Goal: Task Accomplishment & Management: Complete application form

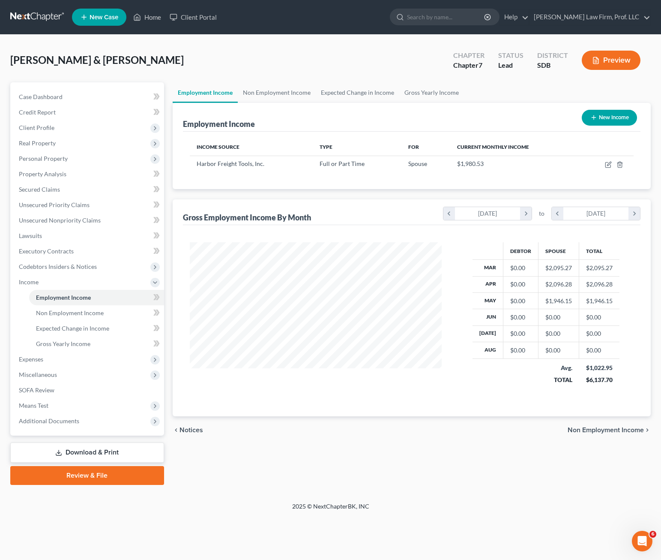
scroll to position [154, 269]
drag, startPoint x: 136, startPoint y: 17, endPoint x: 207, endPoint y: 56, distance: 80.7
click at [136, 17] on icon at bounding box center [137, 17] width 8 height 10
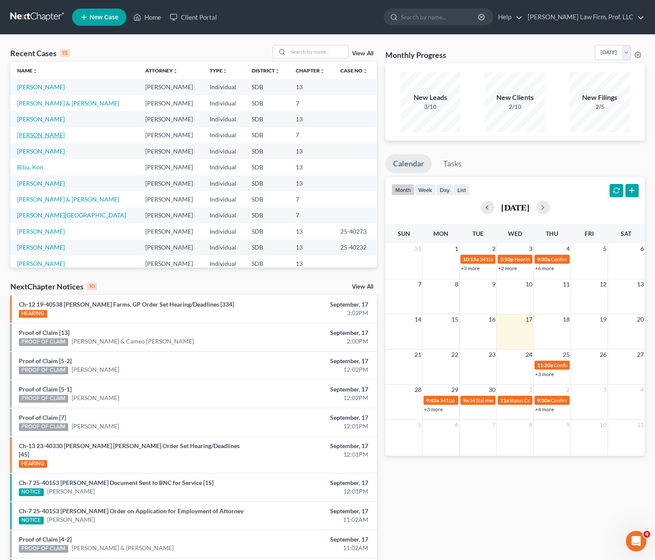
click at [38, 136] on link "[PERSON_NAME]" at bounding box center [41, 134] width 48 height 7
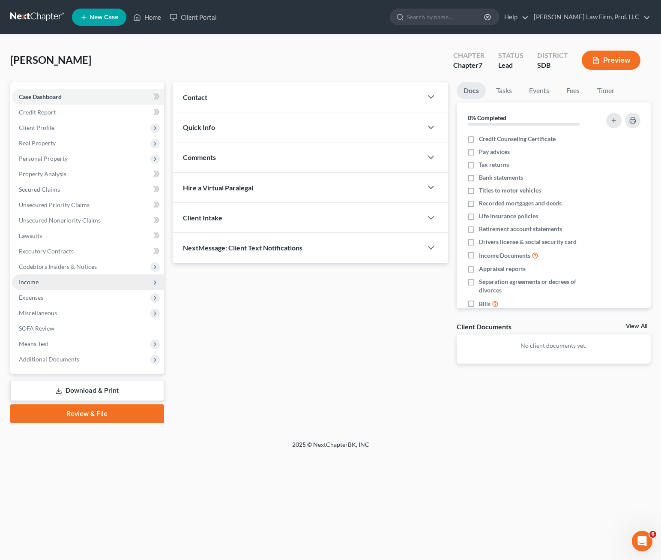
drag, startPoint x: 59, startPoint y: 282, endPoint x: 110, endPoint y: 276, distance: 50.8
click at [59, 282] on span "Income" at bounding box center [88, 281] width 152 height 15
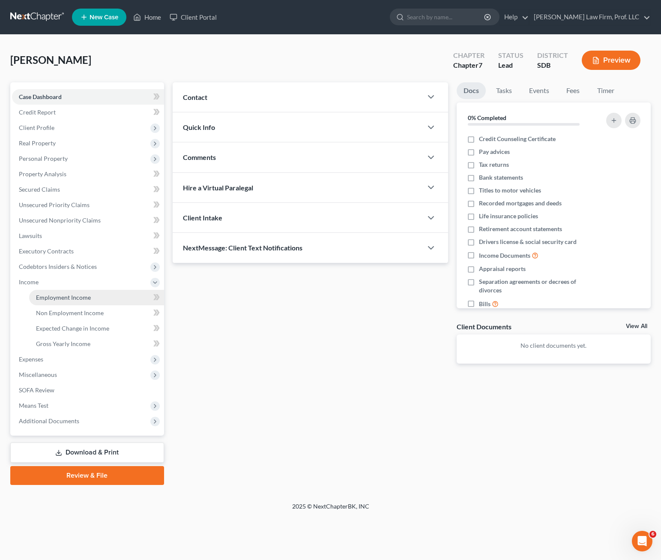
click at [70, 298] on span "Employment Income" at bounding box center [63, 297] width 55 height 7
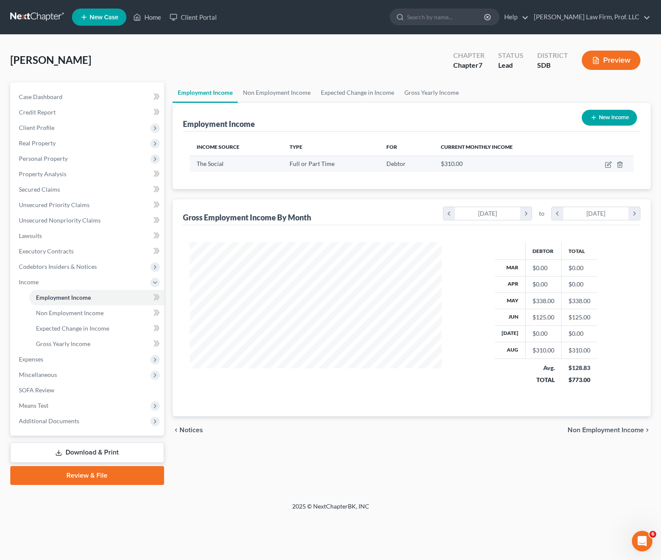
scroll to position [154, 269]
click at [610, 165] on icon "button" at bounding box center [608, 164] width 7 height 7
select select "0"
select select "43"
select select "0"
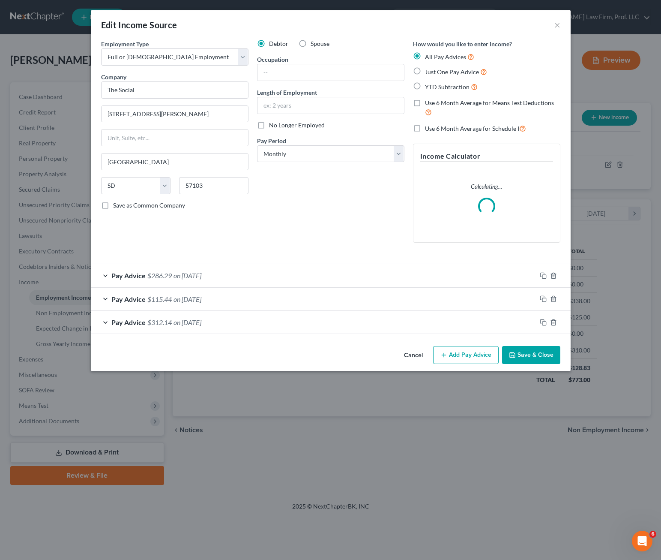
click at [269, 220] on div "Debtor Spouse Occupation Length of Employment No Longer Employed Pay Period * S…" at bounding box center [331, 144] width 156 height 210
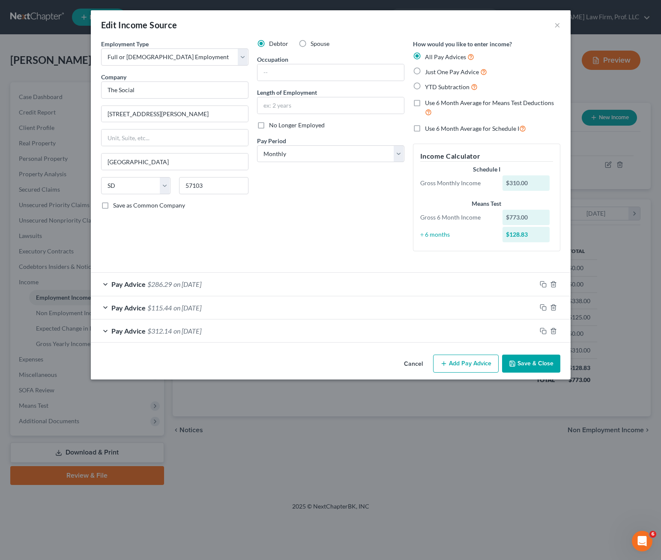
click at [418, 367] on button "Cancel" at bounding box center [413, 363] width 33 height 17
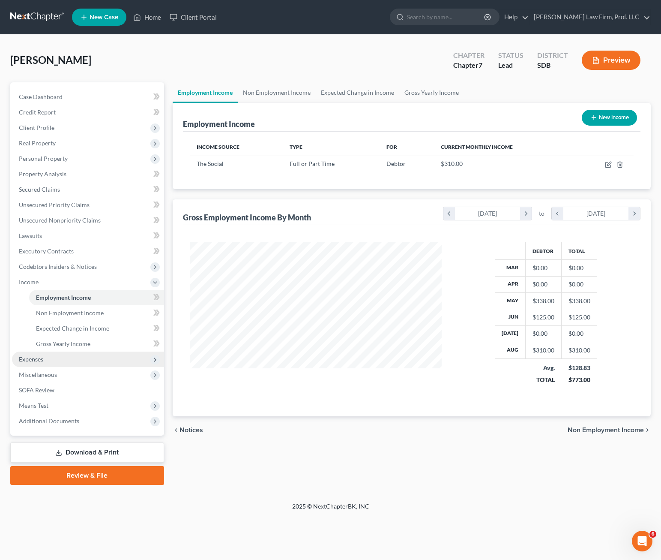
click at [45, 354] on span "Expenses" at bounding box center [88, 358] width 152 height 15
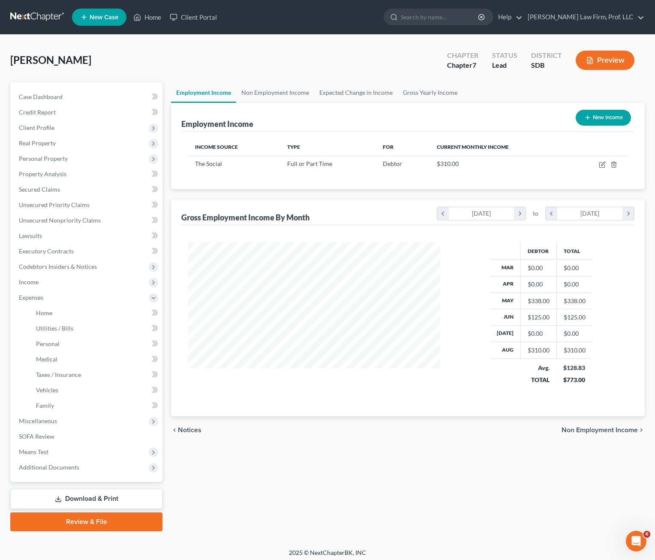
scroll to position [428373, 428260]
click at [55, 312] on link "Home" at bounding box center [95, 312] width 133 height 15
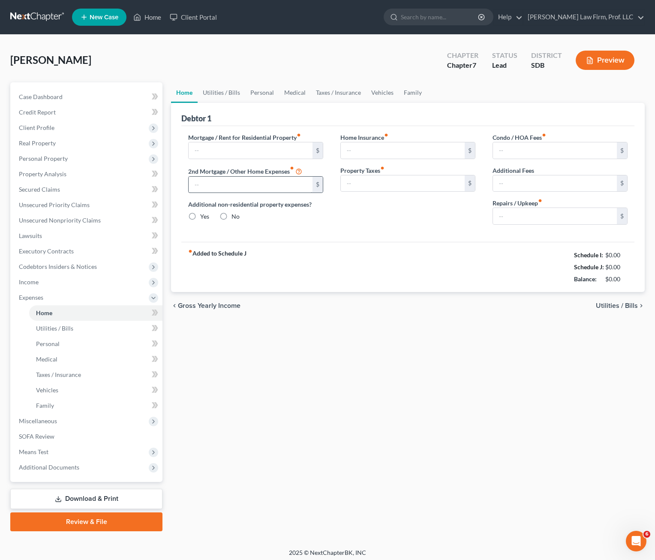
type input "0.00"
radio input "true"
type input "0.00"
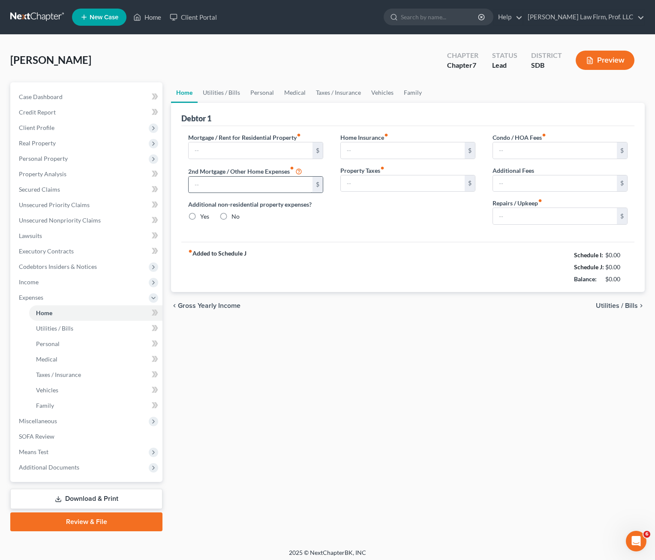
type input "0.00"
click at [252, 156] on input "text" at bounding box center [251, 150] width 124 height 16
type input "1,859"
click at [231, 93] on link "Utilities / Bills" at bounding box center [222, 92] width 48 height 21
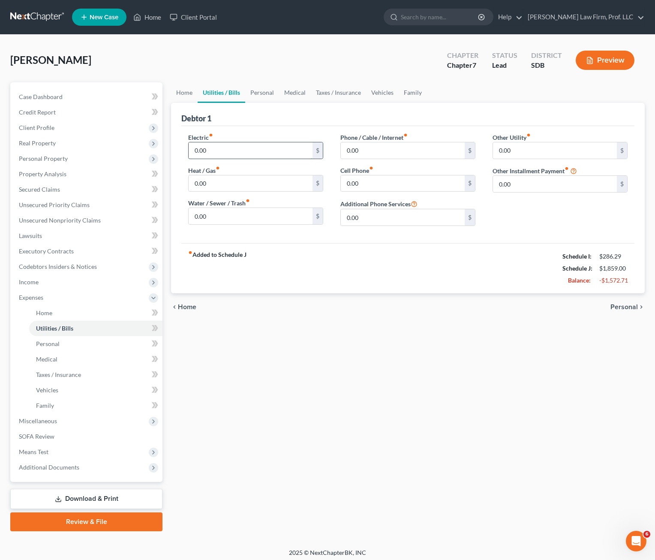
click at [228, 156] on input "0.00" at bounding box center [251, 150] width 124 height 16
click at [228, 158] on input "0.00" at bounding box center [251, 150] width 124 height 16
type input "125"
click at [224, 188] on input "0.00" at bounding box center [251, 183] width 124 height 16
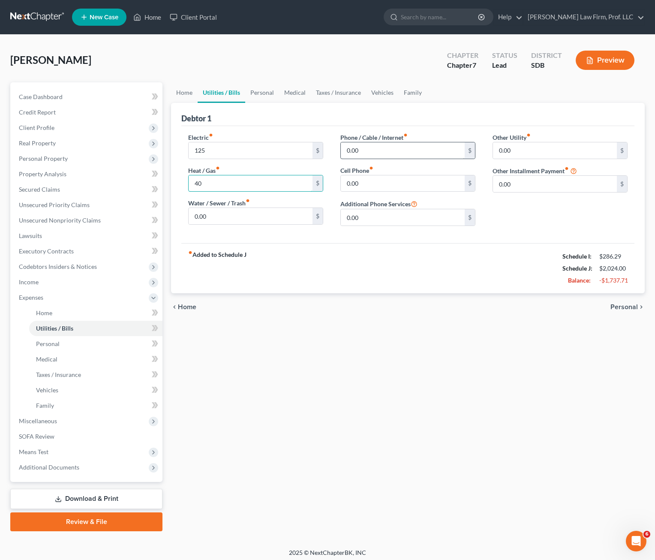
type input "40"
click at [369, 153] on input "0.00" at bounding box center [403, 150] width 124 height 16
type input "79"
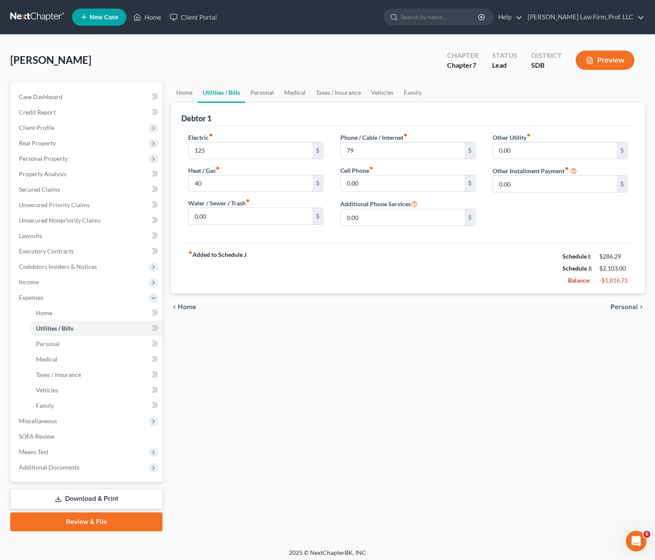
drag, startPoint x: 392, startPoint y: 377, endPoint x: 476, endPoint y: 111, distance: 279.3
click at [392, 377] on div "Home Utilities / Bills Personal Medical Taxes / Insurance Vehicles Family Debto…" at bounding box center [408, 306] width 482 height 449
click at [346, 381] on div "Home Utilities / Bills Personal Medical Taxes / Insurance Vehicles Family Debto…" at bounding box center [408, 306] width 482 height 449
click at [376, 96] on link "Vehicles" at bounding box center [382, 92] width 33 height 21
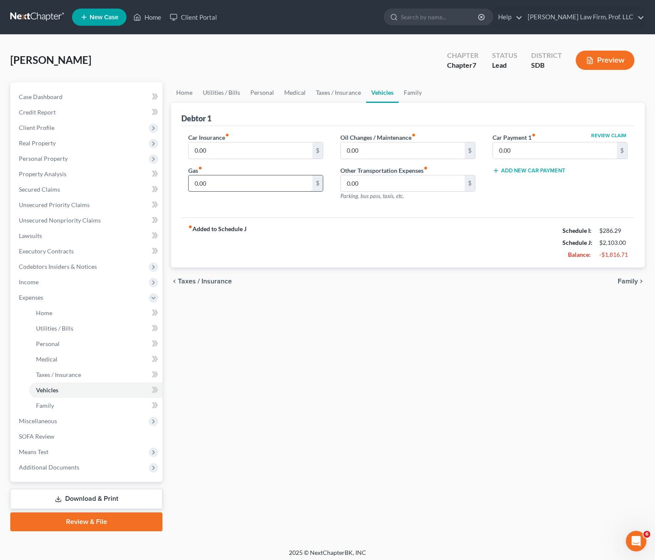
click at [249, 181] on input "0.00" at bounding box center [251, 183] width 124 height 16
click at [228, 152] on input "0.00" at bounding box center [251, 150] width 124 height 16
drag, startPoint x: 460, startPoint y: 341, endPoint x: 593, endPoint y: 217, distance: 182.2
click at [460, 334] on div "Home Utilities / Bills Personal Medical Taxes / Insurance Vehicles Family Debto…" at bounding box center [408, 306] width 482 height 449
click at [451, 310] on div "Home Utilities / Bills Personal Medical Taxes / Insurance Vehicles Family Debto…" at bounding box center [408, 306] width 482 height 449
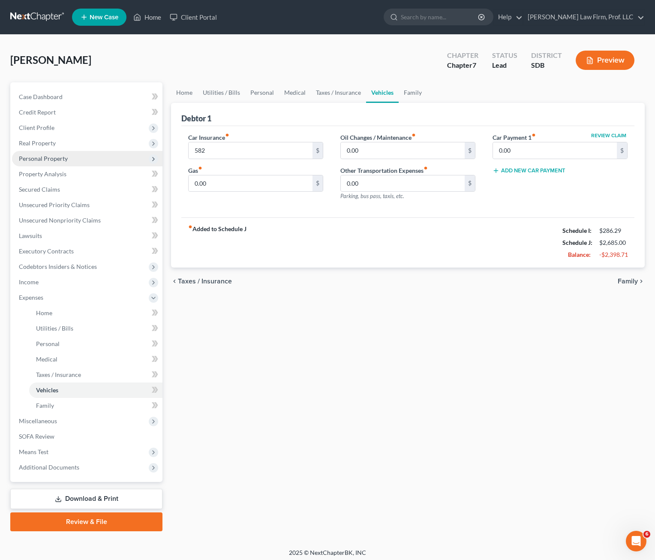
click at [59, 163] on span "Personal Property" at bounding box center [87, 158] width 150 height 15
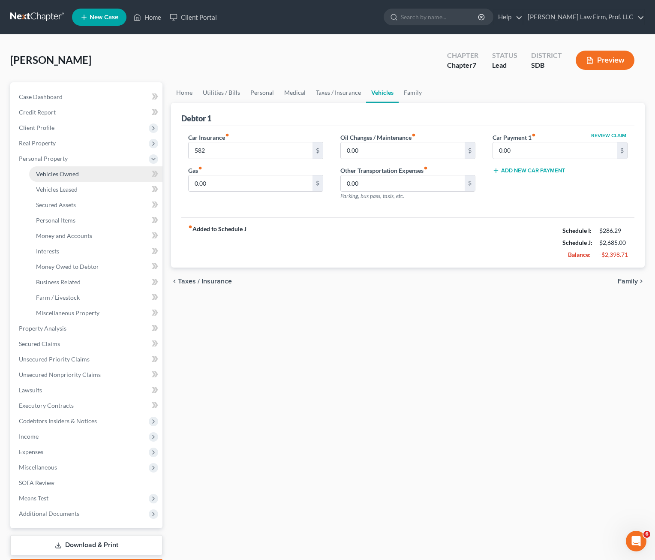
click at [63, 177] on span "Vehicles Owned" at bounding box center [57, 173] width 43 height 7
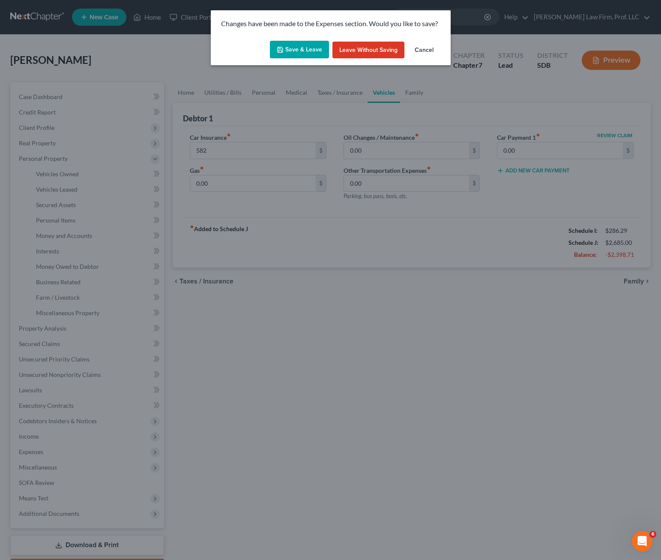
click at [297, 51] on button "Save & Leave" at bounding box center [299, 50] width 59 height 18
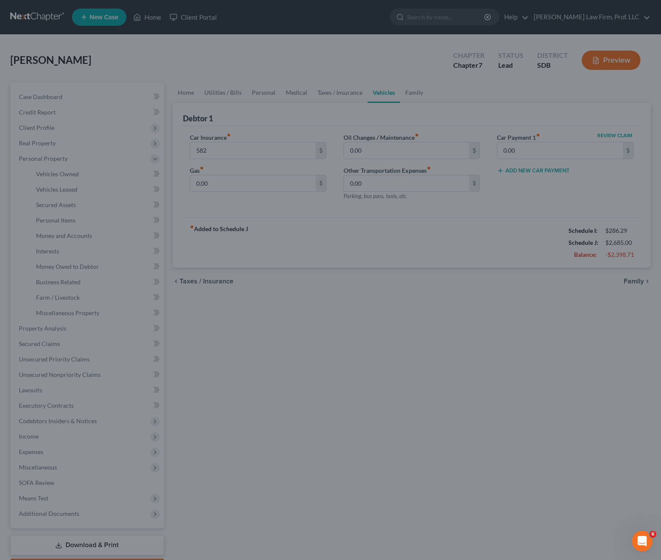
type input "582.00"
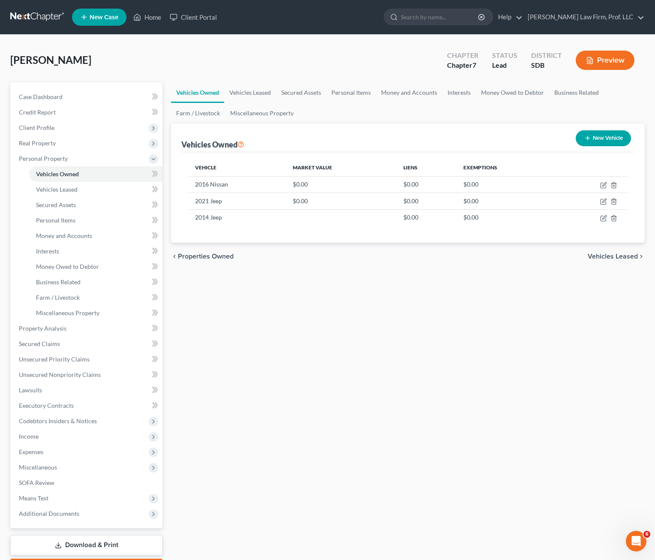
click at [264, 384] on div "Vehicles Owned Vehicles Leased Secured Assets Personal Items Money and Accounts…" at bounding box center [408, 329] width 482 height 495
drag, startPoint x: 305, startPoint y: 332, endPoint x: 303, endPoint y: 252, distance: 80.2
click at [305, 332] on div "Vehicles Owned Vehicles Leased Secured Assets Personal Items Money and Accounts…" at bounding box center [408, 329] width 482 height 495
click at [334, 380] on div "Vehicles Owned Vehicles Leased Secured Assets Personal Items Money and Accounts…" at bounding box center [408, 329] width 482 height 495
click at [474, 357] on div "Vehicles Owned Vehicles Leased Secured Assets Personal Items Money and Accounts…" at bounding box center [408, 329] width 482 height 495
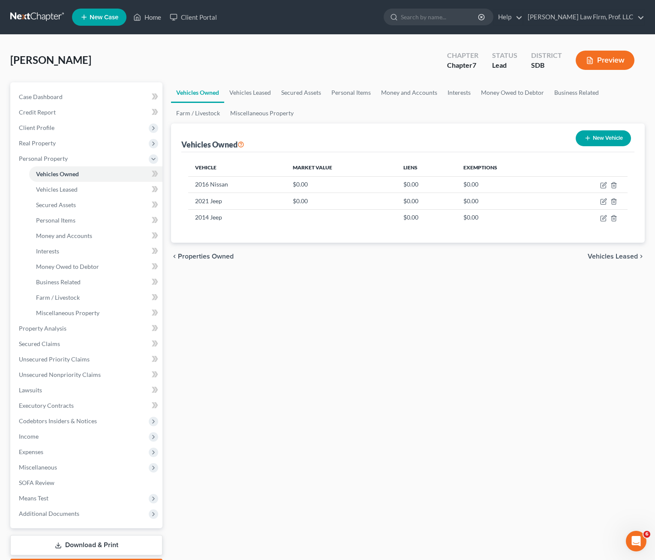
click at [601, 135] on button "New Vehicle" at bounding box center [603, 138] width 55 height 16
select select "0"
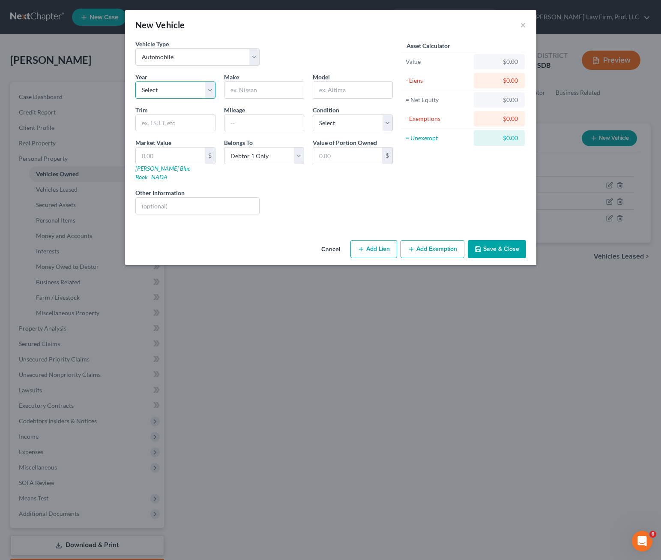
click at [166, 88] on select "Select 2026 2025 2024 2023 2022 2021 2020 2019 2018 2017 2016 2015 2014 2013 20…" at bounding box center [175, 89] width 80 height 17
click at [278, 88] on input "text" at bounding box center [264, 90] width 79 height 16
type input "Maxima"
click at [359, 203] on div "Liens Select" at bounding box center [330, 201] width 133 height 26
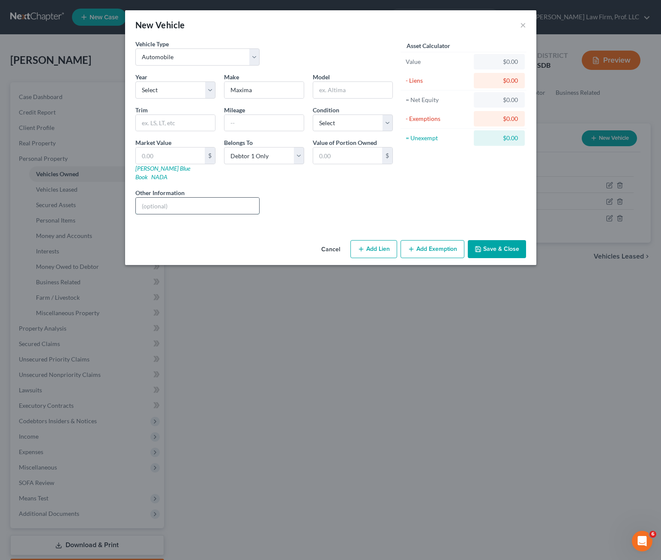
click at [199, 198] on input "text" at bounding box center [198, 206] width 124 height 16
type input "$334/mo"
click at [492, 252] on div "Cancel Add Lien Add Lease Add Exemption Save & Close" at bounding box center [330, 251] width 411 height 28
click at [496, 242] on button "Save & Close" at bounding box center [497, 249] width 58 height 18
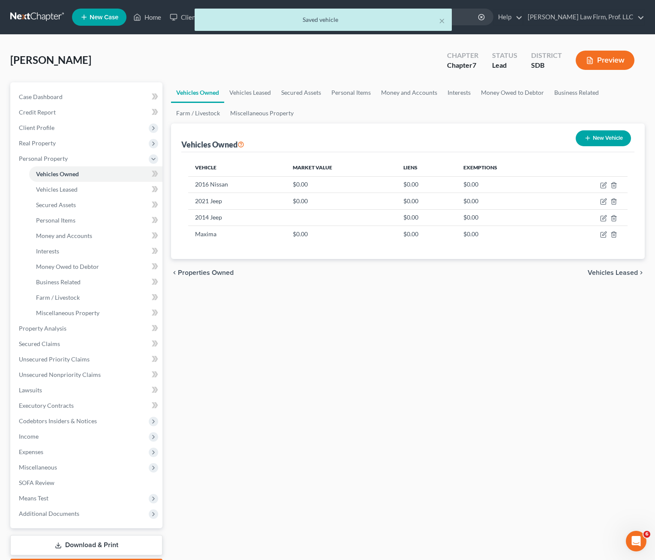
drag, startPoint x: 507, startPoint y: 321, endPoint x: 528, endPoint y: 300, distance: 30.3
click at [605, 146] on div "New Vehicle" at bounding box center [603, 138] width 62 height 23
click at [570, 133] on div "Vehicles Owned New Vehicle" at bounding box center [407, 137] width 453 height 29
click at [597, 142] on button "New Vehicle" at bounding box center [603, 138] width 55 height 16
select select "0"
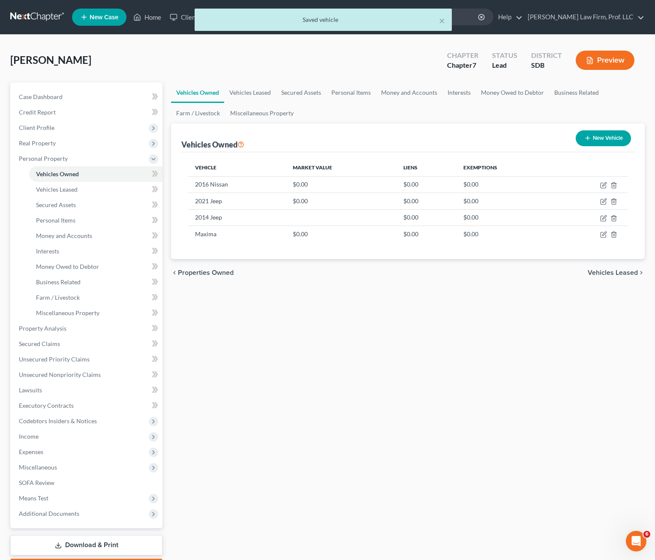
select select "0"
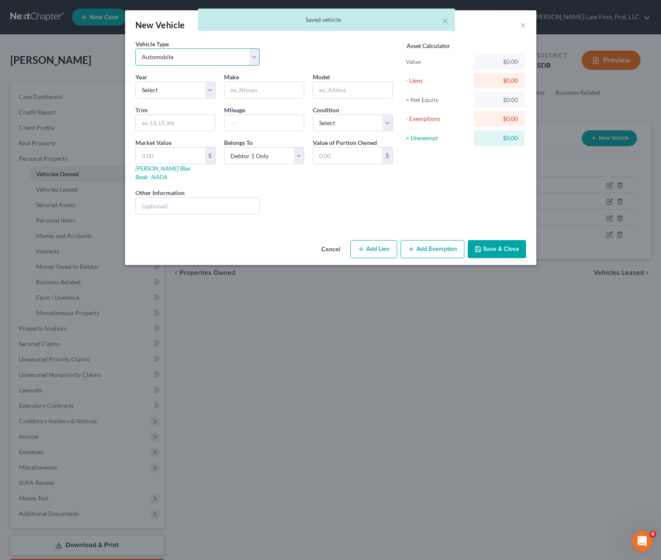
click at [184, 59] on select "Select Automobile Truck Trailer Watercraft Aircraft Motor Home Atv Other Vehicle" at bounding box center [197, 56] width 125 height 17
drag, startPoint x: 184, startPoint y: 59, endPoint x: 169, endPoint y: 102, distance: 45.8
click at [184, 59] on select "Select Automobile Truck Trailer Watercraft Aircraft Motor Home Atv Other Vehicle" at bounding box center [197, 56] width 125 height 17
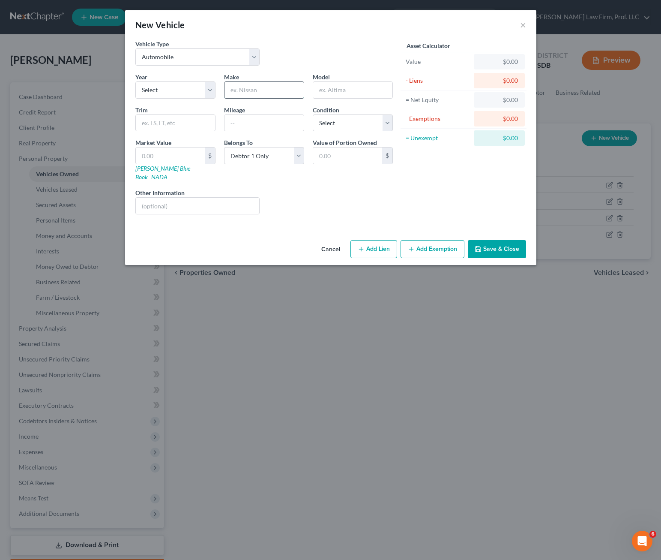
click at [258, 93] on input "text" at bounding box center [264, 90] width 79 height 16
type input "Impala"
click at [232, 201] on input "text" at bounding box center [198, 206] width 124 height 16
type input "$200/mo"
click at [507, 240] on button "Save & Close" at bounding box center [497, 249] width 58 height 18
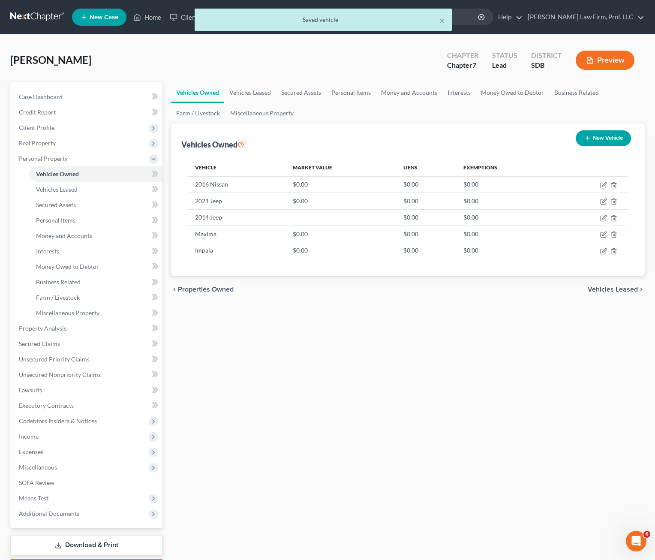
click at [467, 350] on div "Vehicles Owned Vehicles Leased Secured Assets Personal Items Money and Accounts…" at bounding box center [408, 329] width 482 height 495
drag, startPoint x: 376, startPoint y: 456, endPoint x: 655, endPoint y: 177, distance: 393.6
click at [378, 451] on div "Vehicles Owned Vehicles Leased Secured Assets Personal Items Money and Accounts…" at bounding box center [408, 329] width 482 height 495
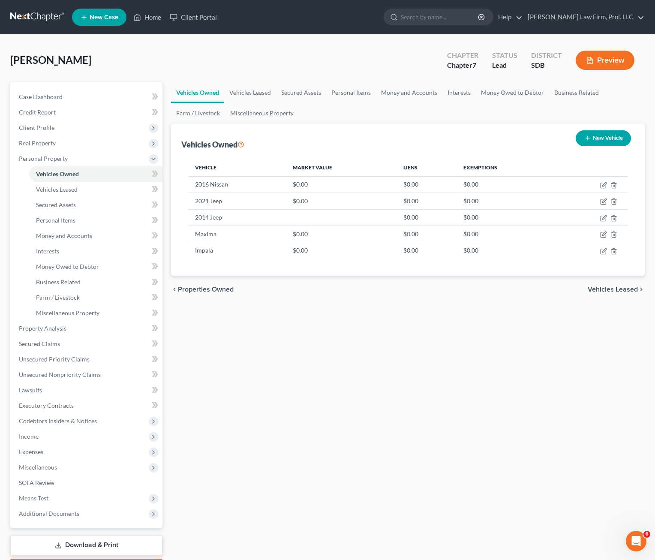
click at [297, 388] on div "Vehicles Owned Vehicles Leased Secured Assets Personal Items Money and Accounts…" at bounding box center [408, 329] width 482 height 495
click at [41, 454] on span "Expenses" at bounding box center [31, 451] width 24 height 7
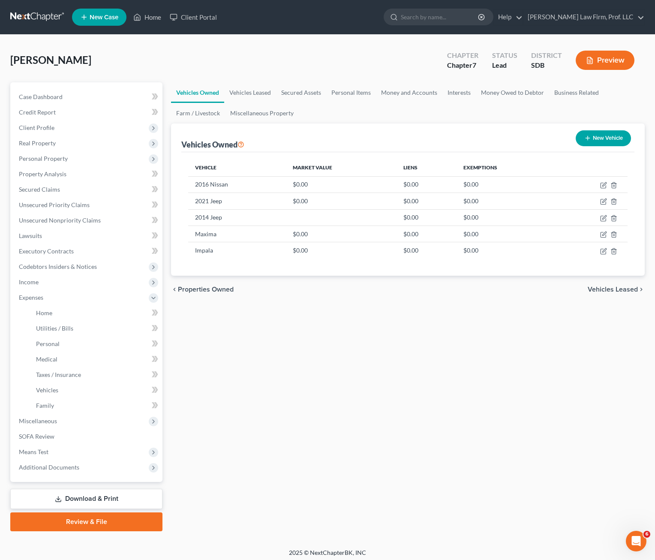
drag, startPoint x: 350, startPoint y: 421, endPoint x: 409, endPoint y: 170, distance: 257.5
click at [352, 420] on div "Vehicles Owned Vehicles Leased Secured Assets Personal Items Money and Accounts…" at bounding box center [408, 306] width 482 height 449
click at [53, 330] on span "Utilities / Bills" at bounding box center [54, 327] width 37 height 7
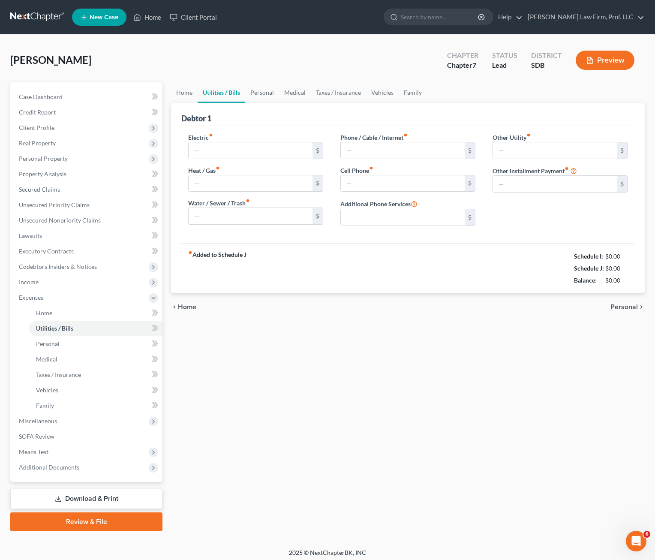
type input "125.00"
type input "40.00"
type input "0.00"
type input "79.00"
type input "0.00"
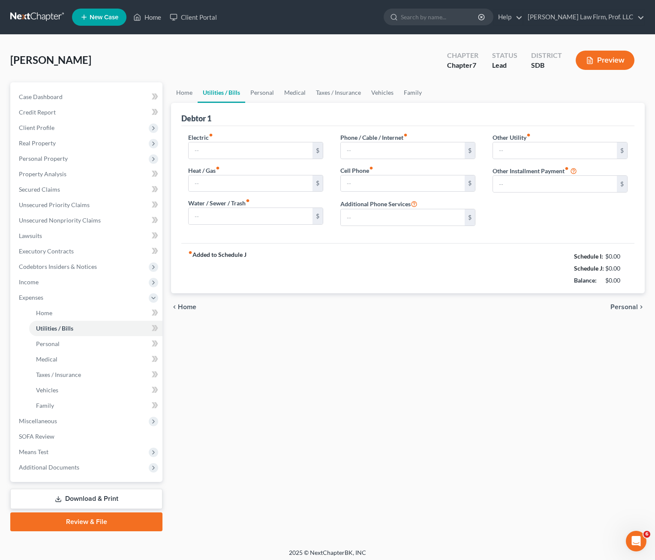
type input "0.00"
click at [379, 186] on input "0.00" at bounding box center [403, 183] width 124 height 16
type input "284"
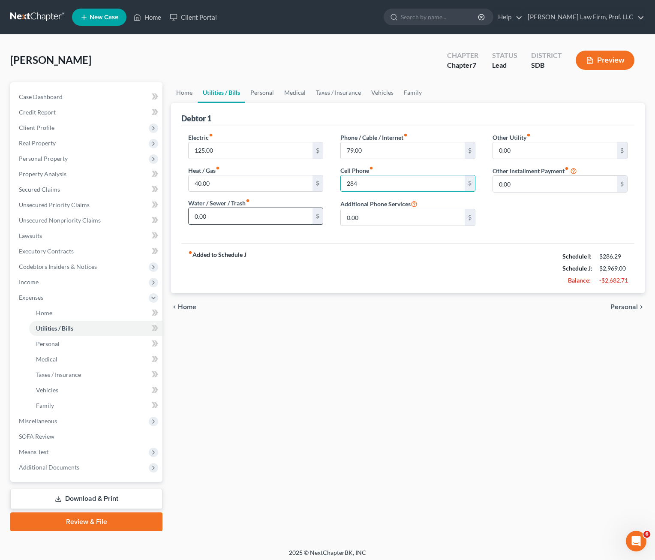
click at [262, 212] on input "0.00" at bounding box center [251, 216] width 124 height 16
type input "29"
click at [347, 297] on div "chevron_left Home Personal chevron_right" at bounding box center [408, 306] width 474 height 27
drag, startPoint x: 303, startPoint y: 346, endPoint x: 336, endPoint y: 335, distance: 34.0
click at [303, 346] on div "Home Utilities / Bills Personal Medical Taxes / Insurance Vehicles Family Debto…" at bounding box center [408, 306] width 482 height 449
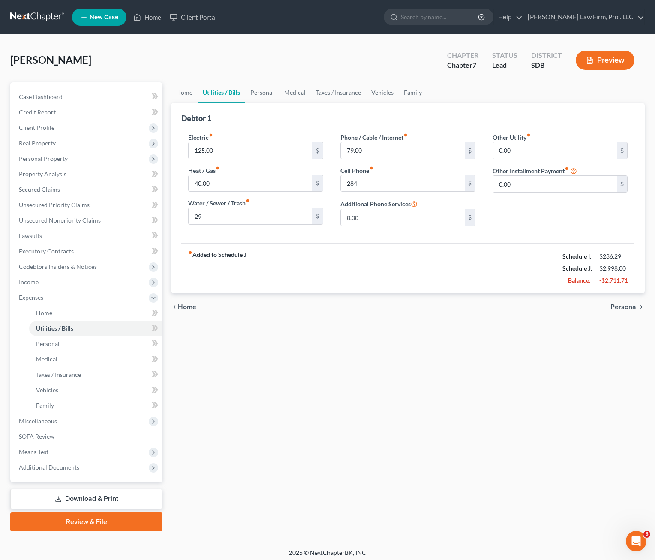
click at [311, 392] on div "Home Utilities / Bills Personal Medical Taxes / Insurance Vehicles Family Debto…" at bounding box center [408, 306] width 482 height 449
click at [242, 189] on input "40.00" at bounding box center [251, 183] width 124 height 16
click at [243, 154] on input "125.00" at bounding box center [251, 150] width 124 height 16
click at [374, 389] on div "Home Utilities / Bills Personal Medical Taxes / Insurance Vehicles Family Debto…" at bounding box center [408, 306] width 482 height 449
click at [521, 402] on div "Home Utilities / Bills Personal Medical Taxes / Insurance Vehicles Family Debto…" at bounding box center [408, 306] width 482 height 449
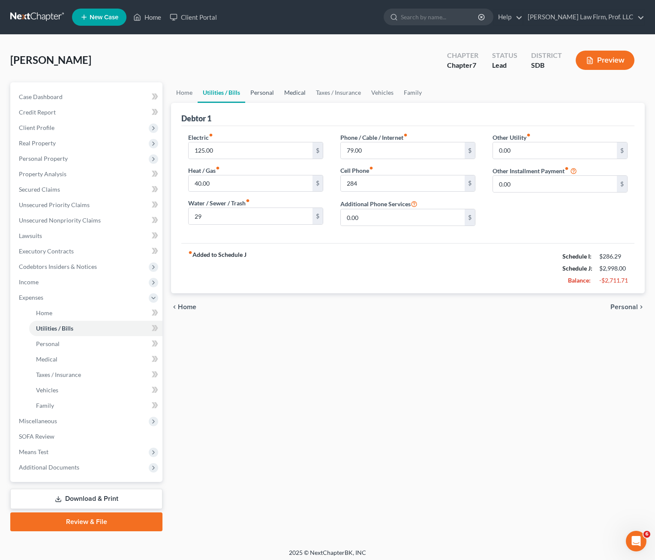
drag, startPoint x: 273, startPoint y: 95, endPoint x: 294, endPoint y: 95, distance: 21.0
click at [273, 95] on link "Personal" at bounding box center [262, 92] width 34 height 21
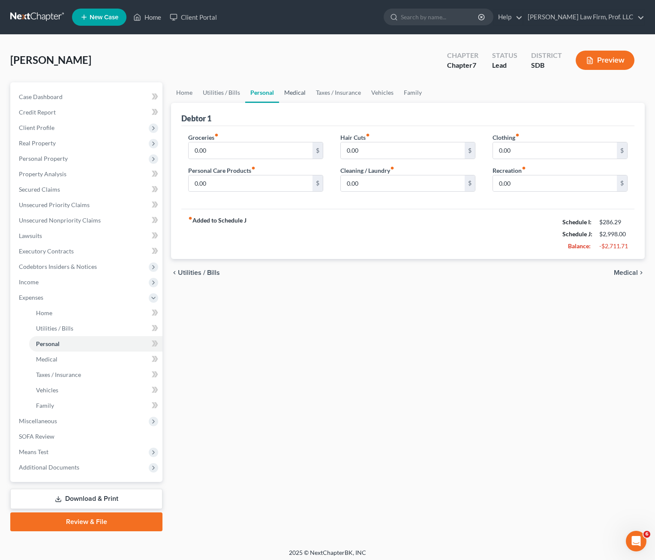
click at [294, 90] on link "Medical" at bounding box center [295, 92] width 32 height 21
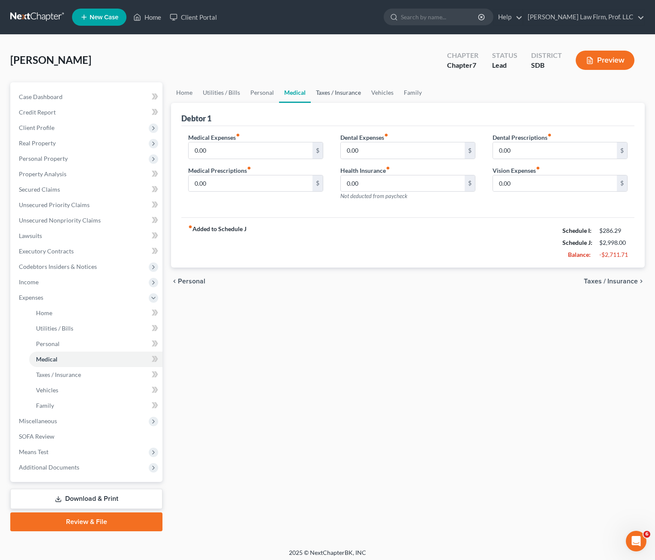
click at [320, 93] on link "Taxes / Insurance" at bounding box center [338, 92] width 55 height 21
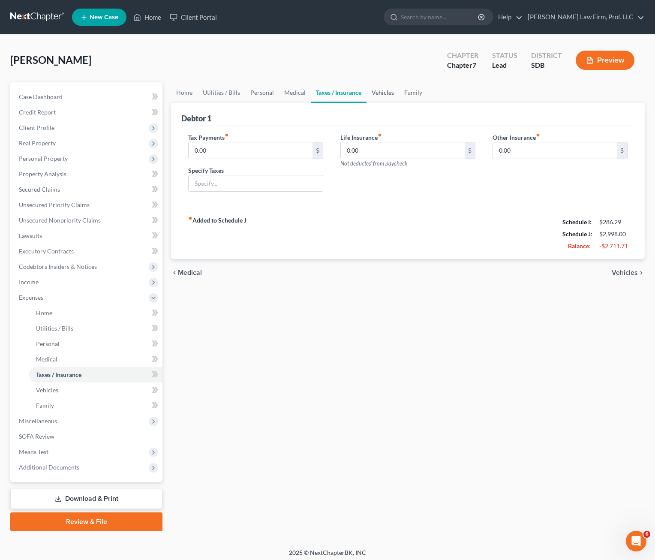
click at [373, 93] on link "Vehicles" at bounding box center [382, 92] width 33 height 21
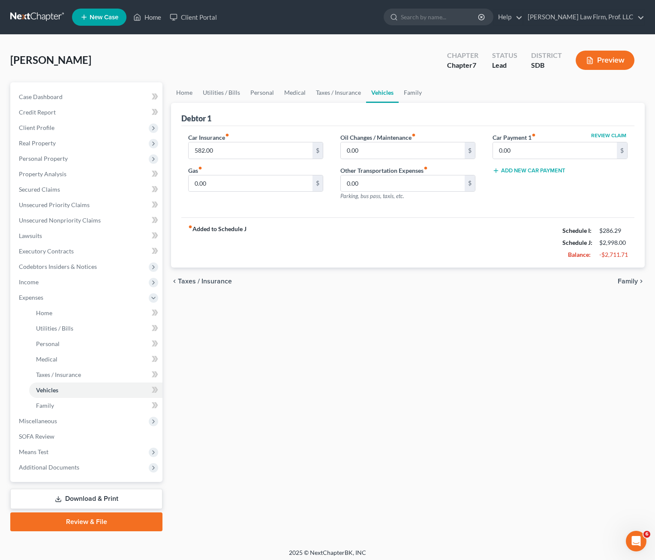
drag, startPoint x: 599, startPoint y: 350, endPoint x: 583, endPoint y: 418, distance: 70.5
click at [599, 350] on div "Home Utilities / Bills Personal Medical Taxes / Insurance Vehicles Family Debto…" at bounding box center [408, 306] width 482 height 449
click at [56, 165] on span "Personal Property" at bounding box center [87, 158] width 150 height 15
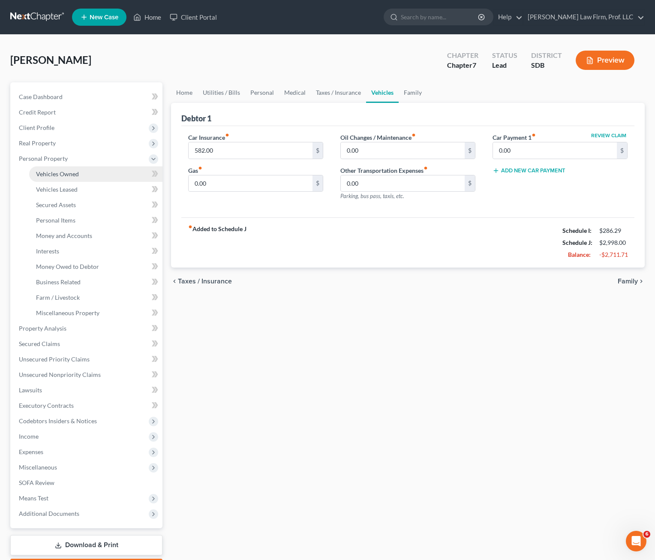
click at [55, 172] on span "Vehicles Owned" at bounding box center [57, 173] width 43 height 7
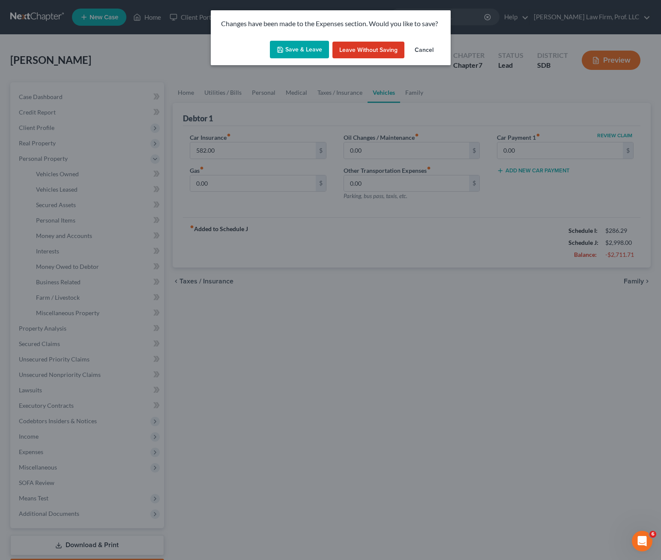
click at [300, 54] on button "Save & Leave" at bounding box center [299, 50] width 59 height 18
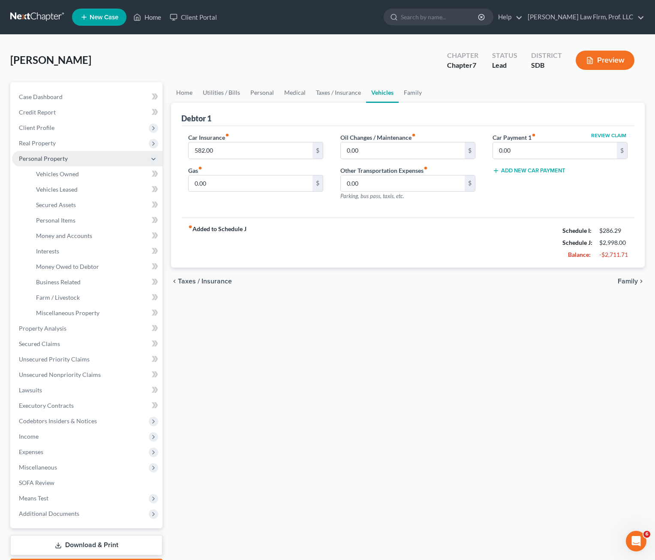
click at [62, 165] on span "Personal Property" at bounding box center [87, 158] width 150 height 15
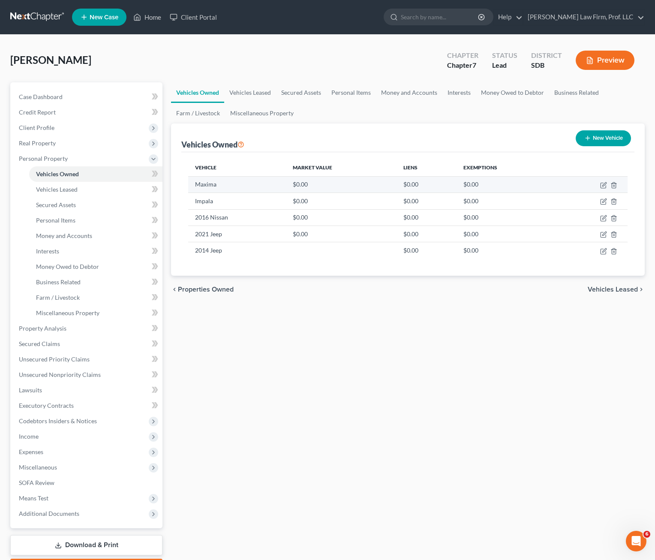
drag, startPoint x: 204, startPoint y: 182, endPoint x: 210, endPoint y: 198, distance: 16.7
click at [204, 182] on td "Maxima" at bounding box center [237, 184] width 98 height 16
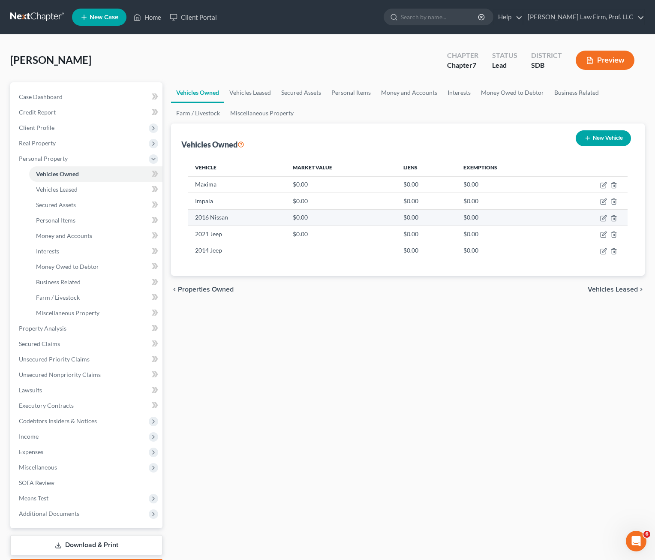
click at [214, 214] on td "2016 Nissan" at bounding box center [237, 217] width 98 height 16
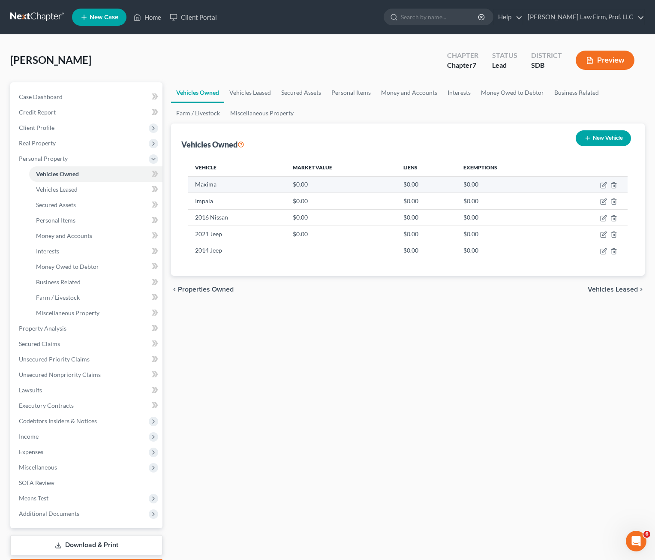
click at [211, 186] on td "Maxima" at bounding box center [237, 184] width 98 height 16
click at [621, 184] on td at bounding box center [592, 184] width 72 height 16
click at [617, 185] on td at bounding box center [592, 184] width 72 height 16
click at [615, 186] on icon "button" at bounding box center [613, 185] width 7 height 7
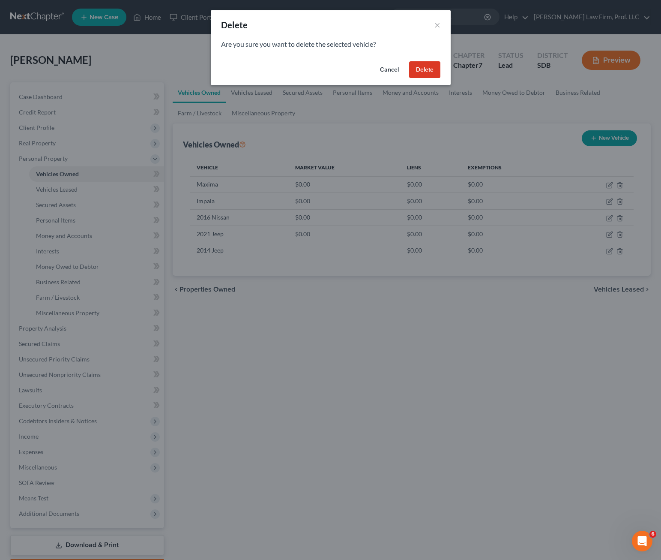
click at [433, 70] on button "Delete" at bounding box center [424, 69] width 31 height 17
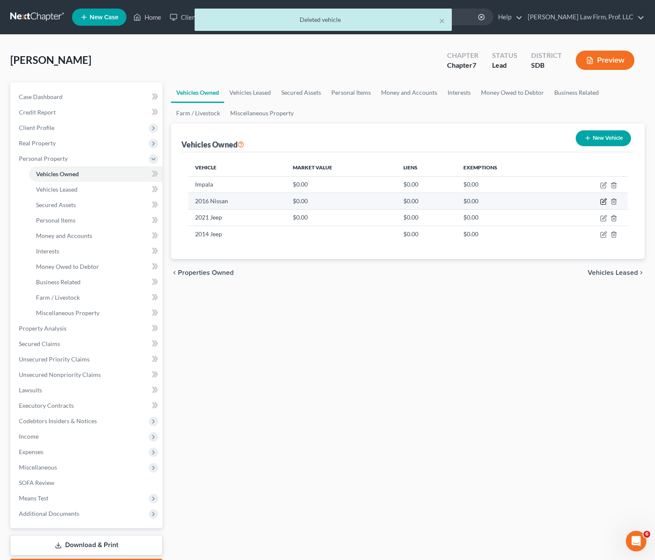
click at [604, 199] on icon "button" at bounding box center [603, 201] width 7 height 7
select select "0"
select select "10"
select select "0"
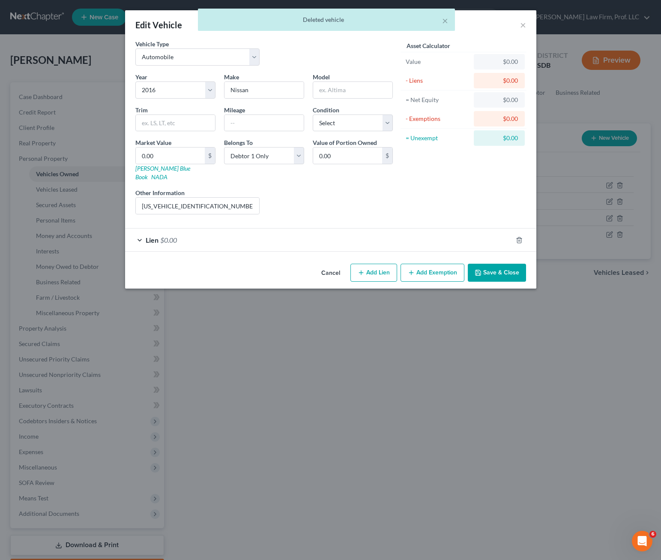
click at [276, 172] on div "Belongs To * Select Debtor 1 Only Debtor 2 Only Debtor 1 And Debtor 2 Only At L…" at bounding box center [264, 159] width 89 height 43
click at [351, 94] on input "text" at bounding box center [352, 90] width 79 height 16
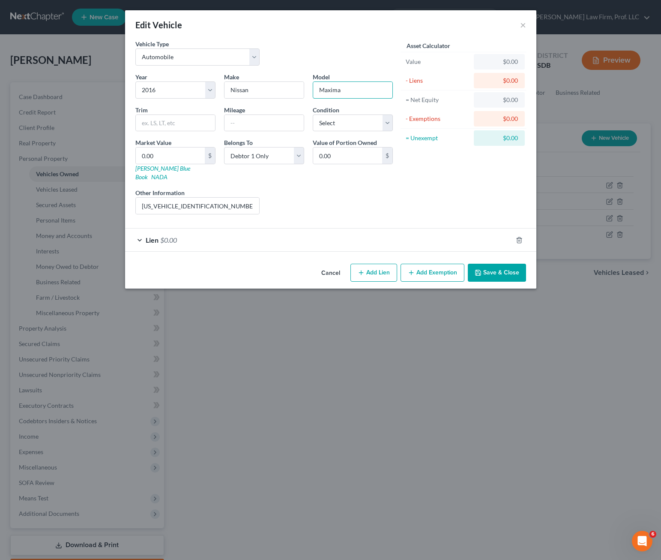
type input "Maxima"
click at [232, 228] on div "Lien $0.00" at bounding box center [318, 239] width 387 height 23
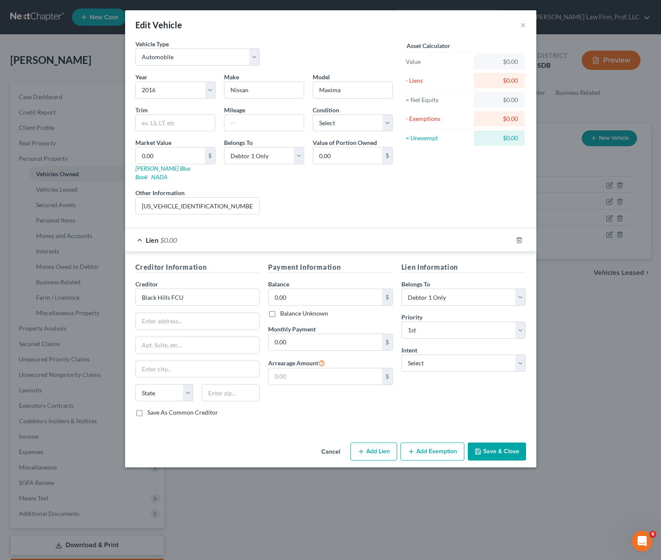
click at [430, 204] on div "Asset Calculator Value $0.00 - Liens $0.00 = Net Equity $0.00 - Exemptions $0.0…" at bounding box center [463, 130] width 133 height 182
click at [222, 200] on input "[US_VEHICLE_IDENTIFICATION_NUMBER]" at bounding box center [198, 206] width 124 height 16
drag, startPoint x: 303, startPoint y: 200, endPoint x: 329, endPoint y: 184, distance: 30.2
click at [304, 200] on div "Liens Select" at bounding box center [330, 201] width 133 height 26
click at [365, 203] on div "Liens Select" at bounding box center [330, 201] width 133 height 26
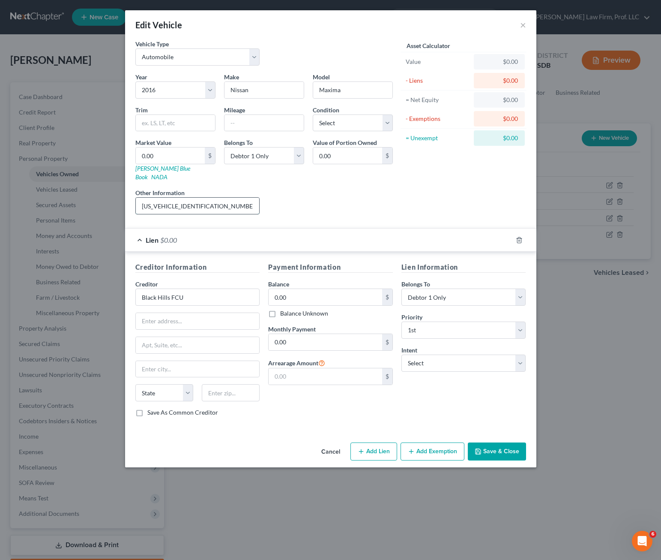
click at [226, 200] on input "[US_VEHICLE_IDENTIFICATION_NUMBER]" at bounding box center [198, 206] width 124 height 16
type input "[US_VEHICLE_IDENTIFICATION_NUMBER], 334/mo"
click at [359, 191] on div "Liens Select" at bounding box center [330, 201] width 133 height 26
click at [504, 442] on button "Save & Close" at bounding box center [497, 451] width 58 height 18
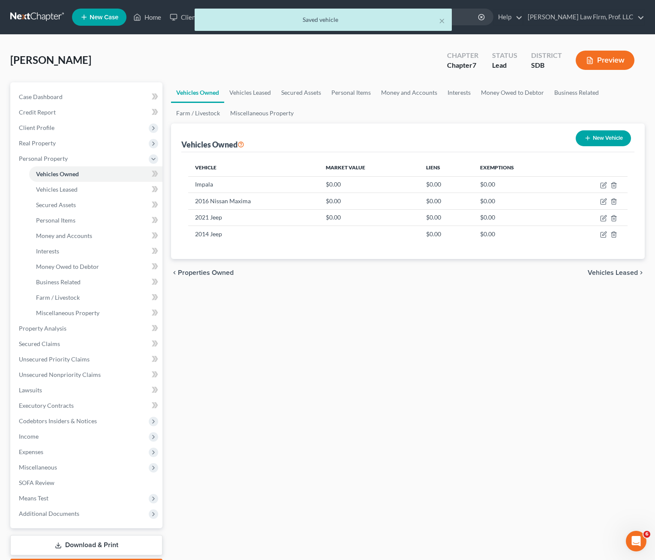
click at [417, 466] on div "Vehicles Owned Vehicles Leased Secured Assets Personal Items Money and Accounts…" at bounding box center [408, 329] width 482 height 495
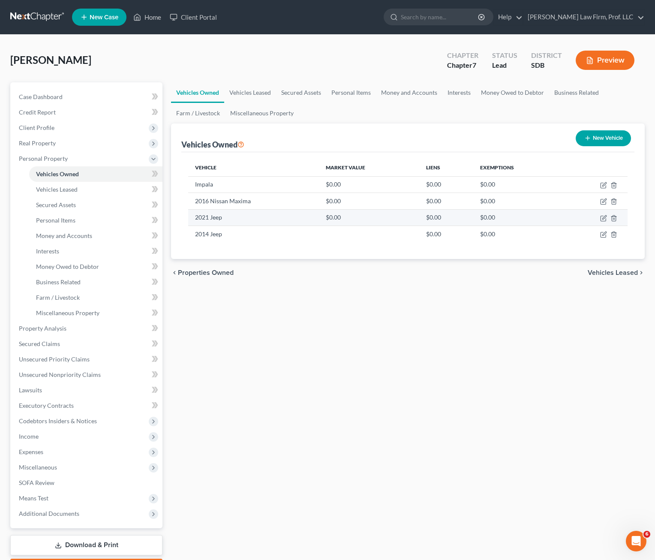
drag, startPoint x: 418, startPoint y: 355, endPoint x: 301, endPoint y: 224, distance: 175.7
click at [418, 355] on div "Vehicles Owned Vehicles Leased Secured Assets Personal Items Money and Accounts…" at bounding box center [408, 329] width 482 height 495
click at [392, 356] on div "Vehicles Owned Vehicles Leased Secured Assets Personal Items Money and Accounts…" at bounding box center [408, 329] width 482 height 495
click at [335, 349] on div "Vehicles Owned Vehicles Leased Secured Assets Personal Items Money and Accounts…" at bounding box center [408, 329] width 482 height 495
click at [326, 327] on div "Vehicles Owned Vehicles Leased Secured Assets Personal Items Money and Accounts…" at bounding box center [408, 329] width 482 height 495
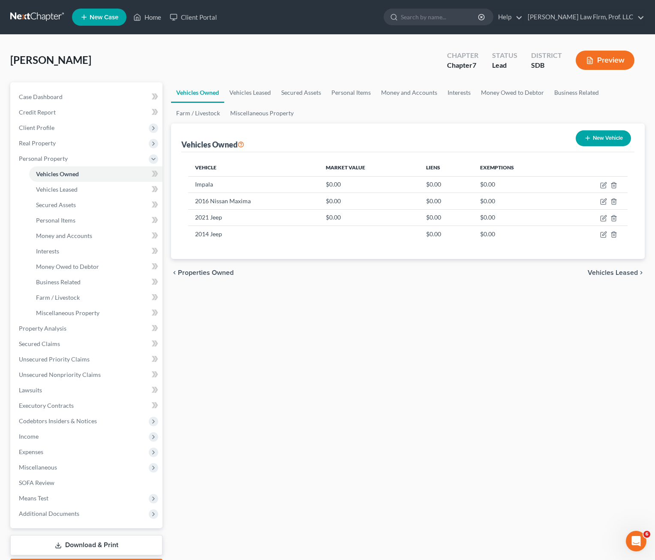
click at [324, 306] on div "Vehicles Owned Vehicles Leased Secured Assets Personal Items Money and Accounts…" at bounding box center [408, 329] width 482 height 495
click at [78, 378] on span "Unsecured Nonpriority Claims" at bounding box center [60, 374] width 82 height 7
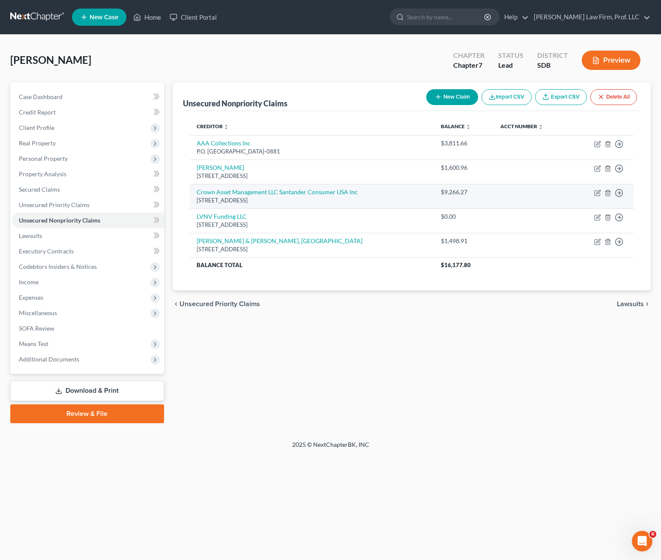
drag, startPoint x: 285, startPoint y: 333, endPoint x: 446, endPoint y: 196, distance: 211.2
click at [285, 333] on div "Unsecured Nonpriority Claims New Claim Import CSV Export CSV Delete All Credito…" at bounding box center [411, 252] width 487 height 341
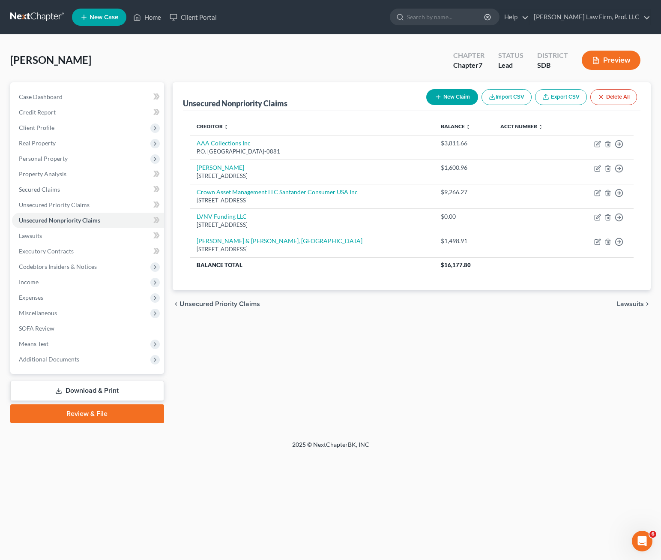
click at [458, 97] on button "New Claim" at bounding box center [452, 97] width 52 height 16
select select "0"
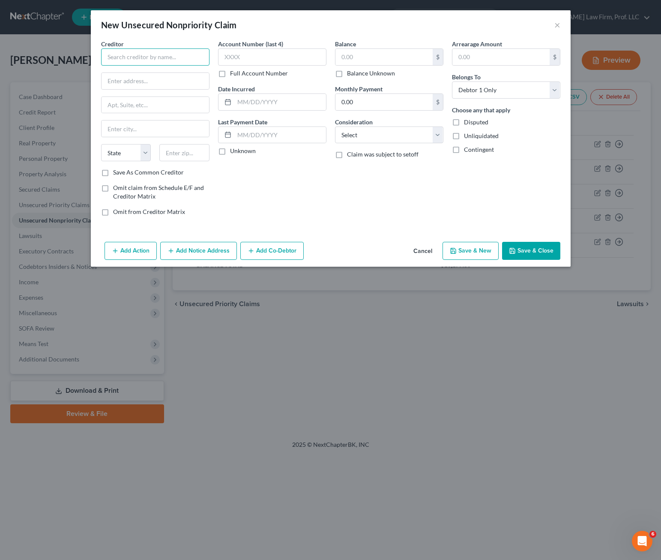
click at [185, 63] on input "text" at bounding box center [155, 56] width 108 height 17
type input "[PERSON_NAME]"
click at [144, 77] on input "text" at bounding box center [156, 81] width 108 height 16
type input "[STREET_ADDRESS]"
type input "3"
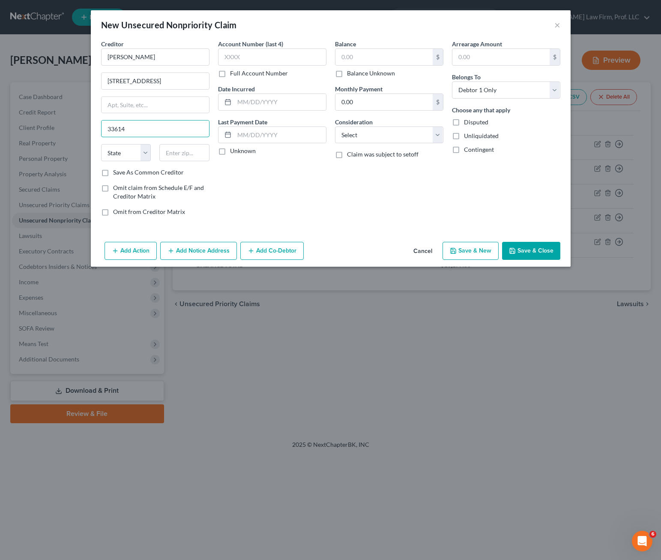
type input "33614"
type input "[GEOGRAPHIC_DATA]"
select select "9"
drag, startPoint x: 335, startPoint y: 211, endPoint x: 362, endPoint y: 108, distance: 105.9
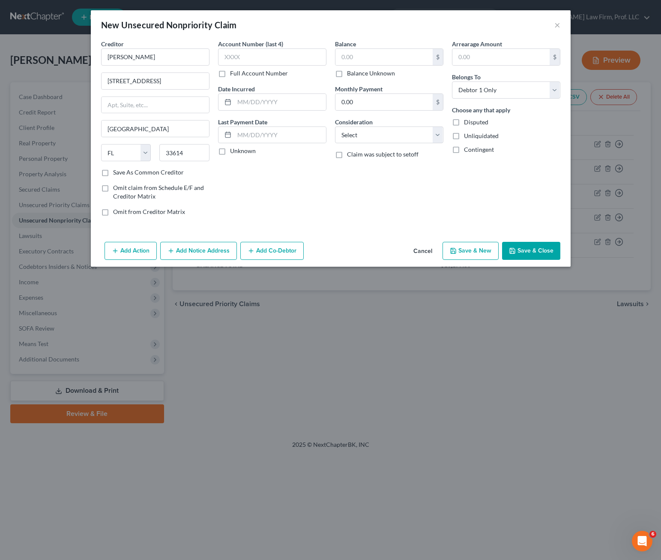
click at [335, 210] on div "Balance $ Balance Unknown Balance Undetermined $ Balance Unknown Monthly Paymen…" at bounding box center [389, 130] width 117 height 183
click at [384, 57] on input "text" at bounding box center [384, 57] width 97 height 16
type input "2,398.00"
click at [366, 186] on div "Balance 2,398.00 $ Balance Unknown Balance Undetermined 2,398.00 $ Balance Unkn…" at bounding box center [389, 130] width 117 height 183
click at [533, 255] on button "Save & Close" at bounding box center [531, 251] width 58 height 18
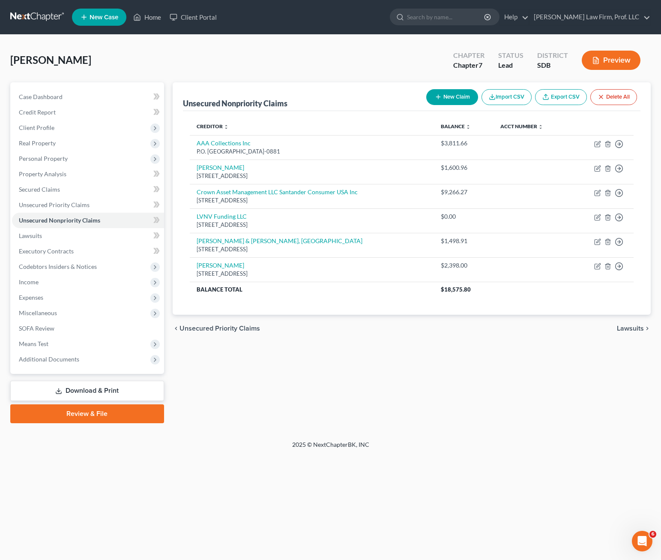
click at [434, 102] on button "New Claim" at bounding box center [452, 97] width 52 height 16
select select "0"
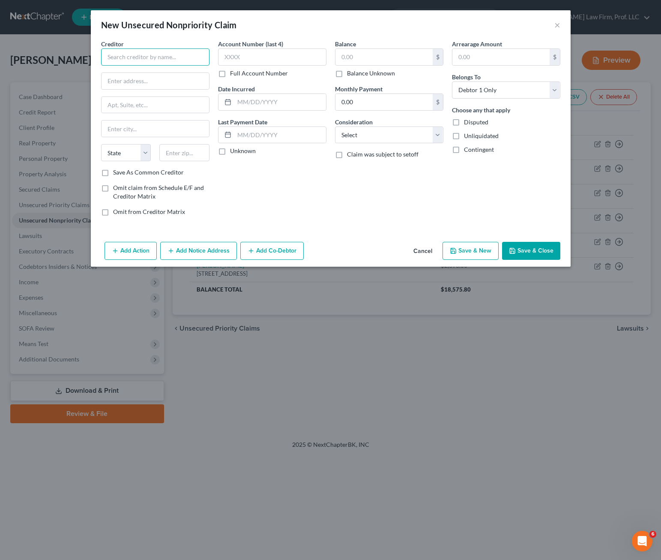
click at [138, 55] on input "text" at bounding box center [155, 56] width 108 height 17
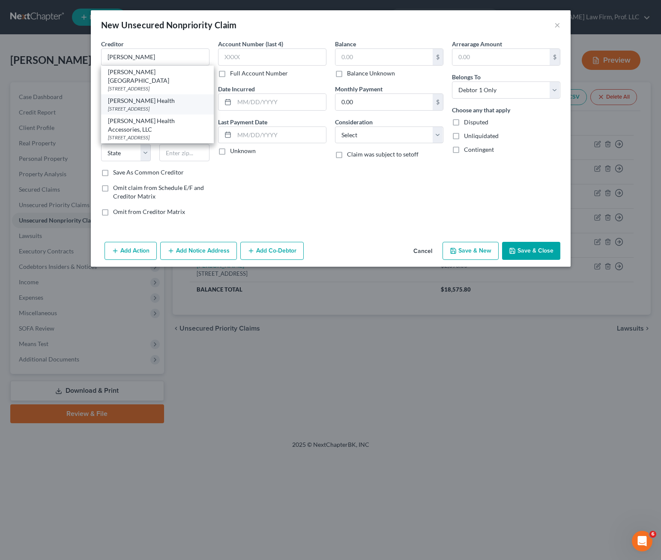
click at [170, 108] on div "[STREET_ADDRESS]" at bounding box center [157, 108] width 99 height 7
type input "[PERSON_NAME] Health"
type input "PO Box 5070"
type input "[GEOGRAPHIC_DATA]"
select select "43"
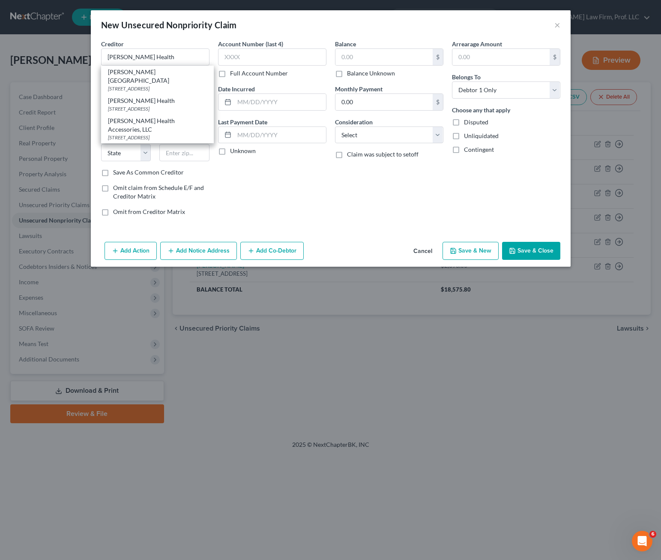
type input "57117"
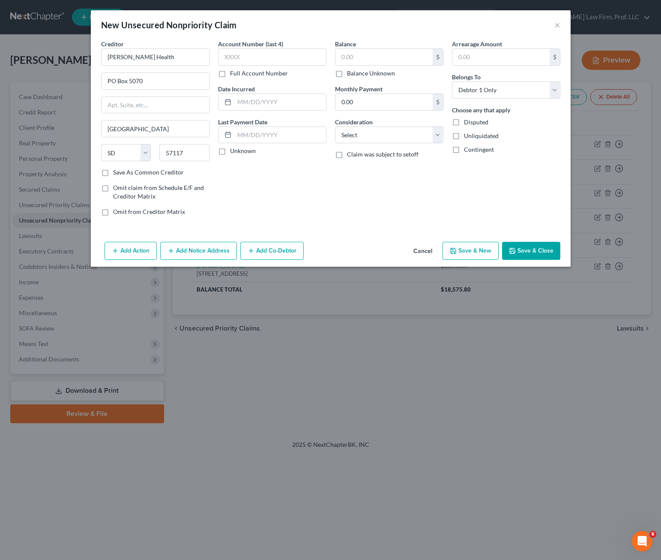
drag, startPoint x: 277, startPoint y: 180, endPoint x: 372, endPoint y: 126, distance: 110.2
click at [277, 180] on div "Account Number (last 4) Full Account Number Date Incurred Last Payment Date Unk…" at bounding box center [272, 130] width 117 height 183
click at [417, 63] on input "text" at bounding box center [384, 57] width 97 height 16
type input "385.51"
click at [408, 132] on select "Select Cable / Satellite Services Collection Agency Credit Card Debt Debt Couns…" at bounding box center [389, 134] width 108 height 17
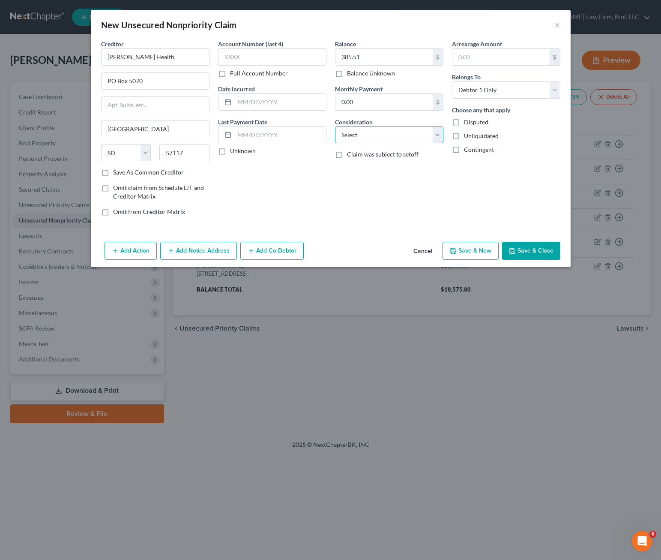
select select "9"
click at [335, 126] on select "Select Cable / Satellite Services Collection Agency Credit Card Debt Debt Couns…" at bounding box center [389, 134] width 108 height 17
click at [511, 240] on div "Add Action Add Notice Address Add Co-Debtor Cancel Save & New Save & Close" at bounding box center [331, 252] width 480 height 28
drag, startPoint x: 510, startPoint y: 242, endPoint x: 514, endPoint y: 249, distance: 8.1
click at [513, 249] on button "Save & Close" at bounding box center [531, 251] width 58 height 18
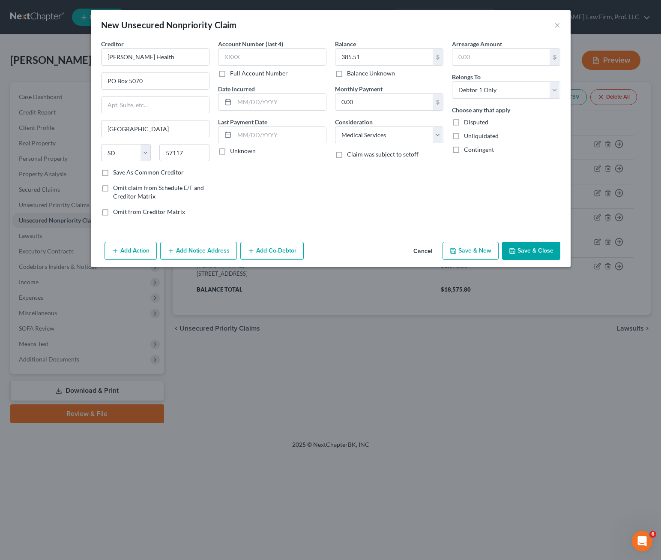
click at [514, 249] on icon "button" at bounding box center [512, 250] width 7 height 7
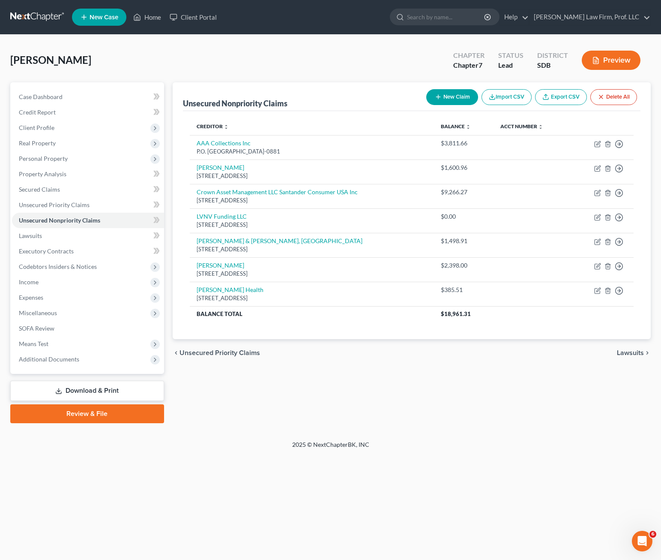
click at [486, 366] on div "Unsecured Nonpriority Claims New Claim Import CSV Export CSV Delete All Credito…" at bounding box center [411, 252] width 487 height 341
click at [389, 367] on div "Unsecured Nonpriority Claims New Claim Import CSV Export CSV Delete All Credito…" at bounding box center [411, 252] width 487 height 341
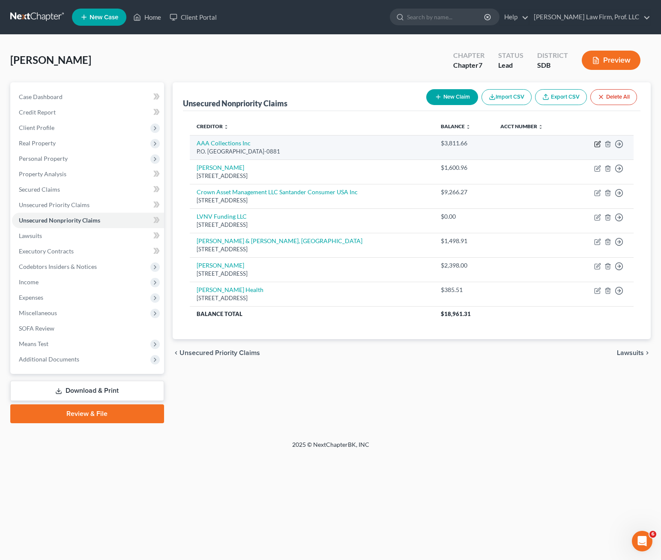
click at [597, 141] on icon "button" at bounding box center [597, 144] width 7 height 7
select select "43"
select select "0"
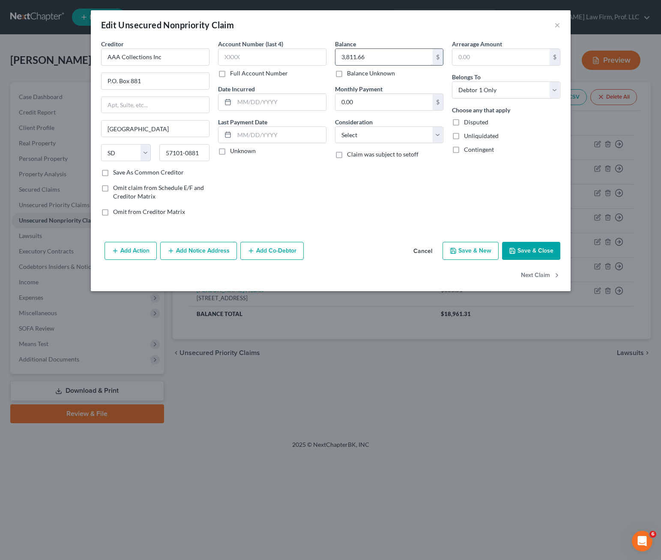
click at [388, 52] on input "3,811.66" at bounding box center [384, 57] width 97 height 16
type input "6,900.00"
click at [378, 137] on select "Select Cable / Satellite Services Collection Agency Credit Card Debt Debt Couns…" at bounding box center [389, 134] width 108 height 17
select select "9"
click at [335, 126] on select "Select Cable / Satellite Services Collection Agency Credit Card Debt Debt Couns…" at bounding box center [389, 134] width 108 height 17
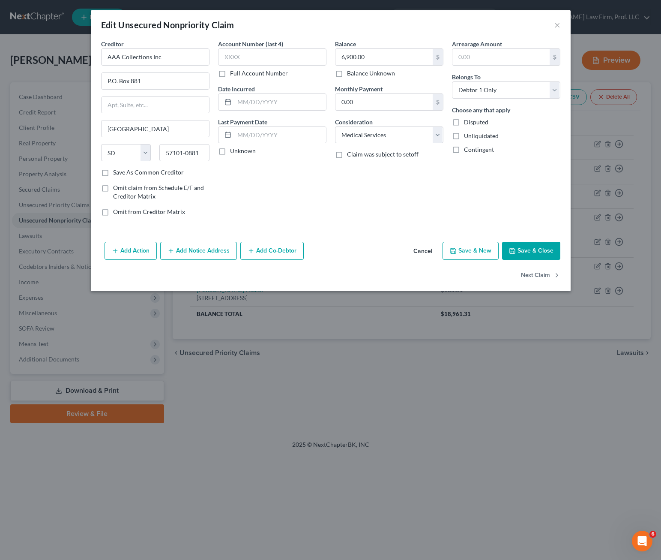
click at [552, 249] on button "Save & Close" at bounding box center [531, 251] width 58 height 18
type input "0"
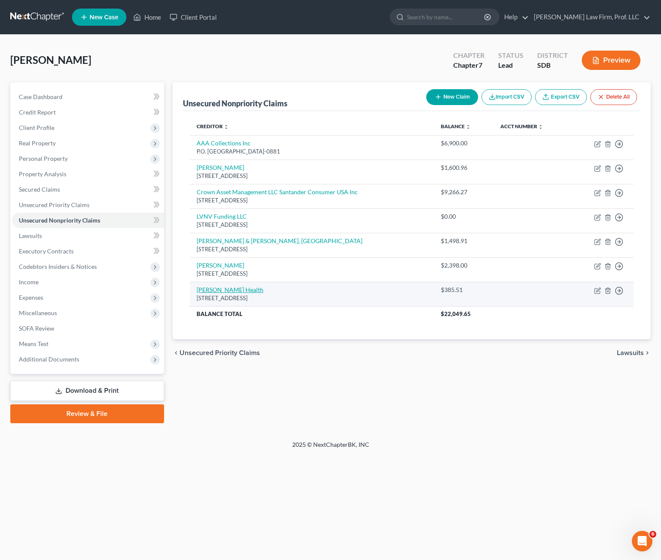
click at [225, 289] on link "[PERSON_NAME] Health" at bounding box center [230, 289] width 67 height 7
select select "43"
select select "9"
select select "0"
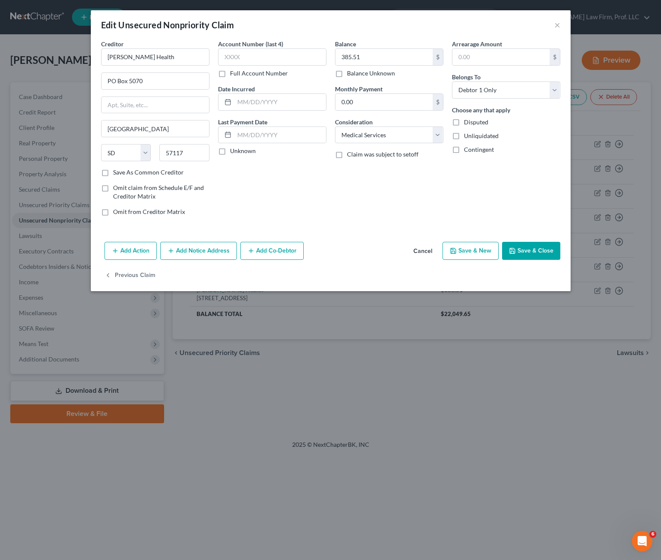
click at [192, 250] on button "Add Notice Address" at bounding box center [198, 251] width 77 height 18
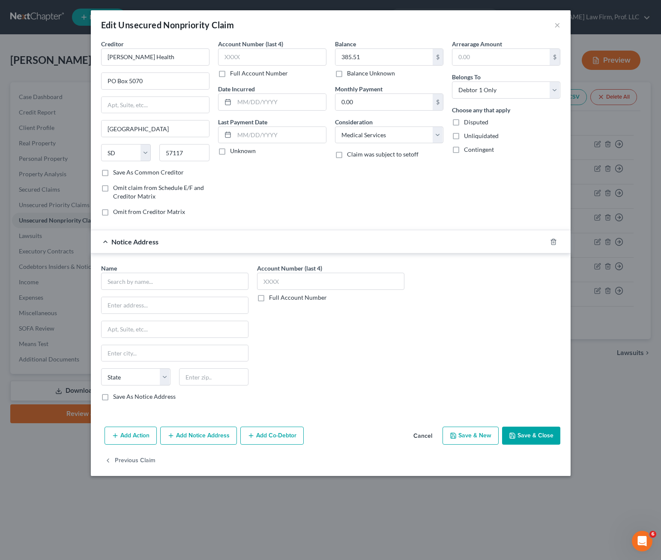
click at [147, 266] on div "Name *" at bounding box center [174, 277] width 147 height 26
click at [146, 279] on input "text" at bounding box center [174, 281] width 147 height 17
type input "State Collection Service, Inc."
type input "O"
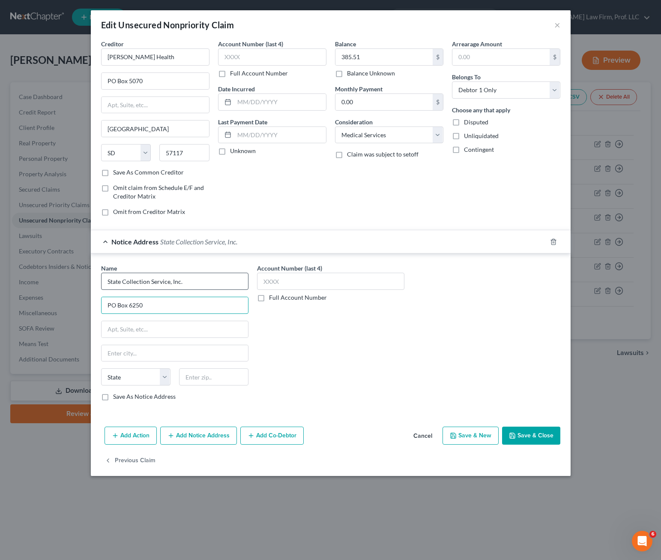
type input "PO Box 6250"
type input "53716"
type input "[GEOGRAPHIC_DATA]"
select select "52"
click at [511, 435] on icon "button" at bounding box center [512, 435] width 7 height 7
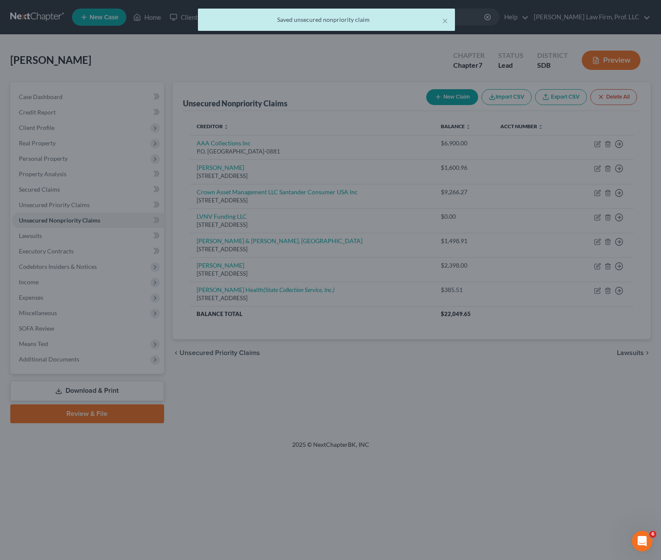
type input "0"
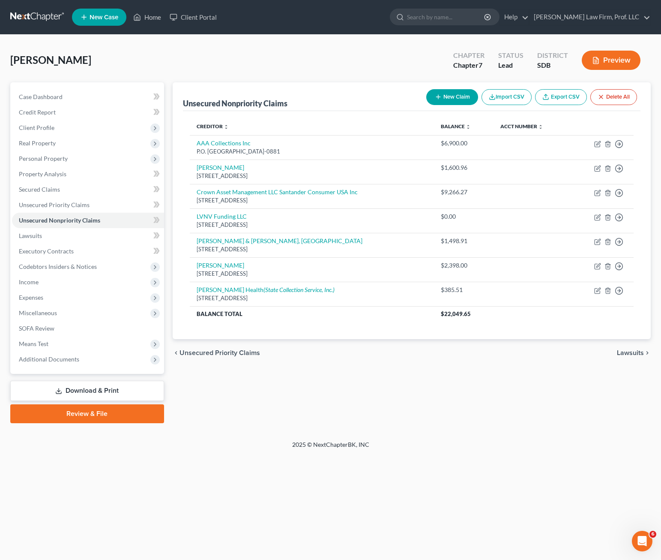
click at [340, 399] on div "Unsecured Nonpriority Claims New Claim Import CSV Export CSV Delete All Credito…" at bounding box center [411, 252] width 487 height 341
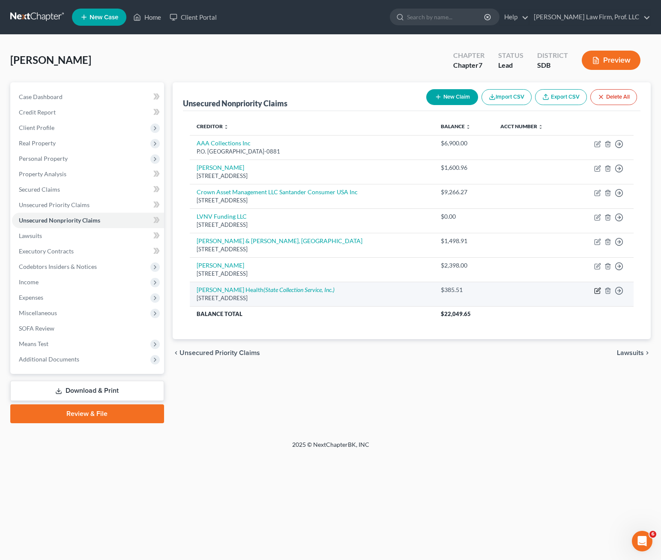
click at [596, 291] on icon "button" at bounding box center [597, 290] width 7 height 7
select select "43"
select select "9"
select select "0"
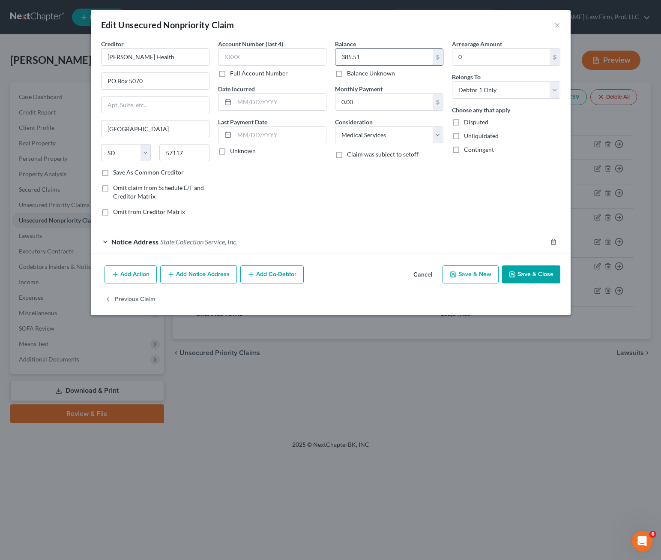
click at [376, 62] on input "385.51" at bounding box center [384, 57] width 97 height 16
type input "1"
click at [526, 283] on button "Save & Close" at bounding box center [531, 274] width 58 height 18
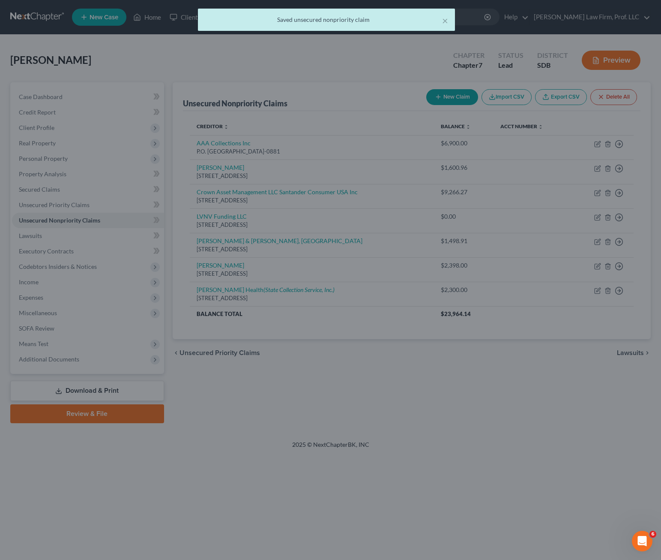
type input "2,300.00"
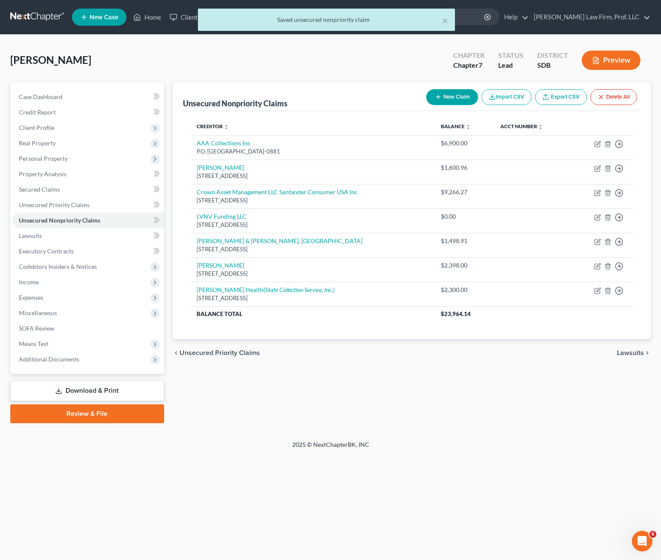
click at [473, 405] on div "Unsecured Nonpriority Claims New Claim Import CSV Export CSV Delete All Credito…" at bounding box center [411, 252] width 487 height 341
click at [368, 370] on div "Unsecured Nonpriority Claims New Claim Import CSV Export CSV Delete All Credito…" at bounding box center [411, 252] width 487 height 341
click at [451, 93] on button "New Claim" at bounding box center [452, 97] width 52 height 16
select select "0"
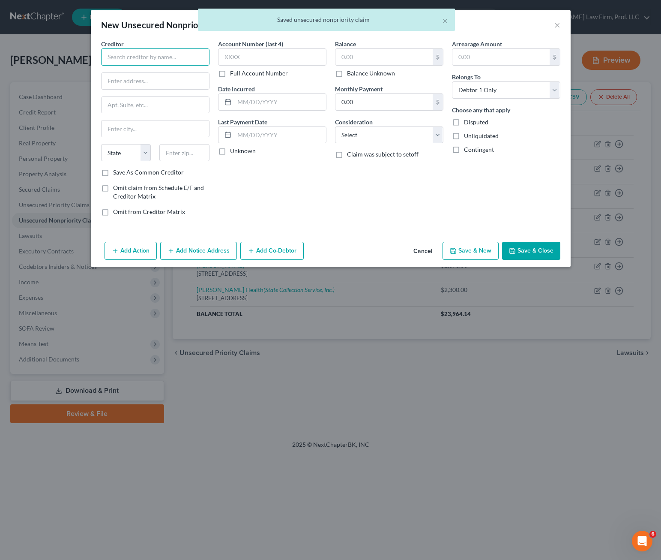
click at [175, 58] on input "text" at bounding box center [155, 56] width 108 height 17
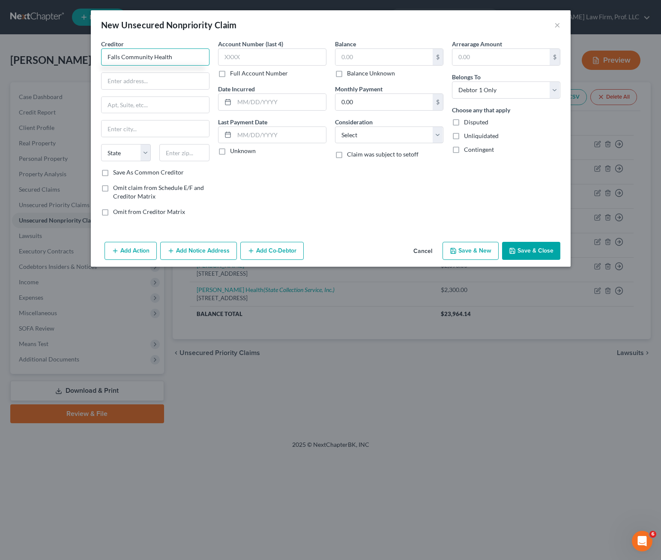
type input "Falls Community Health"
click at [135, 82] on input "[STREET_ADDRESS]" at bounding box center [156, 81] width 108 height 16
type input "[STREET_ADDRESS]"
click at [195, 155] on input "text" at bounding box center [184, 152] width 50 height 17
drag, startPoint x: 195, startPoint y: 155, endPoint x: 195, endPoint y: 146, distance: 8.6
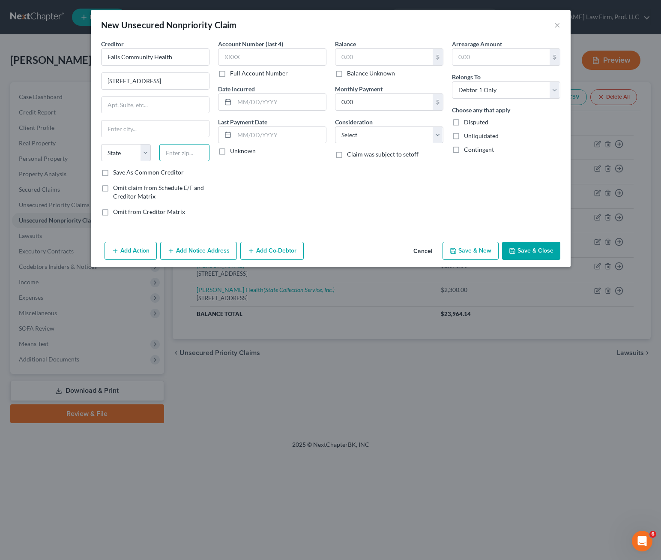
click at [195, 151] on input "text" at bounding box center [184, 152] width 50 height 17
type input "57104"
type input "[GEOGRAPHIC_DATA]"
select select "43"
click at [377, 54] on input "text" at bounding box center [384, 57] width 97 height 16
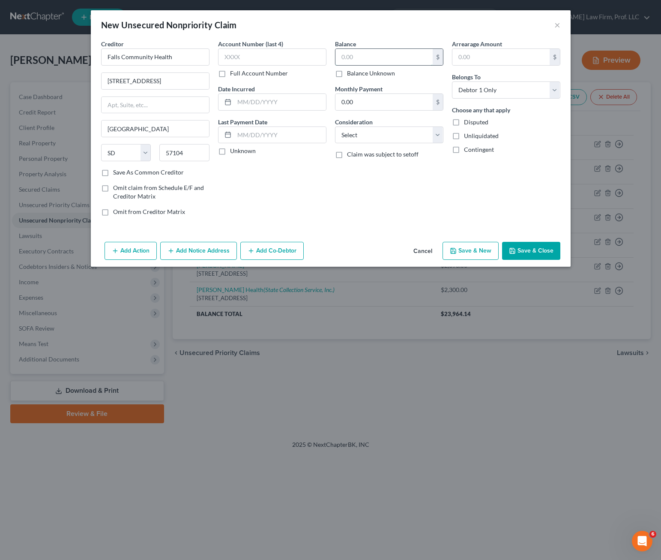
click at [375, 55] on input "text" at bounding box center [384, 57] width 97 height 16
type input "689"
drag, startPoint x: 420, startPoint y: 129, endPoint x: 415, endPoint y: 142, distance: 14.4
click at [419, 129] on select "Select Cable / Satellite Services Collection Agency Credit Card Debt Debt Couns…" at bounding box center [389, 134] width 108 height 17
select select "9"
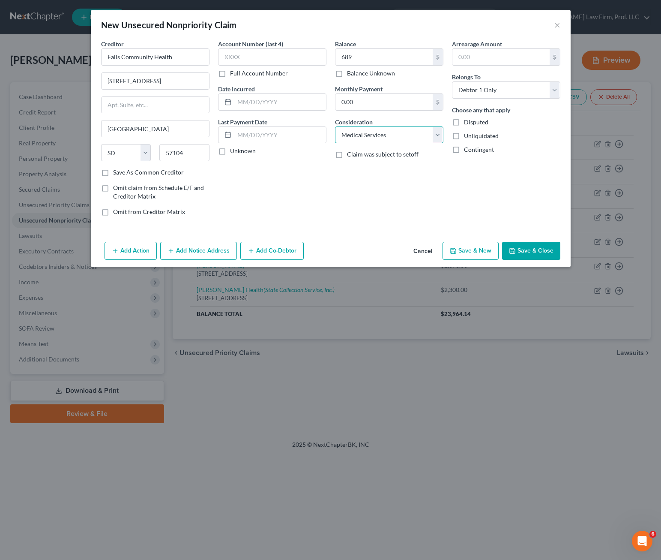
click at [335, 126] on select "Select Cable / Satellite Services Collection Agency Credit Card Debt Debt Couns…" at bounding box center [389, 134] width 108 height 17
click at [551, 250] on button "Save & Close" at bounding box center [531, 251] width 58 height 18
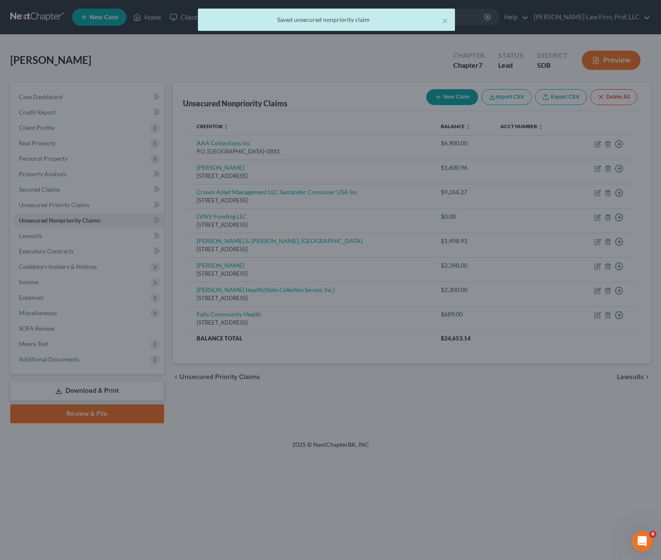
type input "689.00"
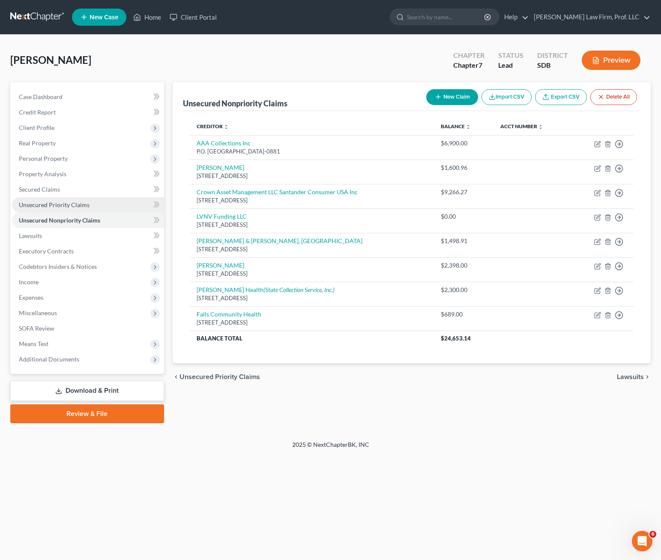
drag, startPoint x: 57, startPoint y: 209, endPoint x: 116, endPoint y: 201, distance: 60.1
click at [57, 209] on link "Unsecured Priority Claims" at bounding box center [88, 204] width 152 height 15
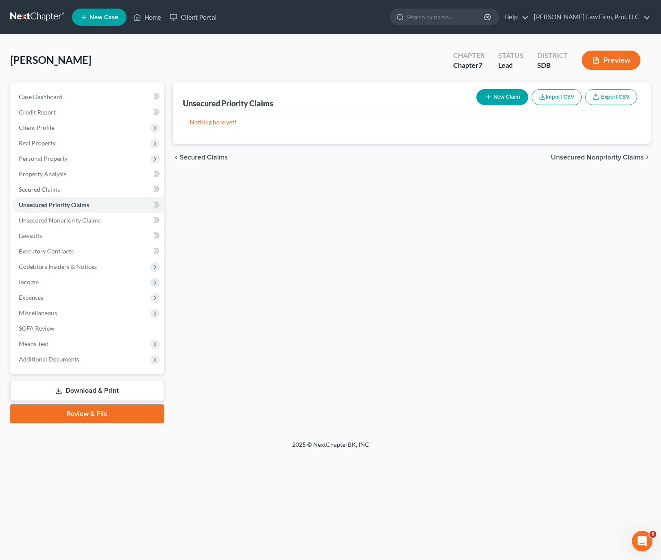
click at [311, 278] on div "Unsecured Priority Claims New Claim Import CSV Export CSV Nothing here yet! Pre…" at bounding box center [411, 252] width 487 height 341
click at [497, 104] on button "New Claim" at bounding box center [503, 97] width 52 height 16
select select "0"
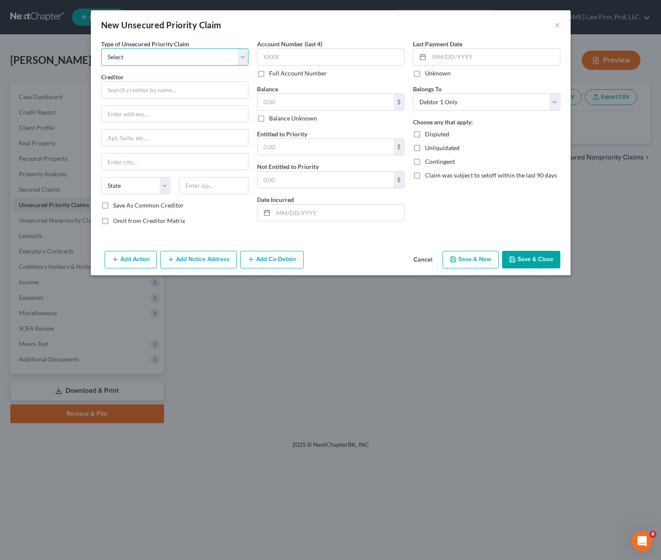
click at [198, 61] on select "Select Taxes & Other Government Units Domestic Support Obligations Extensions o…" at bounding box center [174, 56] width 147 height 17
select select "0"
click at [101, 48] on select "Select Taxes & Other Government Units Domestic Support Obligations Extensions o…" at bounding box center [174, 56] width 147 height 17
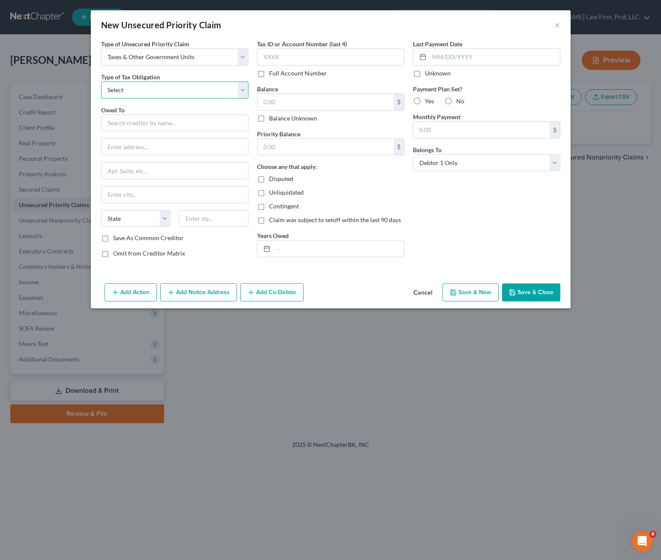
drag, startPoint x: 198, startPoint y: 66, endPoint x: 162, endPoint y: 94, distance: 45.1
click at [162, 94] on select "Select Federal City State Franchise Tax Board Other" at bounding box center [174, 89] width 147 height 17
select select "0"
click at [101, 81] on select "Select Federal City State Franchise Tax Board Other" at bounding box center [174, 89] width 147 height 17
click at [152, 124] on input "text" at bounding box center [174, 122] width 147 height 17
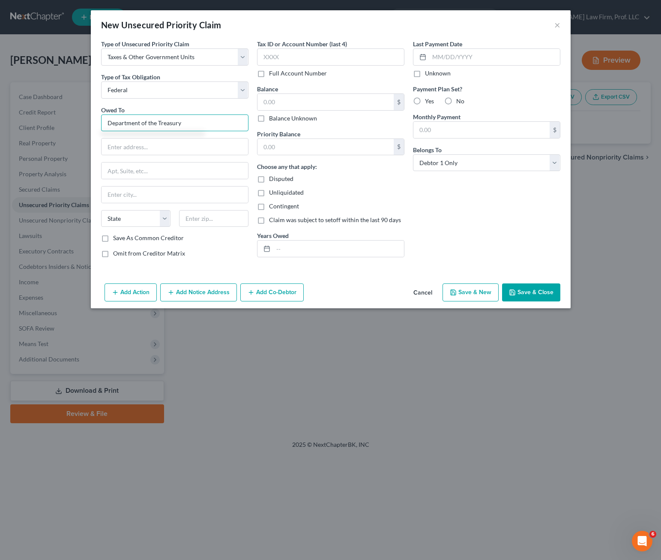
type input "Department of the Treasury"
type input "Internal Revenue Service"
type input "45999"
type input "[GEOGRAPHIC_DATA]"
select select "36"
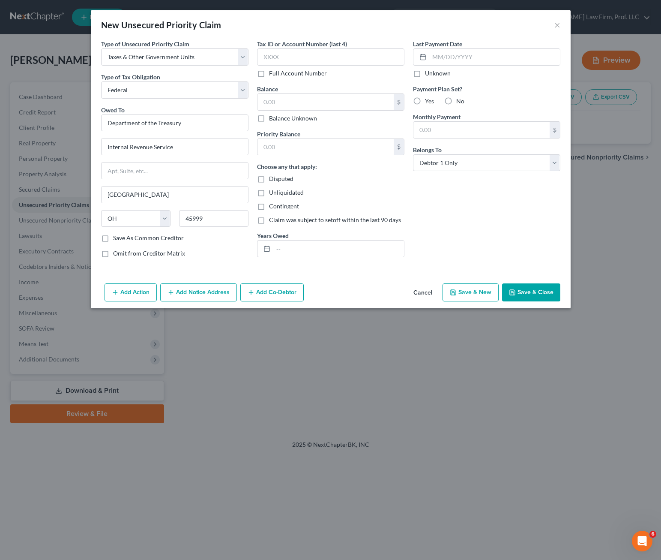
drag, startPoint x: 339, startPoint y: 266, endPoint x: 309, endPoint y: 264, distance: 30.0
click at [339, 266] on div "Type of Unsecured Priority Claim * Select Taxes & Other Government Units Domest…" at bounding box center [331, 159] width 480 height 240
click at [324, 51] on input "text" at bounding box center [330, 56] width 147 height 17
click at [322, 54] on input "text" at bounding box center [330, 56] width 147 height 17
click at [296, 105] on input "text" at bounding box center [326, 102] width 136 height 16
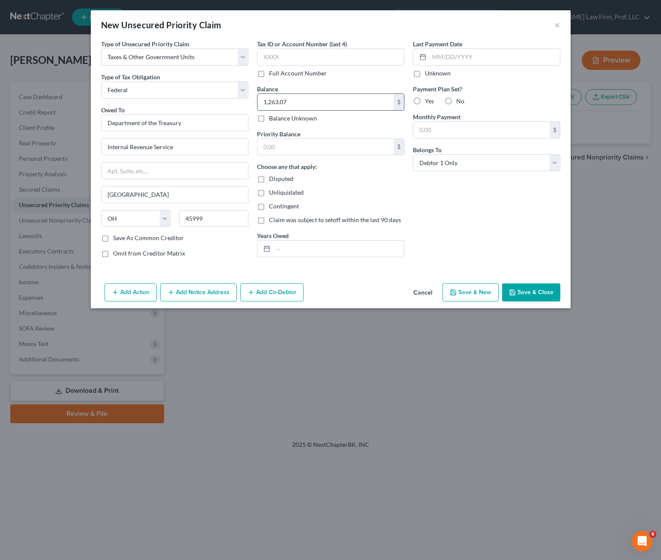
type input "1,263.07"
click at [383, 167] on div "Choose any that apply: Disputed Unliquidated Contingent Claim was subject to se…" at bounding box center [330, 193] width 147 height 62
click at [354, 148] on input "text" at bounding box center [326, 147] width 136 height 16
type input "1,263.07"
click at [420, 210] on div "Last Payment Date Unknown Payment Plan Set? Yes No Monthly Payment $ Belongs To…" at bounding box center [487, 151] width 156 height 225
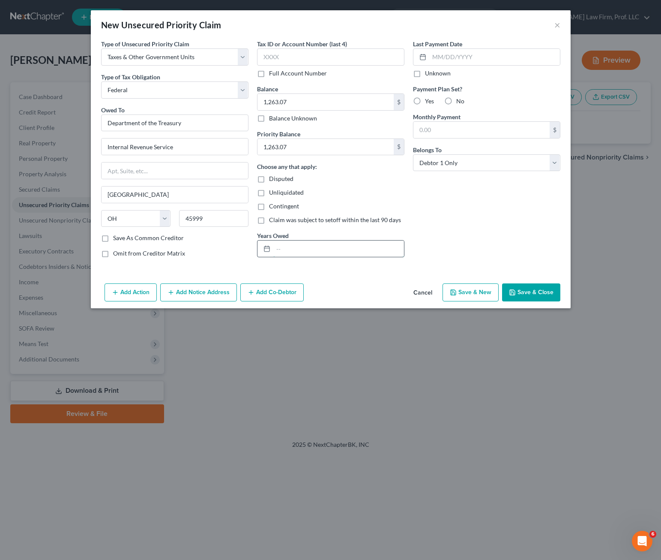
click at [356, 245] on input "text" at bounding box center [338, 248] width 131 height 16
type input "2024"
drag, startPoint x: 446, startPoint y: 211, endPoint x: 474, endPoint y: 215, distance: 28.1
click at [446, 211] on div "Last Payment Date Unknown Payment Plan Set? Yes No Monthly Payment $ Belongs To…" at bounding box center [487, 151] width 156 height 225
click at [456, 210] on div "Last Payment Date Unknown Payment Plan Set? Yes No Monthly Payment $ Belongs To…" at bounding box center [487, 151] width 156 height 225
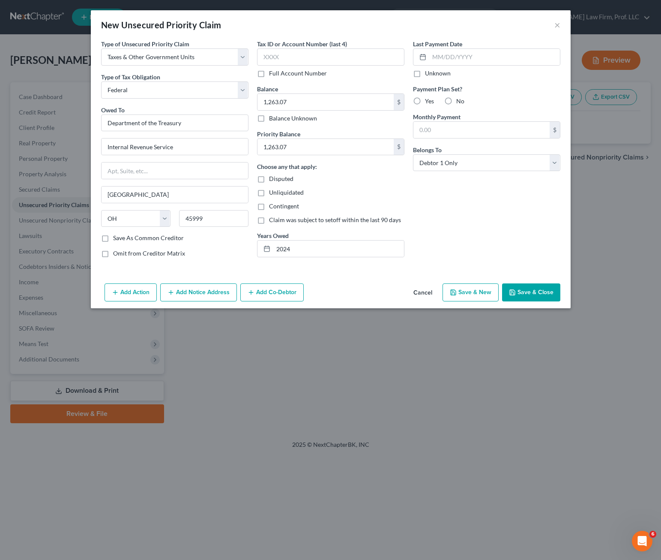
click at [456, 98] on label "No" at bounding box center [460, 101] width 8 height 9
click at [460, 98] on input "No" at bounding box center [463, 100] width 6 height 6
radio input "true"
drag, startPoint x: 435, startPoint y: 222, endPoint x: 521, endPoint y: 245, distance: 89.7
click at [435, 221] on div "Last Payment Date Unknown Payment Plan Set? Yes No Monthly Payment $ Belongs To…" at bounding box center [487, 151] width 156 height 225
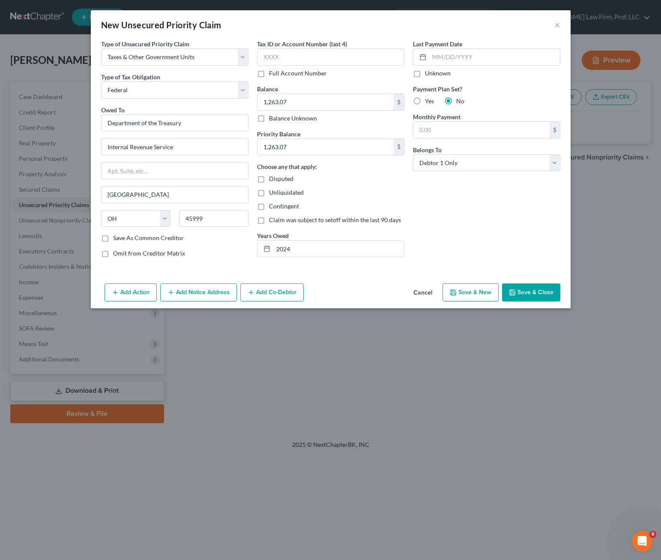
click at [543, 285] on button "Save & Close" at bounding box center [531, 292] width 58 height 18
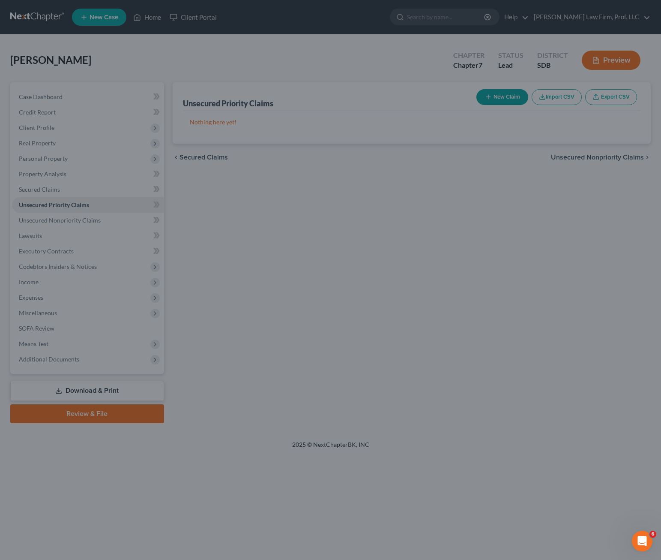
type input "0.00"
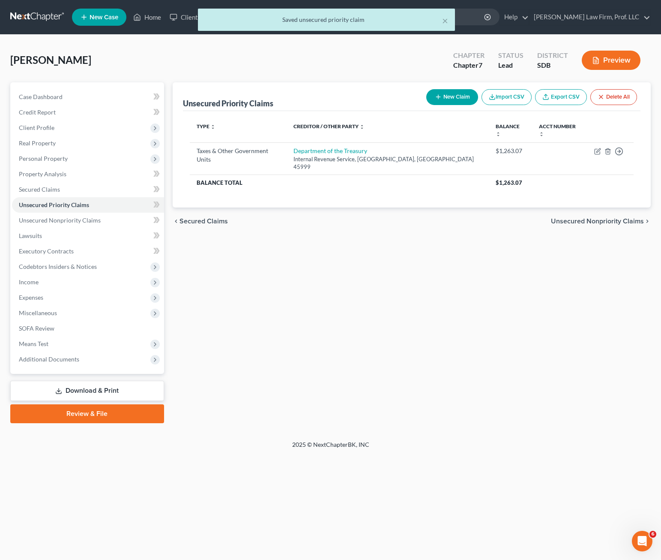
click at [394, 366] on div "Unsecured Priority Claims New Claim Import CSV Export CSV Delete All Type expan…" at bounding box center [411, 252] width 487 height 341
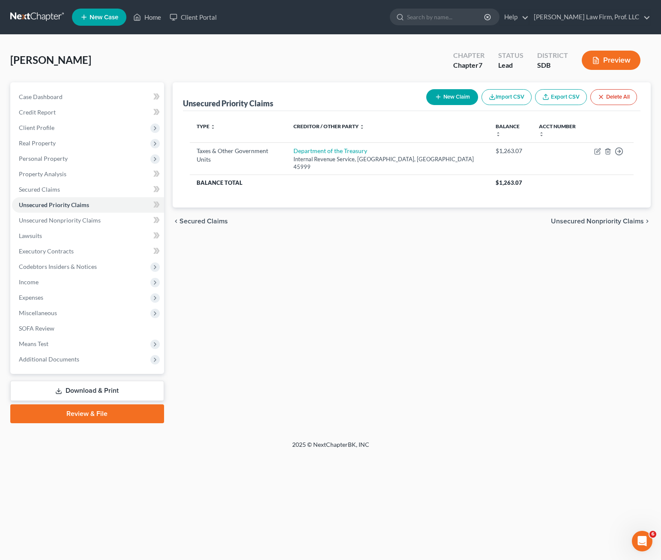
click at [588, 310] on div "Unsecured Priority Claims New Claim Import CSV Export CSV Delete All Type expan…" at bounding box center [411, 252] width 487 height 341
click at [63, 220] on span "Unsecured Nonpriority Claims" at bounding box center [60, 219] width 82 height 7
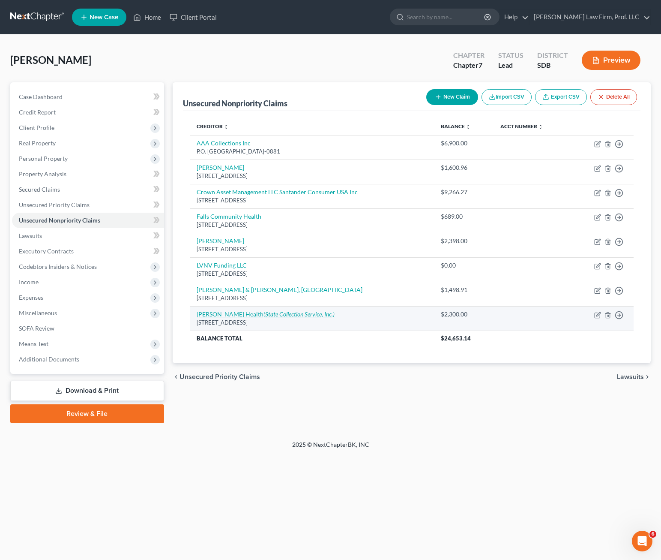
click at [264, 317] on icon "(State Collection Service, Inc.)" at bounding box center [299, 313] width 71 height 7
select select "43"
select select "9"
select select "0"
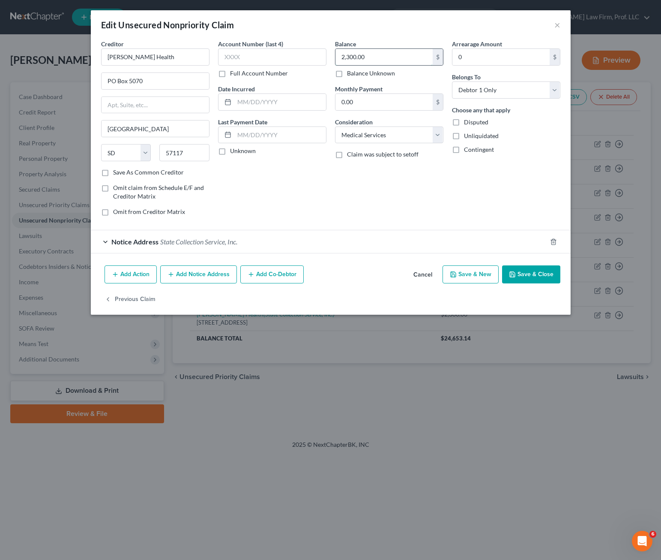
click at [387, 54] on input "2,300.00" at bounding box center [384, 57] width 97 height 16
type input "5,484.24"
click at [512, 265] on button "Save & Close" at bounding box center [531, 274] width 58 height 18
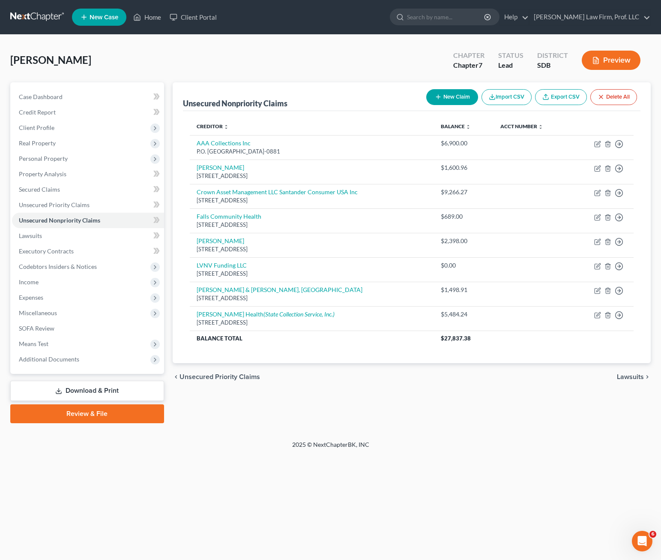
click at [515, 460] on div "Home New Case Client Portal [PERSON_NAME] Law Firm, Prof. LLC [PERSON_NAME][EMA…" at bounding box center [330, 280] width 661 height 560
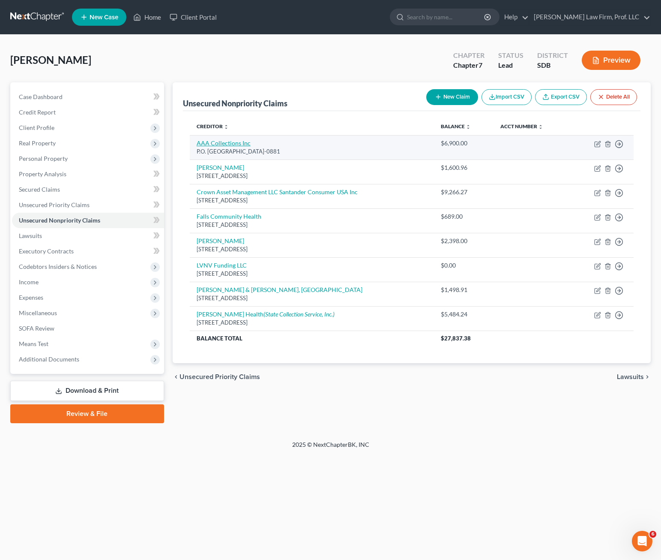
click at [223, 142] on link "AAA Collections Inc" at bounding box center [224, 142] width 54 height 7
select select "43"
select select "9"
select select "0"
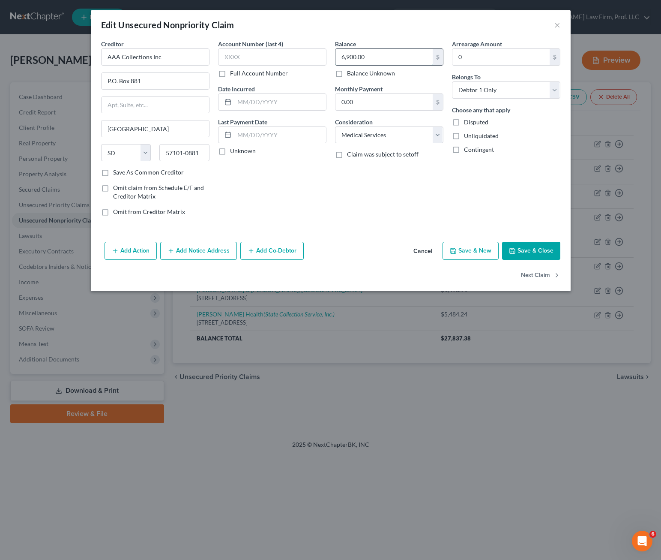
click at [365, 54] on input "6,900.00" at bounding box center [384, 57] width 97 height 16
type input "8,356.91"
click at [328, 187] on div "Account Number (last 4) Full Account Number Date Incurred Last Payment Date Unk…" at bounding box center [272, 130] width 117 height 183
click at [538, 246] on button "Save & Close" at bounding box center [531, 251] width 58 height 18
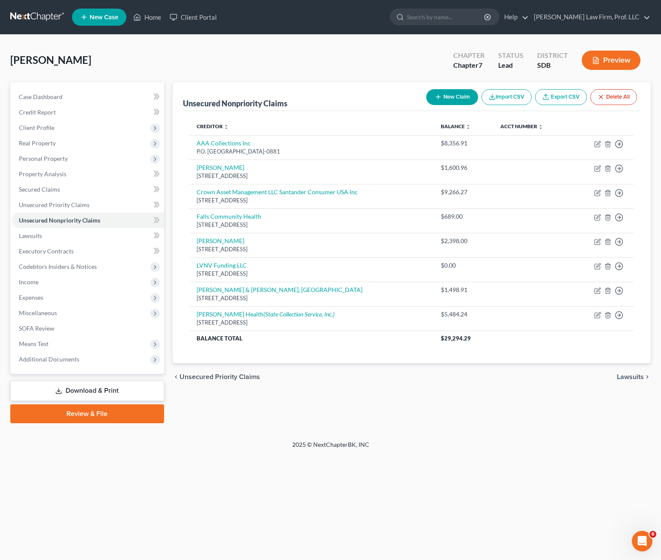
drag, startPoint x: 398, startPoint y: 451, endPoint x: 492, endPoint y: 68, distance: 394.5
click at [399, 447] on div "2025 © NextChapterBK, INC" at bounding box center [331, 447] width 489 height 15
click at [458, 99] on button "New Claim" at bounding box center [452, 97] width 52 height 16
select select "0"
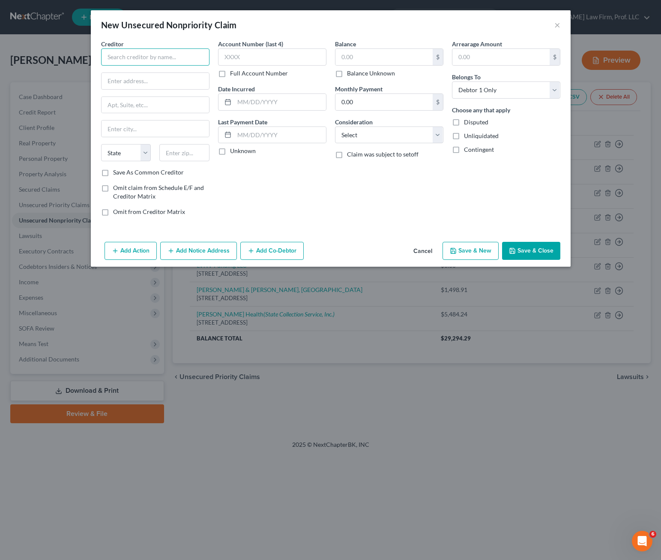
click at [189, 64] on input "text" at bounding box center [155, 56] width 108 height 17
type input "Capital One"
type input "PO Box 60519"
type input "91716"
type input "City Of Industry"
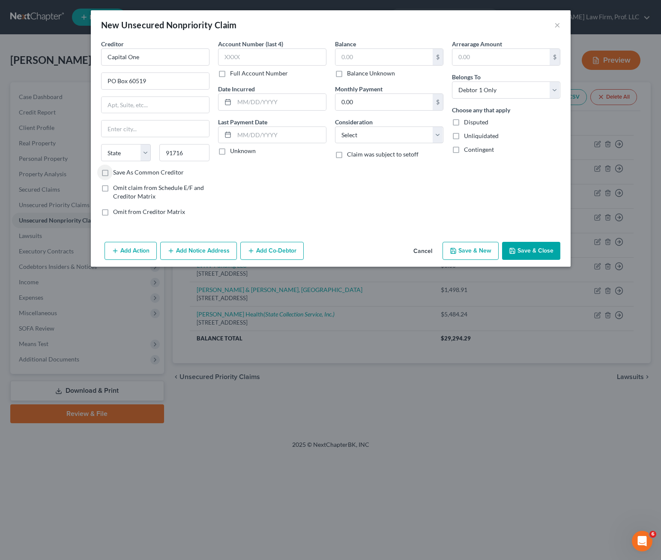
select select "4"
click at [363, 55] on input "text" at bounding box center [384, 57] width 97 height 16
drag, startPoint x: 576, startPoint y: 168, endPoint x: 443, endPoint y: 204, distance: 137.4
click at [570, 168] on div "New Unsecured Nonpriority Claim × Creditor * Capital One PO Box 60519 City Of I…" at bounding box center [330, 280] width 661 height 560
click at [555, 252] on button "Save & Close" at bounding box center [531, 251] width 58 height 18
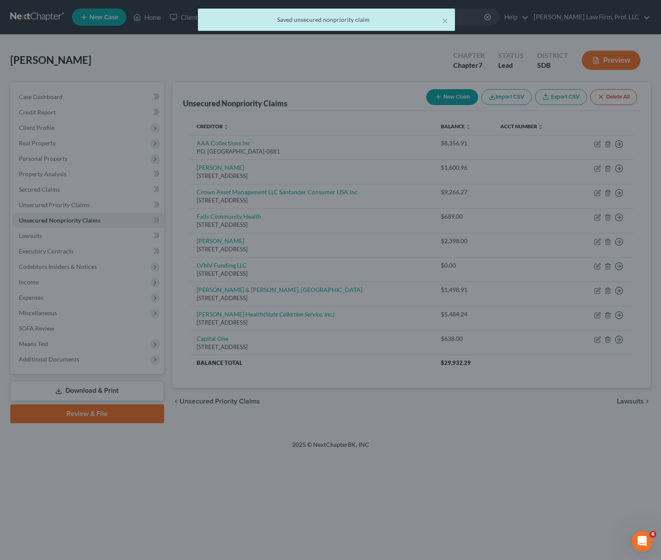
type input "638.00"
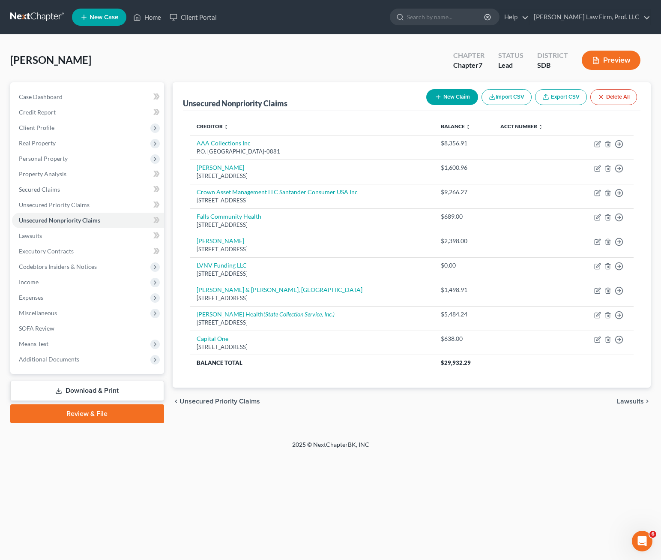
click at [457, 102] on button "New Claim" at bounding box center [452, 97] width 52 height 16
select select "0"
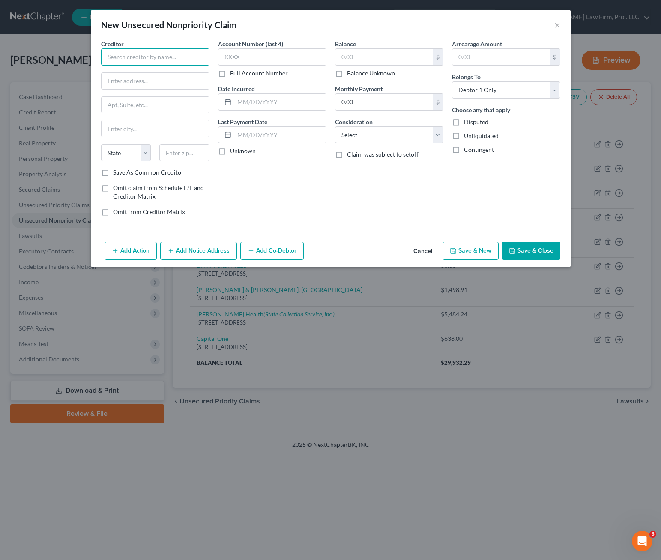
click at [152, 55] on input "text" at bounding box center [155, 56] width 108 height 17
click at [124, 54] on input "[GEOGRAPHIC_DATA]" at bounding box center [155, 56] width 108 height 17
type input "[GEOGRAPHIC_DATA]"
click at [123, 80] on input "text" at bounding box center [156, 81] width 108 height 16
type input "8"
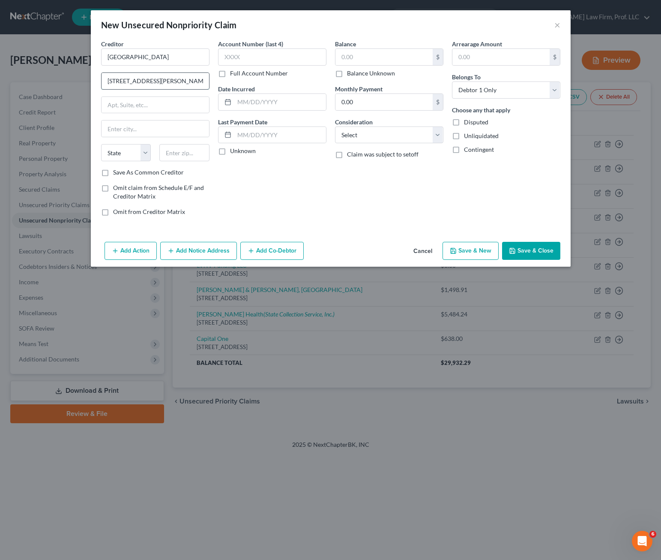
type input "[STREET_ADDRESS][PERSON_NAME]"
type input "57108"
type input "[GEOGRAPHIC_DATA]"
select select "43"
drag, startPoint x: 237, startPoint y: 183, endPoint x: 353, endPoint y: 78, distance: 156.9
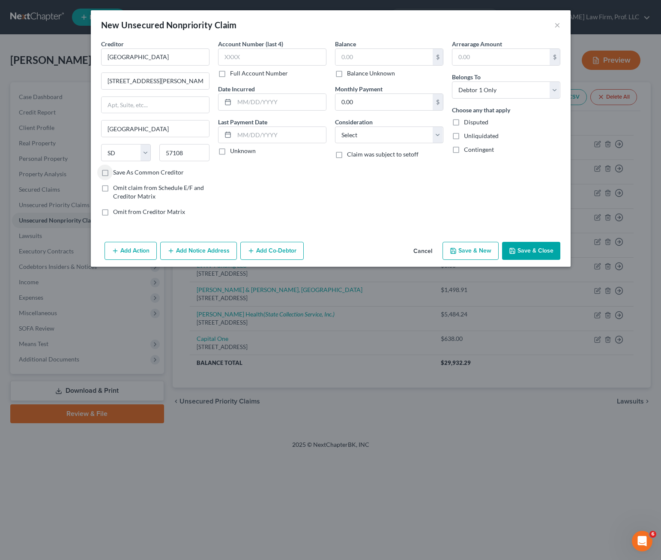
click at [237, 180] on div "Account Number (last 4) Full Account Number Date Incurred Last Payment Date Unk…" at bounding box center [272, 130] width 117 height 183
click at [381, 135] on select "Select Cable / Satellite Services Collection Agency Credit Card Debt Debt Couns…" at bounding box center [389, 134] width 108 height 17
select select "9"
click at [335, 126] on select "Select Cable / Satellite Services Collection Agency Credit Card Debt Debt Couns…" at bounding box center [389, 134] width 108 height 17
click at [319, 201] on div "Account Number (last 4) Full Account Number Date Incurred Last Payment Date Unk…" at bounding box center [272, 130] width 117 height 183
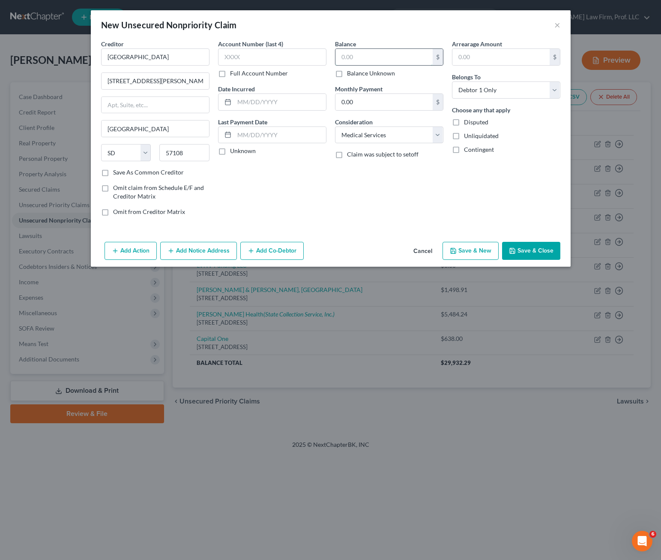
click at [367, 58] on input "text" at bounding box center [384, 57] width 97 height 16
type input "1,347.05"
drag, startPoint x: 454, startPoint y: 219, endPoint x: 548, endPoint y: 230, distance: 94.1
click at [468, 207] on div "Arrearage Amount $ Belongs To * Select Debtor 1 Only Debtor 2 Only Debtor 1 And…" at bounding box center [506, 130] width 117 height 183
drag, startPoint x: 548, startPoint y: 230, endPoint x: 545, endPoint y: 255, distance: 24.6
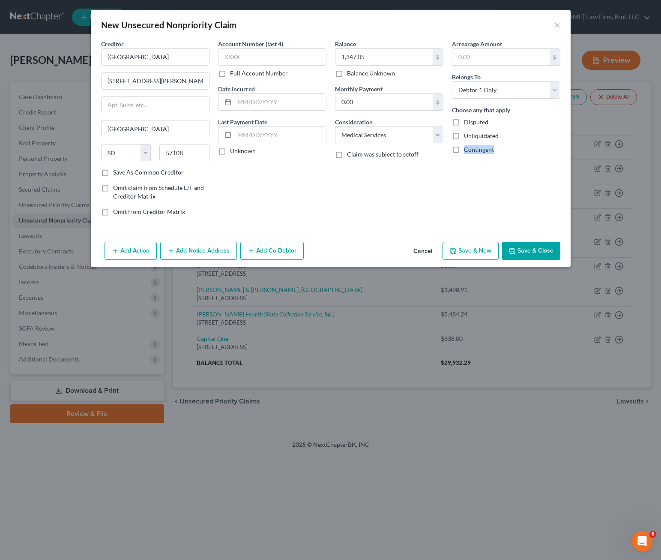
click at [545, 255] on button "Save & Close" at bounding box center [531, 251] width 58 height 18
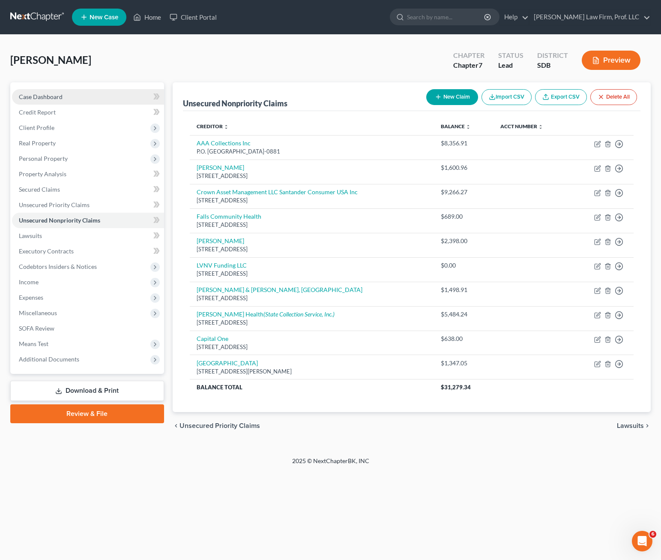
drag, startPoint x: 233, startPoint y: 506, endPoint x: 139, endPoint y: 101, distance: 415.7
click at [233, 497] on div "Home New Case Client Portal [PERSON_NAME] Law Firm, Prof. LLC [PERSON_NAME][EMA…" at bounding box center [330, 280] width 661 height 560
click at [147, 21] on link "Home" at bounding box center [147, 16] width 36 height 15
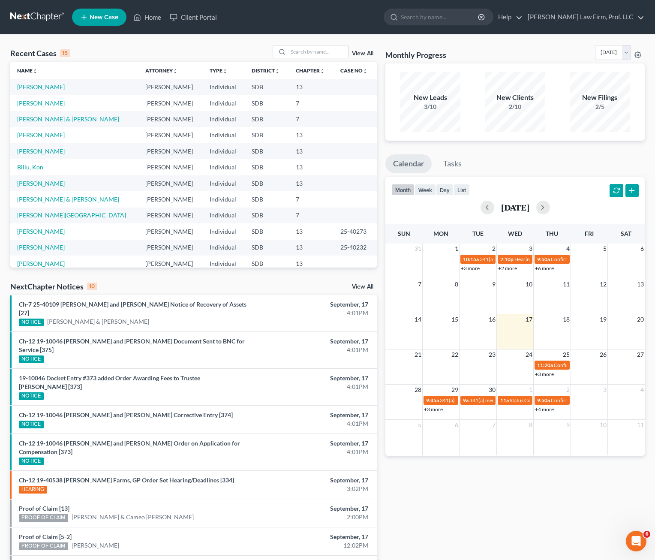
click at [54, 119] on link "[PERSON_NAME] & [PERSON_NAME]" at bounding box center [68, 118] width 102 height 7
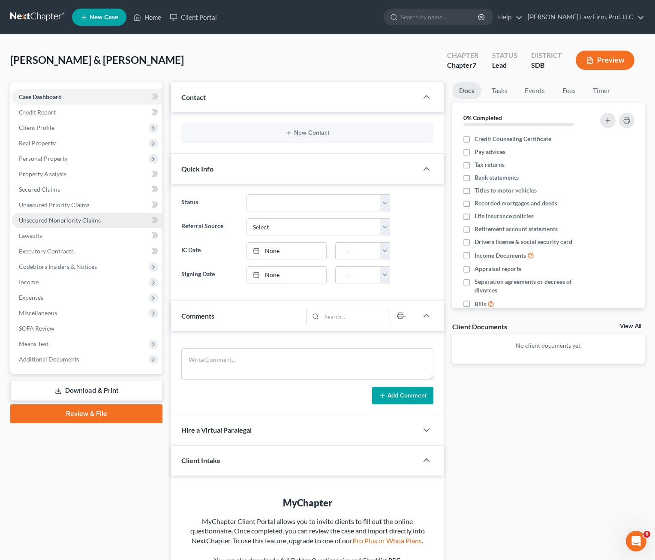
click at [63, 224] on link "Unsecured Nonpriority Claims" at bounding box center [87, 220] width 150 height 15
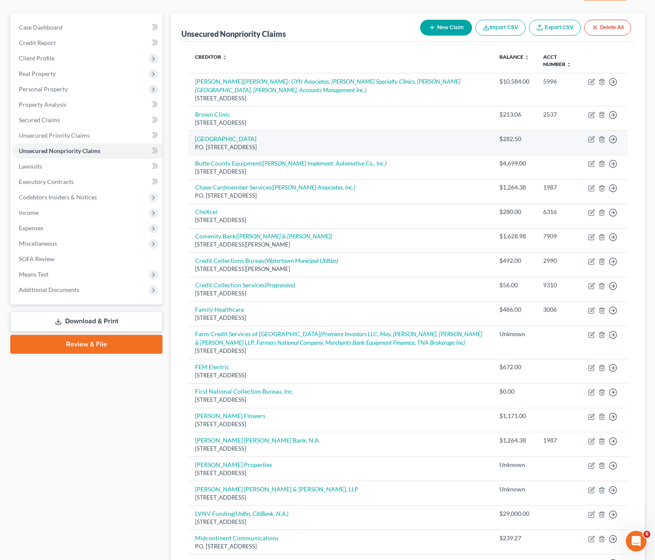
scroll to position [69, 0]
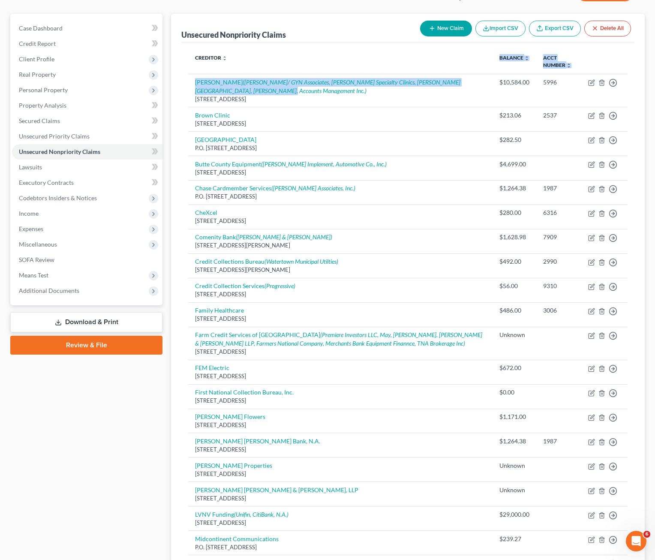
drag, startPoint x: 306, startPoint y: 94, endPoint x: 277, endPoint y: 40, distance: 61.0
click at [219, 60] on table "Creditor expand_more expand_less unfold_more Balance expand_more expand_less un…" at bounding box center [407, 448] width 439 height 798
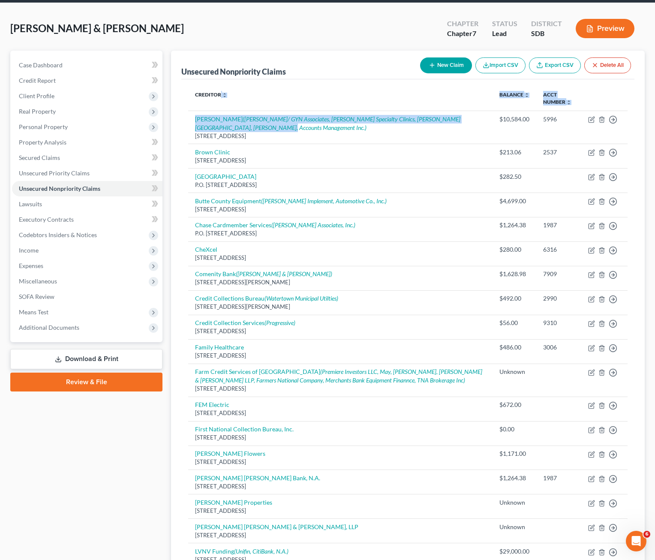
scroll to position [0, 0]
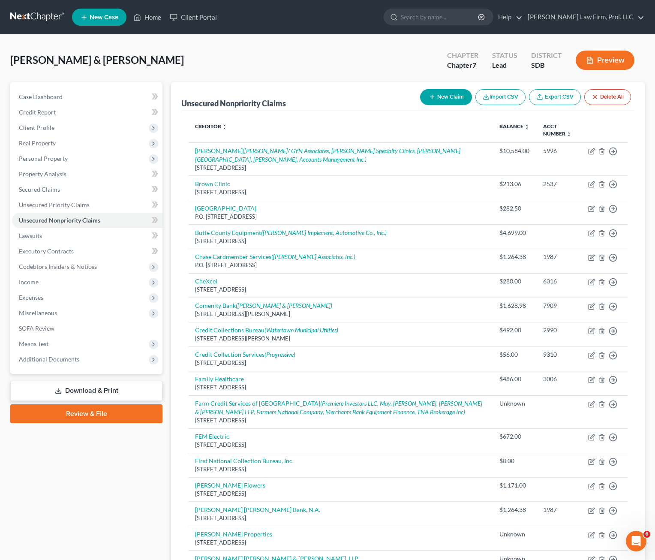
click at [269, 65] on div "[PERSON_NAME] & [PERSON_NAME] Upgraded Chapter Chapter 7 Status Lead District S…" at bounding box center [327, 63] width 634 height 37
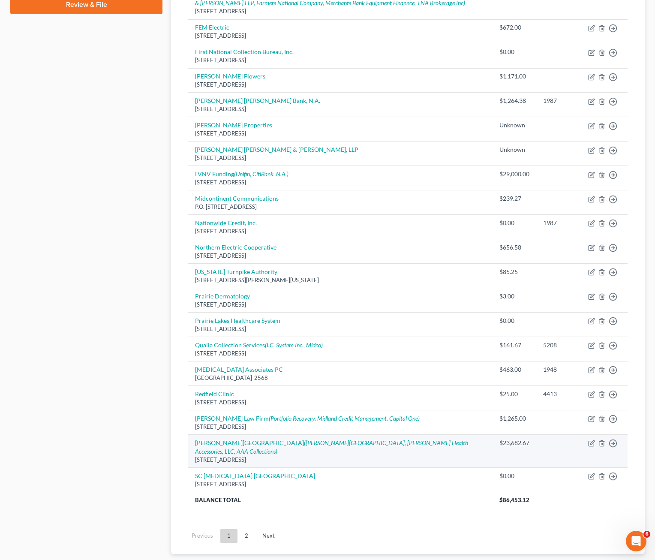
scroll to position [454, 0]
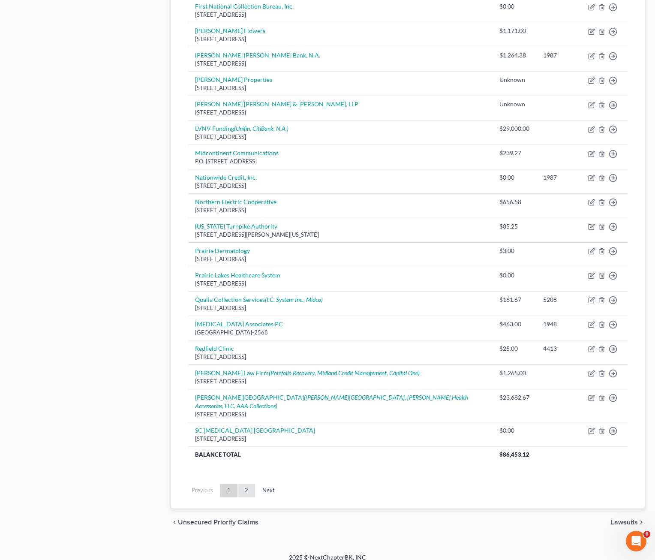
click at [238, 483] on link "2" at bounding box center [246, 490] width 17 height 14
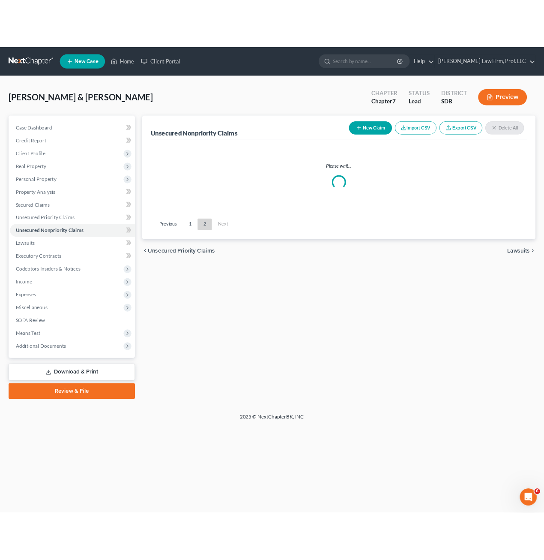
scroll to position [0, 0]
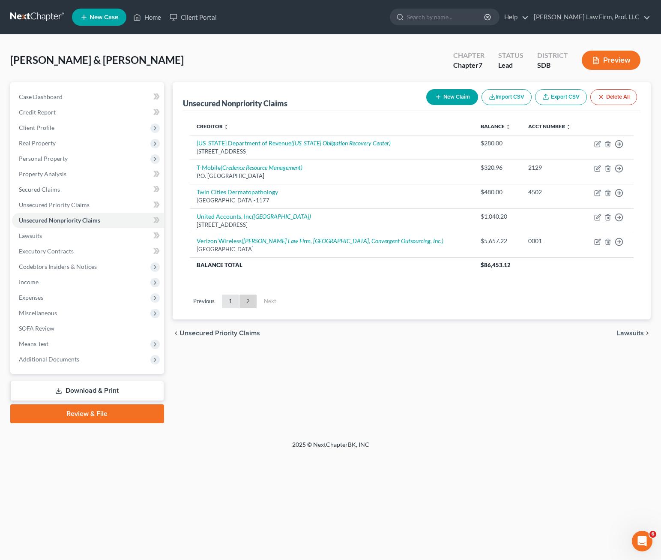
click at [236, 301] on link "1" at bounding box center [230, 301] width 17 height 14
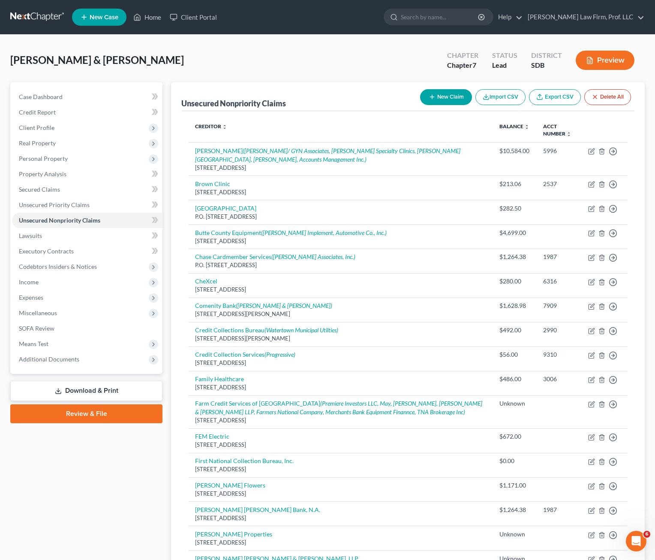
click at [24, 525] on div "Case Dashboard Payments Invoices Payments Payments Credit Report Client Profile" at bounding box center [86, 536] width 161 height 908
click at [135, 459] on div "Case Dashboard Payments Invoices Payments Payments Credit Report Client Profile" at bounding box center [86, 536] width 161 height 908
drag, startPoint x: 306, startPoint y: 59, endPoint x: 219, endPoint y: 93, distance: 93.2
click at [306, 59] on div "[PERSON_NAME] & [PERSON_NAME] Upgraded Chapter Chapter 7 Status Lead District S…" at bounding box center [327, 63] width 634 height 37
click at [136, 14] on icon at bounding box center [137, 17] width 8 height 10
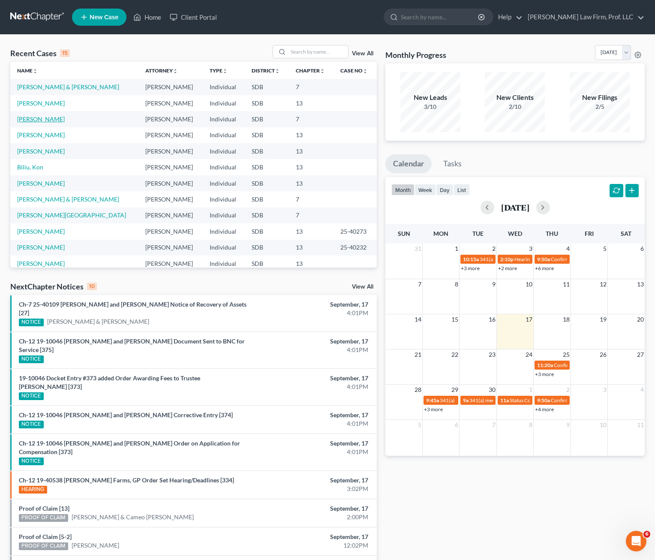
click at [35, 119] on link "[PERSON_NAME]" at bounding box center [41, 118] width 48 height 7
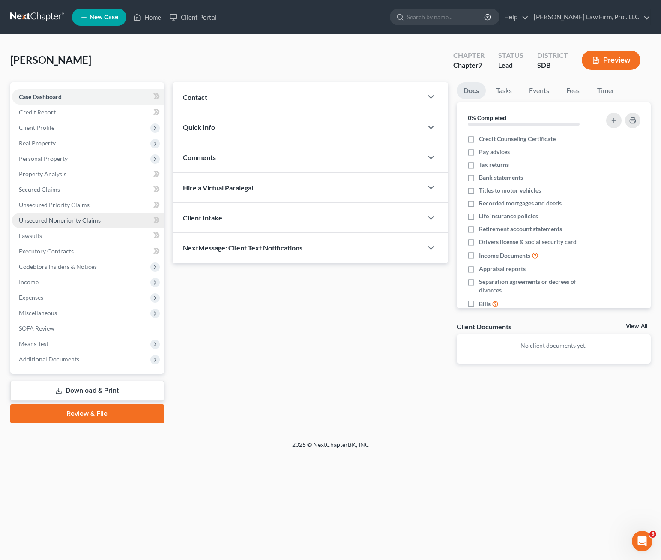
click at [57, 223] on span "Unsecured Nonpriority Claims" at bounding box center [60, 219] width 82 height 7
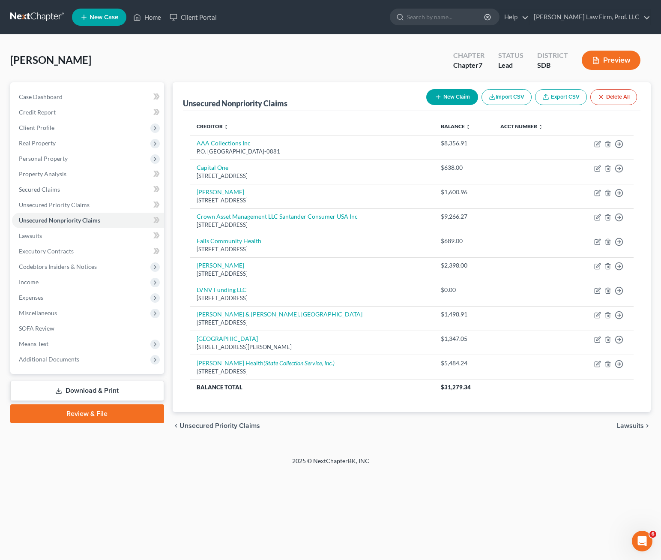
click at [462, 96] on button "New Claim" at bounding box center [452, 97] width 52 height 16
select select "0"
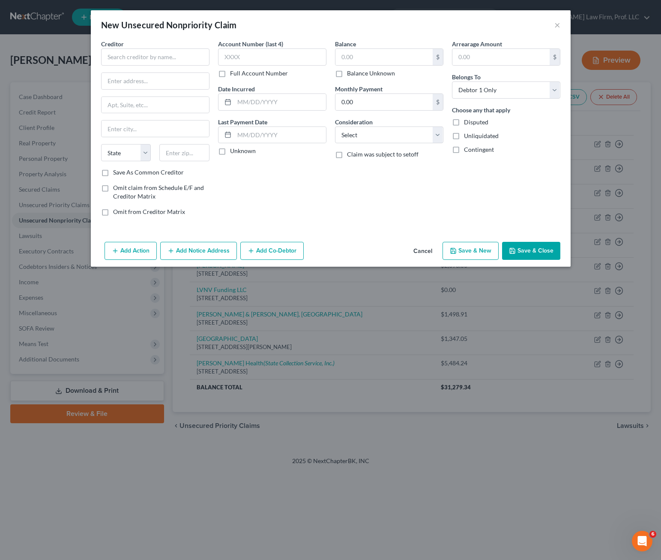
drag, startPoint x: 337, startPoint y: 243, endPoint x: 193, endPoint y: 79, distance: 218.7
click at [337, 243] on div "Add Action Add Notice Address Add Co-Debtor Cancel Save & New Save & Close" at bounding box center [331, 252] width 480 height 28
click at [178, 60] on input "text" at bounding box center [155, 56] width 108 height 17
click at [163, 82] on input "text" at bounding box center [156, 81] width 108 height 16
paste input "P.O. Box 660442"
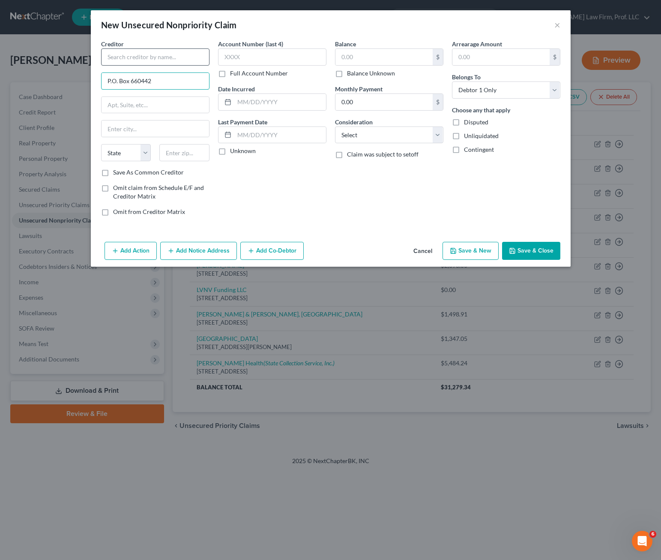
type input "P.O. Box 660442"
click at [167, 56] on input "text" at bounding box center [155, 56] width 108 height 17
type input "Accredited Debt Relief"
drag, startPoint x: 179, startPoint y: 159, endPoint x: 181, endPoint y: 154, distance: 5.0
click at [179, 158] on input "text" at bounding box center [184, 152] width 50 height 17
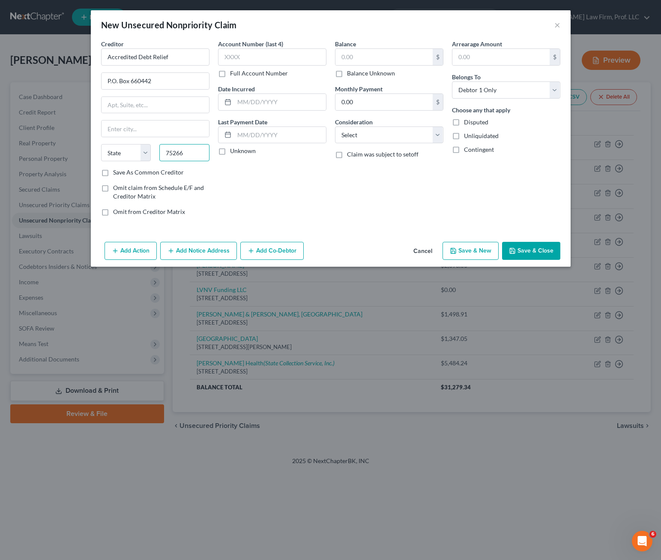
type input "75266"
type input "[GEOGRAPHIC_DATA]"
select select "45"
click at [261, 175] on div "Account Number (last 4) Full Account Number Date Incurred Last Payment Date Unk…" at bounding box center [272, 130] width 117 height 183
click at [389, 51] on input "text" at bounding box center [384, 57] width 97 height 16
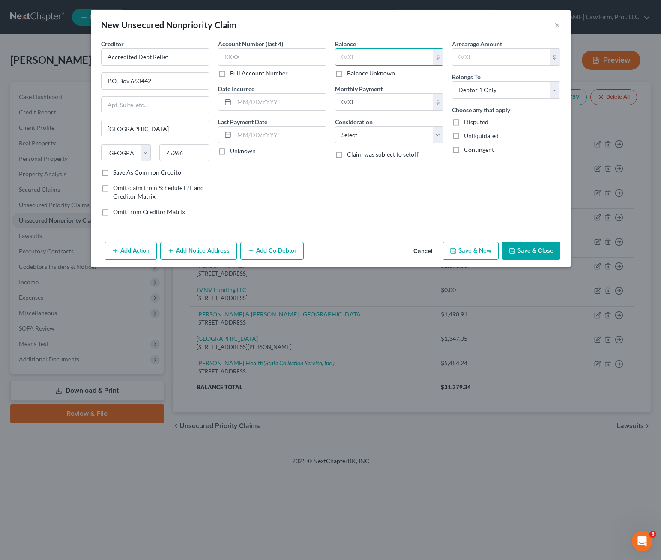
click at [382, 194] on div "Balance $ Balance Unknown Balance Undetermined $ Balance Unknown Monthly Paymen…" at bounding box center [389, 130] width 117 height 183
drag, startPoint x: 406, startPoint y: 135, endPoint x: 408, endPoint y: 144, distance: 9.3
click at [406, 136] on select "Select Cable / Satellite Services Collection Agency Credit Card Debt Debt Couns…" at bounding box center [389, 134] width 108 height 17
select select "16"
click at [335, 126] on select "Select Cable / Satellite Services Collection Agency Credit Card Debt Debt Couns…" at bounding box center [389, 134] width 108 height 17
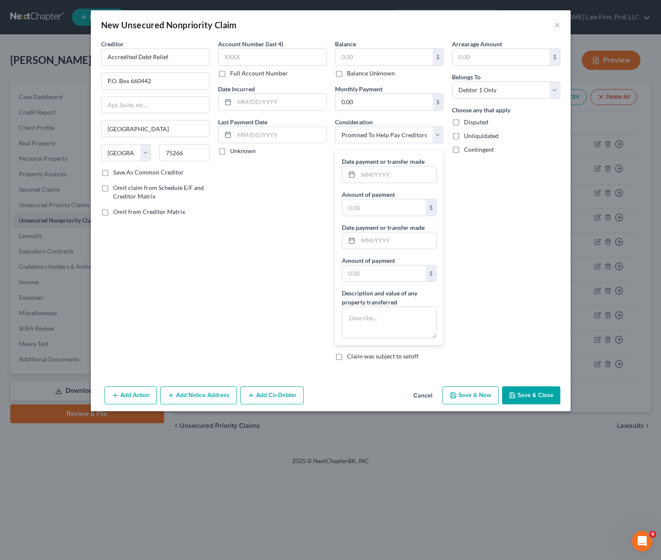
click at [467, 188] on div "Arrearage Amount $ Belongs To * Select Debtor 1 Only Debtor 2 Only Debtor 1 And…" at bounding box center [506, 203] width 117 height 328
click at [470, 302] on div "Arrearage Amount $ Belongs To * Select Debtor 1 Only Debtor 2 Only Debtor 1 And…" at bounding box center [506, 203] width 117 height 328
click at [398, 317] on textarea at bounding box center [389, 322] width 95 height 32
click at [531, 289] on div "Arrearage Amount $ Belongs To * Select Debtor 1 Only Debtor 2 Only Debtor 1 And…" at bounding box center [506, 203] width 117 height 328
click at [540, 393] on button "Save & Close" at bounding box center [531, 395] width 58 height 18
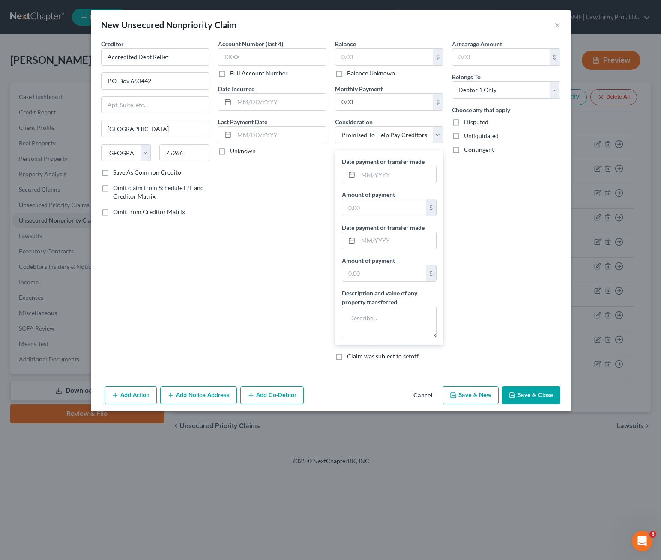
type input "0.00"
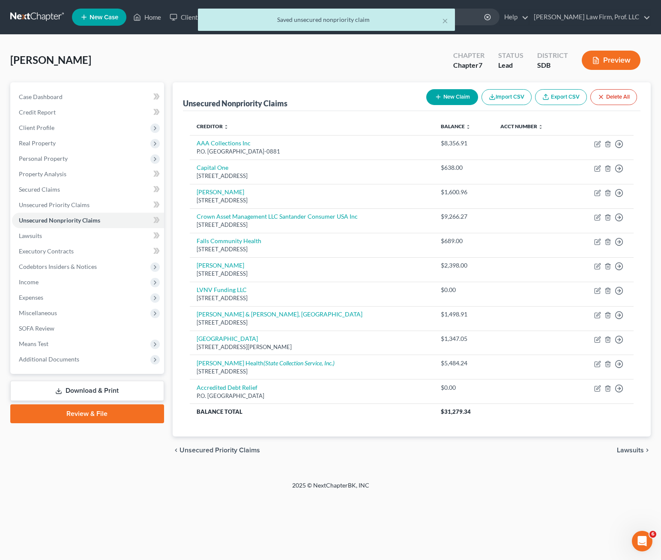
drag, startPoint x: 430, startPoint y: 525, endPoint x: 309, endPoint y: 424, distance: 157.6
click at [431, 525] on div "Home New Case Client Portal [PERSON_NAME] Law Firm, Prof. LLC [PERSON_NAME][EMA…" at bounding box center [330, 280] width 661 height 560
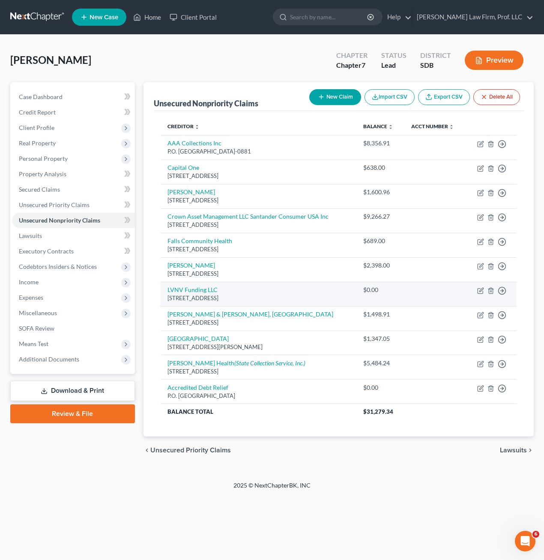
drag, startPoint x: 31, startPoint y: 278, endPoint x: 167, endPoint y: 282, distance: 135.9
click at [31, 278] on span "Income" at bounding box center [29, 281] width 20 height 7
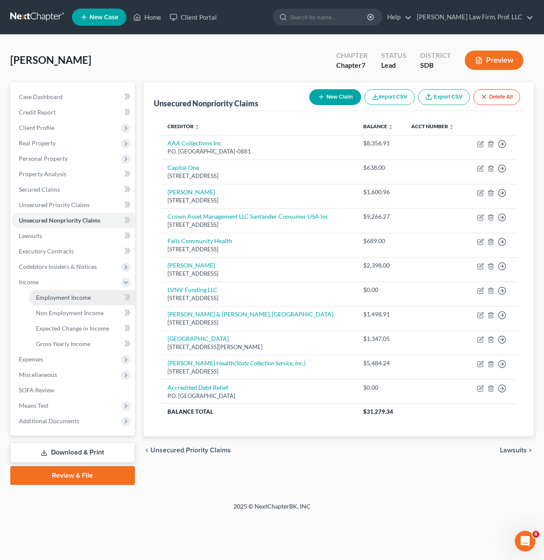
click at [69, 297] on span "Employment Income" at bounding box center [63, 297] width 55 height 7
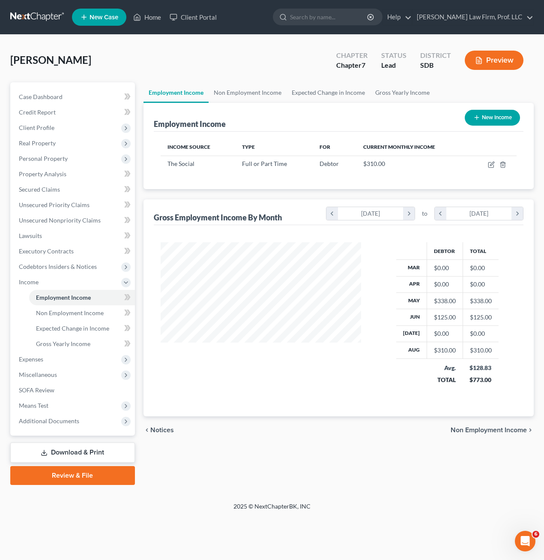
scroll to position [154, 218]
click at [459, 182] on div "Income Source Type For Current Monthly Income The Social Full or Part Time Debt…" at bounding box center [339, 160] width 370 height 57
click at [81, 309] on span "Non Employment Income" at bounding box center [70, 312] width 68 height 7
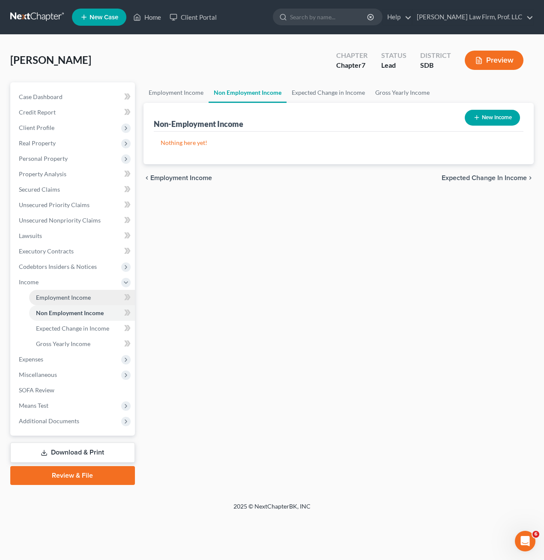
click at [82, 290] on link "Employment Income" at bounding box center [82, 297] width 106 height 15
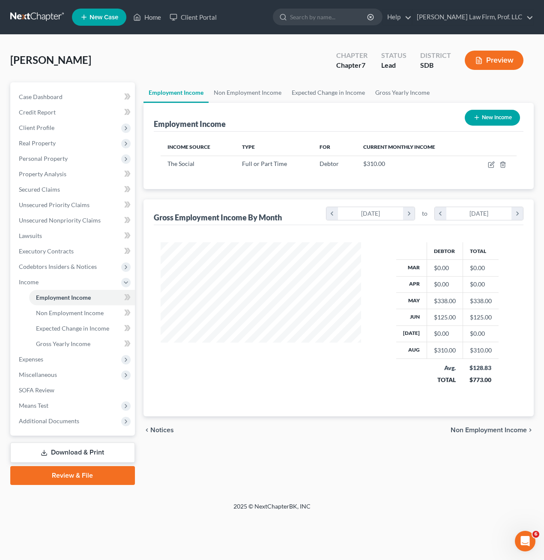
scroll to position [154, 218]
click at [505, 117] on button "New Income" at bounding box center [492, 118] width 55 height 16
select select "0"
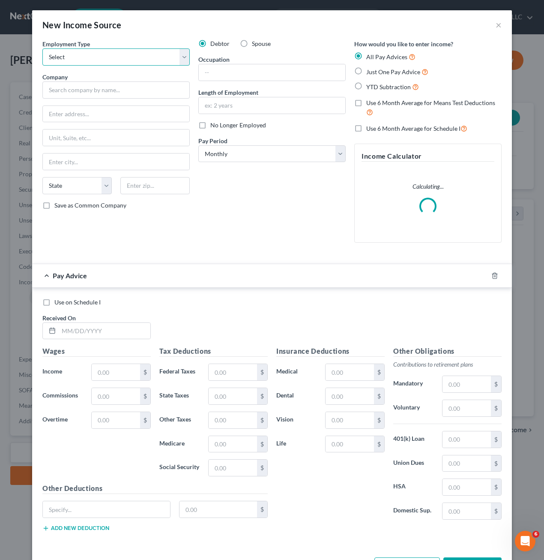
drag, startPoint x: 95, startPoint y: 59, endPoint x: 101, endPoint y: 65, distance: 7.9
click at [95, 59] on select "Select Full or [DEMOGRAPHIC_DATA] Employment Self Employment" at bounding box center [115, 56] width 147 height 17
select select "0"
click at [42, 48] on select "Select Full or [DEMOGRAPHIC_DATA] Employment Self Employment" at bounding box center [115, 56] width 147 height 17
click at [105, 92] on input "text" at bounding box center [115, 89] width 147 height 17
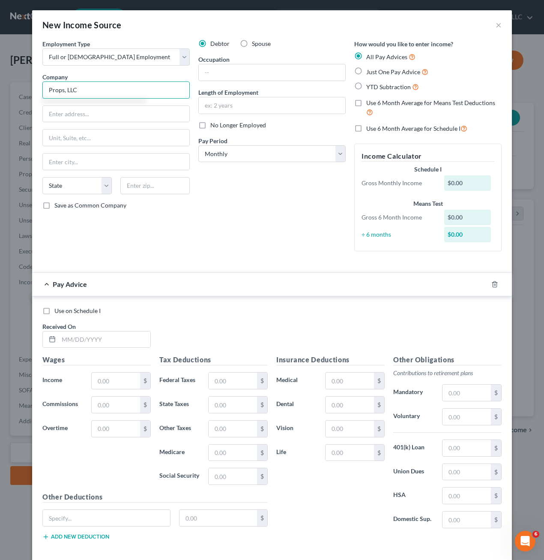
type input "Props, LLC"
type input "[STREET_ADDRESS]"
type input "57106"
type input "[GEOGRAPHIC_DATA]"
select select "43"
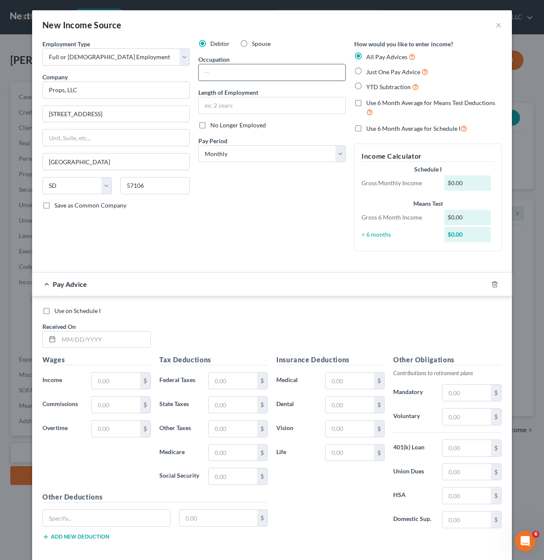
click at [228, 73] on input "text" at bounding box center [272, 72] width 147 height 16
drag, startPoint x: 224, startPoint y: 234, endPoint x: 275, endPoint y: 421, distance: 194.2
click at [224, 234] on div "Debtor Spouse Occupation Length of Employment No Longer Employed Pay Period * S…" at bounding box center [272, 148] width 156 height 219
click at [233, 102] on input "text" at bounding box center [272, 105] width 147 height 16
drag, startPoint x: 182, startPoint y: 233, endPoint x: 271, endPoint y: 198, distance: 96.4
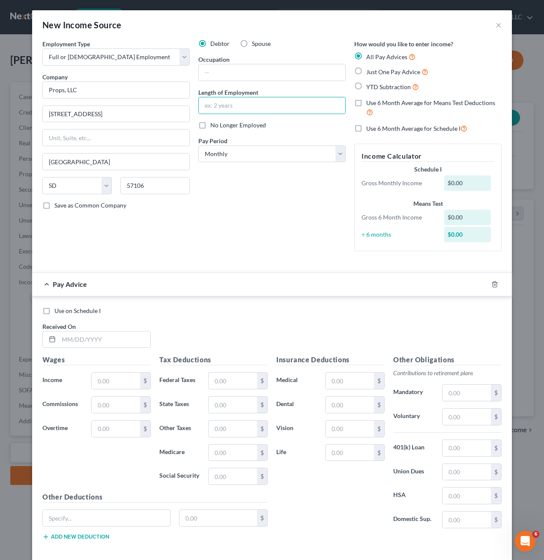
click at [183, 234] on div "Employment Type * Select Full or [DEMOGRAPHIC_DATA] Employment Self Employment …" at bounding box center [116, 148] width 156 height 219
click at [265, 150] on select "Select Monthly Twice Monthly Every Other Week Weekly" at bounding box center [271, 153] width 147 height 17
click at [182, 242] on div "Employment Type * Select Full or [DEMOGRAPHIC_DATA] Employment Self Employment …" at bounding box center [116, 148] width 156 height 219
click at [261, 151] on select "Select Monthly Twice Monthly Every Other Week Weekly" at bounding box center [271, 153] width 147 height 17
select select "1"
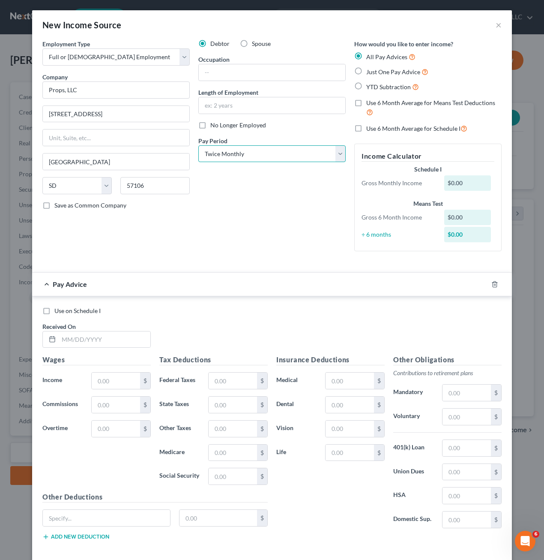
click at [198, 145] on select "Select Monthly Twice Monthly Every Other Week Weekly" at bounding box center [271, 153] width 147 height 17
click at [228, 234] on div "Debtor Spouse Occupation Length of Employment No Longer Employed Pay Period * S…" at bounding box center [272, 148] width 156 height 219
click at [108, 342] on input "text" at bounding box center [105, 339] width 92 height 16
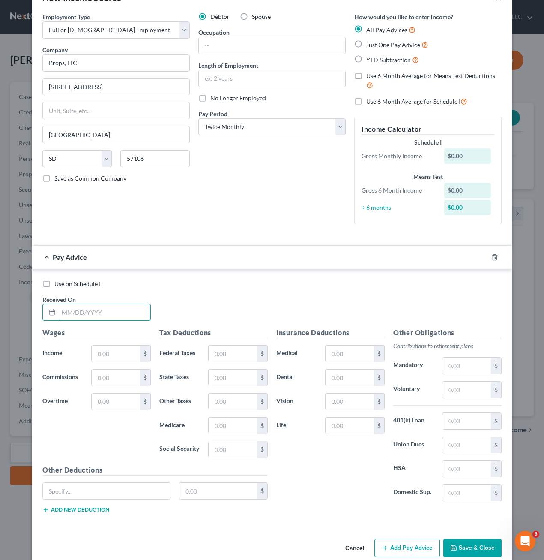
scroll to position [41, 0]
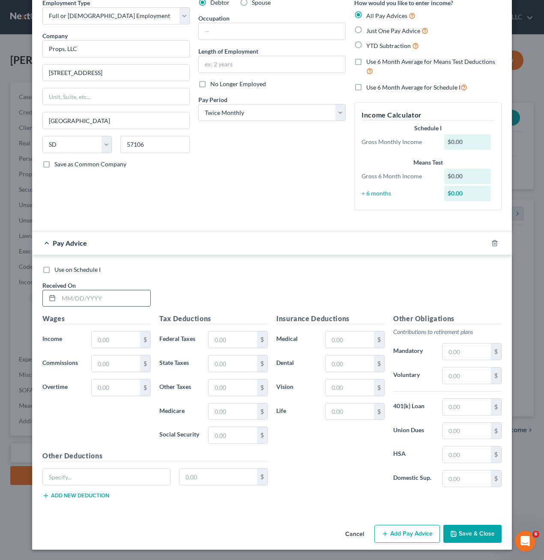
drag, startPoint x: 135, startPoint y: 279, endPoint x: 110, endPoint y: 306, distance: 36.4
click at [135, 279] on div "Use on Schedule I Received On *" at bounding box center [272, 289] width 468 height 48
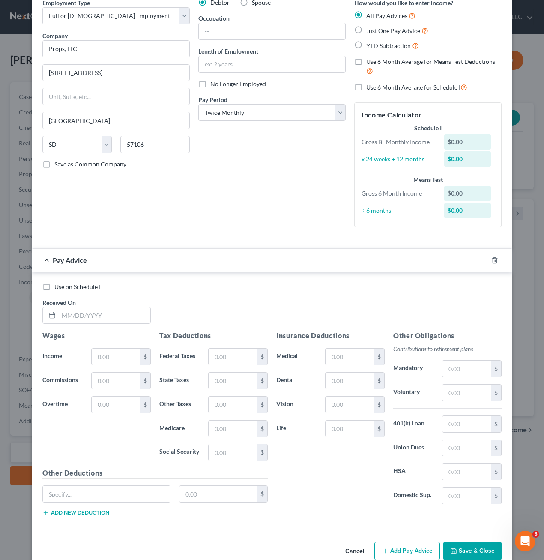
click at [109, 298] on div "Received On *" at bounding box center [96, 311] width 117 height 26
drag, startPoint x: 133, startPoint y: 301, endPoint x: 120, endPoint y: 317, distance: 20.1
click at [134, 301] on div "Received On *" at bounding box center [96, 311] width 117 height 26
click at [120, 317] on input "text" at bounding box center [105, 315] width 92 height 16
type input "[DATE]"
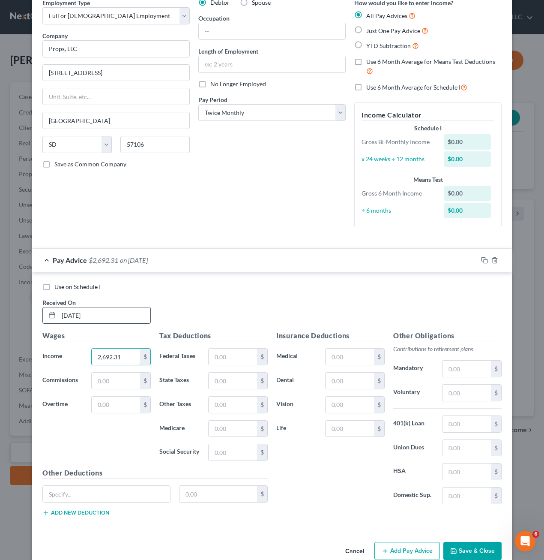
type input "2,692.31"
click at [215, 366] on div "Tax Deductions Federal Taxes $ State Taxes $ Other Taxes $ Medicare $ Social Se…" at bounding box center [213, 398] width 117 height 137
click at [218, 362] on input "text" at bounding box center [233, 356] width 48 height 16
click at [224, 360] on input "text" at bounding box center [233, 356] width 48 height 16
drag, startPoint x: 224, startPoint y: 360, endPoint x: 224, endPoint y: 354, distance: 5.6
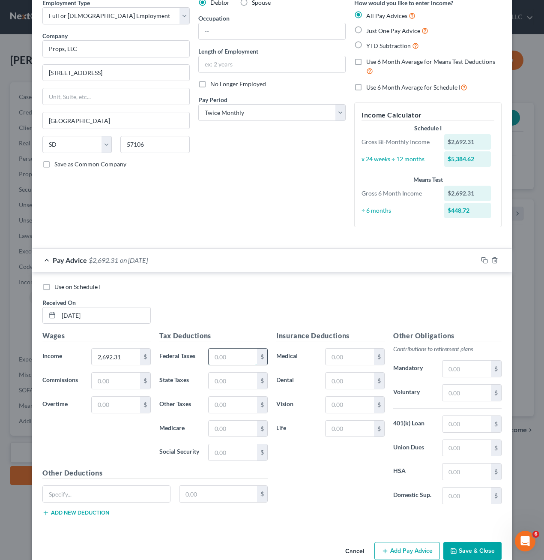
click at [224, 360] on input "text" at bounding box center [233, 356] width 48 height 16
click at [224, 354] on input "text" at bounding box center [233, 356] width 48 height 16
type input "270"
type input "39.04"
type input "166.92"
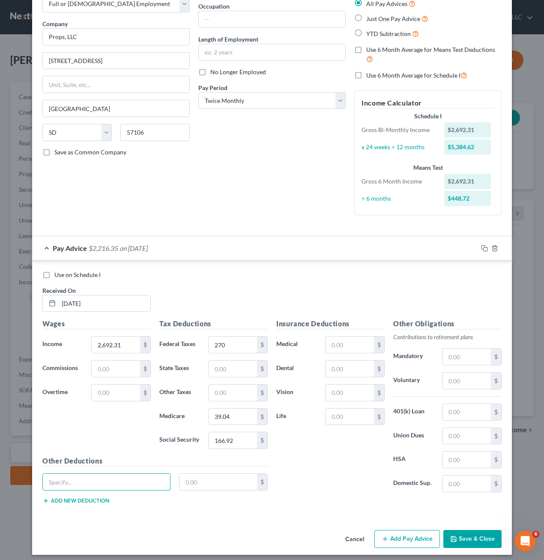
scroll to position [58, 0]
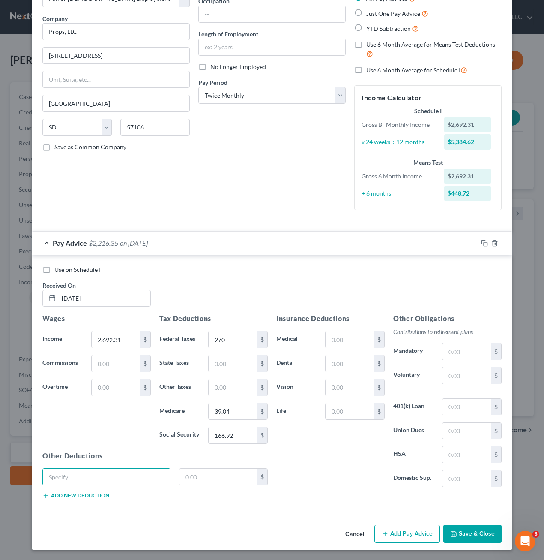
click at [408, 536] on button "Add Pay Advice" at bounding box center [408, 534] width 66 height 18
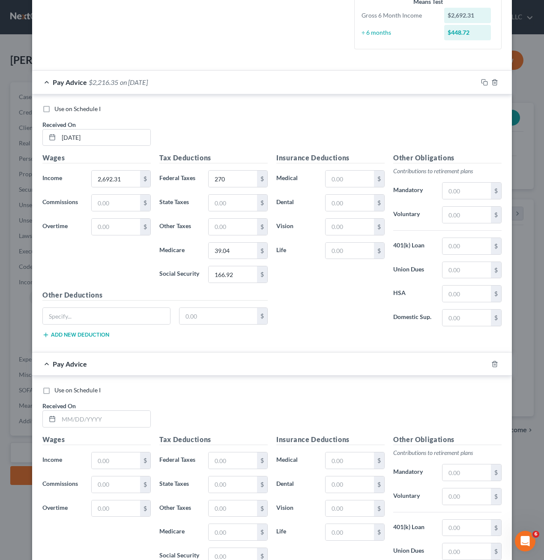
scroll to position [339, 0]
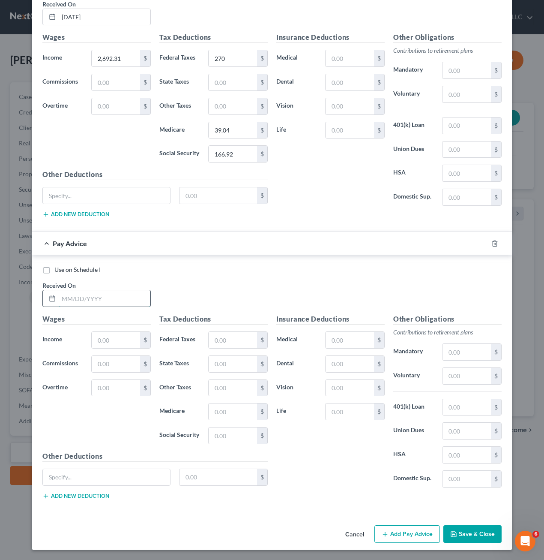
click at [110, 300] on input "text" at bounding box center [105, 298] width 92 height 16
type input "[DATE]"
click at [113, 330] on div "Wages Income * $ Commissions $ Overtime $" at bounding box center [96, 382] width 117 height 137
click at [110, 338] on input "text" at bounding box center [116, 340] width 48 height 16
click at [110, 339] on input "text" at bounding box center [116, 340] width 48 height 16
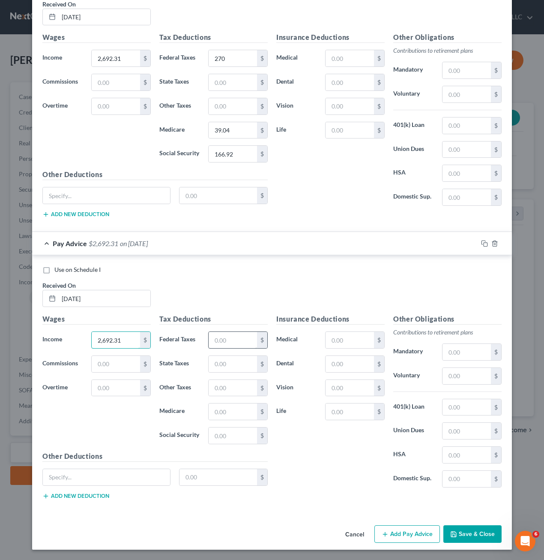
type input "2,692.31"
click at [240, 334] on input "text" at bounding box center [233, 340] width 48 height 16
type input "206"
drag, startPoint x: 234, startPoint y: 363, endPoint x: 233, endPoint y: 369, distance: 6.0
click at [233, 363] on input "text" at bounding box center [233, 364] width 48 height 16
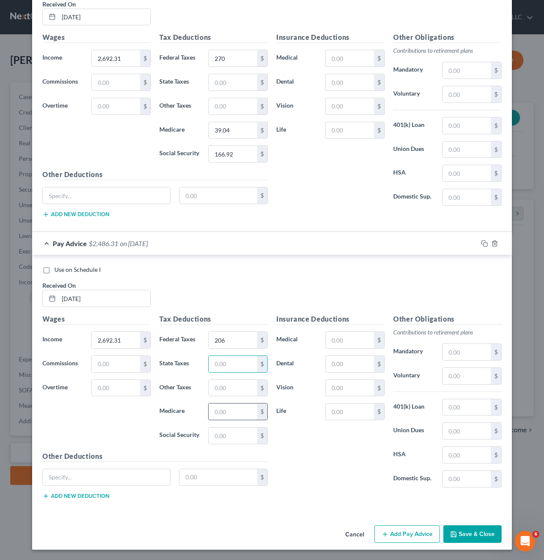
drag, startPoint x: 201, startPoint y: 405, endPoint x: 208, endPoint y: 410, distance: 8.2
click at [204, 405] on div "$" at bounding box center [238, 411] width 68 height 17
drag, startPoint x: 208, startPoint y: 410, endPoint x: 222, endPoint y: 412, distance: 14.0
click at [209, 410] on input "text" at bounding box center [233, 411] width 48 height 16
drag, startPoint x: 222, startPoint y: 412, endPoint x: 249, endPoint y: 387, distance: 37.0
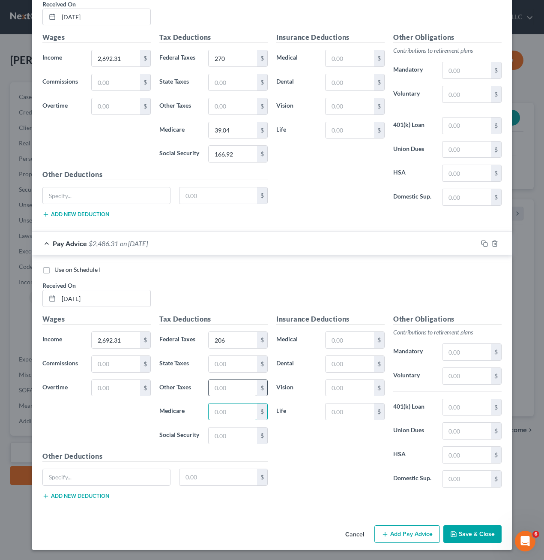
click at [227, 411] on input "text" at bounding box center [233, 411] width 48 height 16
type input "34.31"
drag, startPoint x: 219, startPoint y: 450, endPoint x: 231, endPoint y: 432, distance: 21.3
click at [219, 448] on div "Tax Deductions Federal Taxes 206 $ State Taxes $ Other Taxes $ Medicare 34.31 $…" at bounding box center [213, 382] width 117 height 137
click at [231, 432] on input "text" at bounding box center [233, 435] width 48 height 16
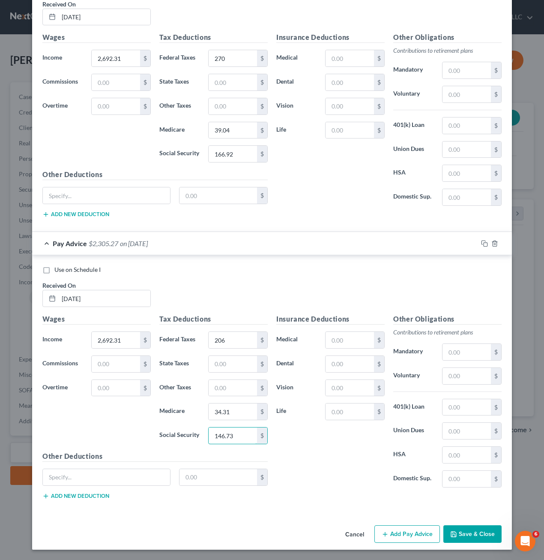
type input "146.73"
click at [329, 428] on div "Insurance Deductions Medical $ Dental $ Vision $ Life $" at bounding box center [330, 404] width 117 height 180
click at [216, 277] on div "Use on Schedule I Received On * [DATE]" at bounding box center [272, 289] width 468 height 48
drag, startPoint x: 332, startPoint y: 342, endPoint x: 336, endPoint y: 372, distance: 30.7
click at [332, 342] on input "text" at bounding box center [350, 340] width 48 height 16
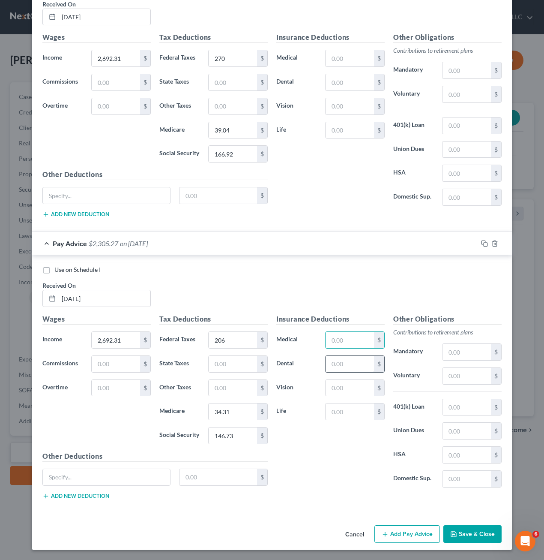
drag, startPoint x: 293, startPoint y: 381, endPoint x: 329, endPoint y: 360, distance: 42.5
click at [293, 381] on label "Vision" at bounding box center [296, 387] width 49 height 17
click at [336, 339] on input "text" at bounding box center [350, 340] width 48 height 16
type input "281.50"
click at [343, 364] on input "text" at bounding box center [350, 364] width 48 height 16
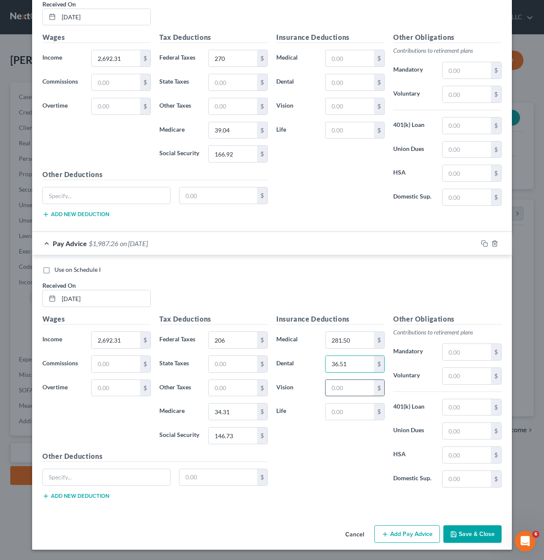
type input "36.51"
click at [347, 387] on input "text" at bounding box center [350, 388] width 48 height 16
type input "7.68"
click at [315, 455] on div "Insurance Deductions Medical 281.50 $ Dental 36.51 $ Vision 7.68 $ Life $" at bounding box center [330, 404] width 117 height 180
click at [292, 465] on div "Insurance Deductions Medical 281.50 $ Dental 36.51 $ Vision 7.68 $ Life $" at bounding box center [330, 404] width 117 height 180
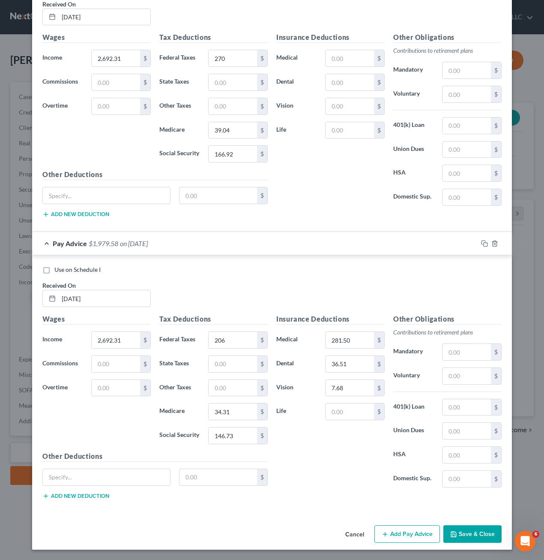
click at [410, 534] on button "Add Pay Advice" at bounding box center [408, 534] width 66 height 18
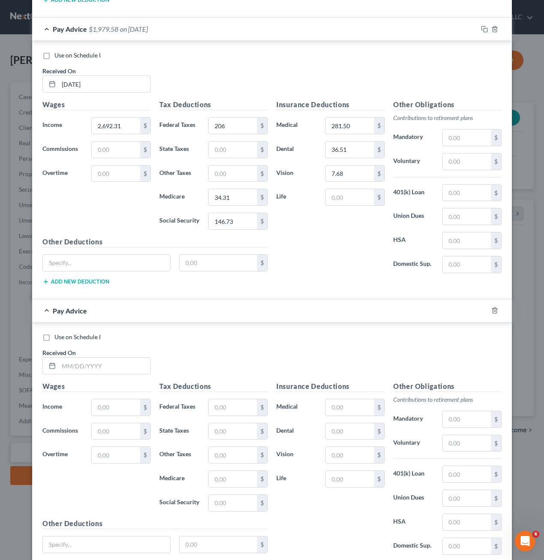
scroll to position [621, 0]
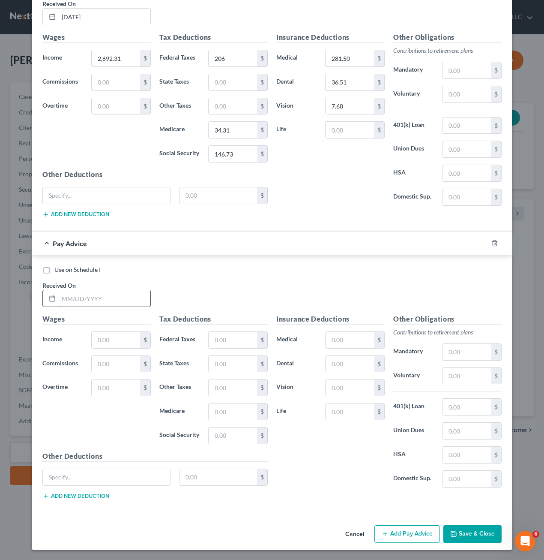
click at [113, 292] on input "text" at bounding box center [105, 298] width 92 height 16
type input "[DATE]"
type input "2,692.31"
click at [225, 332] on input "text" at bounding box center [233, 340] width 48 height 16
type input "206"
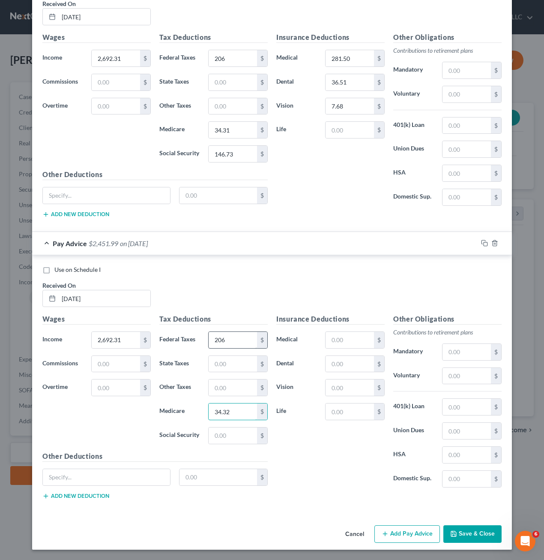
type input "34.32"
type input "146.73"
click at [339, 341] on input "text" at bounding box center [350, 340] width 48 height 16
type input "281.50"
type input "36.51"
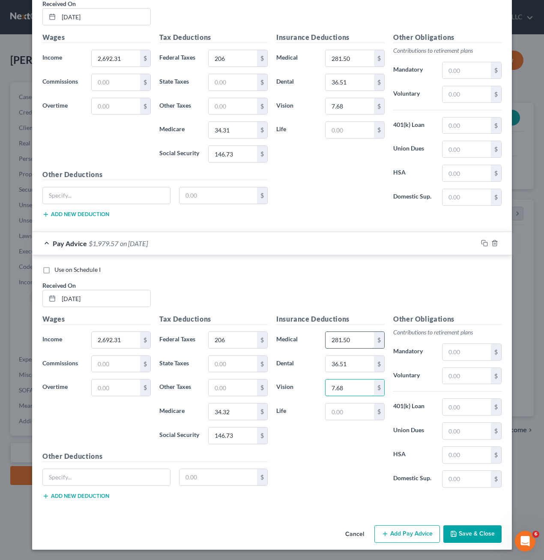
type input "7.68"
click at [309, 456] on div "Insurance Deductions Medical 281.50 $ Dental 36.51 $ Vision 7.68 $ Life $" at bounding box center [330, 404] width 117 height 180
click at [408, 528] on button "Add Pay Advice" at bounding box center [408, 534] width 66 height 18
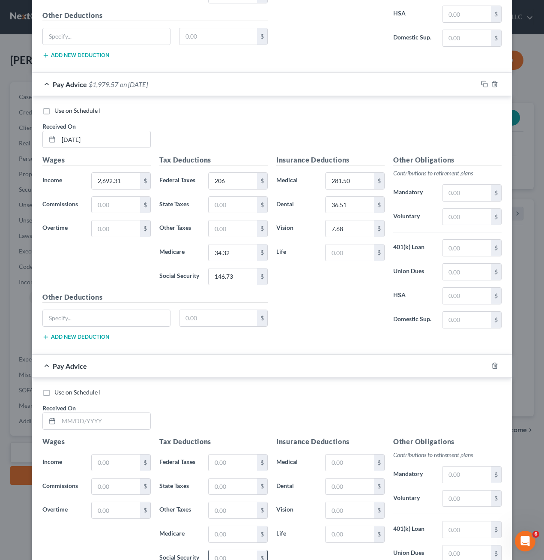
scroll to position [902, 0]
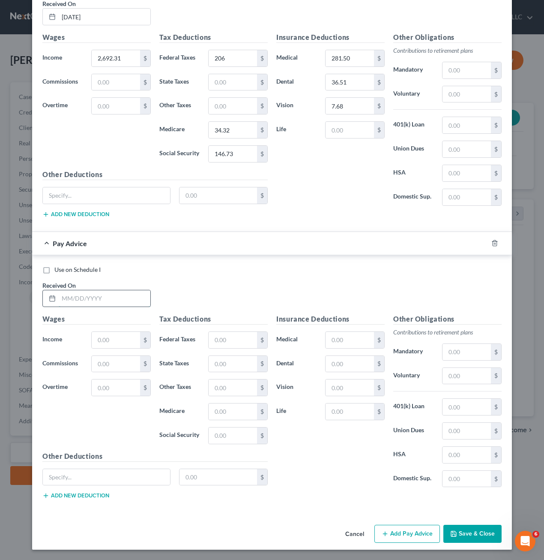
drag, startPoint x: 95, startPoint y: 306, endPoint x: 100, endPoint y: 294, distance: 13.1
click at [95, 306] on input "text" at bounding box center [105, 298] width 92 height 16
type input "[DATE]"
type input "2,692.31"
type input "206"
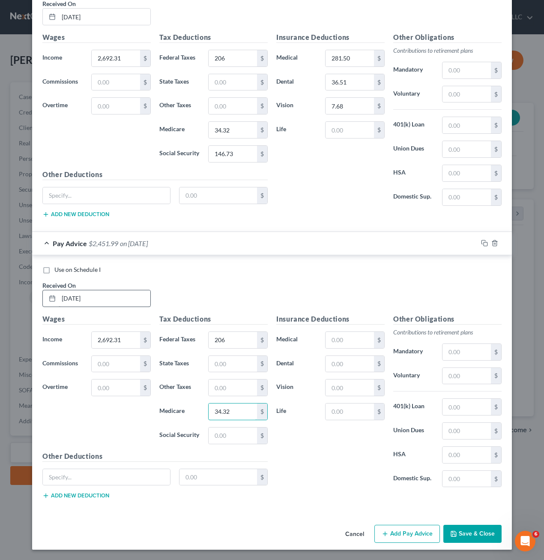
type input "34.32"
type input "146.73"
type input "281.50"
type input "36.51"
type input "7.68"
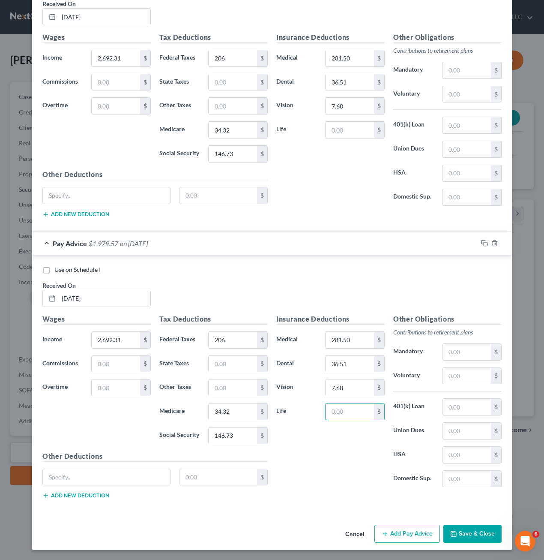
click at [153, 288] on div "Use on Schedule I Received On * [DATE]" at bounding box center [272, 289] width 468 height 48
click at [190, 271] on div "Use on Schedule I" at bounding box center [271, 269] width 459 height 9
click at [471, 531] on button "Save & Close" at bounding box center [473, 534] width 58 height 18
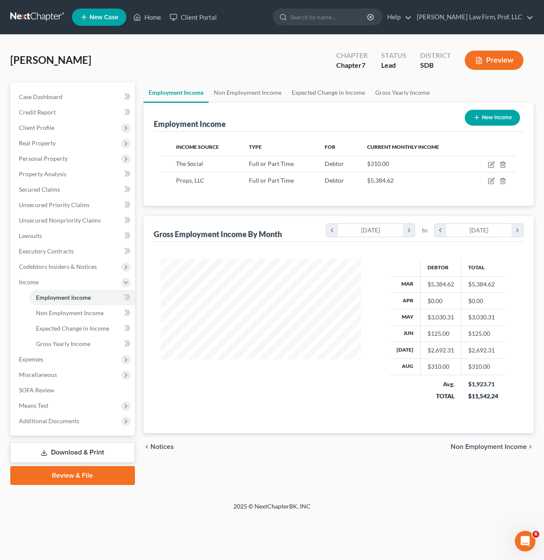
click at [365, 420] on div "Debtor Total Mar $5,384.62 $5,384.62 Apr $0.00 $0.00 May $3,030.31 $3,030.31 Ju…" at bounding box center [339, 337] width 370 height 191
click at [304, 451] on div "chevron_left Notices Non Employment Income chevron_right" at bounding box center [339, 446] width 391 height 27
click at [72, 267] on span "Codebtors Insiders & Notices" at bounding box center [58, 266] width 78 height 7
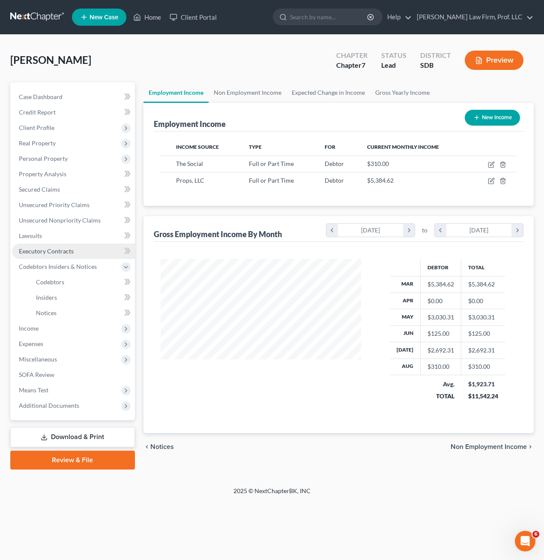
click at [68, 252] on span "Executory Contracts" at bounding box center [46, 250] width 55 height 7
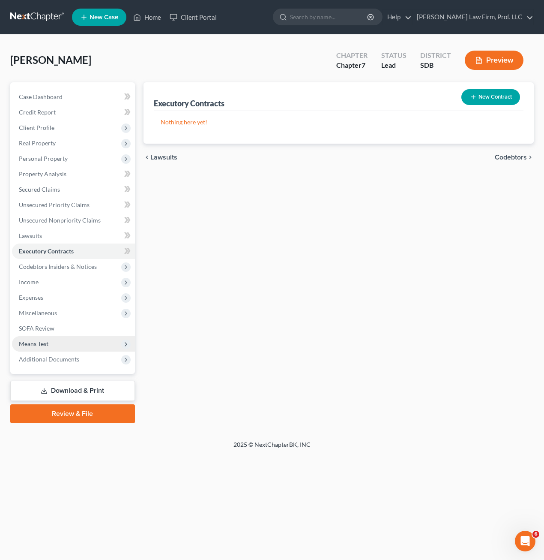
click at [46, 343] on span "Means Test" at bounding box center [34, 343] width 30 height 7
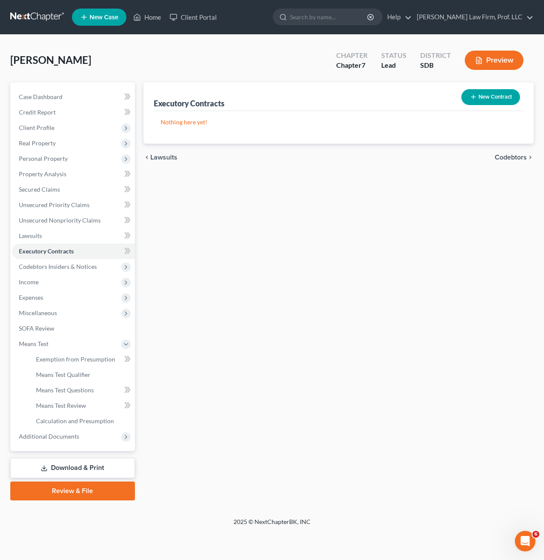
click at [232, 414] on div "Executory Contracts New Contract Nothing here yet! chevron_left Lawsuits Codebt…" at bounding box center [338, 291] width 399 height 418
click at [98, 218] on span "Unsecured Nonpriority Claims" at bounding box center [60, 219] width 82 height 7
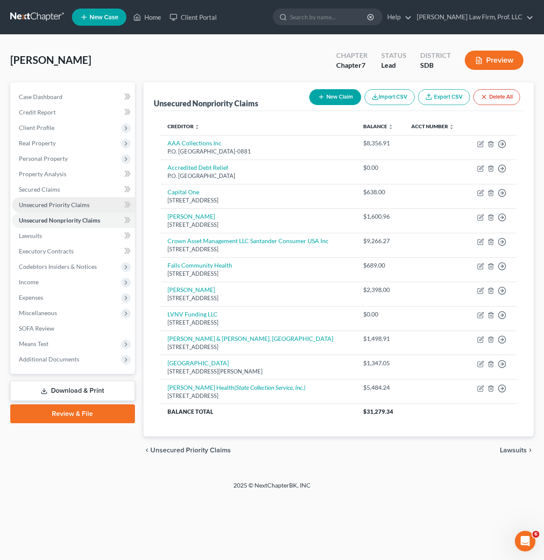
click at [81, 207] on span "Unsecured Priority Claims" at bounding box center [54, 204] width 71 height 7
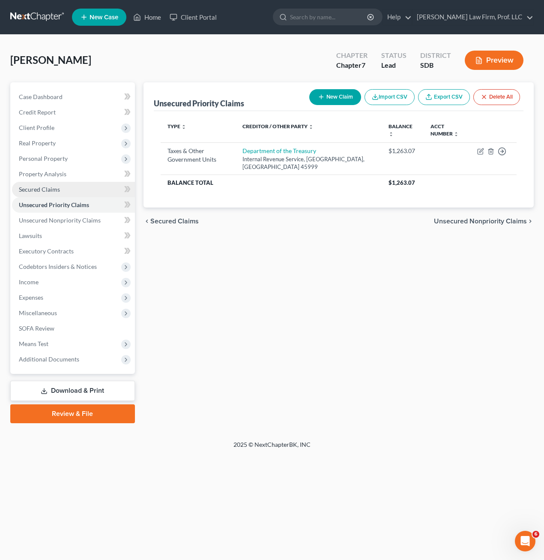
click at [81, 196] on link "Secured Claims" at bounding box center [73, 189] width 123 height 15
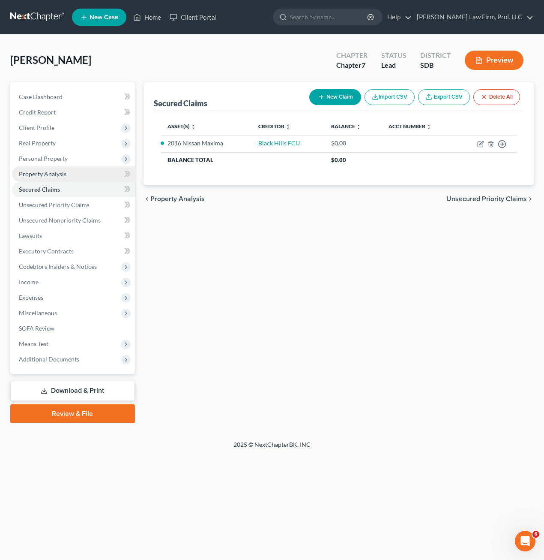
click at [81, 180] on link "Property Analysis" at bounding box center [73, 173] width 123 height 15
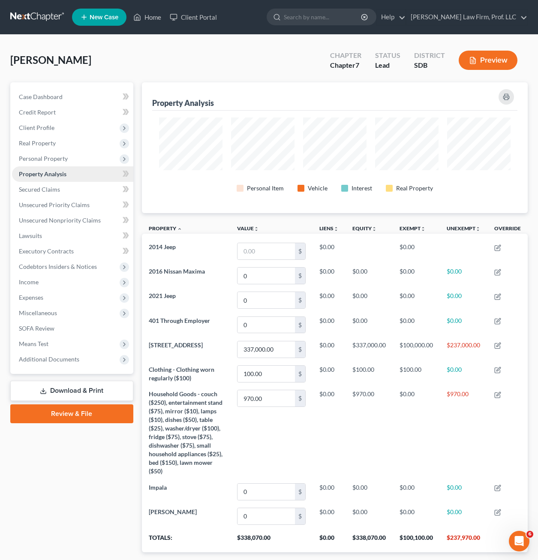
scroll to position [131, 386]
click at [75, 162] on span "Personal Property" at bounding box center [72, 158] width 121 height 15
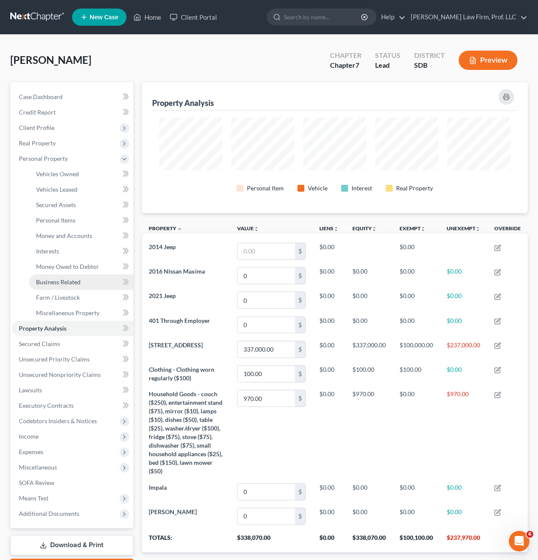
click at [85, 274] on link "Business Related" at bounding box center [81, 281] width 104 height 15
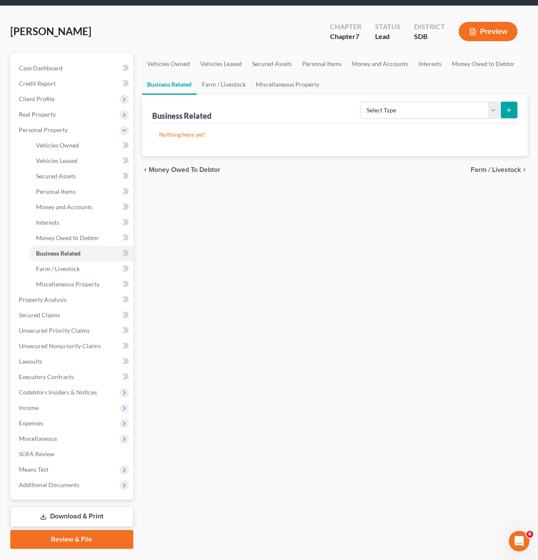
scroll to position [50, 0]
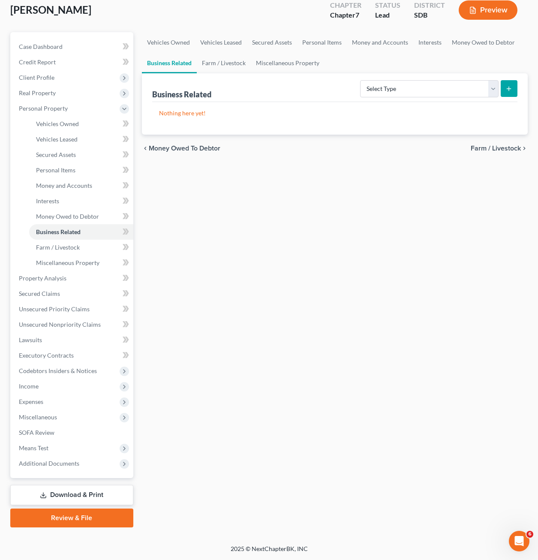
click at [337, 320] on div "Vehicles Owned Vehicles Leased Secured Assets Personal Items Money and Accounts…" at bounding box center [335, 279] width 394 height 495
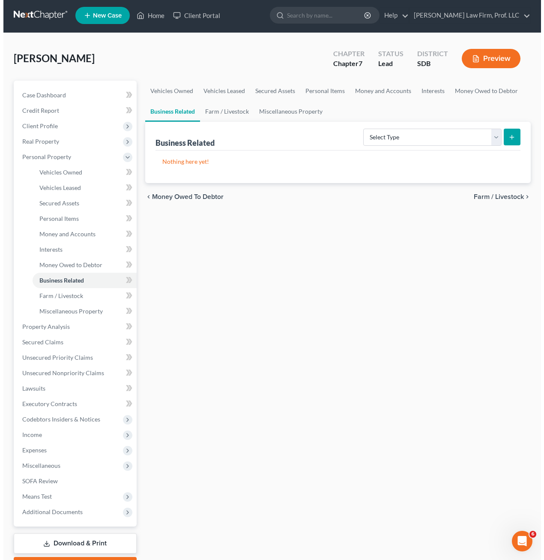
scroll to position [0, 0]
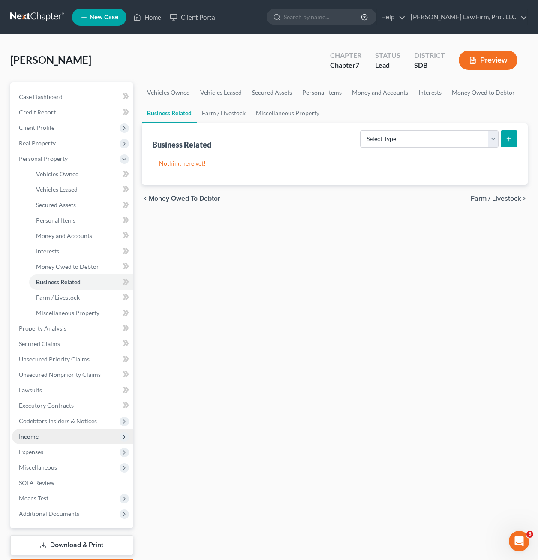
click at [38, 441] on span "Income" at bounding box center [72, 436] width 121 height 15
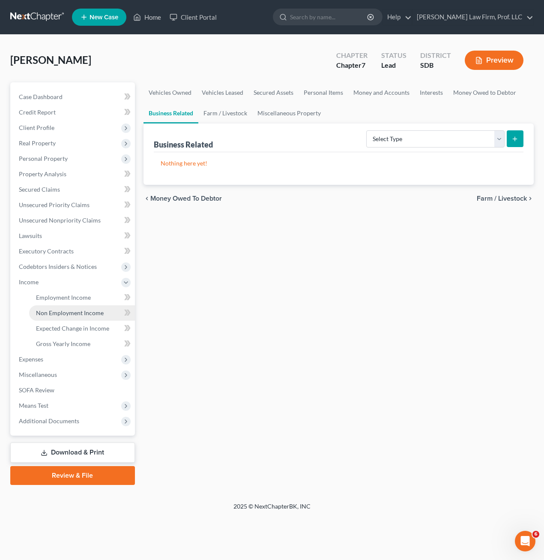
click at [66, 314] on span "Non Employment Income" at bounding box center [70, 312] width 68 height 7
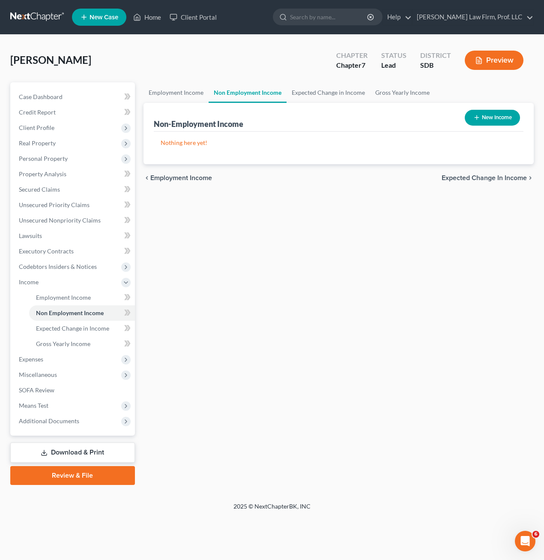
click at [495, 123] on button "New Income" at bounding box center [492, 118] width 55 height 16
select select "0"
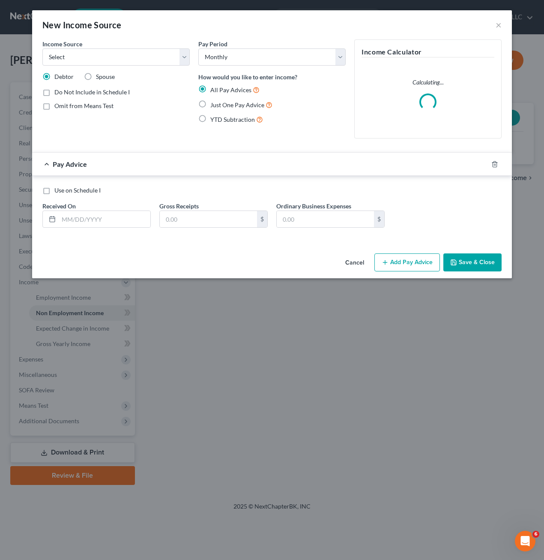
click at [159, 117] on div "Income Source * Select Unemployment Disability (from employer) Pension Retireme…" at bounding box center [116, 92] width 156 height 106
drag, startPoint x: 138, startPoint y: 58, endPoint x: 144, endPoint y: 66, distance: 10.0
click at [138, 59] on select "Select Unemployment Disability (from employer) Pension Retirement Social Securi…" at bounding box center [115, 56] width 147 height 17
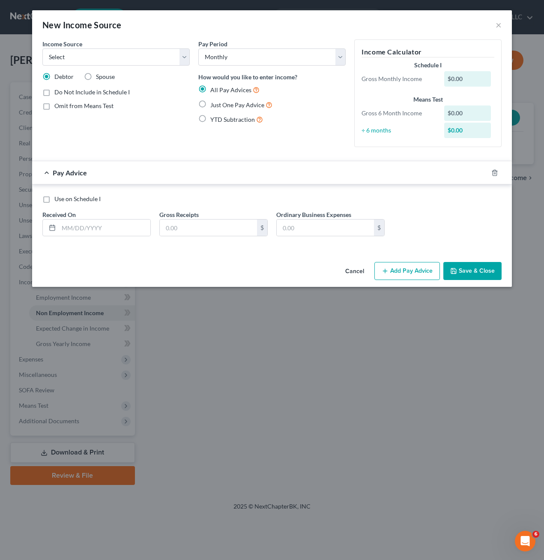
click at [349, 270] on button "Cancel" at bounding box center [355, 271] width 33 height 17
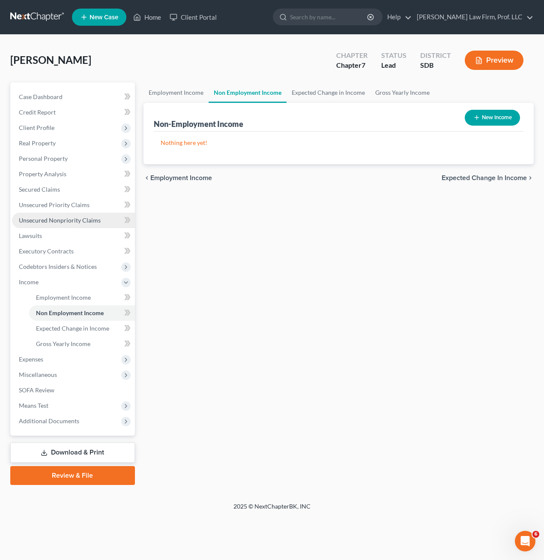
click at [284, 337] on div "Employment Income Non Employment Income Expected Change in Income Gross Yearly …" at bounding box center [338, 283] width 399 height 402
drag, startPoint x: 57, startPoint y: 299, endPoint x: 222, endPoint y: 203, distance: 190.5
click at [58, 299] on span "Employment Income" at bounding box center [63, 297] width 55 height 7
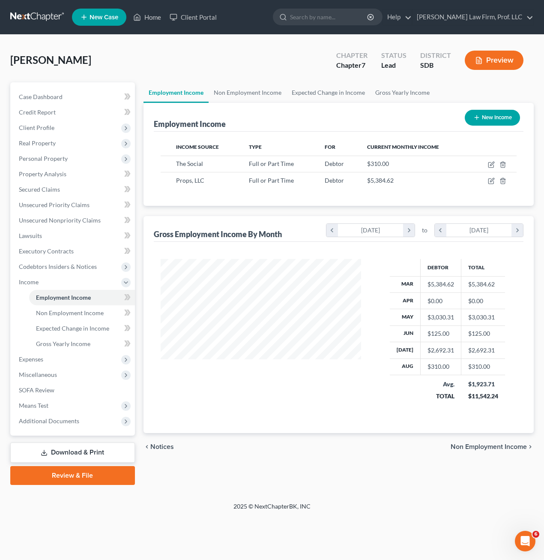
scroll to position [154, 218]
click at [485, 123] on button "New Income" at bounding box center [492, 118] width 55 height 16
select select "0"
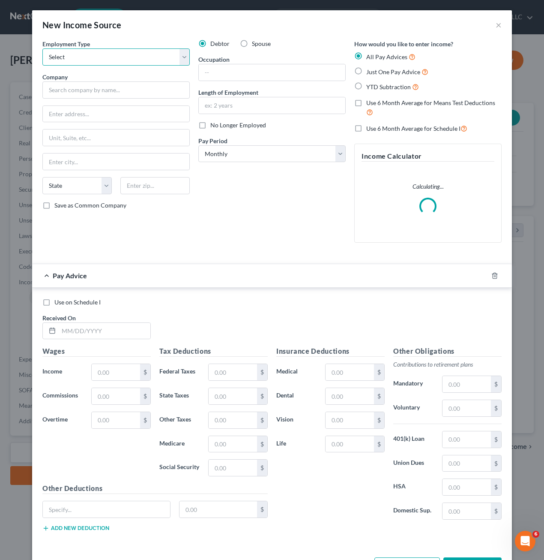
click at [136, 57] on select "Select Full or [DEMOGRAPHIC_DATA] Employment Self Employment" at bounding box center [115, 56] width 147 height 17
select select "1"
click at [42, 48] on select "Select Full or [DEMOGRAPHIC_DATA] Employment Self Employment" at bounding box center [115, 56] width 147 height 17
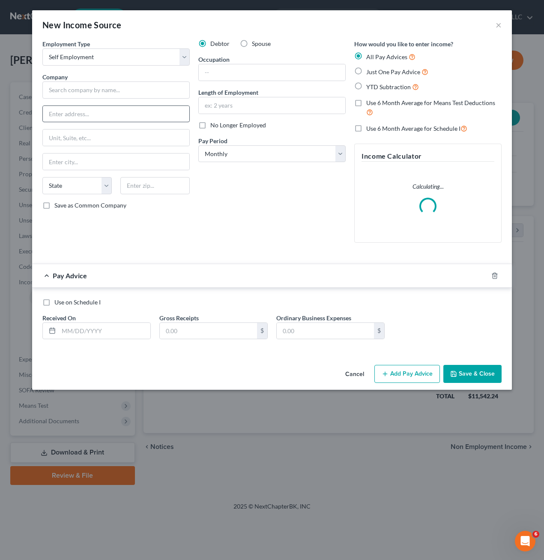
drag, startPoint x: 242, startPoint y: 210, endPoint x: 132, endPoint y: 106, distance: 151.3
click at [242, 209] on div "Debtor Spouse Occupation Length of Employment No Longer Employed Pay Period * S…" at bounding box center [272, 144] width 156 height 210
click at [136, 93] on input "text" at bounding box center [115, 89] width 147 height 17
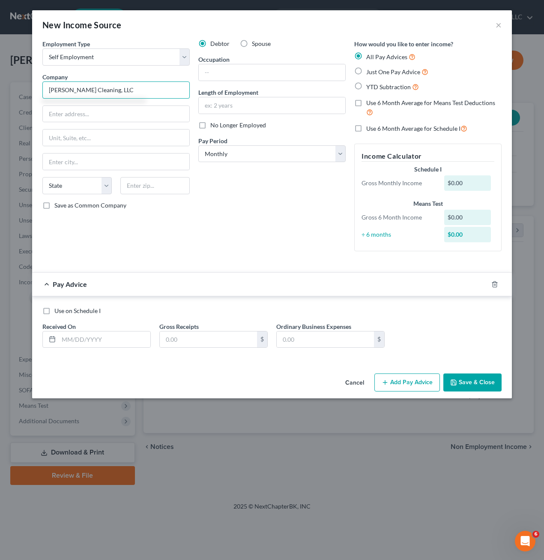
type input "[PERSON_NAME] Cleaning, LLC"
drag, startPoint x: 280, startPoint y: 190, endPoint x: 247, endPoint y: 74, distance: 120.6
click at [280, 183] on div "Debtor Spouse Occupation Length of Employment No Longer Employed Pay Period * S…" at bounding box center [272, 148] width 156 height 219
click at [247, 71] on input "text" at bounding box center [272, 72] width 147 height 16
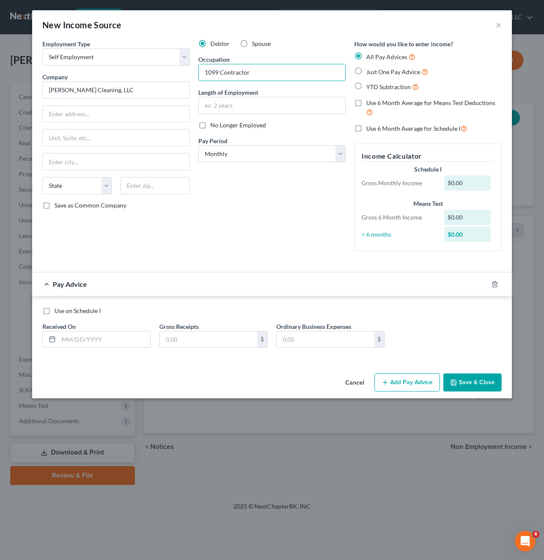
type input "1099 Contractor"
click at [282, 210] on div "Debtor Spouse Occupation 1099 [DEMOGRAPHIC_DATA] Length of Employment No Longer…" at bounding box center [272, 148] width 156 height 219
click at [242, 195] on div "Debtor Spouse Occupation 1099 [DEMOGRAPHIC_DATA] Length of Employment No Longer…" at bounding box center [272, 148] width 156 height 219
drag, startPoint x: 86, startPoint y: 335, endPoint x: 102, endPoint y: 343, distance: 18.4
click at [86, 335] on input "text" at bounding box center [105, 339] width 92 height 16
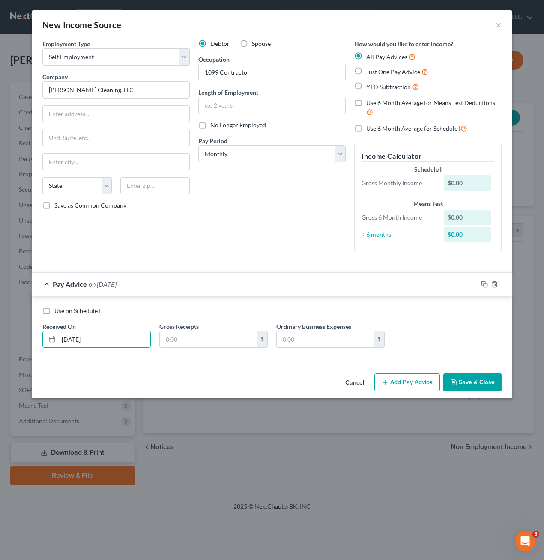
type input "[DATE]"
type input "3,250.00"
drag, startPoint x: 409, startPoint y: 372, endPoint x: 405, endPoint y: 384, distance: 11.9
click at [409, 372] on div "Cancel Add Pay Advice Save & Close" at bounding box center [272, 384] width 480 height 28
click at [405, 384] on button "Add Pay Advice" at bounding box center [408, 382] width 66 height 18
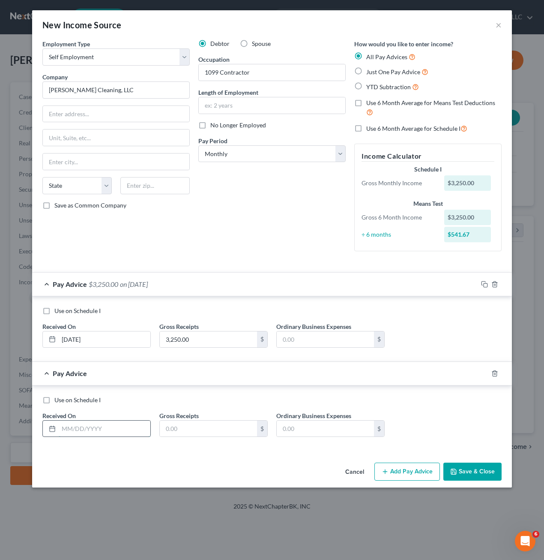
drag, startPoint x: 118, startPoint y: 433, endPoint x: 118, endPoint y: 424, distance: 9.0
click at [118, 433] on input "text" at bounding box center [105, 428] width 92 height 16
type input "[DATE]"
click at [195, 420] on input "text" at bounding box center [208, 428] width 97 height 16
type input "3,250"
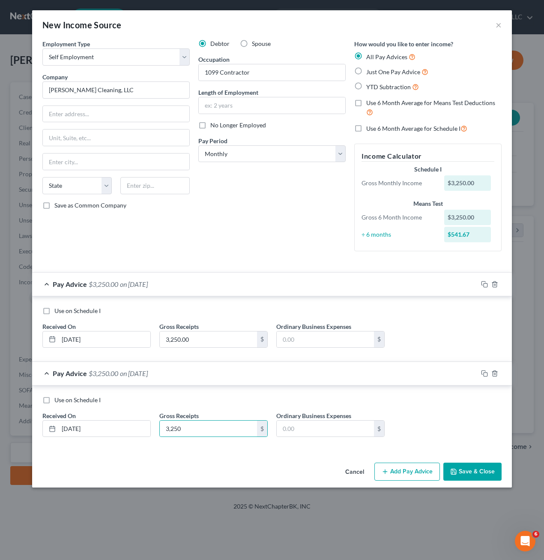
click at [413, 477] on button "Add Pay Advice" at bounding box center [408, 471] width 66 height 18
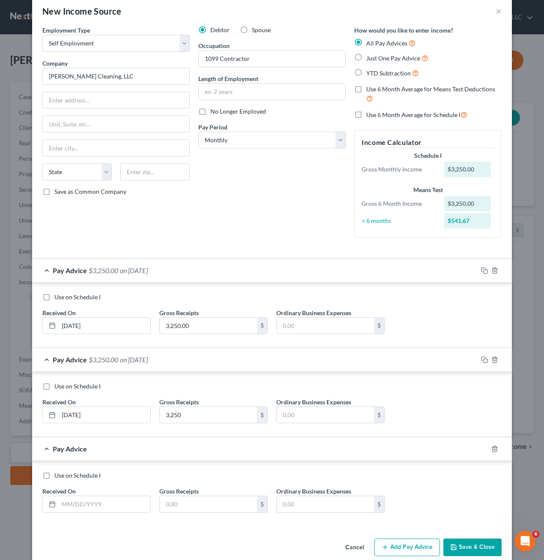
scroll to position [27, 0]
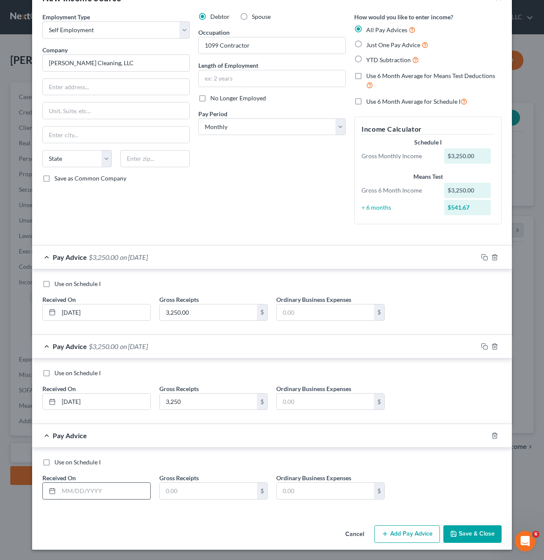
click at [83, 491] on input "text" at bounding box center [105, 491] width 92 height 16
type input "[DATE]"
click at [188, 475] on label "Gross Receipts" at bounding box center [178, 477] width 39 height 9
click at [191, 491] on input "text" at bounding box center [208, 491] width 97 height 16
type input "3,250"
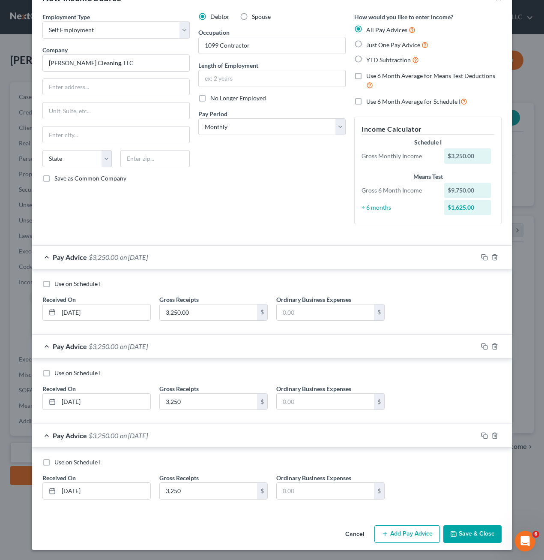
click at [423, 530] on button "Add Pay Advice" at bounding box center [408, 534] width 66 height 18
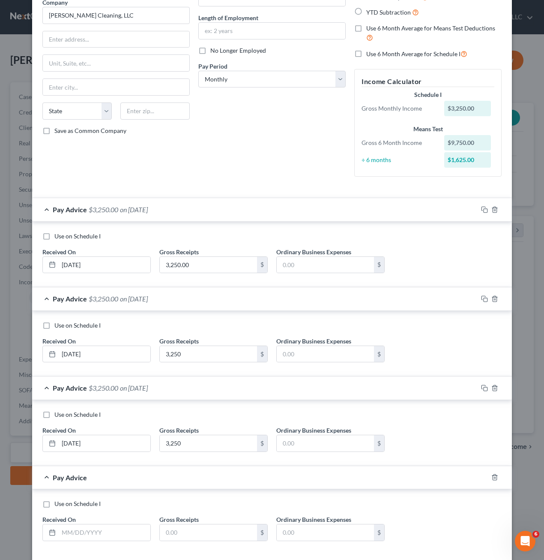
scroll to position [116, 0]
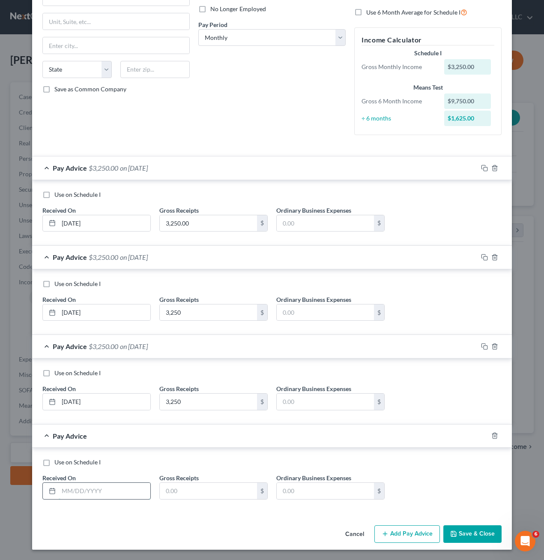
click at [67, 489] on input "text" at bounding box center [105, 491] width 92 height 16
type input "[DATE]"
type input "3,250"
click at [380, 530] on button "Add Pay Advice" at bounding box center [408, 534] width 66 height 18
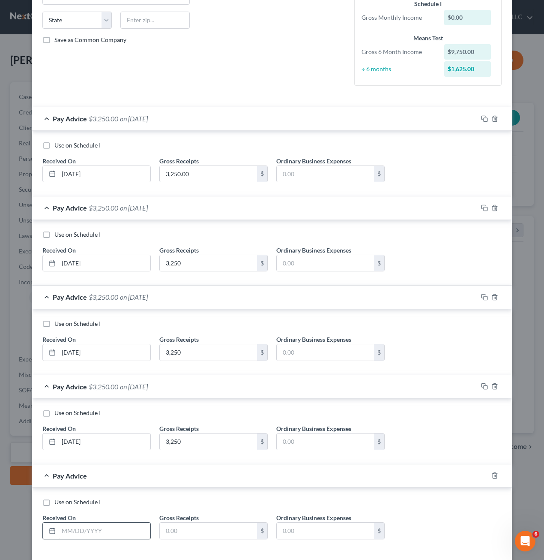
scroll to position [205, 0]
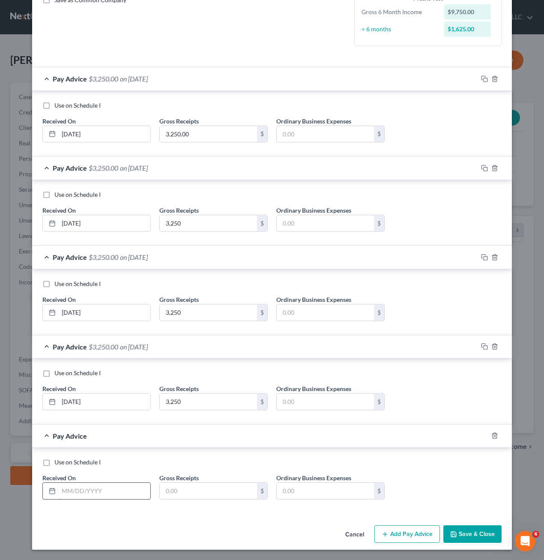
click at [95, 489] on input "text" at bounding box center [105, 491] width 92 height 16
type input "[DATE]"
type input "3,250.00"
click at [388, 546] on div "Cancel Add Pay Advice Save & Close" at bounding box center [272, 536] width 480 height 28
click at [391, 540] on button "Add Pay Advice" at bounding box center [408, 534] width 66 height 18
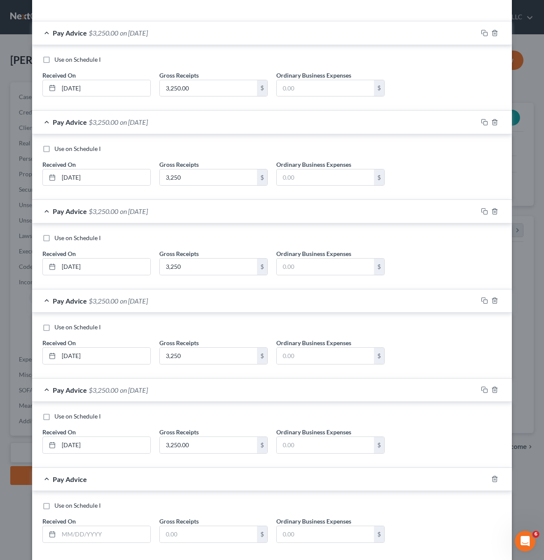
scroll to position [294, 0]
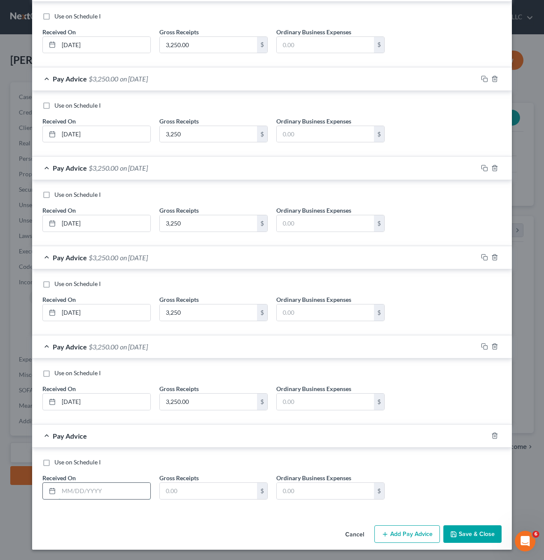
drag, startPoint x: 85, startPoint y: 495, endPoint x: 84, endPoint y: 488, distance: 7.4
click at [85, 495] on input "text" at bounding box center [105, 491] width 92 height 16
type input "3"
type input "[DATE]"
type input "2,500"
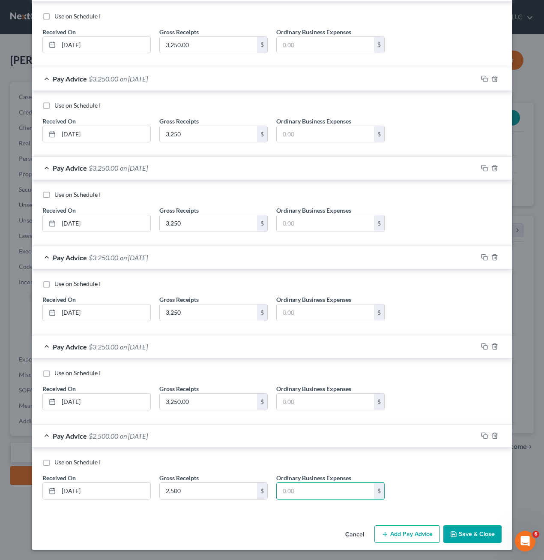
click at [412, 537] on button "Add Pay Advice" at bounding box center [408, 534] width 66 height 18
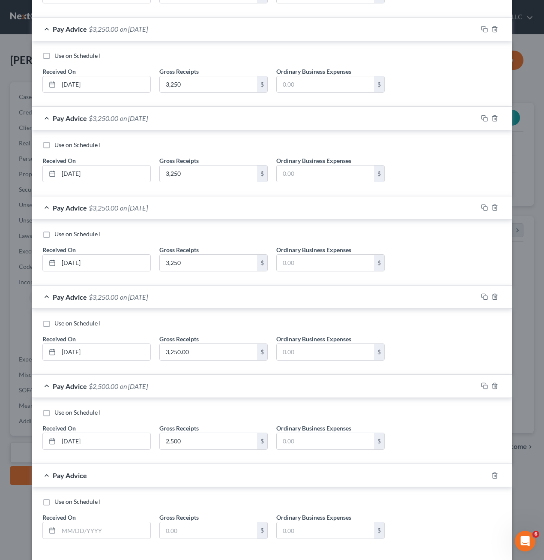
scroll to position [384, 0]
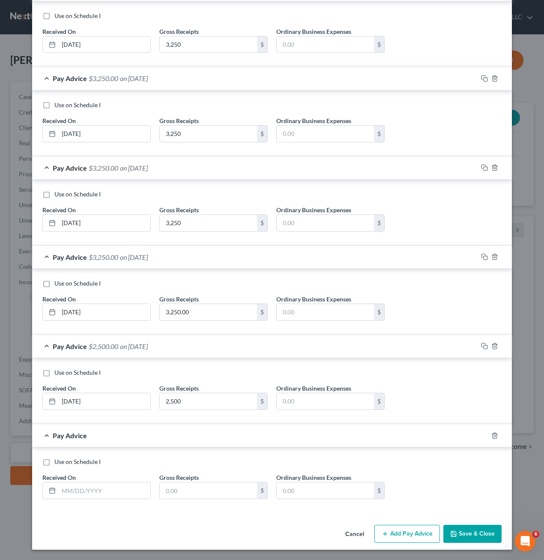
click at [87, 502] on div "Use on Schedule I Received On * Gross Receipts $ Ordinary Business Expenses $" at bounding box center [272, 481] width 468 height 48
click at [87, 488] on input "text" at bounding box center [105, 490] width 92 height 16
type input "[DATE]"
type input "400"
click at [417, 534] on button "Add Pay Advice" at bounding box center [408, 534] width 66 height 18
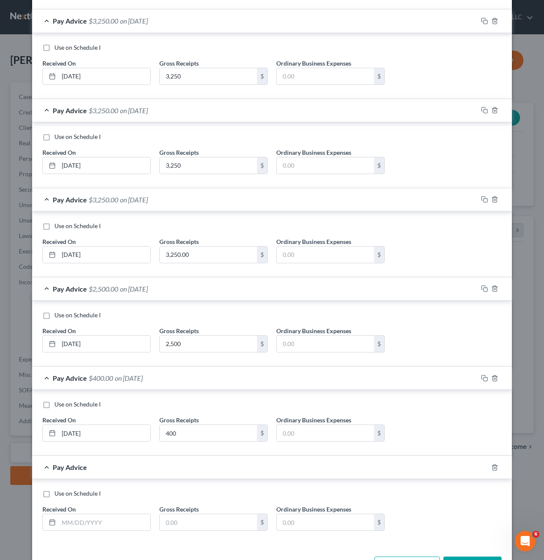
scroll to position [473, 0]
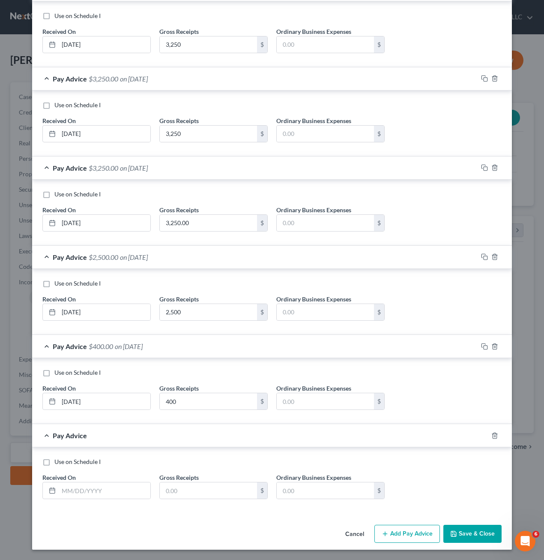
drag, startPoint x: 94, startPoint y: 480, endPoint x: 95, endPoint y: 490, distance: 10.4
click at [94, 481] on div "Received On *" at bounding box center [96, 486] width 117 height 26
click at [94, 489] on input "text" at bounding box center [105, 490] width 92 height 16
click at [95, 490] on input "text" at bounding box center [105, 490] width 92 height 16
type input "[DATE]"
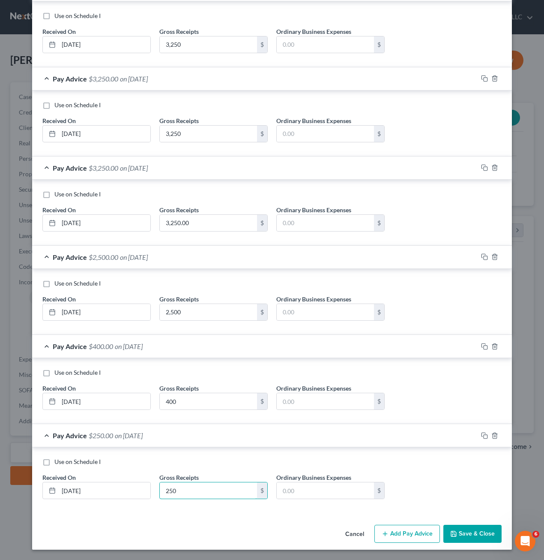
type input "250"
click at [393, 531] on button "Add Pay Advice" at bounding box center [408, 534] width 66 height 18
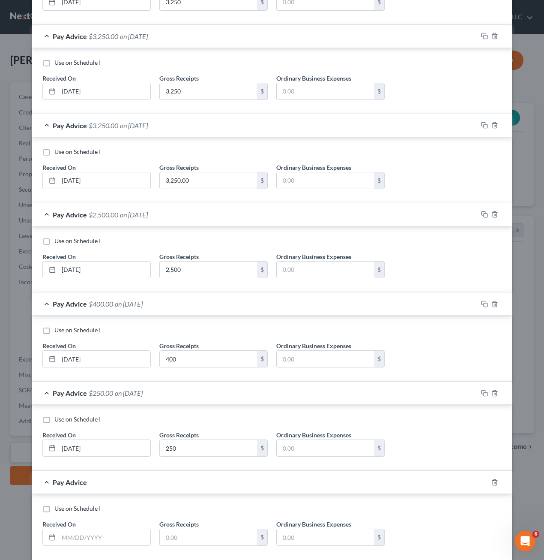
scroll to position [562, 0]
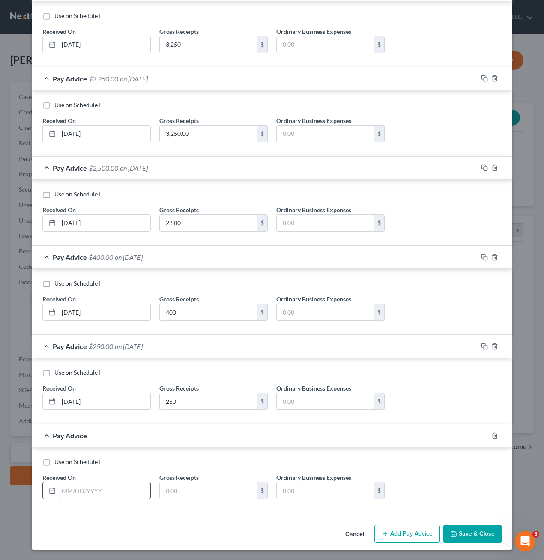
click at [111, 483] on input "text" at bounding box center [105, 490] width 92 height 16
type input "[DATE]"
type input "250"
click at [429, 531] on button "Add Pay Advice" at bounding box center [408, 534] width 66 height 18
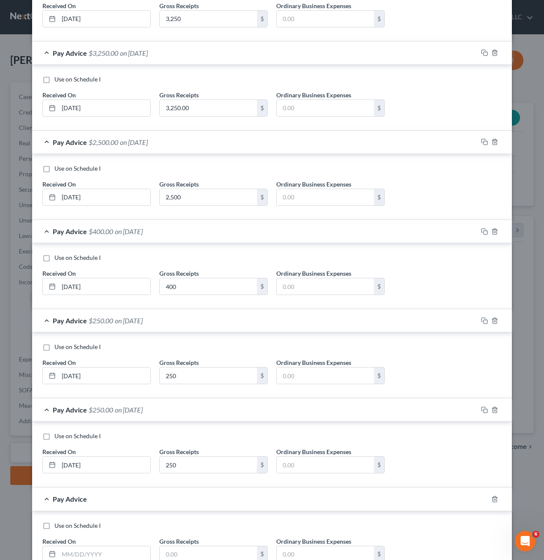
scroll to position [651, 0]
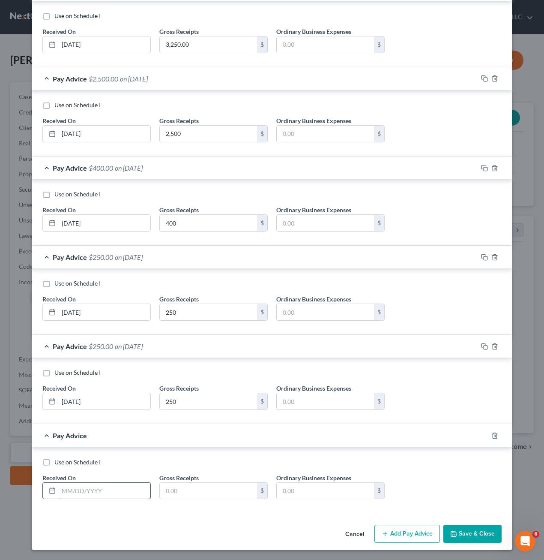
drag, startPoint x: 98, startPoint y: 491, endPoint x: 103, endPoint y: 489, distance: 5.0
click at [98, 491] on input "text" at bounding box center [105, 491] width 92 height 16
type input "[DATE]"
type input "700"
click at [420, 528] on button "Add Pay Advice" at bounding box center [408, 534] width 66 height 18
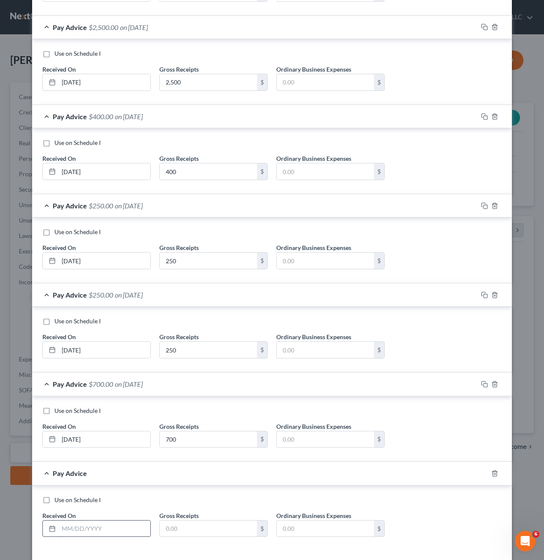
scroll to position [740, 0]
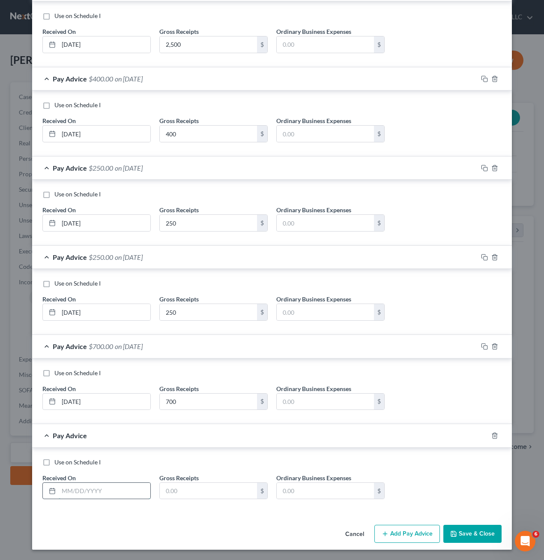
click at [89, 488] on input "text" at bounding box center [105, 491] width 92 height 16
type input "[DATE]"
type input "700"
click at [386, 535] on icon "button" at bounding box center [385, 533] width 7 height 7
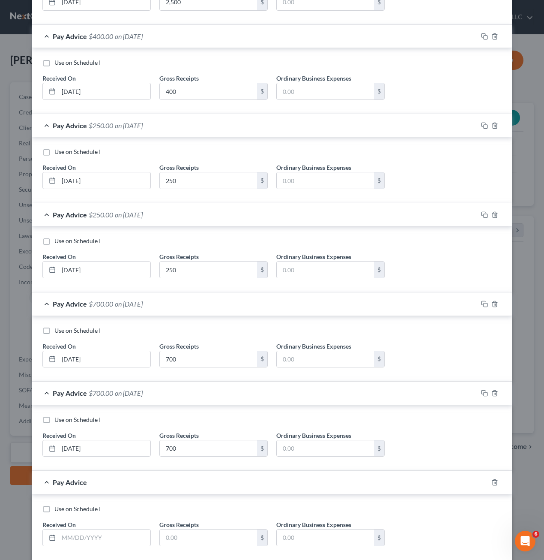
scroll to position [830, 0]
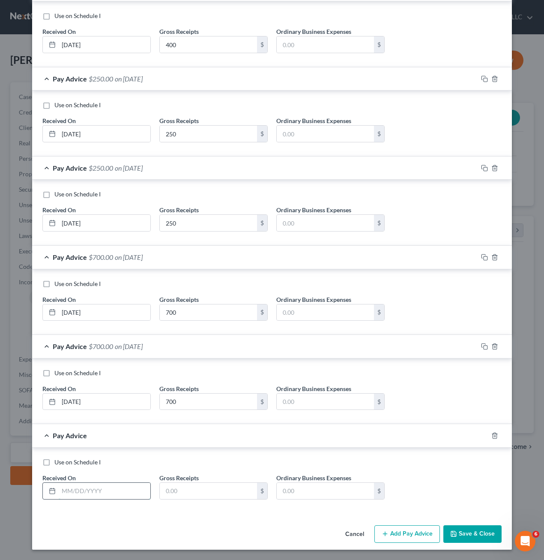
drag, startPoint x: 96, startPoint y: 487, endPoint x: 104, endPoint y: 486, distance: 7.8
click at [96, 487] on input "text" at bounding box center [105, 491] width 92 height 16
type input "[DATE]"
type input "750"
click at [468, 527] on button "Save & Close" at bounding box center [473, 534] width 58 height 18
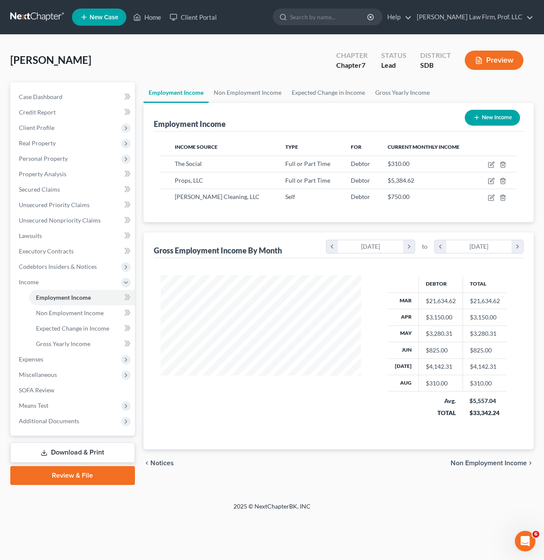
click at [338, 460] on div "chevron_left Notices Non Employment Income chevron_right" at bounding box center [339, 462] width 391 height 27
click at [490, 197] on icon "button" at bounding box center [491, 197] width 7 height 7
select select "1"
select select "0"
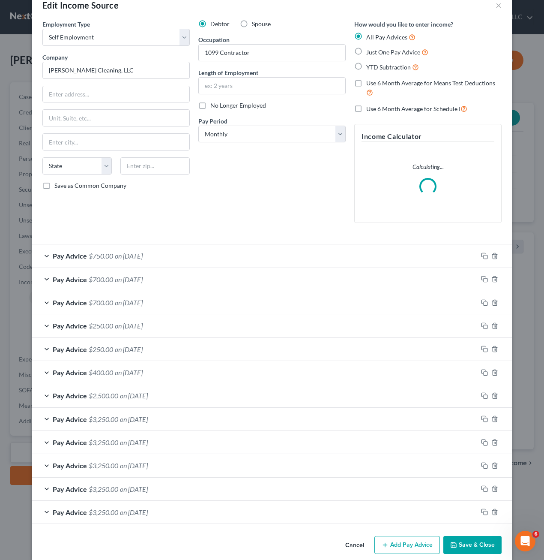
scroll to position [31, 0]
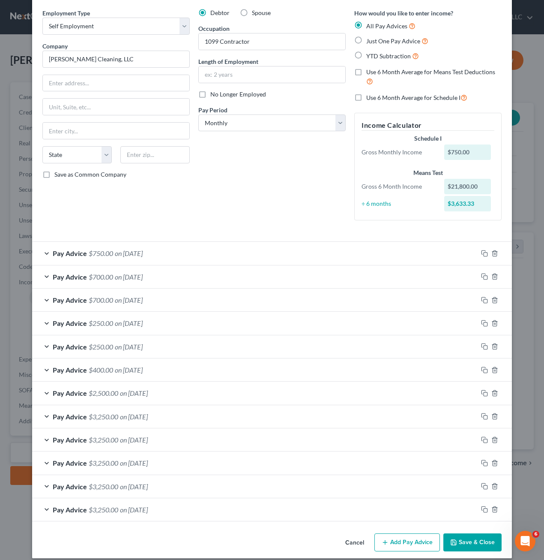
click at [366, 99] on label "Use 6 Month Average for Schedule I" at bounding box center [416, 98] width 101 height 10
click at [370, 98] on input "Use 6 Month Average for Schedule I" at bounding box center [373, 96] width 6 height 6
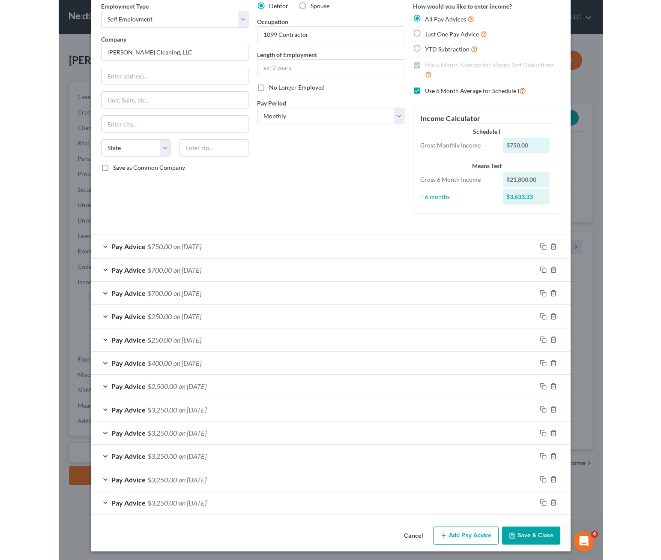
scroll to position [39, 0]
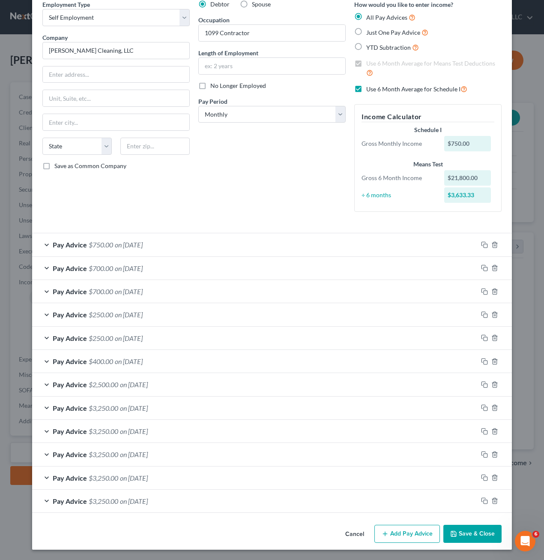
click at [465, 529] on button "Save & Close" at bounding box center [473, 534] width 58 height 18
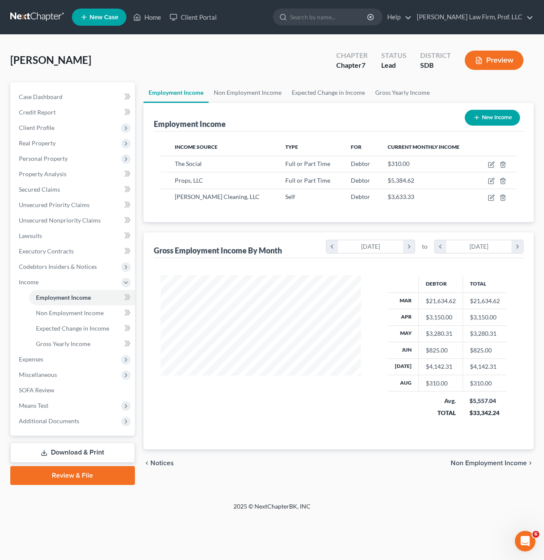
click at [441, 505] on div "2025 © NextChapterBK, INC" at bounding box center [272, 509] width 489 height 15
drag, startPoint x: 238, startPoint y: 490, endPoint x: 461, endPoint y: 559, distance: 232.9
click at [247, 492] on div "Ustad, [PERSON_NAME] Upgraded Chapter Chapter 7 Status Lead District SDB Previe…" at bounding box center [272, 268] width 544 height 467
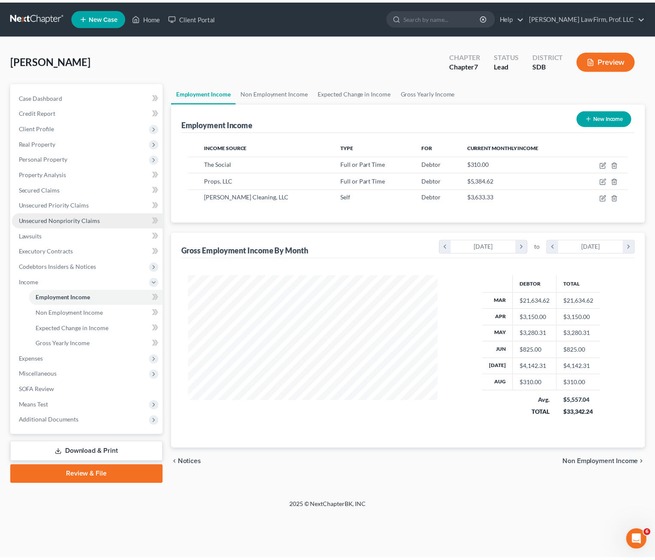
scroll to position [154, 269]
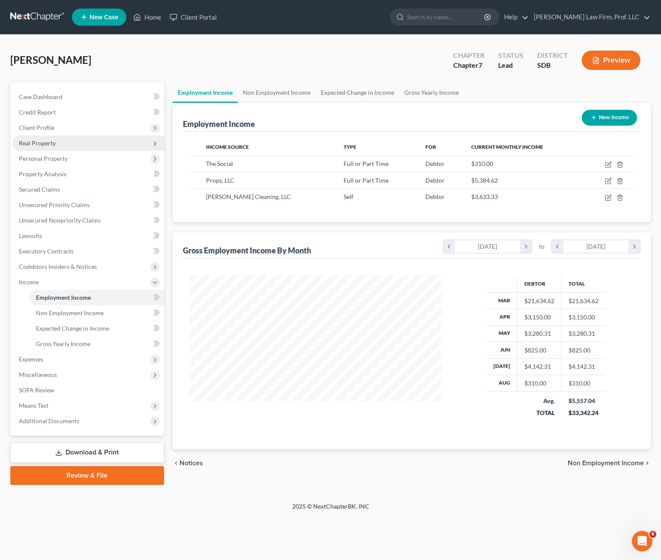
click at [48, 146] on span "Real Property" at bounding box center [37, 142] width 37 height 7
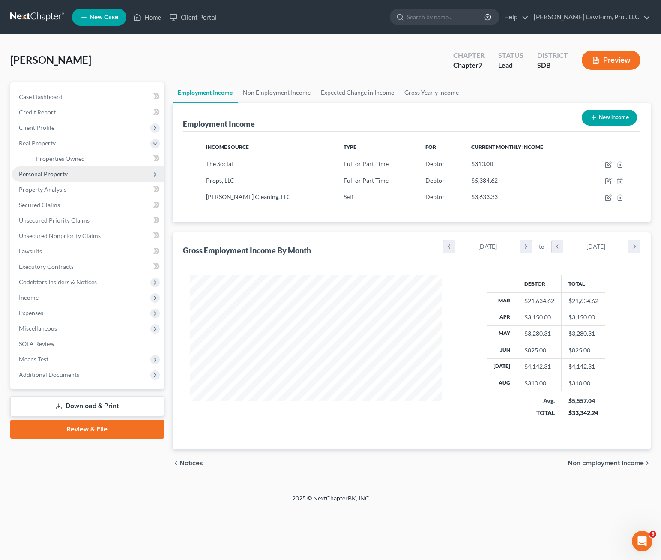
click at [43, 177] on span "Personal Property" at bounding box center [88, 173] width 152 height 15
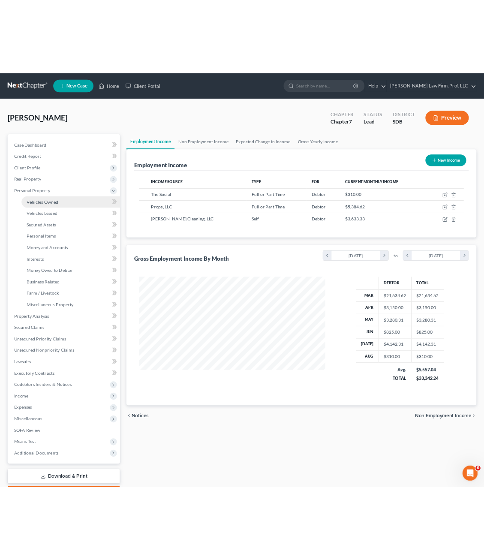
scroll to position [428373, 428260]
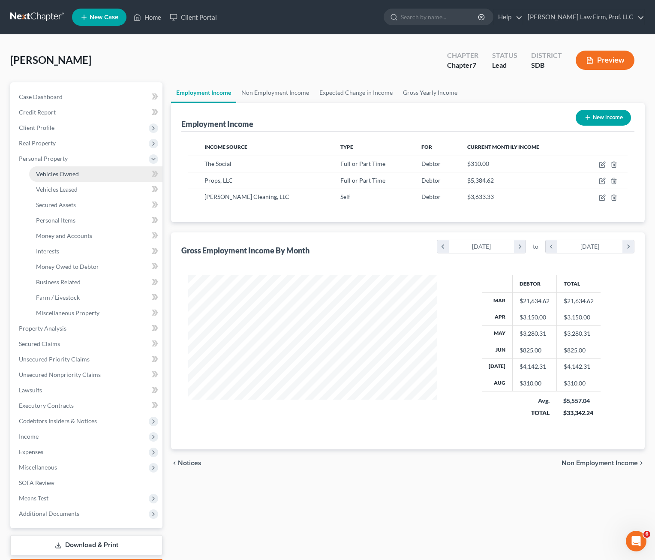
click at [52, 175] on span "Vehicles Owned" at bounding box center [57, 173] width 43 height 7
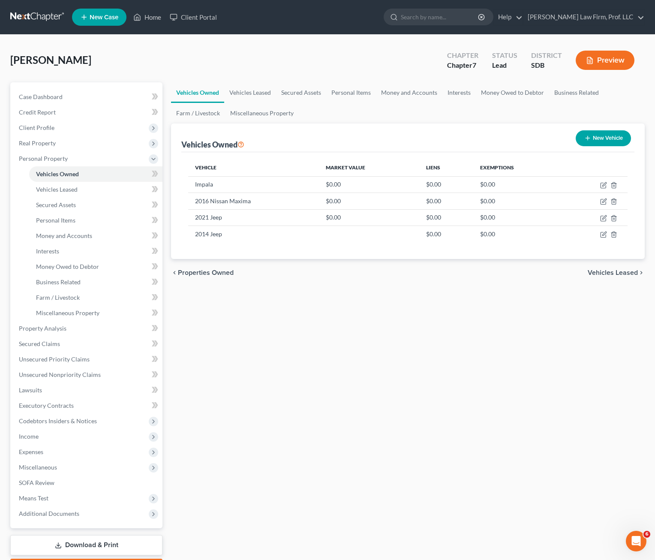
click at [375, 348] on div "Vehicles Owned Vehicles Leased Secured Assets Personal Items Money and Accounts…" at bounding box center [408, 329] width 482 height 495
click at [376, 431] on div "Vehicles Owned Vehicles Leased Secured Assets Personal Items Money and Accounts…" at bounding box center [408, 329] width 482 height 495
drag, startPoint x: 400, startPoint y: 352, endPoint x: 337, endPoint y: 237, distance: 131.4
click at [400, 352] on div "Vehicles Owned Vehicles Leased Secured Assets Personal Items Money and Accounts…" at bounding box center [408, 329] width 482 height 495
click at [601, 218] on icon "button" at bounding box center [602, 218] width 5 height 5
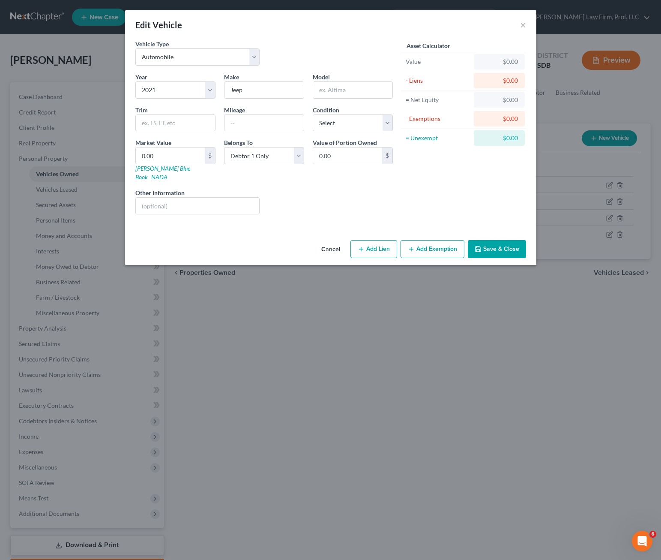
click at [225, 222] on div "Vehicle Type Select Automobile Truck Trailer Watercraft Aircraft Motor Home Atv…" at bounding box center [330, 137] width 411 height 197
click at [316, 92] on input "text" at bounding box center [352, 90] width 79 height 16
click at [316, 172] on div "Value of Portion Owned 0.00 $" at bounding box center [353, 159] width 89 height 43
click at [255, 201] on input "text" at bounding box center [198, 206] width 124 height 16
click at [187, 198] on input "1C4RjkBG0M8139885" at bounding box center [198, 206] width 124 height 16
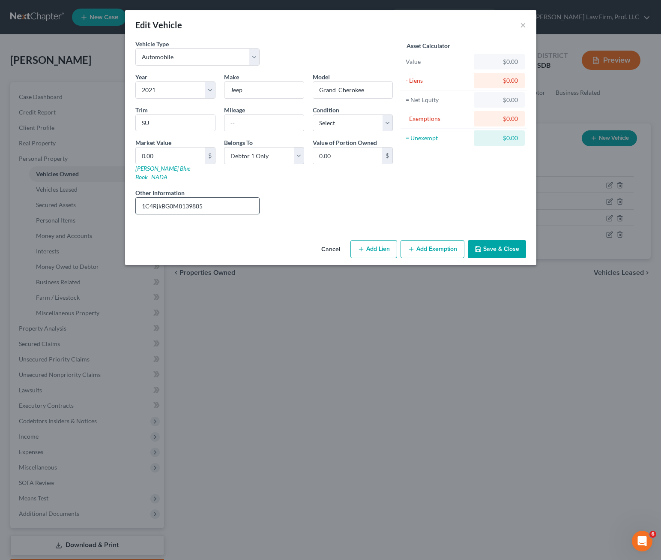
click at [187, 198] on input "1C4RjkBG0M8139885" at bounding box center [198, 206] width 124 height 16
click at [182, 198] on input "1C4RjkBG0M8139885" at bounding box center [198, 206] width 124 height 16
drag, startPoint x: 182, startPoint y: 195, endPoint x: 162, endPoint y: 195, distance: 19.7
click at [162, 198] on input "1C4RjkBG0M8139885" at bounding box center [198, 206] width 124 height 16
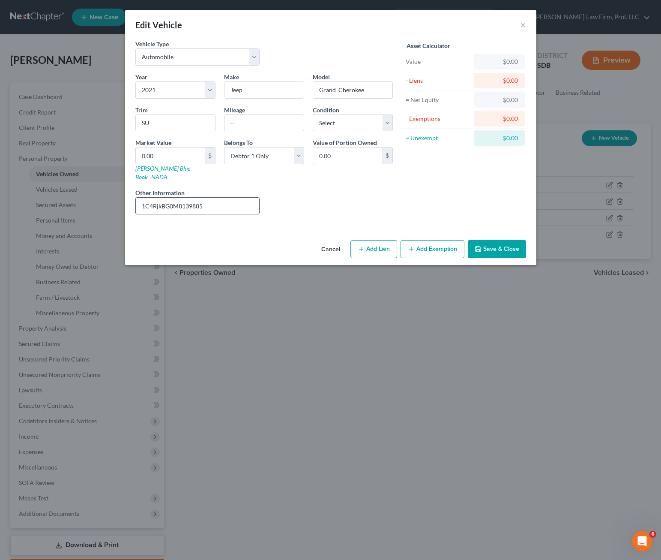
click at [162, 198] on input "1C4RjkBG0M8139885" at bounding box center [198, 206] width 124 height 16
click at [200, 123] on input "SU" at bounding box center [175, 123] width 79 height 16
click at [136, 198] on input "1C4RjkBG0M8139885" at bounding box center [198, 206] width 124 height 16
click at [361, 246] on icon "button" at bounding box center [361, 249] width 7 height 7
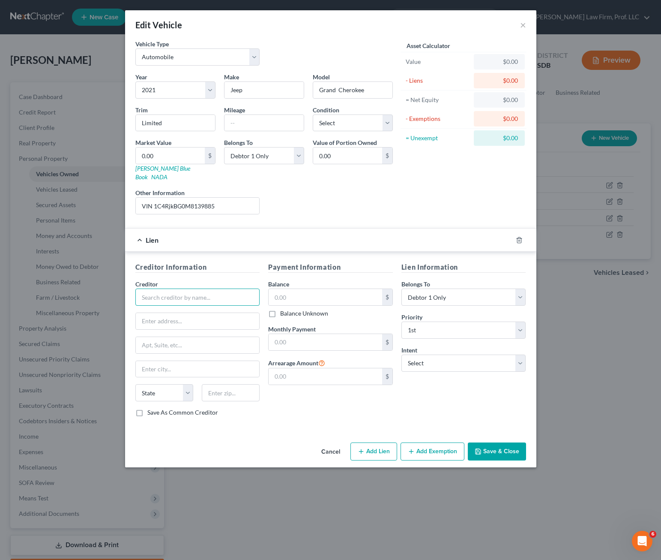
click at [166, 289] on input "text" at bounding box center [197, 296] width 125 height 17
click at [168, 309] on div "Ally Bank" at bounding box center [186, 312] width 103 height 13
click at [168, 313] on input "PO Box 380902" at bounding box center [198, 321] width 124 height 16
click at [280, 405] on div "Payment Information Balance $ Balance Unknown Balance Undetermined $ Balance Un…" at bounding box center [330, 343] width 133 height 162
click at [318, 292] on input "text" at bounding box center [326, 297] width 114 height 16
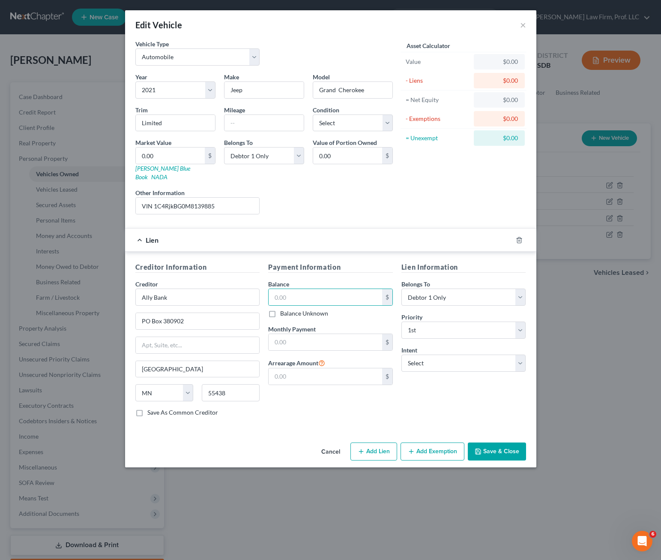
drag, startPoint x: 396, startPoint y: 399, endPoint x: 500, endPoint y: 378, distance: 105.5
click at [398, 399] on div "Creditor Information Creditor * [GEOGRAPHIC_DATA] [US_STATE][GEOGRAPHIC_DATA] […" at bounding box center [330, 343] width 399 height 162
click at [497, 382] on div "Lien Information Belongs To * Select Debtor 1 Only Debtor 2 Only Debtor 1 And D…" at bounding box center [463, 343] width 133 height 162
click at [497, 357] on select "Select Surrender Redeem Reaffirm Avoid Other" at bounding box center [464, 362] width 125 height 17
click at [283, 409] on div "Payment Information Balance $ Balance Unknown Balance Undetermined $ Balance Un…" at bounding box center [330, 343] width 133 height 162
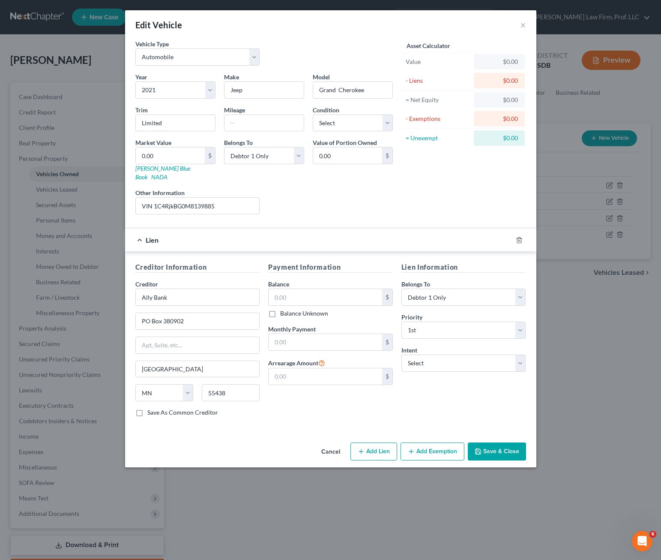
click at [529, 446] on div "Cancel Add Lien Add Lease Add Exemption Save & Close" at bounding box center [330, 453] width 411 height 28
click at [516, 445] on button "Save & Close" at bounding box center [497, 451] width 58 height 18
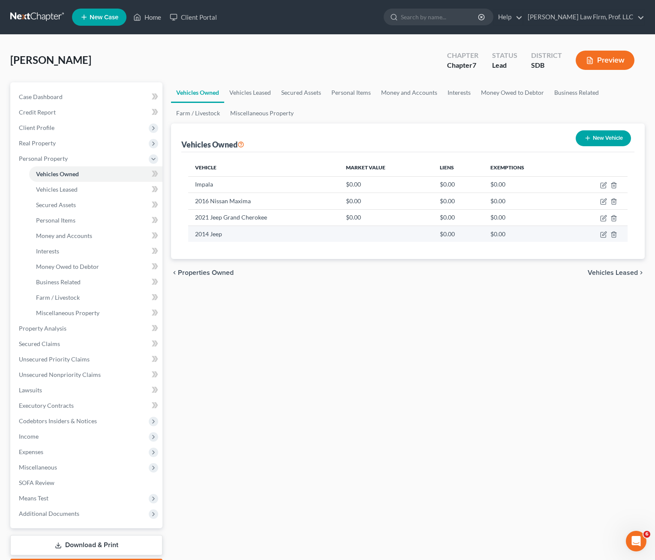
drag, startPoint x: 288, startPoint y: 370, endPoint x: 326, endPoint y: 229, distance: 145.4
click at [288, 369] on div "Vehicles Owned Vehicles Leased Secured Assets Personal Items Money and Accounts…" at bounding box center [408, 329] width 482 height 495
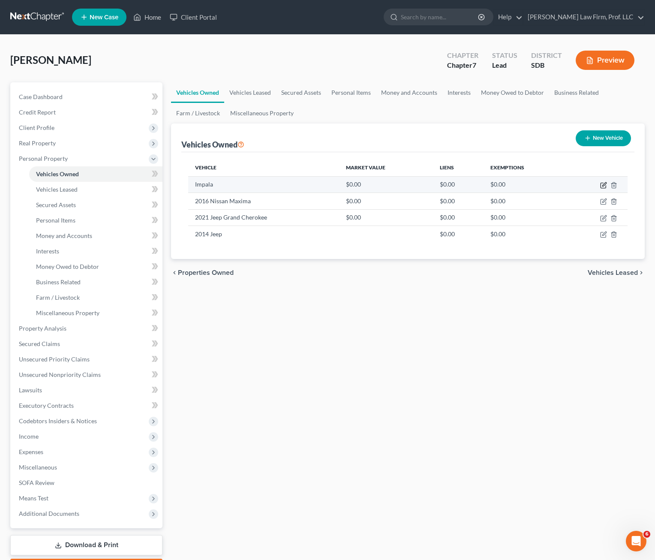
click at [603, 183] on icon "button" at bounding box center [603, 185] width 7 height 7
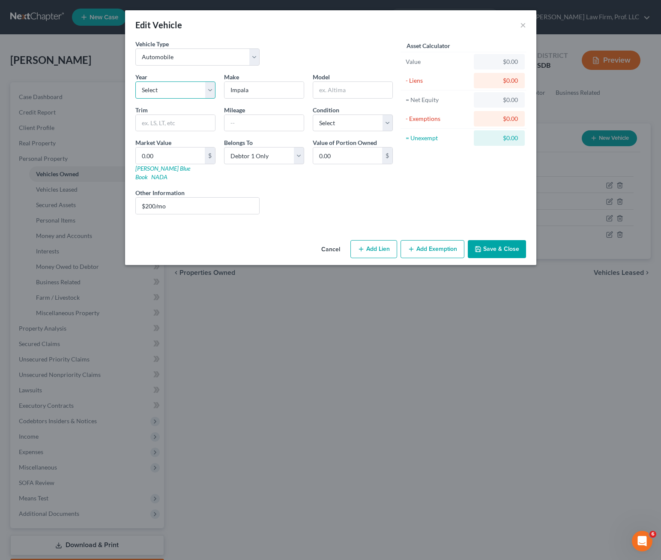
click at [179, 91] on select "Select 2026 2025 2024 2023 2022 2021 2020 2019 2018 2017 2016 2015 2014 2013 20…" at bounding box center [175, 89] width 80 height 17
click at [135, 81] on select "Select 2026 2025 2024 2023 2022 2021 2020 2019 2018 2017 2016 2015 2014 2013 20…" at bounding box center [175, 89] width 80 height 17
click at [354, 96] on input "text" at bounding box center [352, 90] width 79 height 16
click at [298, 91] on input "Impala" at bounding box center [264, 90] width 79 height 16
drag, startPoint x: 298, startPoint y: 91, endPoint x: 298, endPoint y: 103, distance: 12.0
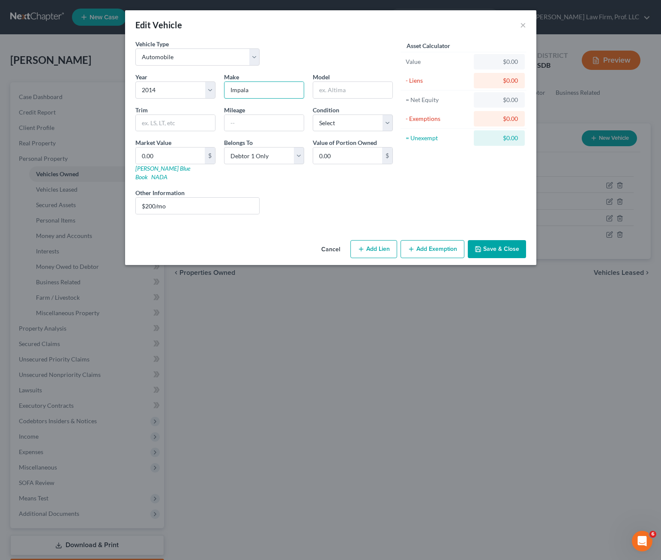
click at [297, 92] on input "Impala" at bounding box center [264, 90] width 79 height 16
click at [263, 84] on input "Chevrolet Impala" at bounding box center [264, 90] width 79 height 16
click at [263, 91] on input "Chevrolet Impala" at bounding box center [264, 90] width 79 height 16
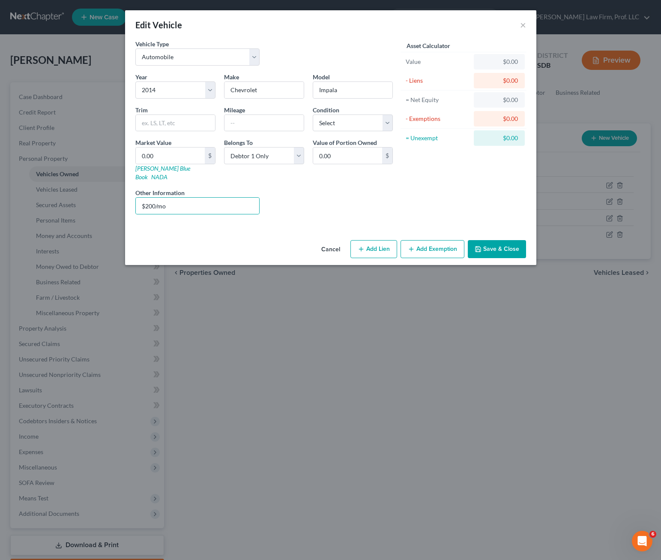
click at [384, 216] on div "Vehicle Type Select Automobile Truck Trailer Watercraft Aircraft Motor Home Atv…" at bounding box center [330, 137] width 411 height 197
drag, startPoint x: 210, startPoint y: 200, endPoint x: 154, endPoint y: 195, distance: 56.3
drag, startPoint x: 144, startPoint y: 195, endPoint x: 137, endPoint y: 197, distance: 6.8
click at [143, 198] on input "$200/mo" at bounding box center [198, 206] width 124 height 16
click at [137, 198] on input "$200/mo" at bounding box center [198, 206] width 124 height 16
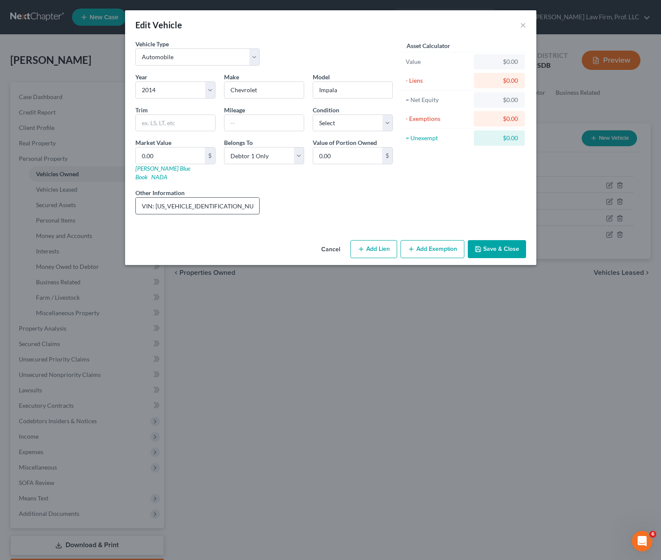
drag, startPoint x: 216, startPoint y: 195, endPoint x: 157, endPoint y: 198, distance: 59.2
click at [157, 198] on input "VIN: [US_VEHICLE_IDENTIFICATION_NUMBER] $200/mo" at bounding box center [198, 206] width 124 height 16
click at [317, 212] on div "Year Select 2026 2025 2024 2023 2022 2021 2020 2019 2018 2017 2016 2015 2014 20…" at bounding box center [264, 146] width 266 height 149
click at [243, 198] on input "VIN: [US_VEHICLE_IDENTIFICATION_NUMBER] $200/mo" at bounding box center [198, 206] width 124 height 16
drag, startPoint x: 366, startPoint y: 199, endPoint x: 310, endPoint y: 204, distance: 56.3
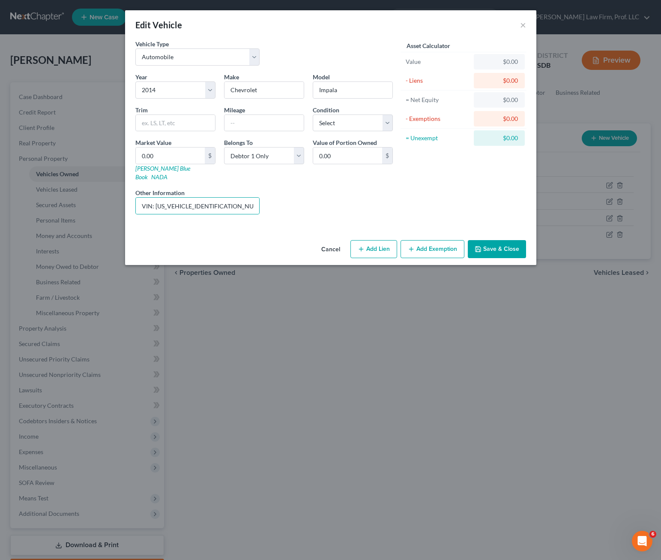
click at [366, 199] on div "Liens Select" at bounding box center [330, 201] width 133 height 26
click at [217, 198] on input "VIN: [US_VEHICLE_IDENTIFICATION_NUMBER] $200/mo" at bounding box center [198, 206] width 124 height 16
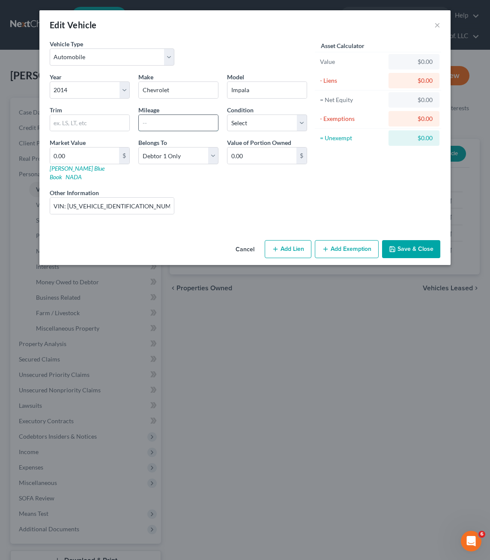
click at [177, 129] on input "text" at bounding box center [178, 123] width 79 height 16
click at [217, 188] on div "Liens Select" at bounding box center [245, 201] width 133 height 26
drag, startPoint x: 83, startPoint y: 126, endPoint x: 109, endPoint y: 125, distance: 25.7
click at [83, 126] on input "text" at bounding box center [89, 123] width 79 height 16
drag, startPoint x: 246, startPoint y: 211, endPoint x: 338, endPoint y: 200, distance: 92.3
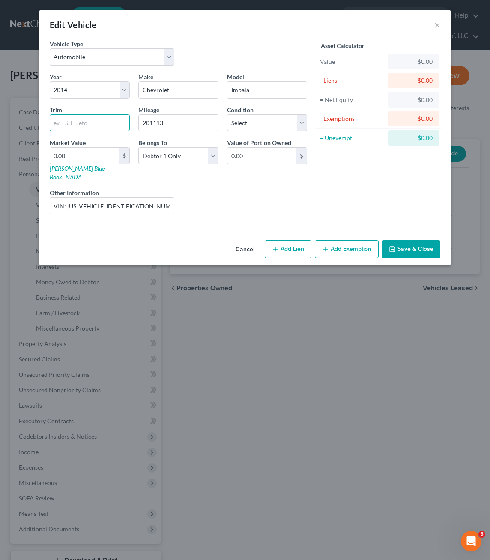
click at [251, 208] on div "Year Select 2026 2025 2024 2023 2022 2021 2020 2019 2018 2017 2016 2015 2014 20…" at bounding box center [178, 146] width 266 height 149
click at [260, 206] on div "Year Select 2026 2025 2024 2023 2022 2021 2020 2019 2018 2017 2016 2015 2014 20…" at bounding box center [178, 146] width 266 height 149
click at [421, 240] on button "Save & Close" at bounding box center [411, 249] width 58 height 18
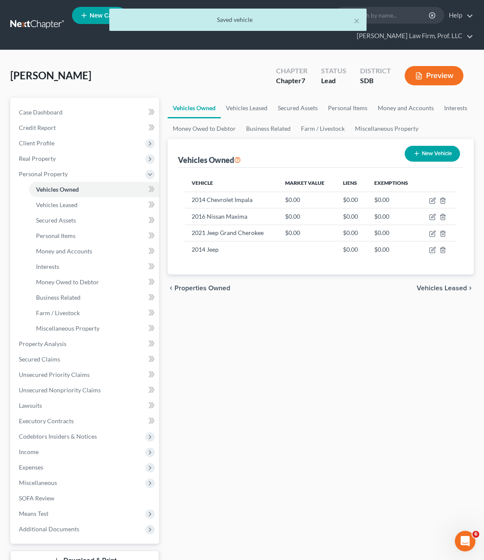
drag, startPoint x: 387, startPoint y: 405, endPoint x: 349, endPoint y: 284, distance: 126.3
click at [432, 231] on icon "button" at bounding box center [431, 233] width 5 height 5
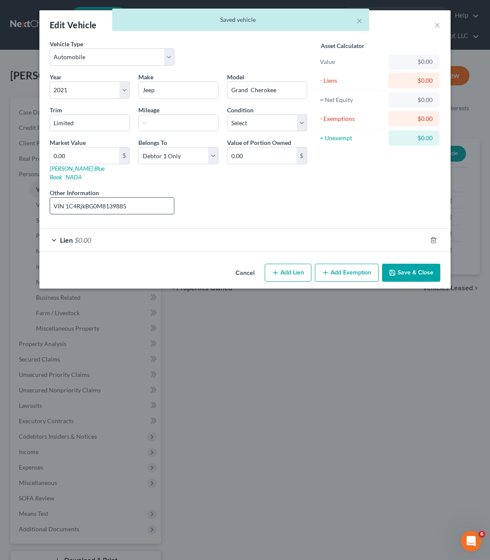
click at [218, 195] on div "Liens Select" at bounding box center [245, 201] width 133 height 26
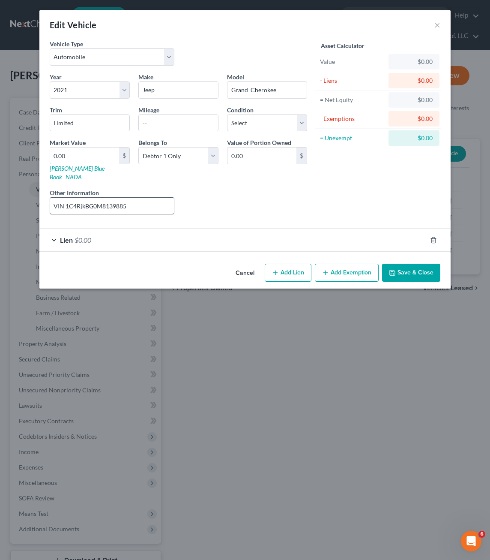
click at [155, 198] on input "VIN 1C4RjkBG0M8139885" at bounding box center [112, 206] width 124 height 16
click at [254, 188] on div "Liens Select" at bounding box center [245, 201] width 133 height 26
click at [154, 198] on input "VIN 1C4RjkBG0M8139885" at bounding box center [112, 206] width 124 height 16
click at [182, 188] on div "Liens Select" at bounding box center [245, 201] width 133 height 26
click at [177, 228] on div "Lien $0.00" at bounding box center [232, 239] width 387 height 23
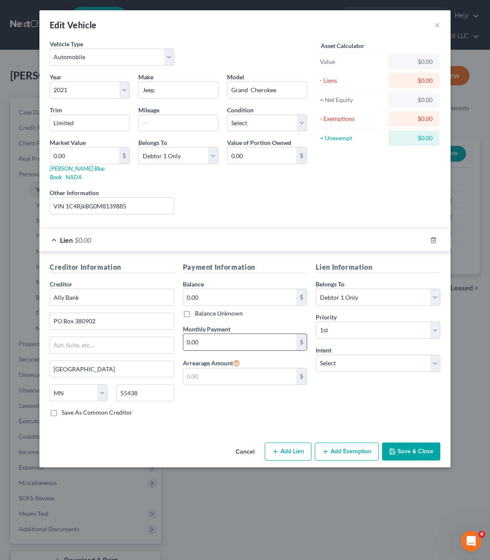
click at [243, 334] on input "0.00" at bounding box center [240, 342] width 114 height 16
click at [140, 315] on input "PO Box 380902" at bounding box center [112, 321] width 124 height 16
click at [191, 414] on div "Payment Information Balance 0.00 $ Balance Unknown Balance Undetermined 0.00 $ …" at bounding box center [245, 343] width 133 height 162
click at [177, 121] on input "text" at bounding box center [178, 123] width 79 height 16
click at [254, 188] on div "Liens Select" at bounding box center [245, 201] width 133 height 26
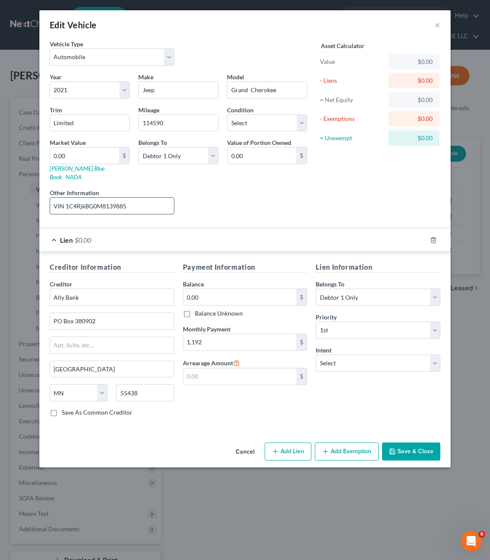
click at [164, 198] on input "VIN 1C4RjkBG0M8139885" at bounding box center [112, 206] width 124 height 16
click at [197, 418] on div "Creditor Information Creditor * [GEOGRAPHIC_DATA] [US_STATE][GEOGRAPHIC_DATA] […" at bounding box center [244, 341] width 411 height 179
drag, startPoint x: 243, startPoint y: 394, endPoint x: 248, endPoint y: 116, distance: 277.7
click at [244, 393] on div "Payment Information Balance 0.00 $ Balance Unknown Balance Undetermined 0.00 $ …" at bounding box center [245, 343] width 133 height 162
click at [264, 191] on div "Liens Select" at bounding box center [245, 201] width 133 height 26
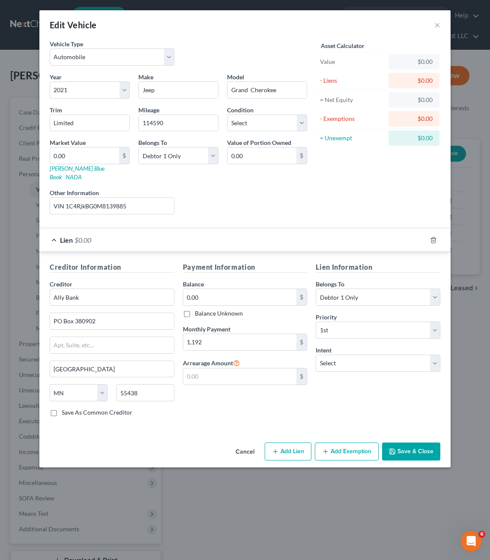
drag, startPoint x: 417, startPoint y: 439, endPoint x: 375, endPoint y: 179, distance: 264.0
click at [417, 442] on button "Save & Close" at bounding box center [411, 451] width 58 height 18
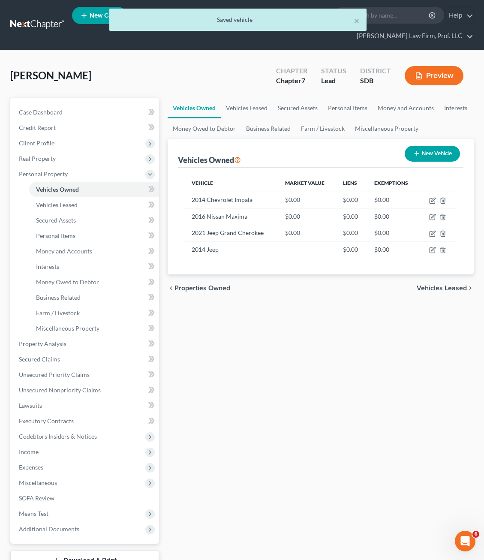
drag, startPoint x: 343, startPoint y: 333, endPoint x: 366, endPoint y: 254, distance: 82.9
click at [343, 324] on div "Vehicles Owned Vehicles Leased Secured Assets Personal Items Money and Accounts…" at bounding box center [320, 345] width 315 height 495
click at [432, 198] on icon "button" at bounding box center [433, 200] width 4 height 4
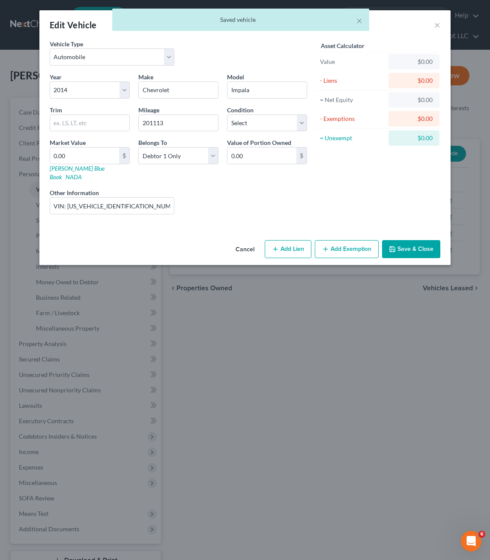
click at [209, 214] on div "Vehicle Type Select Automobile Truck Trailer Watercraft Aircraft Motor Home Atv…" at bounding box center [244, 137] width 411 height 197
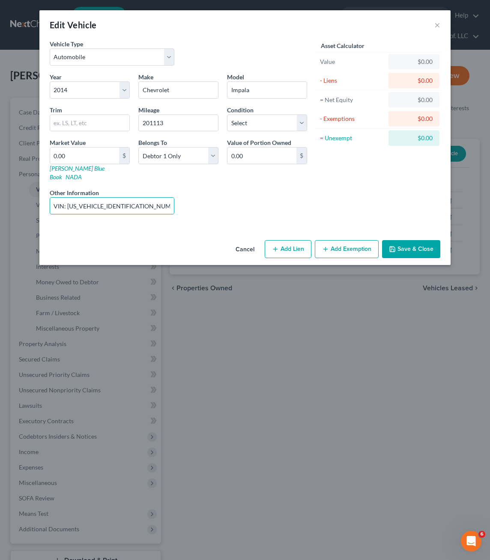
drag, startPoint x: 264, startPoint y: 180, endPoint x: 222, endPoint y: 187, distance: 42.2
click at [264, 188] on div "Liens Select" at bounding box center [245, 201] width 133 height 26
click at [147, 198] on input "VIN: [US_VEHICLE_IDENTIFICATION_NUMBER] - $200/mo" at bounding box center [112, 206] width 124 height 16
click at [305, 188] on div "Liens Select" at bounding box center [245, 201] width 133 height 26
click at [206, 222] on div "Vehicle Type Select Automobile Truck Trailer Watercraft Aircraft Motor Home Atv…" at bounding box center [244, 137] width 411 height 197
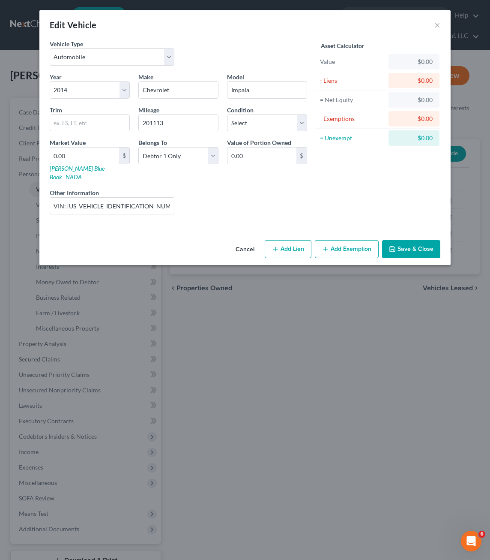
drag, startPoint x: 274, startPoint y: 191, endPoint x: 412, endPoint y: 232, distance: 144.0
click at [274, 191] on div "Liens Select" at bounding box center [245, 201] width 133 height 26
click at [408, 240] on button "Save & Close" at bounding box center [411, 249] width 58 height 18
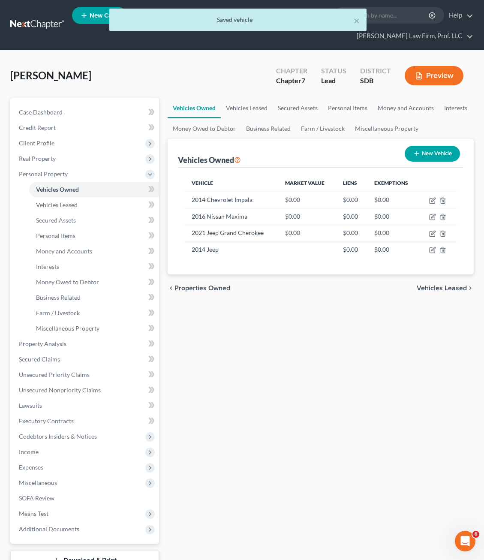
drag, startPoint x: 276, startPoint y: 321, endPoint x: 220, endPoint y: 248, distance: 92.3
click at [278, 321] on div "Vehicles Owned Vehicles Leased Secured Assets Personal Items Money and Accounts…" at bounding box center [320, 345] width 315 height 495
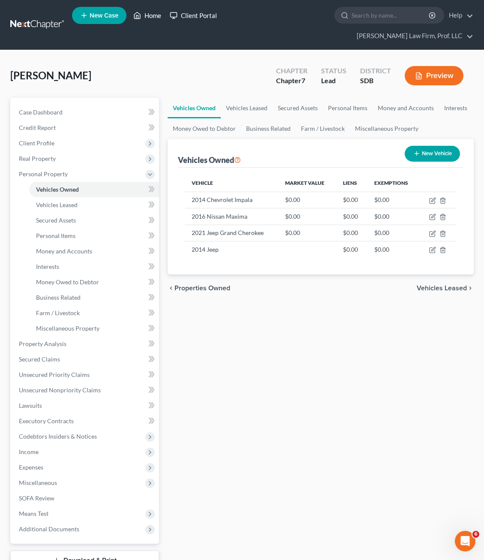
click at [154, 17] on link "Home" at bounding box center [147, 15] width 36 height 15
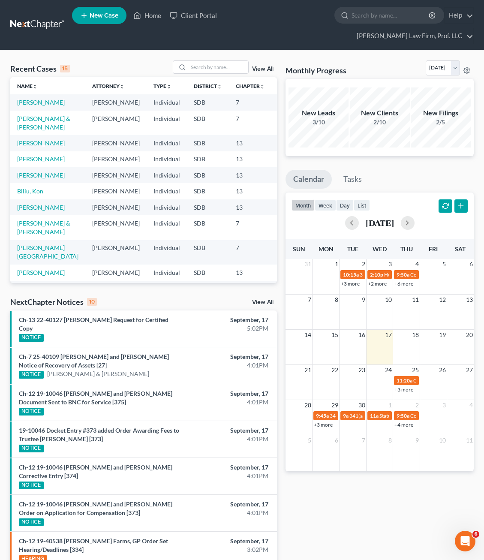
drag, startPoint x: 333, startPoint y: 504, endPoint x: 307, endPoint y: 385, distance: 121.0
click at [333, 504] on div "Monthly Progress Bankruptcy Bankruptcy [DATE] [DATE] [DATE] [DATE] [DATE] [DATE…" at bounding box center [379, 363] width 197 height 606
click at [24, 99] on link "[PERSON_NAME]" at bounding box center [41, 102] width 48 height 7
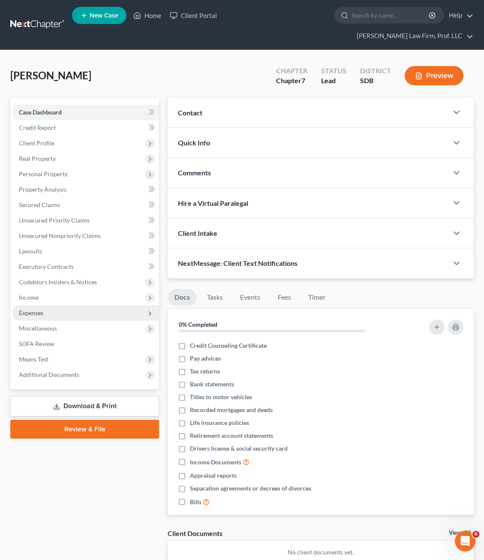
click at [32, 309] on span "Expenses" at bounding box center [31, 312] width 24 height 7
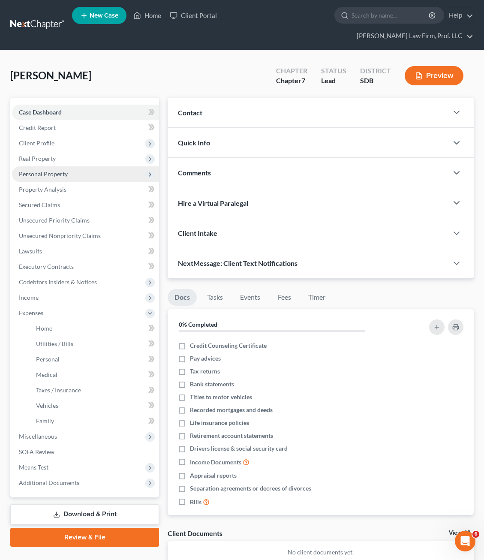
click at [46, 170] on span "Personal Property" at bounding box center [43, 173] width 49 height 7
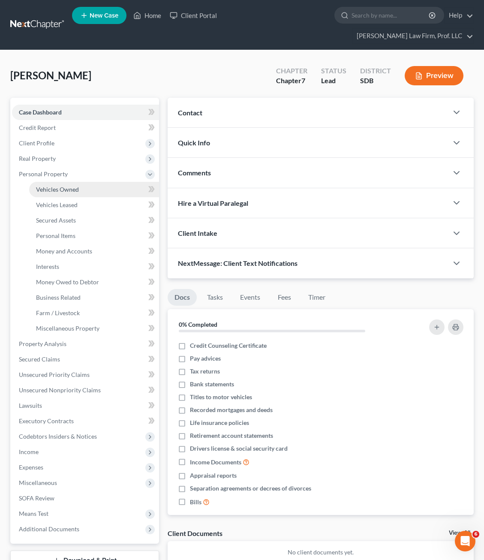
click at [68, 182] on link "Vehicles Owned" at bounding box center [94, 189] width 130 height 15
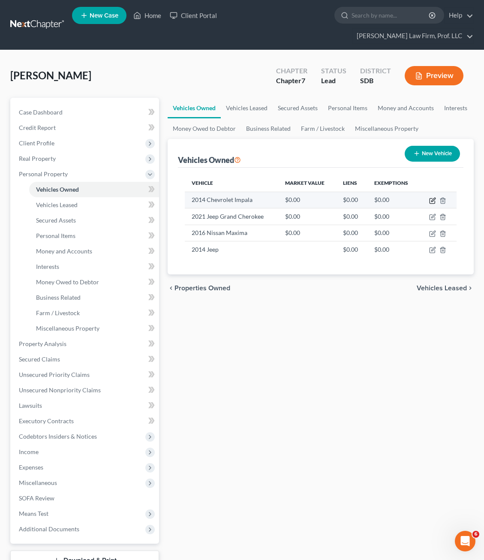
click at [434, 197] on icon "button" at bounding box center [432, 200] width 7 height 7
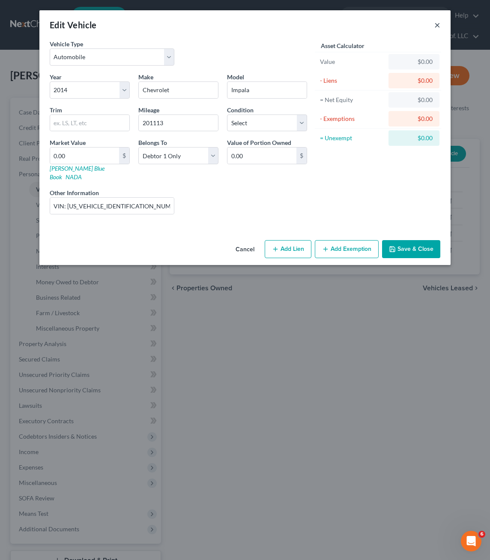
click at [440, 23] on button "×" at bounding box center [438, 25] width 6 height 10
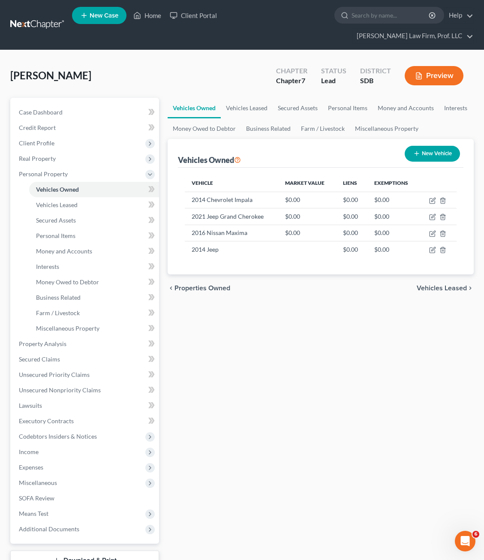
drag, startPoint x: 322, startPoint y: 303, endPoint x: 335, endPoint y: 300, distance: 13.0
click at [322, 303] on div "Vehicles Owned Vehicles Leased Secured Assets Personal Items Money and Accounts…" at bounding box center [320, 345] width 315 height 495
click at [278, 371] on div "Vehicles Owned Vehicles Leased Secured Assets Personal Items Money and Accounts…" at bounding box center [320, 345] width 315 height 495
click at [72, 247] on span "Money and Accounts" at bounding box center [64, 250] width 56 height 7
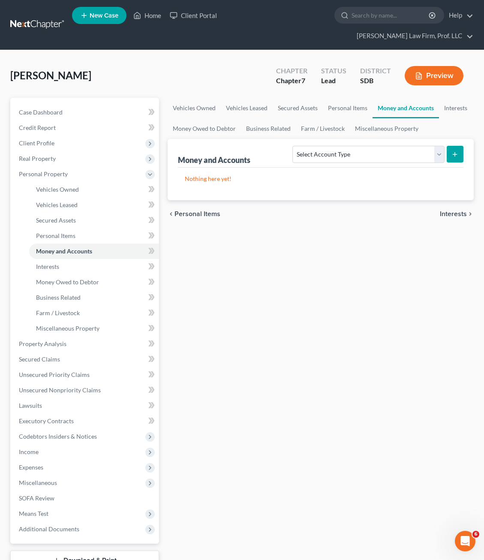
drag, startPoint x: 354, startPoint y: 360, endPoint x: 6, endPoint y: 307, distance: 352.5
click at [353, 360] on div "Vehicles Owned Vehicles Leased Secured Assets Personal Items Money and Accounts…" at bounding box center [320, 345] width 315 height 495
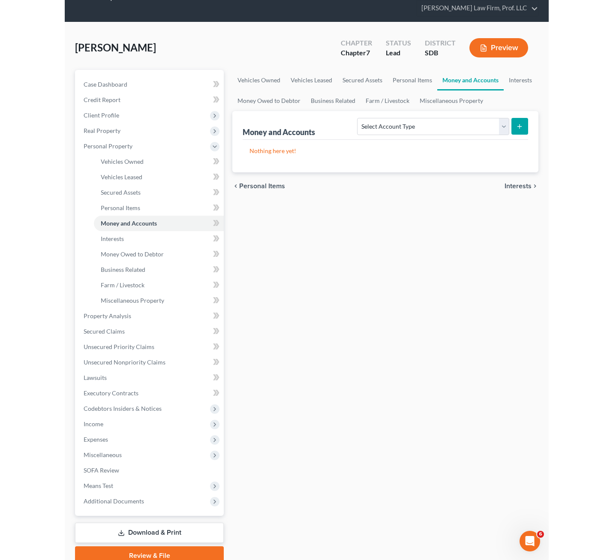
scroll to position [50, 0]
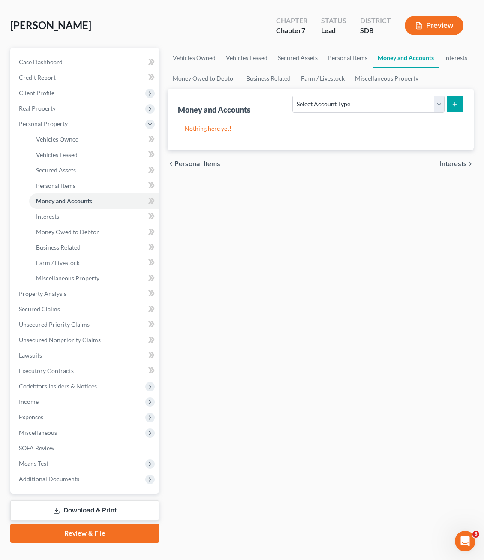
drag, startPoint x: 412, startPoint y: 394, endPoint x: 405, endPoint y: 396, distance: 7.1
click at [412, 395] on div "Vehicles Owned Vehicles Leased Secured Assets Personal Items Money and Accounts…" at bounding box center [320, 295] width 315 height 495
drag, startPoint x: 321, startPoint y: 235, endPoint x: 350, endPoint y: 152, distance: 88.0
click at [322, 235] on div "Vehicles Owned Vehicles Leased Secured Assets Personal Items Money and Accounts…" at bounding box center [320, 295] width 315 height 495
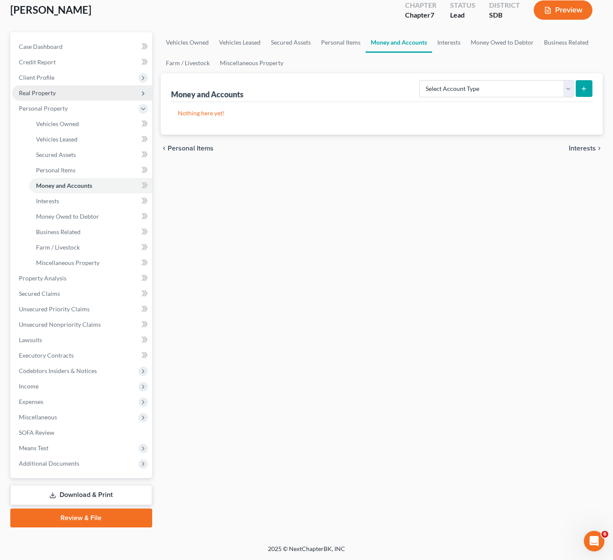
drag, startPoint x: 46, startPoint y: 81, endPoint x: 72, endPoint y: 99, distance: 31.5
click at [46, 81] on span "Client Profile" at bounding box center [37, 77] width 36 height 7
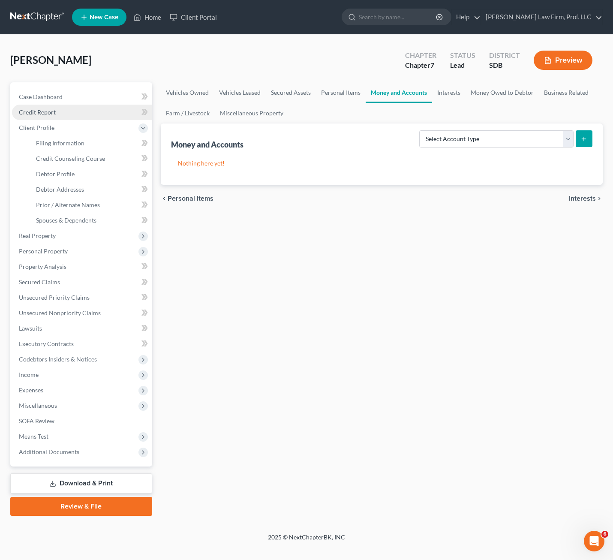
scroll to position [0, 0]
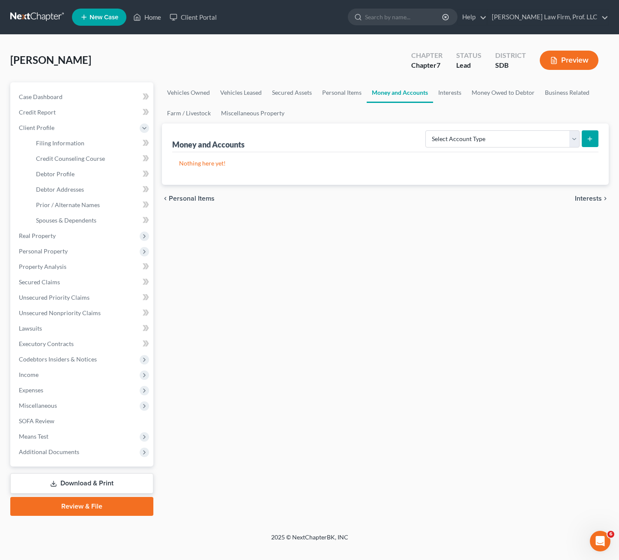
drag, startPoint x: 321, startPoint y: 295, endPoint x: 96, endPoint y: 171, distance: 257.4
click at [320, 295] on div "Vehicles Owned Vehicles Leased Secured Assets Personal Items Money and Accounts…" at bounding box center [386, 298] width 456 height 433
click at [71, 210] on link "Prior / Alternate Names" at bounding box center [91, 204] width 124 height 15
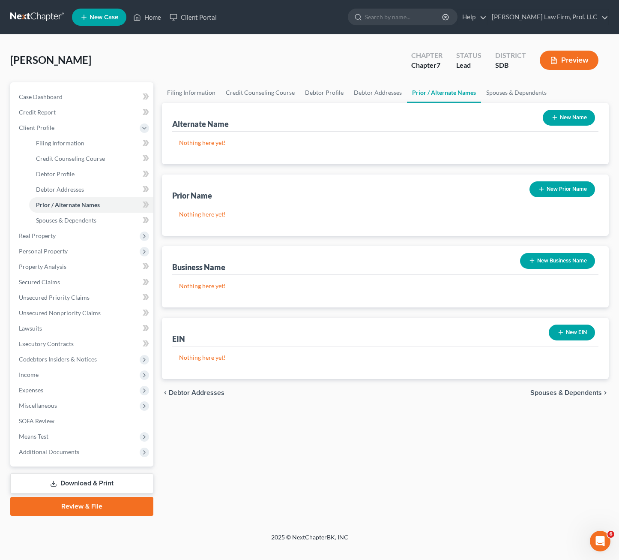
drag, startPoint x: 384, startPoint y: 449, endPoint x: 460, endPoint y: 381, distance: 101.7
click at [384, 447] on div "Filing Information Credit Counseling Course Debtor Profile Debtor Addresses Pri…" at bounding box center [386, 298] width 456 height 433
click at [586, 119] on button "New Name" at bounding box center [569, 118] width 52 height 16
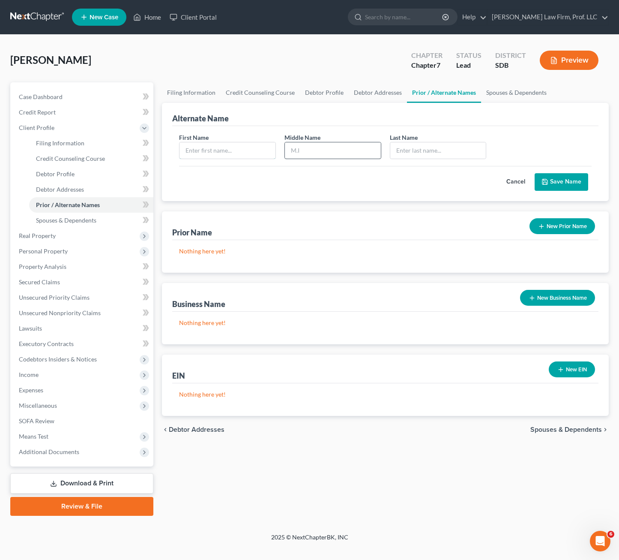
click at [240, 154] on input "text" at bounding box center [228, 150] width 96 height 16
drag, startPoint x: 513, startPoint y: 179, endPoint x: 210, endPoint y: 408, distance: 379.9
click at [513, 179] on button "Cancel" at bounding box center [516, 182] width 38 height 17
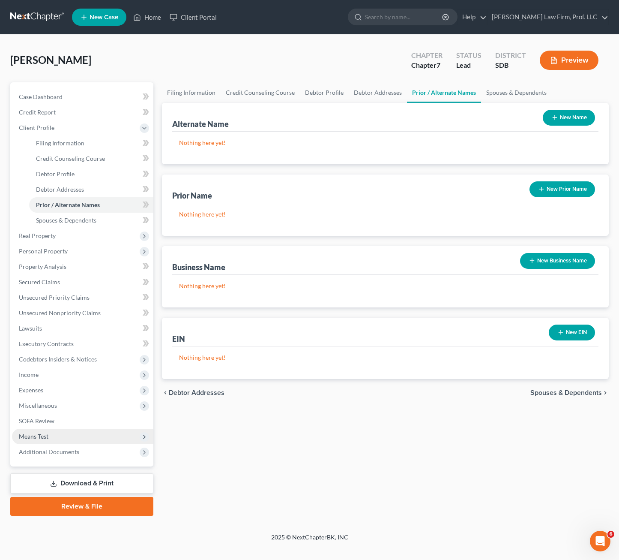
drag, startPoint x: 316, startPoint y: 458, endPoint x: 131, endPoint y: 429, distance: 187.3
click at [317, 458] on div "Filing Information Credit Counseling Course Debtor Profile Debtor Addresses Pri…" at bounding box center [386, 298] width 456 height 433
click at [47, 414] on link "SOFA Review" at bounding box center [82, 420] width 141 height 15
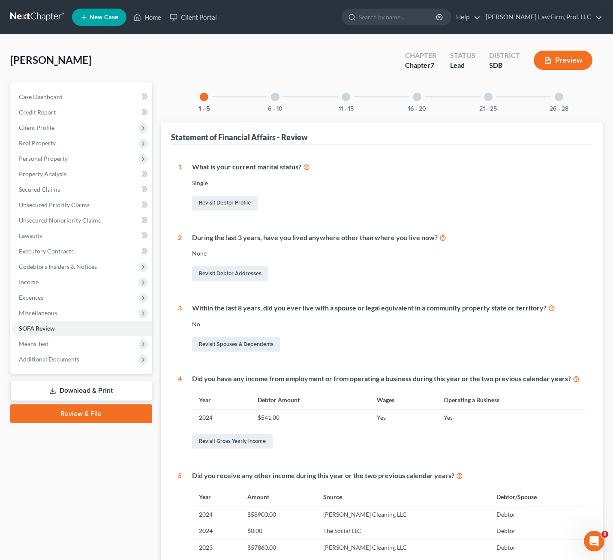
click at [274, 93] on div at bounding box center [275, 97] width 9 height 9
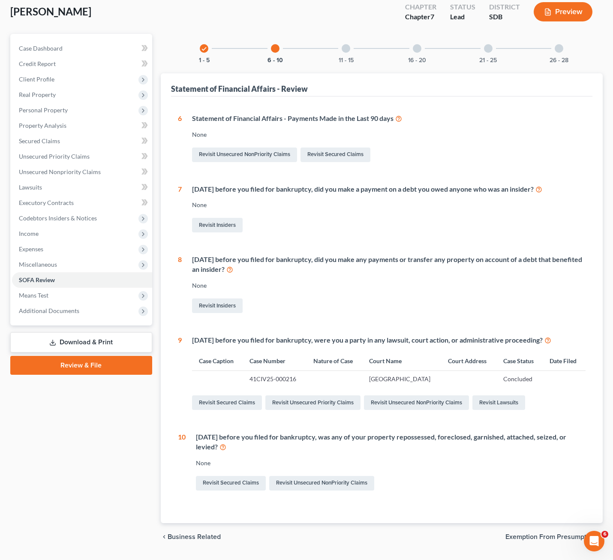
scroll to position [72, 0]
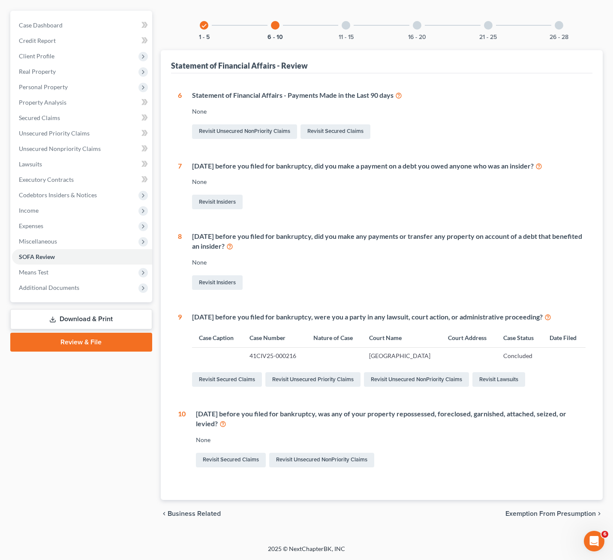
click at [450, 470] on div "1 What is your current marital status? [DEMOGRAPHIC_DATA] Revisit Debtor Profil…" at bounding box center [382, 286] width 422 height 426
click at [345, 26] on div at bounding box center [346, 25] width 9 height 9
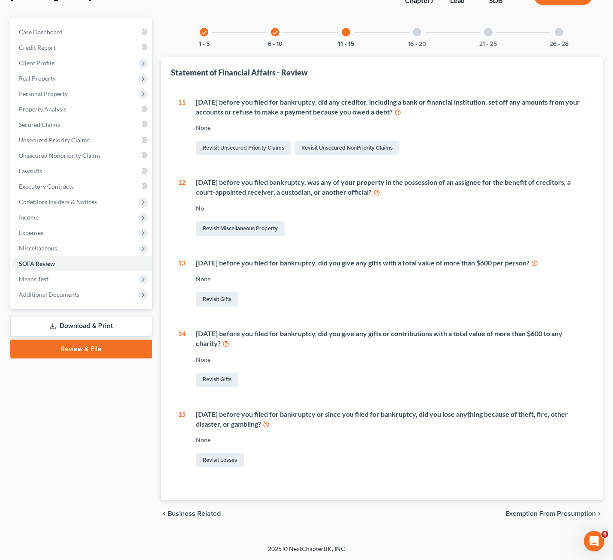
scroll to position [65, 0]
click at [350, 28] on div "11 - 15" at bounding box center [345, 32] width 29 height 29
click at [408, 37] on div "16 - 20" at bounding box center [416, 32] width 29 height 29
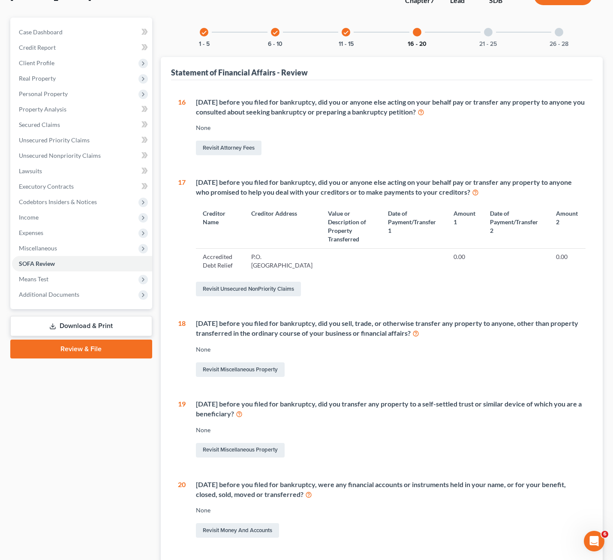
scroll to position [72, 0]
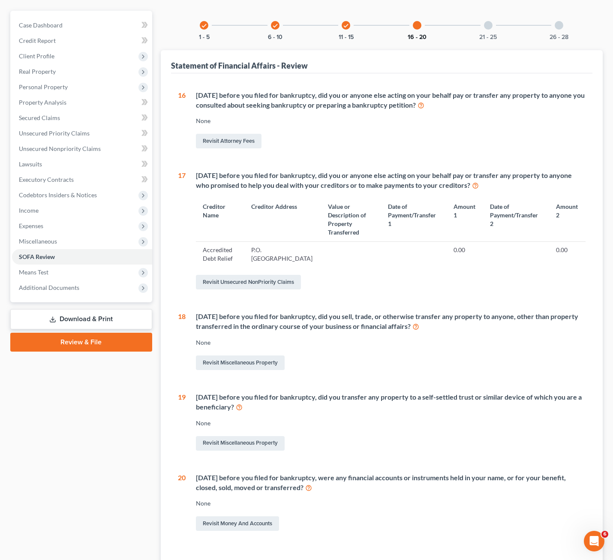
click at [409, 37] on button "16 - 20" at bounding box center [417, 37] width 19 height 6
click at [470, 36] on div "check 1 - 5 check 6 - 10 check 11 - 15 16 - 20 21 - 25 26 - 28" at bounding box center [381, 25] width 384 height 29
click at [483, 36] on button "21 - 25" at bounding box center [488, 37] width 18 height 6
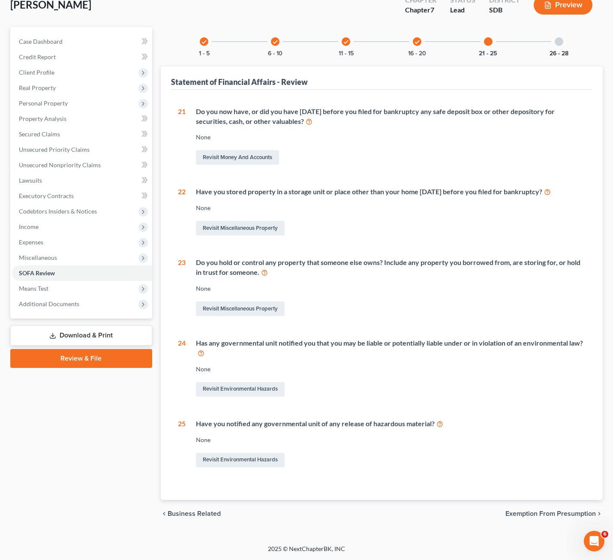
click at [563, 51] on button "26 - 28" at bounding box center [558, 54] width 19 height 6
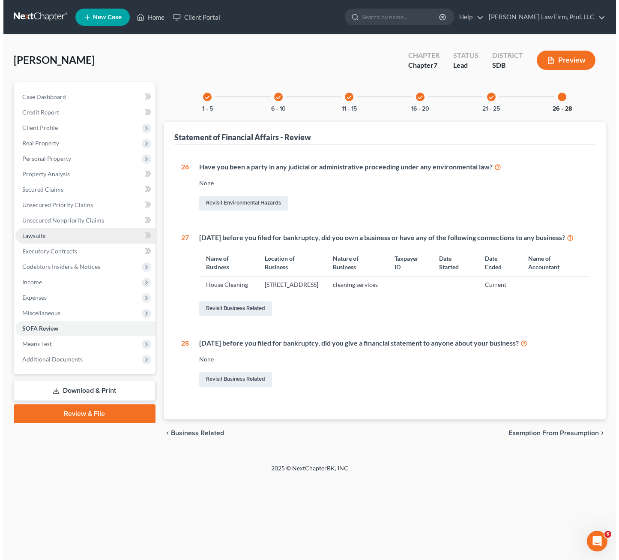
scroll to position [0, 0]
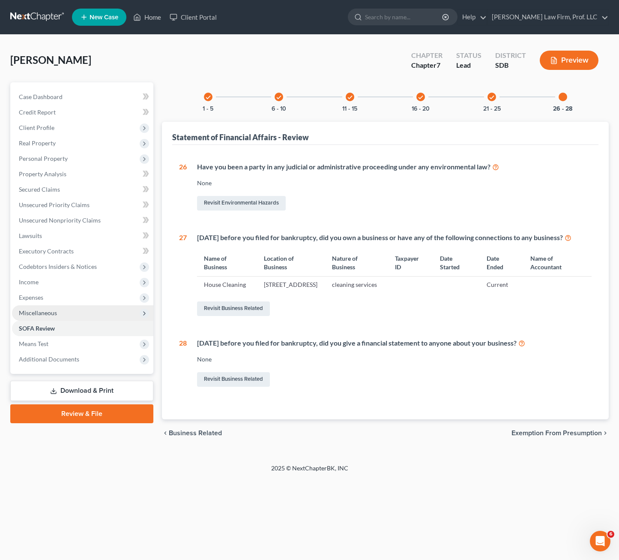
click at [31, 311] on span "Miscellaneous" at bounding box center [38, 312] width 38 height 7
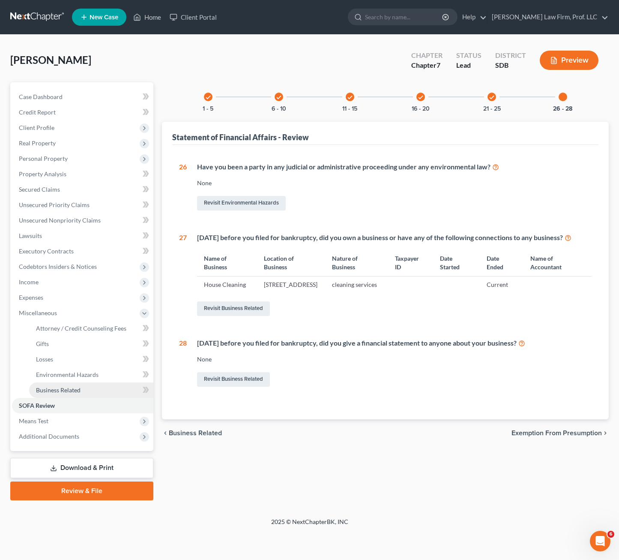
click at [58, 388] on span "Business Related" at bounding box center [58, 389] width 45 height 7
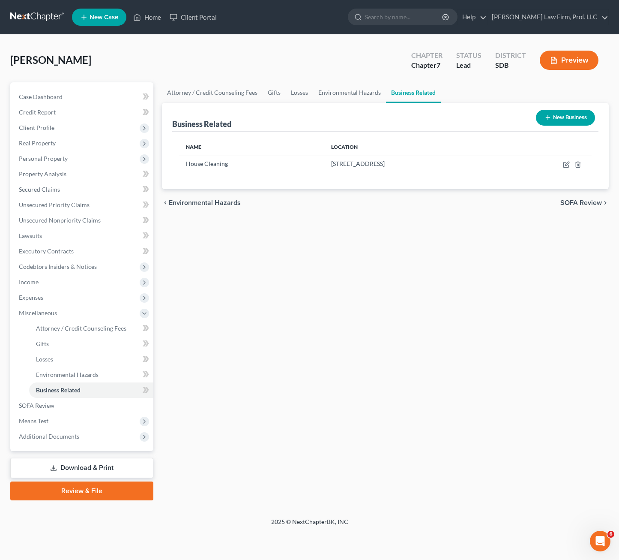
click at [565, 119] on button "New Business" at bounding box center [565, 118] width 59 height 16
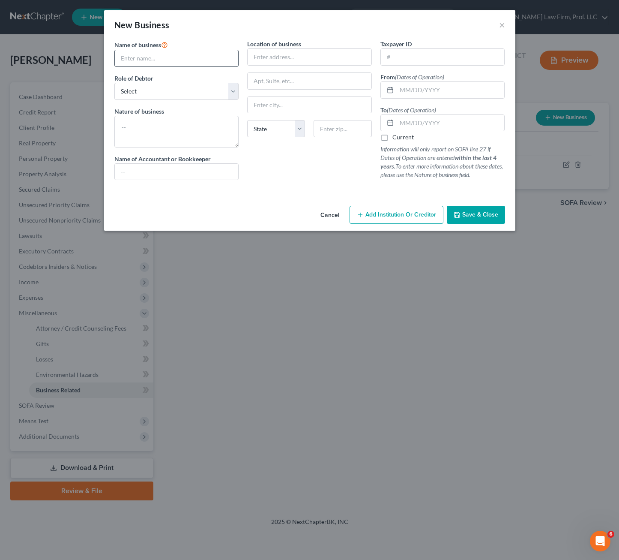
click at [178, 67] on div "Name of business * Role of Debtor * Select A member of a limited liability comp…" at bounding box center [176, 112] width 133 height 147
click at [190, 59] on input "text" at bounding box center [177, 58] width 124 height 16
click at [210, 63] on input "text" at bounding box center [177, 58] width 124 height 16
click at [178, 83] on select "Select A member of a limited liability company (LLC) or limited liability partn…" at bounding box center [176, 91] width 125 height 17
click at [114, 83] on select "Select A member of a limited liability company (LLC) or limited liability partn…" at bounding box center [176, 91] width 125 height 17
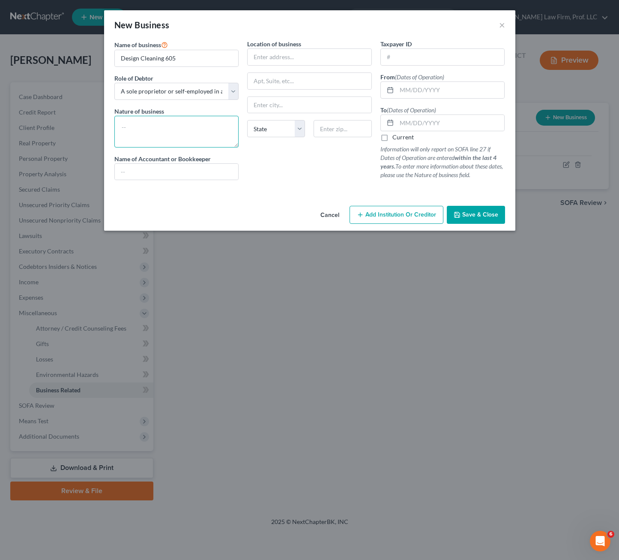
click at [194, 147] on textarea at bounding box center [176, 132] width 125 height 32
click at [328, 191] on div at bounding box center [309, 190] width 399 height 7
click at [314, 59] on input "text" at bounding box center [310, 57] width 124 height 16
drag, startPoint x: 351, startPoint y: 120, endPoint x: 341, endPoint y: 131, distance: 14.9
click at [351, 120] on input "text" at bounding box center [343, 128] width 58 height 17
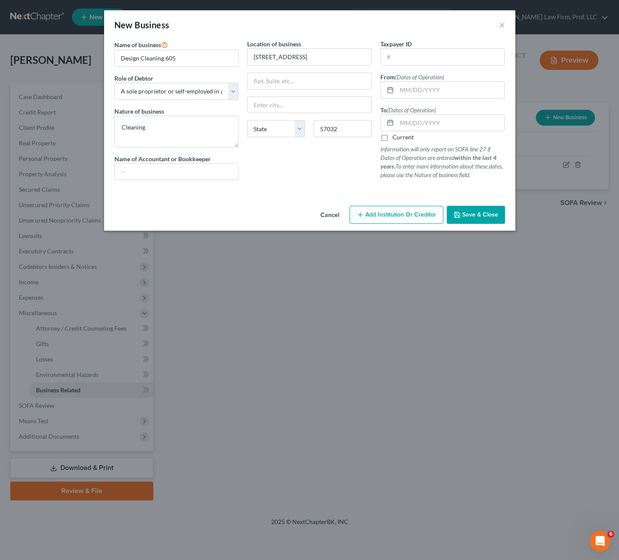
drag, startPoint x: 290, startPoint y: 170, endPoint x: 294, endPoint y: 153, distance: 17.3
click at [290, 170] on div "Location of business 607 Legendary [GEOGRAPHIC_DATA] [US_STATE] AK AR [GEOGRAPH…" at bounding box center [309, 112] width 133 height 147
drag, startPoint x: 417, startPoint y: 87, endPoint x: 417, endPoint y: 83, distance: 4.3
click at [417, 87] on input "text" at bounding box center [451, 90] width 108 height 16
drag, startPoint x: 220, startPoint y: 191, endPoint x: 388, endPoint y: 183, distance: 168.6
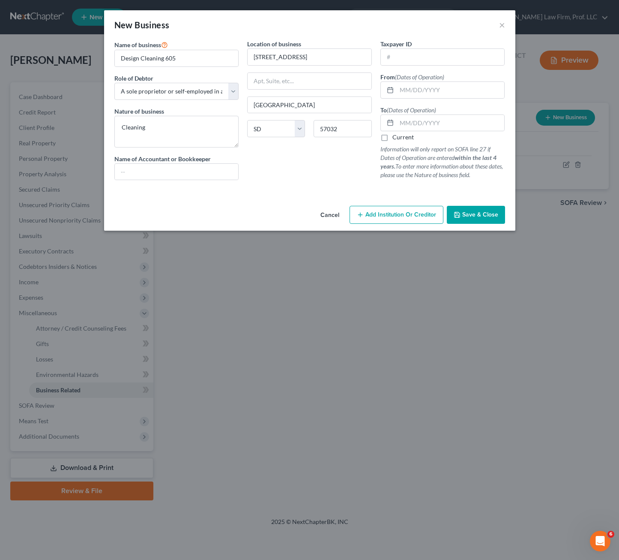
click at [220, 191] on div at bounding box center [309, 190] width 399 height 7
click at [474, 212] on span "Save & Close" at bounding box center [480, 214] width 36 height 7
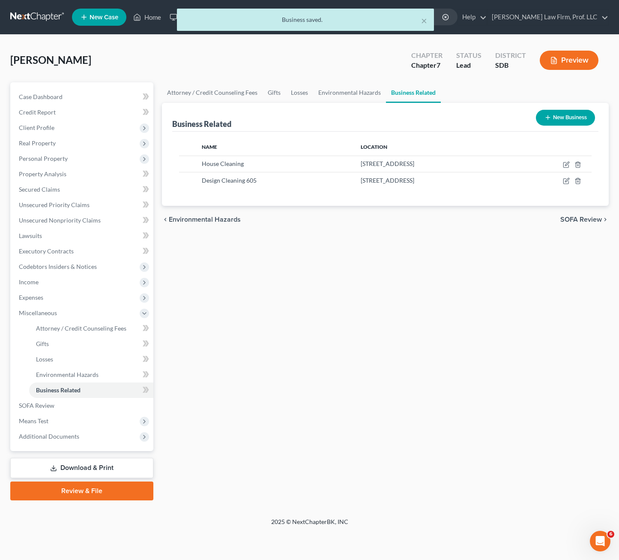
click at [457, 324] on div "Attorney / Credit Counseling Fees Gifts Losses Environmental Hazards Business R…" at bounding box center [386, 291] width 456 height 418
drag, startPoint x: 571, startPoint y: 180, endPoint x: 565, endPoint y: 181, distance: 6.1
click at [571, 180] on td at bounding box center [551, 180] width 82 height 16
click at [565, 181] on icon "button" at bounding box center [566, 180] width 7 height 7
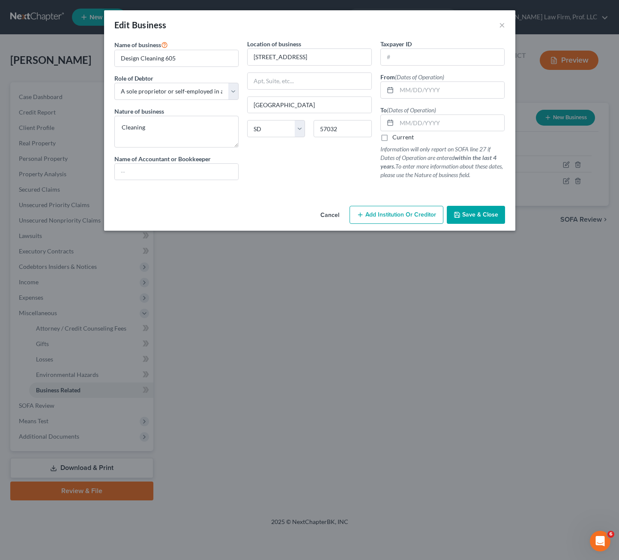
click at [335, 213] on button "Cancel" at bounding box center [330, 215] width 33 height 17
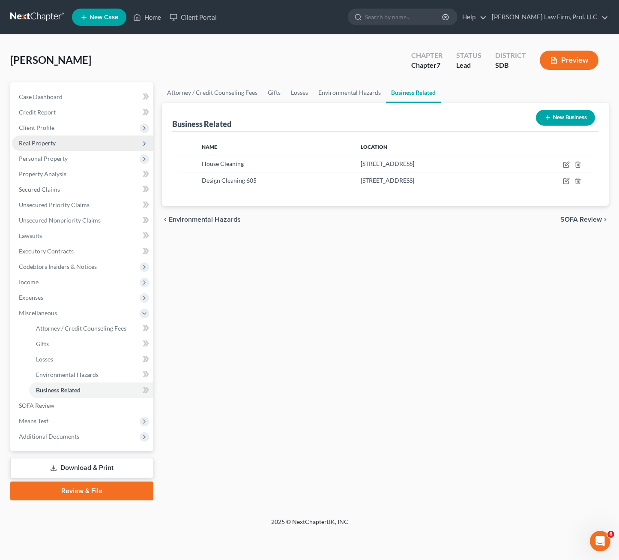
click at [439, 347] on div "Attorney / Credit Counseling Fees Gifts Losses Environmental Hazards Business R…" at bounding box center [386, 291] width 456 height 418
click at [48, 235] on link "Lawsuits" at bounding box center [82, 235] width 141 height 15
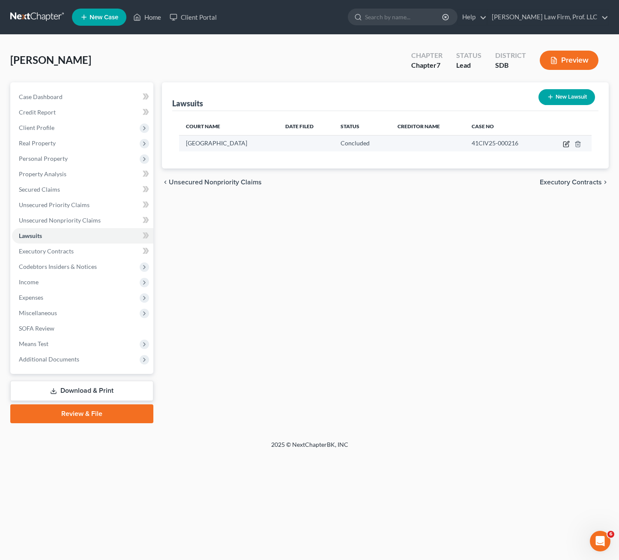
click at [565, 146] on icon "button" at bounding box center [566, 144] width 7 height 7
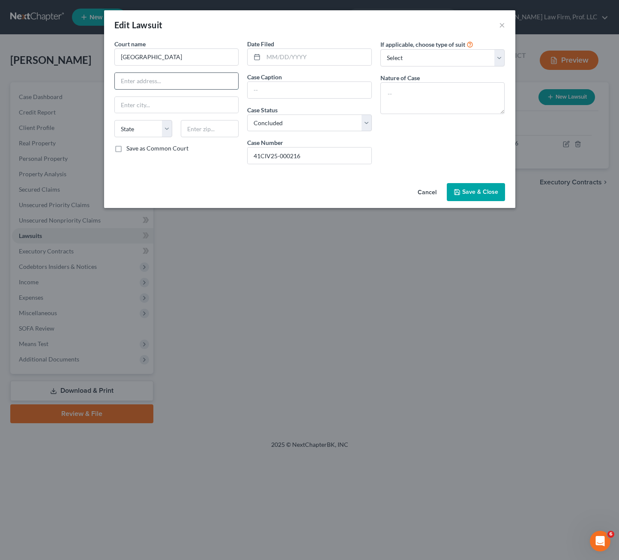
click at [207, 79] on input "text" at bounding box center [177, 81] width 124 height 16
click at [203, 60] on input "[GEOGRAPHIC_DATA]" at bounding box center [176, 56] width 125 height 17
click at [300, 62] on input "text" at bounding box center [318, 57] width 108 height 16
click at [425, 141] on div "If applicable, choose type of suit Select Repossession Garnishment Foreclosure …" at bounding box center [442, 105] width 133 height 132
click at [420, 100] on textarea at bounding box center [443, 98] width 125 height 32
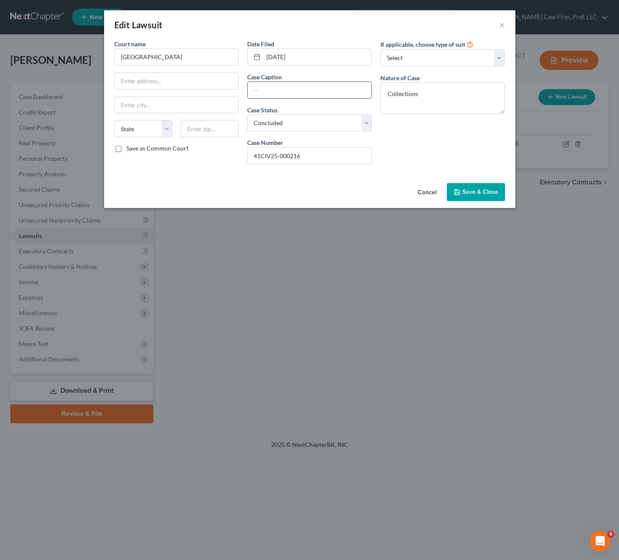
click at [296, 86] on input "text" at bounding box center [310, 90] width 124 height 16
drag, startPoint x: 393, startPoint y: 157, endPoint x: 505, endPoint y: 185, distance: 114.8
click at [404, 159] on div "If applicable, choose type of suit Select Repossession Garnishment Foreclosure …" at bounding box center [442, 105] width 133 height 132
drag, startPoint x: 336, startPoint y: 120, endPoint x: 336, endPoint y: 132, distance: 11.6
click at [336, 120] on select "Select Pending On Appeal Concluded" at bounding box center [309, 122] width 125 height 17
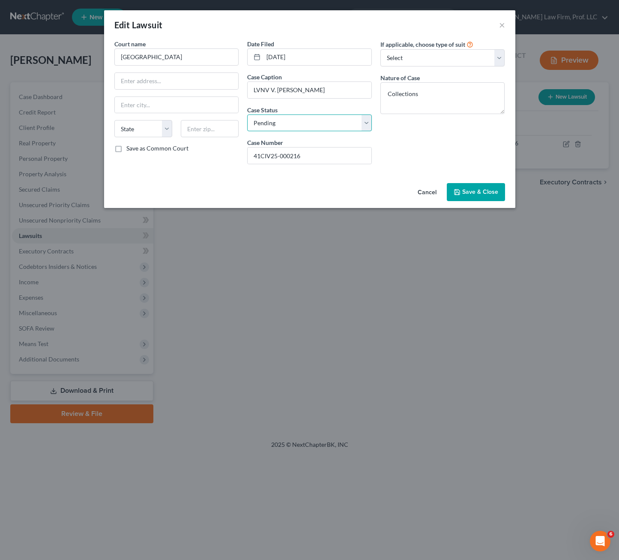
click at [247, 114] on select "Select Pending On Appeal Concluded" at bounding box center [309, 122] width 125 height 17
drag, startPoint x: 435, startPoint y: 156, endPoint x: 495, endPoint y: 192, distance: 69.7
click at [435, 157] on div "If applicable, choose type of suit Select Repossession Garnishment Foreclosure …" at bounding box center [442, 105] width 133 height 132
click at [490, 193] on span "Save & Close" at bounding box center [480, 191] width 36 height 7
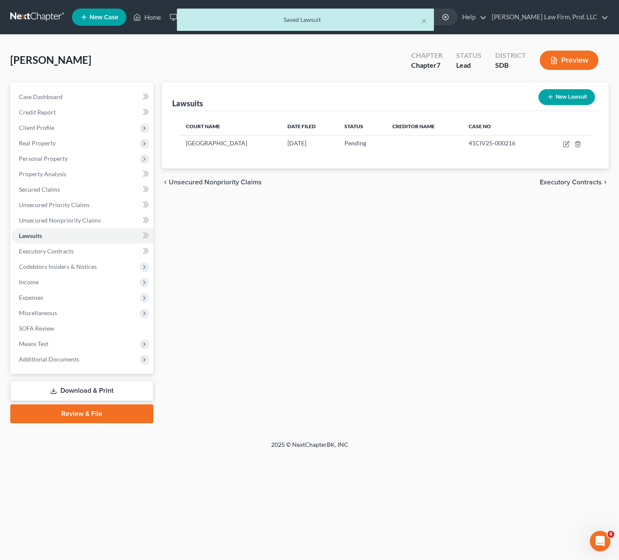
drag, startPoint x: 524, startPoint y: 288, endPoint x: 536, endPoint y: 252, distance: 37.4
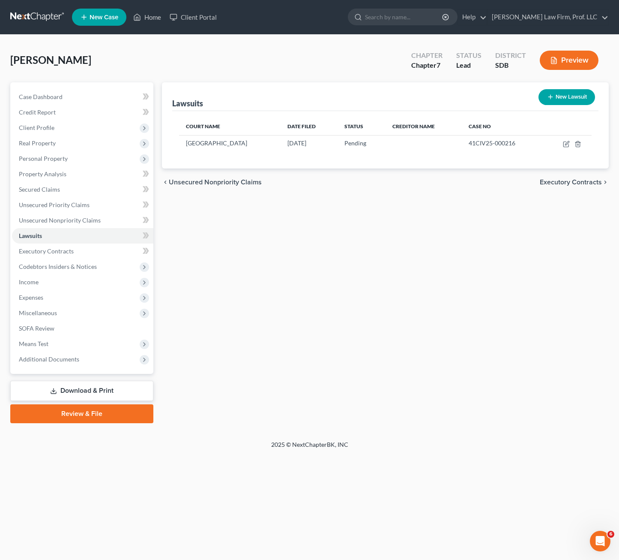
drag, startPoint x: 385, startPoint y: 263, endPoint x: 219, endPoint y: 152, distance: 199.8
click at [380, 262] on div "Lawsuits New Lawsuit Court Name Date Filed Status Creditor Name Case No [GEOGRA…" at bounding box center [386, 252] width 456 height 341
click at [571, 101] on button "New Lawsuit" at bounding box center [567, 97] width 57 height 16
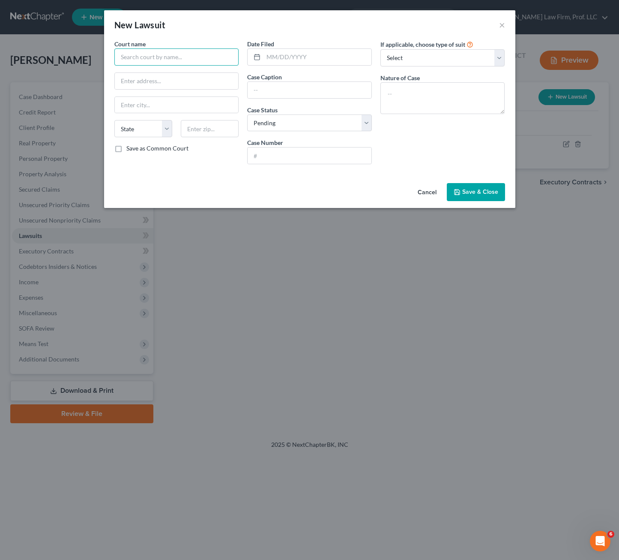
click at [170, 54] on input "text" at bounding box center [176, 56] width 125 height 17
click at [204, 57] on input "text" at bounding box center [176, 56] width 125 height 17
click at [309, 49] on input "text" at bounding box center [318, 57] width 108 height 16
drag, startPoint x: 314, startPoint y: 127, endPoint x: 324, endPoint y: 128, distance: 10.3
click at [315, 127] on select "Select Pending On Appeal Concluded" at bounding box center [309, 122] width 125 height 17
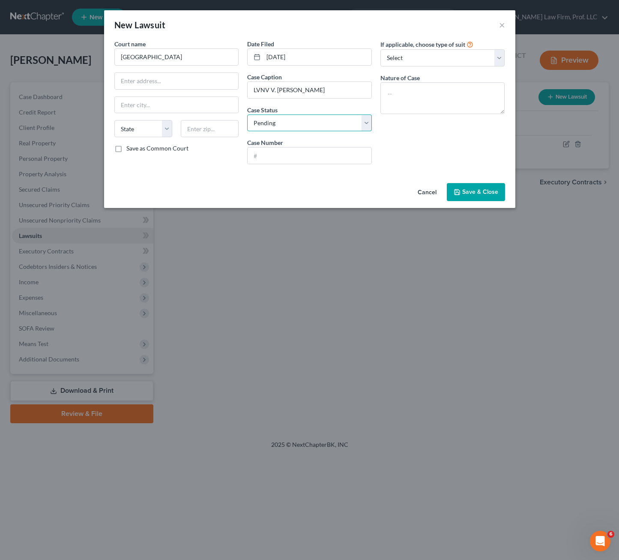
click at [348, 126] on select "Select Pending On Appeal Concluded" at bounding box center [309, 122] width 125 height 17
click at [414, 147] on div "If applicable, choose type of suit Select Repossession Garnishment Foreclosure …" at bounding box center [442, 105] width 133 height 132
drag, startPoint x: 324, startPoint y: 159, endPoint x: 332, endPoint y: 159, distance: 8.2
click at [324, 159] on input "text" at bounding box center [310, 155] width 124 height 16
paste input "41CIV25-000218"
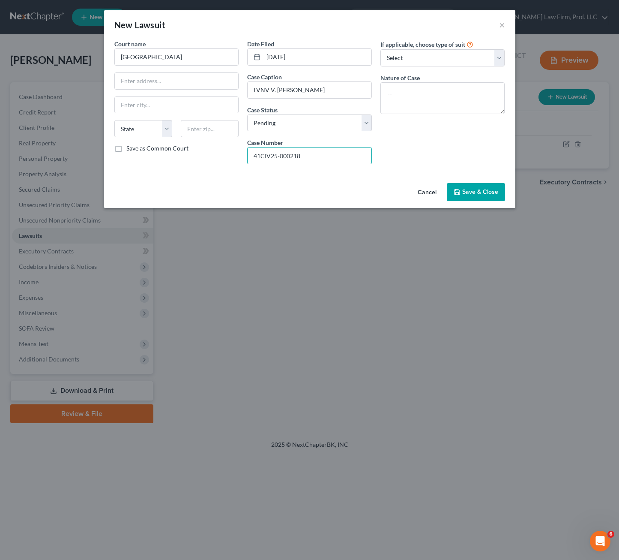
drag, startPoint x: 438, startPoint y: 126, endPoint x: 435, endPoint y: 96, distance: 30.6
click at [438, 123] on div "If applicable, choose type of suit Select Repossession Garnishment Foreclosure …" at bounding box center [442, 105] width 133 height 132
click at [435, 96] on textarea at bounding box center [443, 98] width 125 height 32
click at [468, 188] on button "Save & Close" at bounding box center [476, 192] width 58 height 18
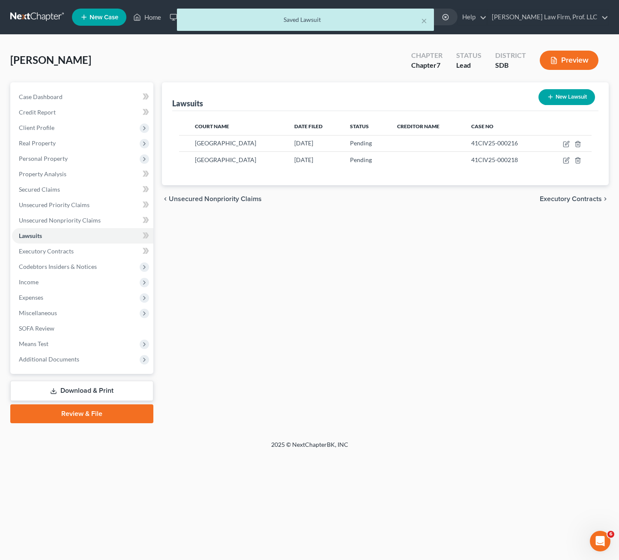
drag, startPoint x: 408, startPoint y: 227, endPoint x: 541, endPoint y: 129, distance: 164.8
click at [409, 221] on div "Lawsuits New Lawsuit Court Name Date Filed Status Creditor Name Case No [GEOGRA…" at bounding box center [386, 252] width 456 height 341
click at [561, 99] on button "New Lawsuit" at bounding box center [567, 97] width 57 height 16
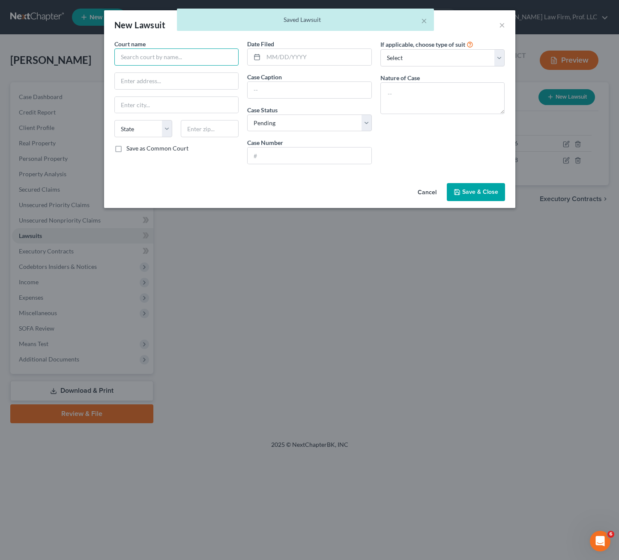
click at [181, 57] on input "text" at bounding box center [176, 56] width 125 height 17
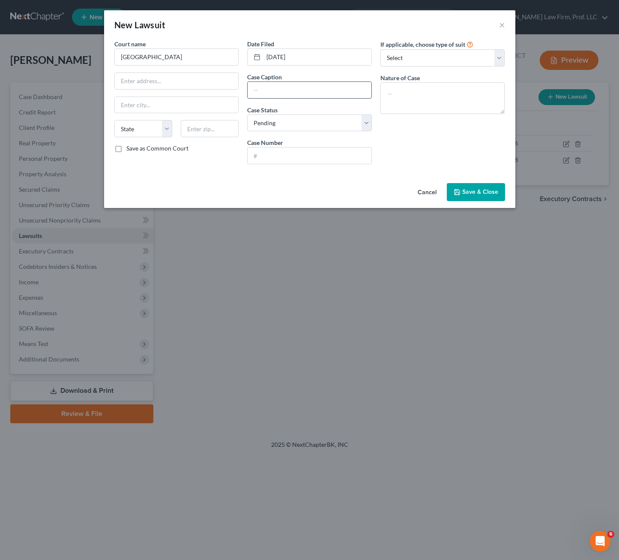
click at [318, 78] on div "Case Caption" at bounding box center [309, 85] width 125 height 26
drag, startPoint x: 314, startPoint y: 89, endPoint x: 317, endPoint y: 93, distance: 5.6
click at [314, 89] on input "text" at bounding box center [310, 90] width 124 height 16
paste input "AAA COLLECTIONS INC vs. [PERSON_NAME]"
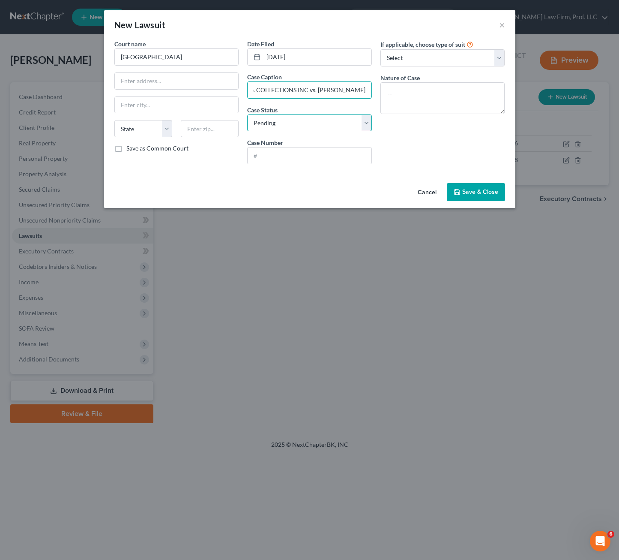
drag, startPoint x: 267, startPoint y: 122, endPoint x: 298, endPoint y: 131, distance: 33.1
click at [267, 121] on select "Select Pending On Appeal Concluded" at bounding box center [309, 122] width 125 height 17
click at [247, 114] on select "Select Pending On Appeal Concluded" at bounding box center [309, 122] width 125 height 17
drag, startPoint x: 309, startPoint y: 156, endPoint x: 566, endPoint y: 189, distance: 258.4
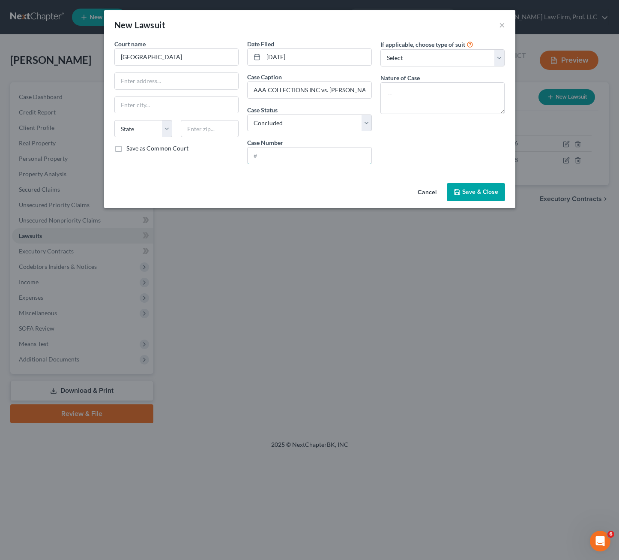
click at [309, 156] on input "text" at bounding box center [310, 155] width 124 height 16
drag, startPoint x: 442, startPoint y: 154, endPoint x: 280, endPoint y: 127, distance: 164.1
click at [441, 153] on div "If applicable, choose type of suit Select Repossession Garnishment Foreclosure …" at bounding box center [442, 105] width 133 height 132
drag, startPoint x: 279, startPoint y: 148, endPoint x: 279, endPoint y: 153, distance: 5.2
click at [279, 149] on input "text" at bounding box center [310, 155] width 124 height 16
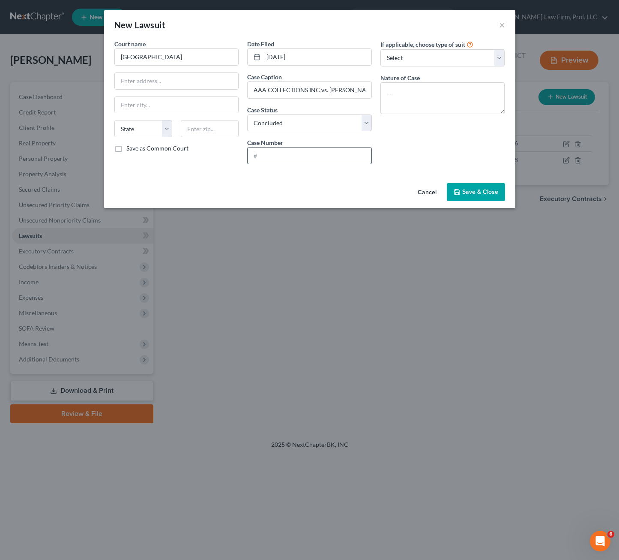
paste input "41SMC24-000919"
drag, startPoint x: 426, startPoint y: 142, endPoint x: 469, endPoint y: 104, distance: 58.0
click at [438, 142] on div "If applicable, choose type of suit Select Repossession Garnishment Foreclosure …" at bounding box center [442, 105] width 133 height 132
drag, startPoint x: 465, startPoint y: 125, endPoint x: 465, endPoint y: 107, distance: 17.6
click at [465, 124] on div "If applicable, choose type of suit Select Repossession Garnishment Foreclosure …" at bounding box center [442, 105] width 133 height 132
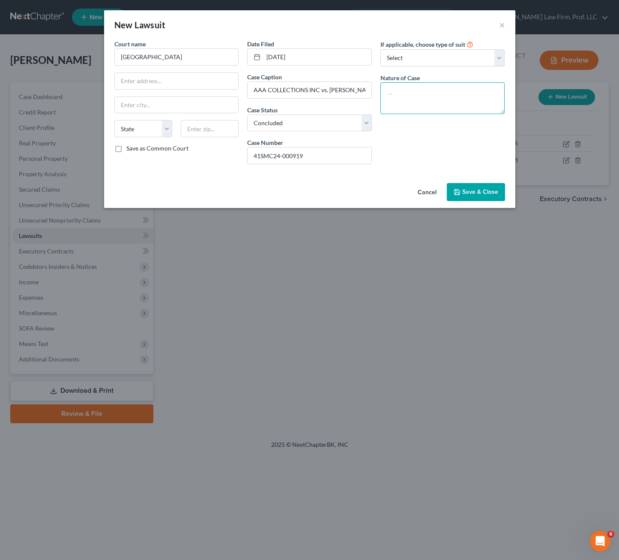
click at [465, 107] on textarea at bounding box center [443, 98] width 125 height 32
click at [465, 182] on div "New Lawsuit × Court name * [GEOGRAPHIC_DATA] [US_STATE] AK AR AZ CA CO [GEOGRAP…" at bounding box center [309, 109] width 411 height 198
click at [470, 192] on span "Save & Close" at bounding box center [480, 191] width 36 height 7
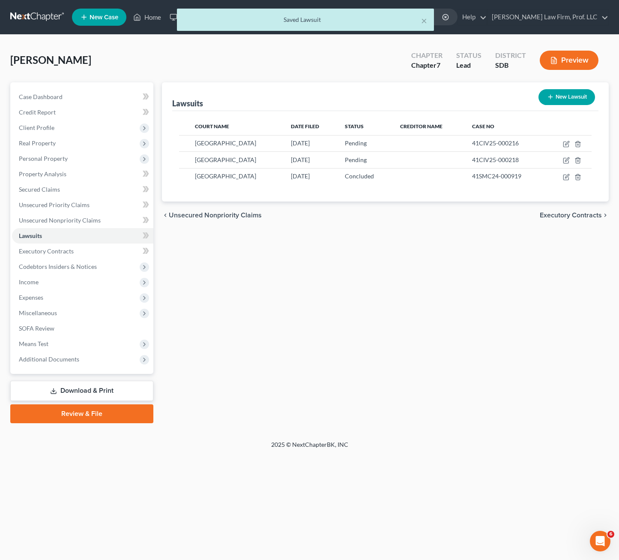
drag, startPoint x: 471, startPoint y: 261, endPoint x: 618, endPoint y: 173, distance: 170.6
click at [474, 258] on div "Lawsuits New Lawsuit Court Name Date Filed Status Creditor Name Case No [GEOGRA…" at bounding box center [386, 252] width 456 height 341
click at [570, 93] on button "New Lawsuit" at bounding box center [567, 97] width 57 height 16
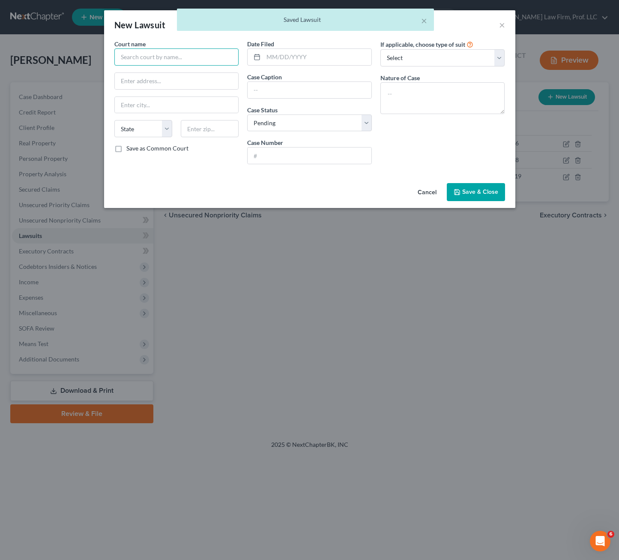
click at [159, 52] on input "text" at bounding box center [176, 56] width 125 height 17
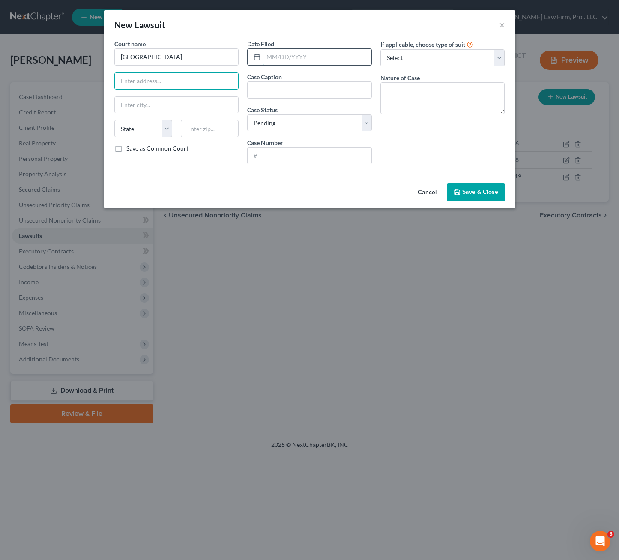
click at [291, 58] on input "text" at bounding box center [318, 57] width 108 height 16
drag, startPoint x: 323, startPoint y: 77, endPoint x: 314, endPoint y: 89, distance: 14.7
click at [322, 77] on div "Case Caption" at bounding box center [309, 85] width 125 height 26
drag, startPoint x: 314, startPoint y: 89, endPoint x: 323, endPoint y: 91, distance: 9.8
click at [314, 89] on input "text" at bounding box center [310, 90] width 124 height 16
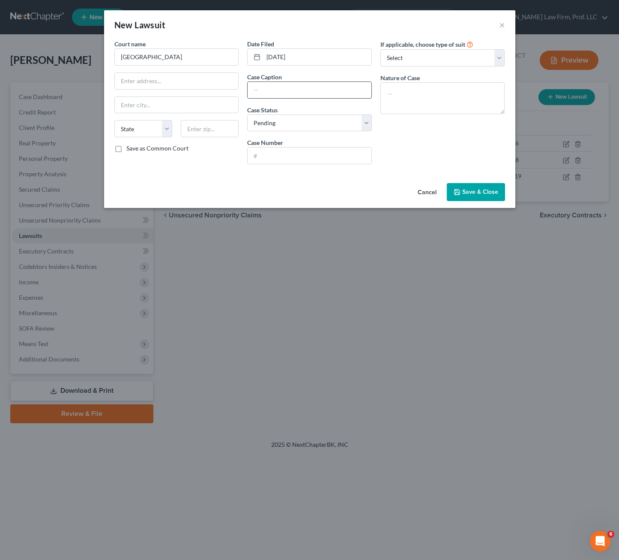
paste input "LVNV FUNDING LLC vs. [PERSON_NAME] USTAD"
click at [435, 122] on div "If applicable, choose type of suit Select Repossession Garnishment Foreclosure …" at bounding box center [442, 105] width 133 height 132
click at [333, 127] on select "Select Pending On Appeal Concluded" at bounding box center [309, 122] width 125 height 17
click at [247, 114] on select "Select Pending On Appeal Concluded" at bounding box center [309, 122] width 125 height 17
drag, startPoint x: 322, startPoint y: 157, endPoint x: 588, endPoint y: 180, distance: 266.2
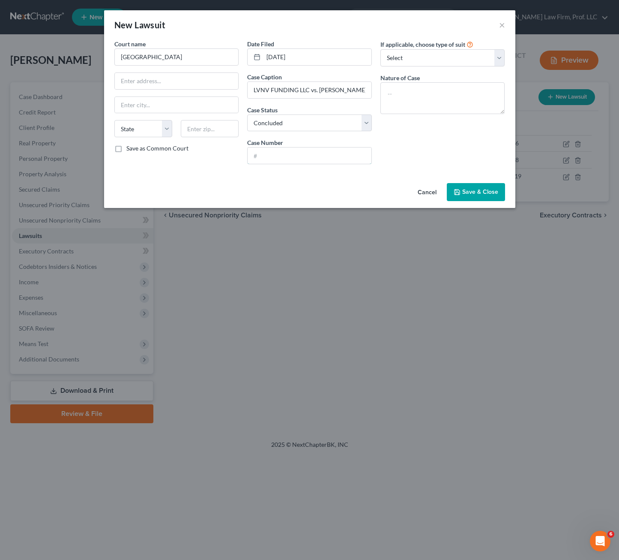
click at [322, 157] on input "text" at bounding box center [310, 155] width 124 height 16
drag, startPoint x: 292, startPoint y: 157, endPoint x: 297, endPoint y: 158, distance: 4.7
click at [292, 158] on input "text" at bounding box center [310, 155] width 124 height 16
paste input "41CIV24-000702"
click at [461, 100] on textarea at bounding box center [443, 98] width 125 height 32
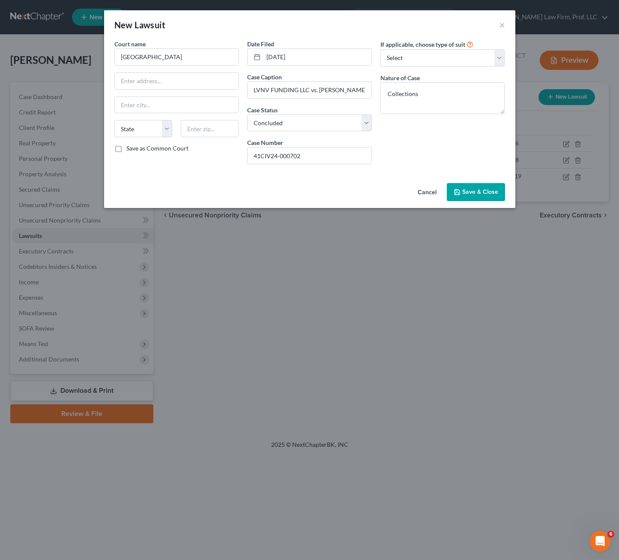
drag, startPoint x: 463, startPoint y: 197, endPoint x: 492, endPoint y: 233, distance: 46.3
click at [464, 196] on button "Save & Close" at bounding box center [476, 192] width 58 height 18
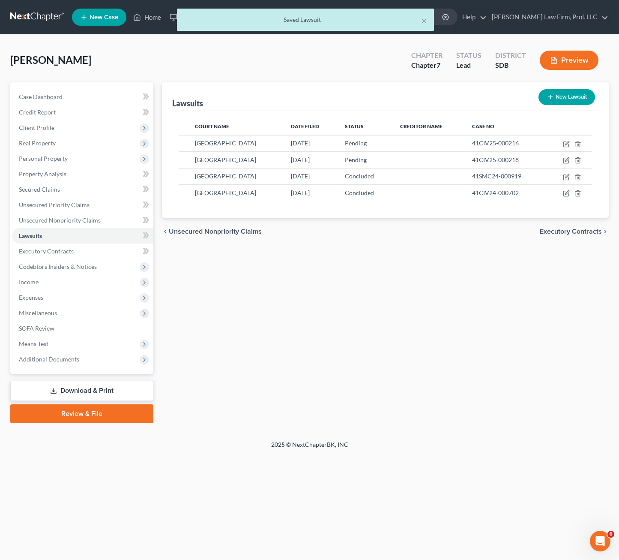
drag, startPoint x: 313, startPoint y: 302, endPoint x: 551, endPoint y: 115, distance: 302.4
click at [314, 296] on div "Lawsuits New Lawsuit Court Name Date Filed Status Creditor Name Case No [GEOGRA…" at bounding box center [386, 252] width 456 height 341
click at [577, 96] on button "New Lawsuit" at bounding box center [567, 97] width 57 height 16
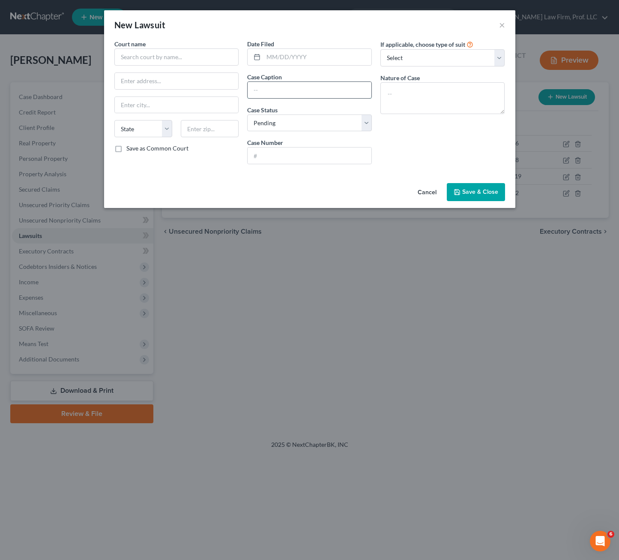
click at [311, 94] on input "text" at bounding box center [310, 90] width 124 height 16
paste input "PROCHEM DYNAMICS, LLC vs. [PERSON_NAME] DBA DESIGN CLEANING 605"
click at [319, 57] on input "text" at bounding box center [318, 57] width 108 height 16
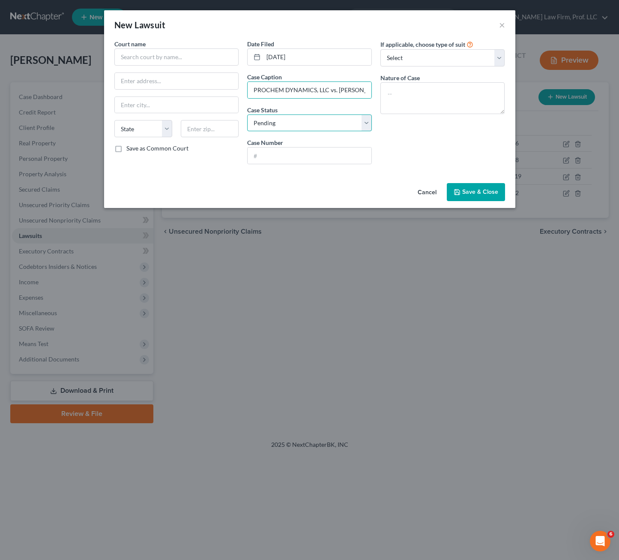
drag, startPoint x: 290, startPoint y: 126, endPoint x: 294, endPoint y: 132, distance: 7.1
click at [290, 126] on select "Select Pending On Appeal Concluded" at bounding box center [309, 122] width 125 height 17
click at [247, 114] on select "Select Pending On Appeal Concluded" at bounding box center [309, 122] width 125 height 17
click at [282, 153] on input "text" at bounding box center [310, 155] width 124 height 16
click at [321, 143] on div "Case Number" at bounding box center [309, 151] width 125 height 26
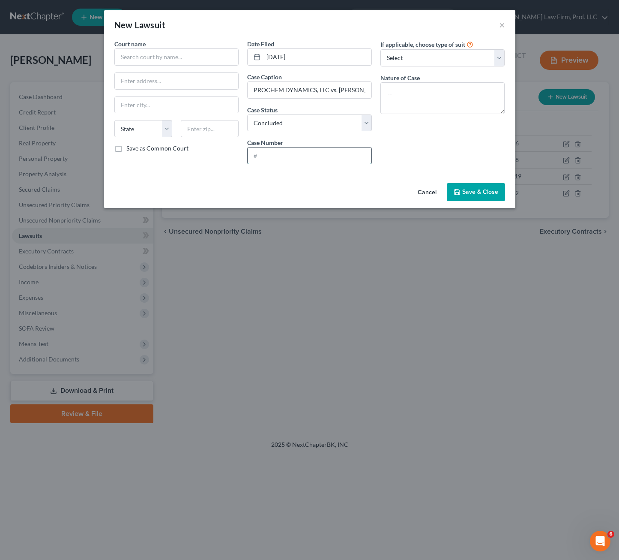
click at [321, 153] on input "text" at bounding box center [310, 155] width 124 height 16
paste input "41SMC24-000662"
click at [147, 53] on input "text" at bounding box center [176, 56] width 125 height 17
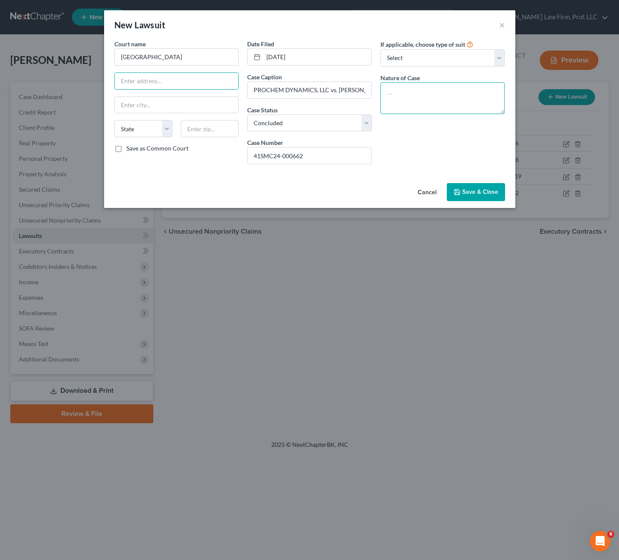
drag, startPoint x: 443, startPoint y: 103, endPoint x: 455, endPoint y: 99, distance: 12.6
click at [444, 103] on textarea at bounding box center [443, 98] width 125 height 32
click at [495, 194] on span "Save & Close" at bounding box center [480, 191] width 36 height 7
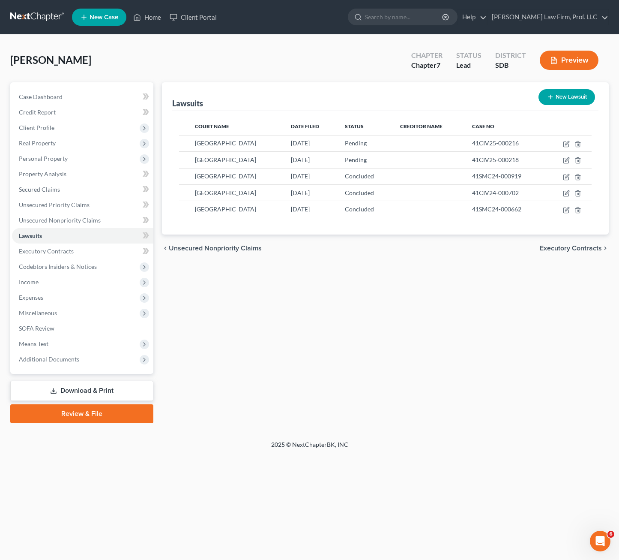
click at [388, 258] on div "chevron_left Unsecured Nonpriority Claims Executory Contracts chevron_right" at bounding box center [385, 247] width 447 height 27
click at [567, 99] on button "New Lawsuit" at bounding box center [567, 97] width 57 height 16
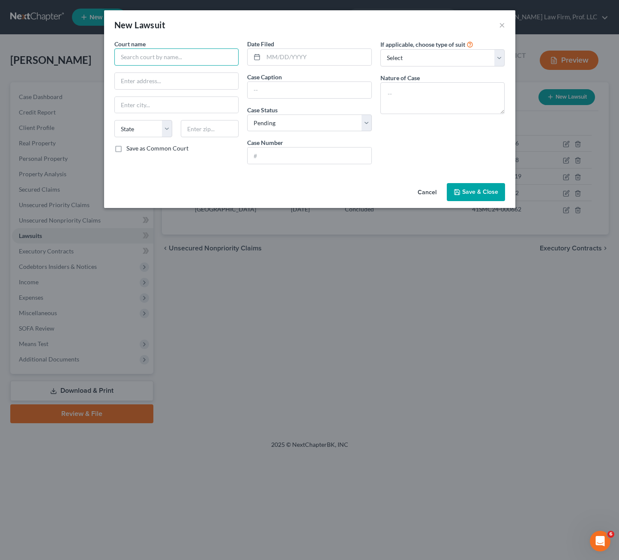
click at [186, 56] on input "text" at bounding box center [176, 56] width 125 height 17
click at [306, 82] on input "text" at bounding box center [310, 90] width 124 height 16
paste input "CROWN ASSET MANAGEMENT LLC SANTANDER CONSUMER USA INC vs. [PERSON_NAME] K USTAD"
drag, startPoint x: 428, startPoint y: 167, endPoint x: 329, endPoint y: 151, distance: 100.3
click at [423, 164] on div "If applicable, choose type of suit Select Repossession Garnishment Foreclosure …" at bounding box center [442, 105] width 133 height 132
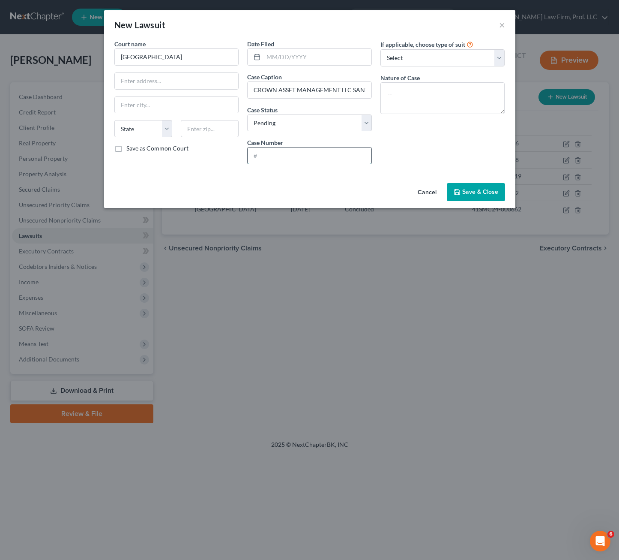
click at [329, 151] on input "text" at bounding box center [310, 155] width 124 height 16
paste input "41CIV23-000727"
click at [348, 112] on div "Case Status * Select Pending On Appeal Concluded" at bounding box center [309, 118] width 125 height 26
drag, startPoint x: 344, startPoint y: 117, endPoint x: 345, endPoint y: 124, distance: 6.9
click at [344, 117] on select "Select Pending On Appeal Concluded" at bounding box center [309, 122] width 125 height 17
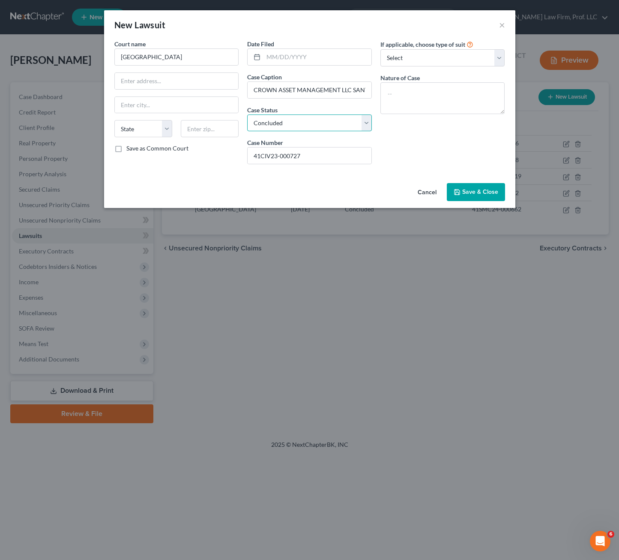
click at [247, 114] on select "Select Pending On Appeal Concluded" at bounding box center [309, 122] width 125 height 17
drag, startPoint x: 320, startPoint y: 66, endPoint x: 320, endPoint y: 57, distance: 8.6
click at [320, 63] on div "Date Filed Case Caption CROWN ASSET MANAGEMENT LLC SANTANDER CONSUMER USA INC v…" at bounding box center [309, 105] width 133 height 132
click at [320, 58] on input "text" at bounding box center [318, 57] width 108 height 16
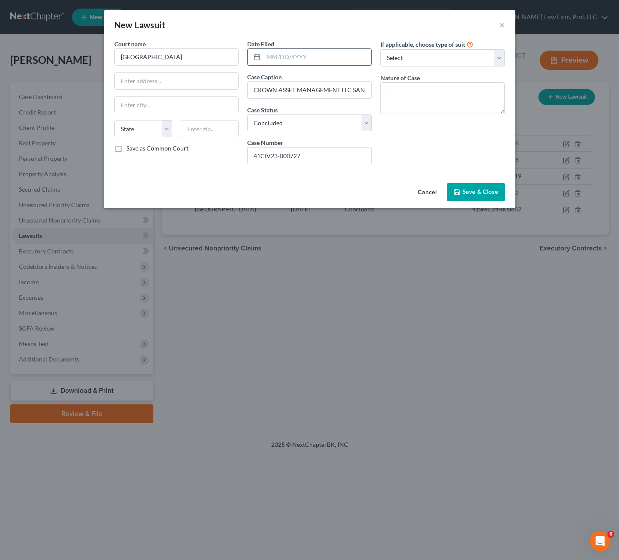
drag, startPoint x: 344, startPoint y: 73, endPoint x: 324, endPoint y: 52, distance: 28.8
click at [344, 63] on div "Date Filed Case Caption CROWN ASSET MANAGEMENT LLC SANTANDER CONSUMER USA INC v…" at bounding box center [309, 105] width 133 height 132
click at [324, 52] on input "text" at bounding box center [318, 57] width 108 height 16
click at [292, 53] on input "text" at bounding box center [318, 57] width 108 height 16
click at [279, 53] on input "text" at bounding box center [318, 57] width 108 height 16
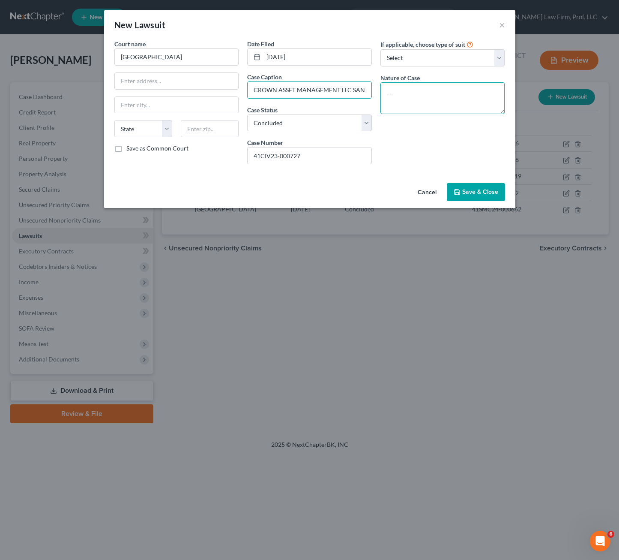
click at [423, 99] on textarea at bounding box center [443, 98] width 125 height 32
click at [441, 152] on div "If applicable, choose type of suit Select Repossession Garnishment Foreclosure …" at bounding box center [442, 105] width 133 height 132
click at [452, 109] on textarea at bounding box center [443, 98] width 125 height 32
drag, startPoint x: 432, startPoint y: 155, endPoint x: 434, endPoint y: 102, distance: 52.8
click at [432, 145] on div "If applicable, choose type of suit Select Repossession Garnishment Foreclosure …" at bounding box center [442, 105] width 133 height 132
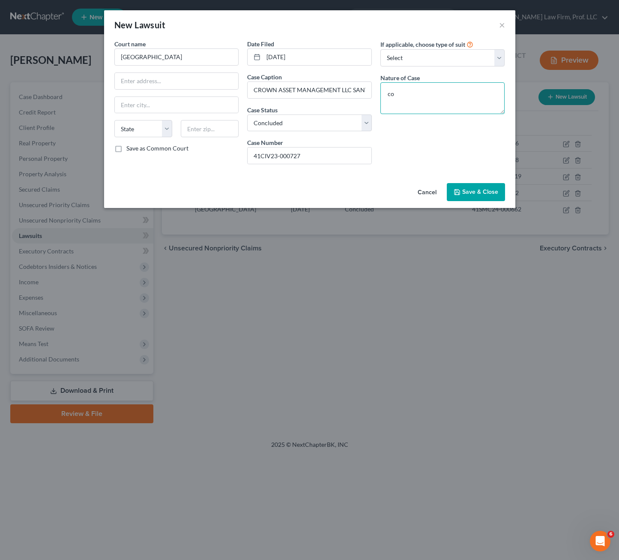
click at [434, 102] on textarea "co" at bounding box center [443, 98] width 125 height 32
click at [435, 101] on textarea "co" at bounding box center [443, 98] width 125 height 32
click at [500, 197] on button "Save & Close" at bounding box center [476, 192] width 58 height 18
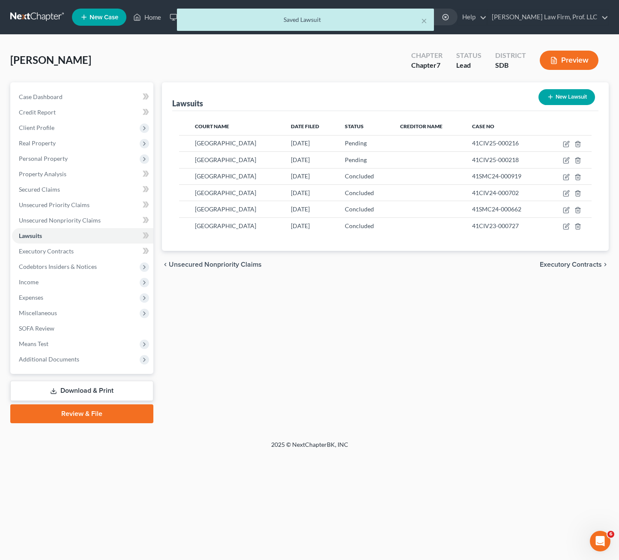
click at [467, 412] on div "Lawsuits New Lawsuit Court Name Date Filed Status Creditor Name Case No [GEOGRA…" at bounding box center [386, 252] width 456 height 341
drag, startPoint x: 447, startPoint y: 339, endPoint x: 153, endPoint y: 242, distance: 310.1
click at [445, 339] on div "Lawsuits New Lawsuit Court Name Date Filed Status Creditor Name Case No [GEOGRA…" at bounding box center [386, 252] width 456 height 341
click at [68, 222] on span "Unsecured Nonpriority Claims" at bounding box center [60, 219] width 82 height 7
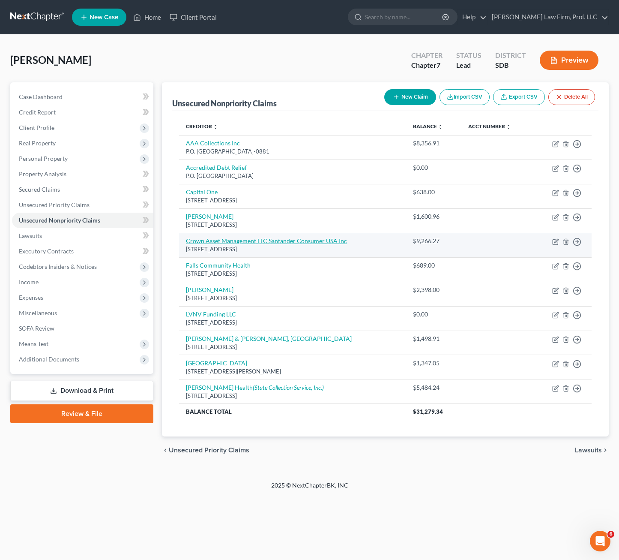
click at [265, 240] on link "Crown Asset Management LLC Santander Consumer USA Inc" at bounding box center [266, 240] width 161 height 7
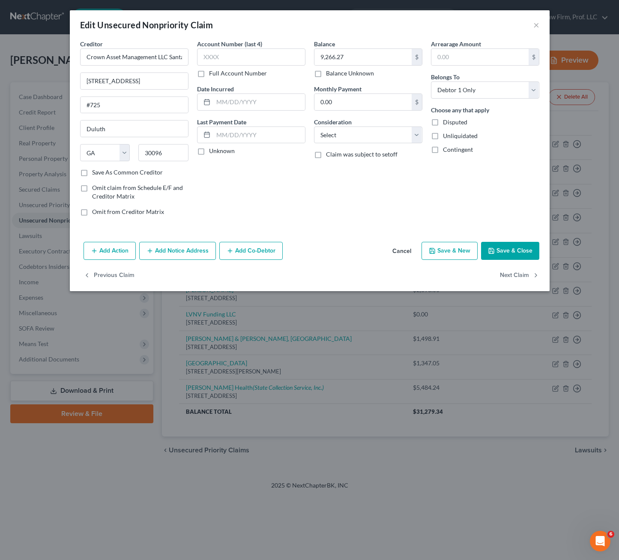
click at [258, 194] on div "Account Number (last 4) Full Account Number Date Incurred Last Payment Date Unk…" at bounding box center [251, 130] width 117 height 183
click at [174, 81] on input "[STREET_ADDRESS]" at bounding box center [135, 81] width 108 height 16
drag, startPoint x: 173, startPoint y: 81, endPoint x: 66, endPoint y: 76, distance: 107.7
click at [44, 75] on div "Edit Unsecured Nonpriority Claim × Creditor * Crown Asset Management LLC Santan…" at bounding box center [309, 280] width 619 height 560
click at [350, 190] on div "Balance 9,266.27 $ Balance Unknown Balance Undetermined 9,266.27 $ Balance Unkn…" at bounding box center [368, 130] width 117 height 183
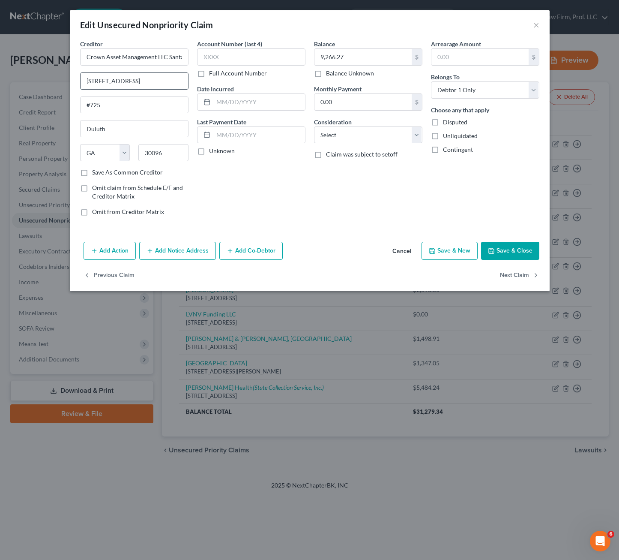
click at [157, 88] on input "[STREET_ADDRESS]" at bounding box center [135, 81] width 108 height 16
click at [160, 78] on input "[STREET_ADDRESS]" at bounding box center [135, 81] width 108 height 16
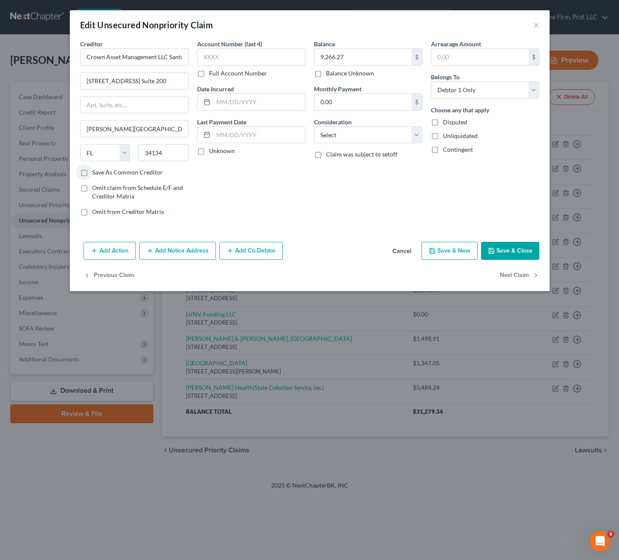
click at [372, 206] on div "Balance 9,266.27 $ Balance Unknown Balance Undetermined 9,266.27 $ Balance Unkn…" at bounding box center [368, 130] width 117 height 183
click at [523, 250] on button "Save & Close" at bounding box center [510, 251] width 58 height 18
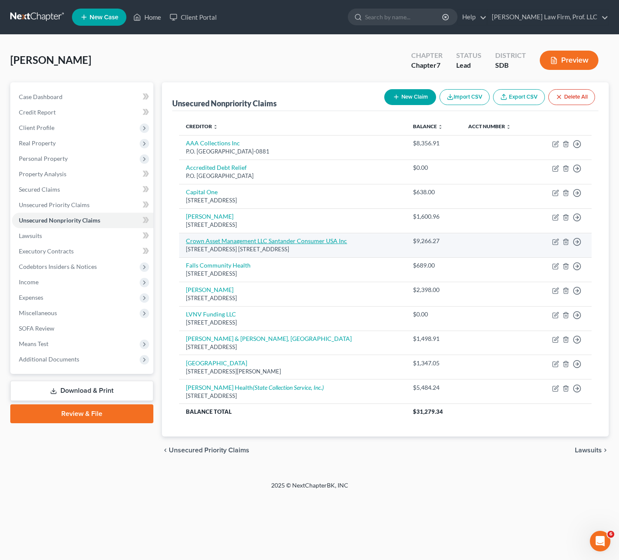
click at [261, 241] on link "Crown Asset Management LLC Santander Consumer USA Inc" at bounding box center [266, 240] width 161 height 7
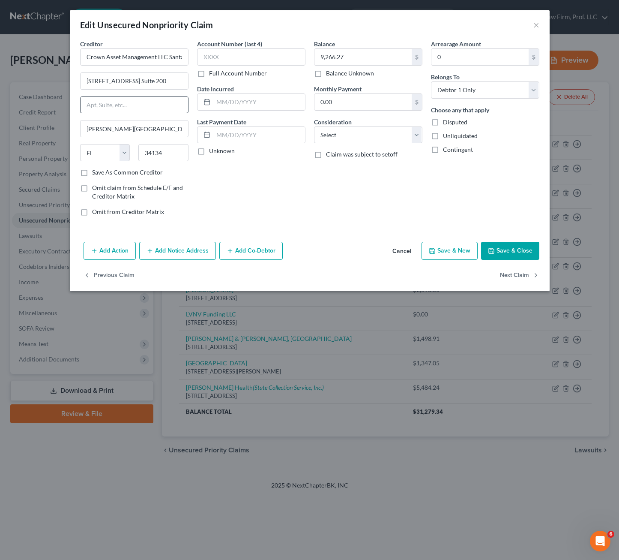
click at [231, 185] on div "Account Number (last 4) Full Account Number Date Incurred Last Payment Date Unk…" at bounding box center [251, 130] width 117 height 183
click at [119, 171] on label "Save As Common Creditor" at bounding box center [127, 172] width 71 height 9
click at [101, 171] on input "Save As Common Creditor" at bounding box center [99, 171] width 6 height 6
click at [162, 250] on button "Add Notice Address" at bounding box center [177, 251] width 77 height 18
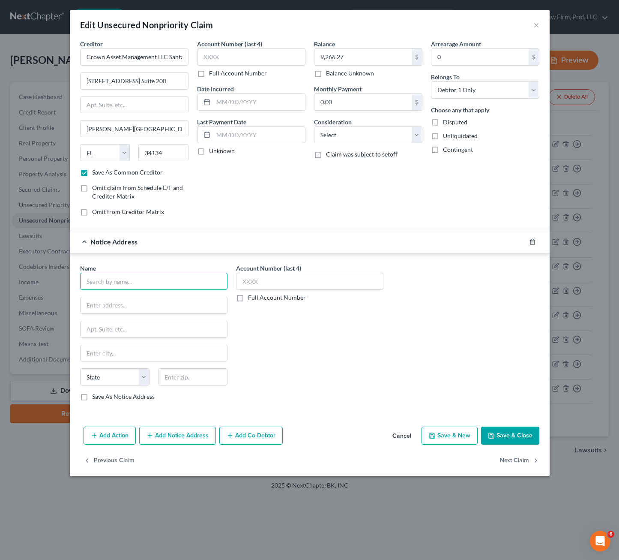
click at [125, 288] on input "text" at bounding box center [153, 281] width 147 height 17
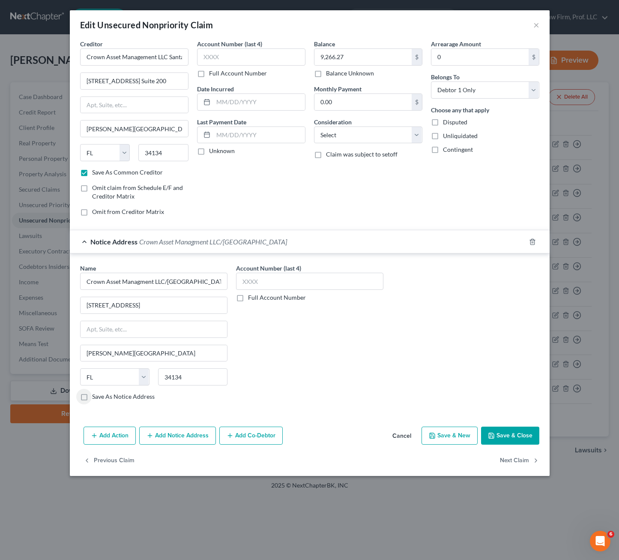
click at [296, 364] on div "Account Number (last 4) Full Account Number" at bounding box center [310, 336] width 156 height 144
click at [143, 58] on input "Crown Asset Management LLC Santander Consumer USA Inc" at bounding box center [134, 56] width 108 height 17
click at [143, 60] on input "Crown Asset Management LLC Santander Consumer USA Inc" at bounding box center [134, 56] width 108 height 17
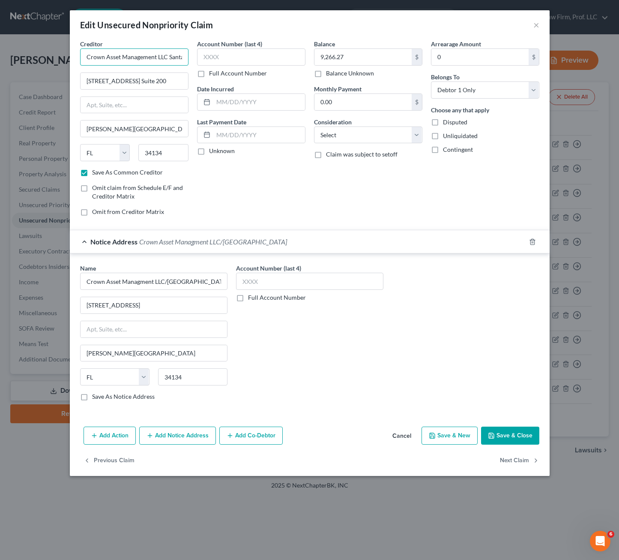
click at [143, 61] on input "Crown Asset Management LLC Santander Consumer USA Inc" at bounding box center [134, 56] width 108 height 17
click at [143, 60] on input "Crown Asset RauschLLC Santander Consumer USA Inc" at bounding box center [134, 56] width 108 height 17
click at [144, 58] on input "Crown Asset RauschLLC Santander Consumer USA Inc" at bounding box center [134, 56] width 108 height 17
click at [146, 57] on input "Crown Asset RauschLLC Santander Consumer USA Inc" at bounding box center [134, 56] width 108 height 17
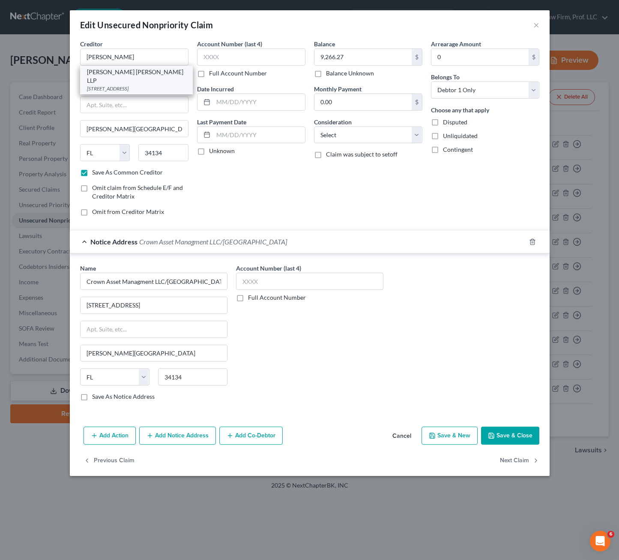
click at [131, 85] on div "[STREET_ADDRESS]" at bounding box center [136, 88] width 99 height 7
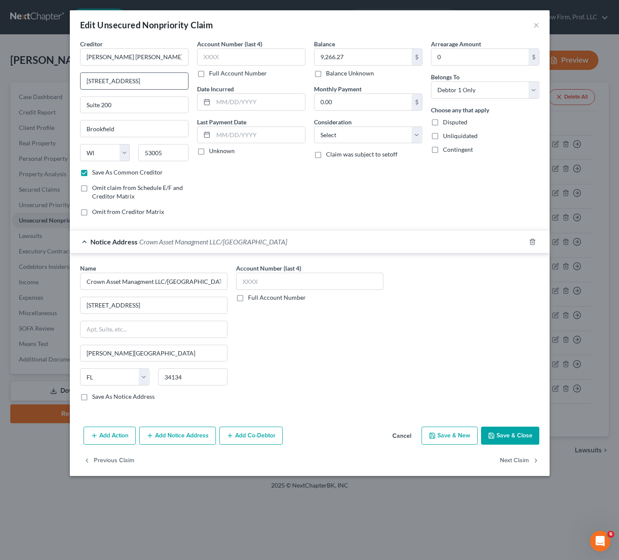
click at [124, 89] on input "[STREET_ADDRESS]" at bounding box center [135, 81] width 108 height 16
click at [152, 83] on input "[STREET_ADDRESS]" at bounding box center [135, 81] width 108 height 16
drag, startPoint x: 157, startPoint y: 81, endPoint x: 34, endPoint y: 79, distance: 123.0
click at [34, 79] on div "Edit Unsecured Nonpriority Claim × Creditor * [PERSON_NAME] [PERSON_NAME] LLP […" at bounding box center [309, 280] width 619 height 560
click at [164, 81] on input "[STREET_ADDRESS]" at bounding box center [135, 81] width 108 height 16
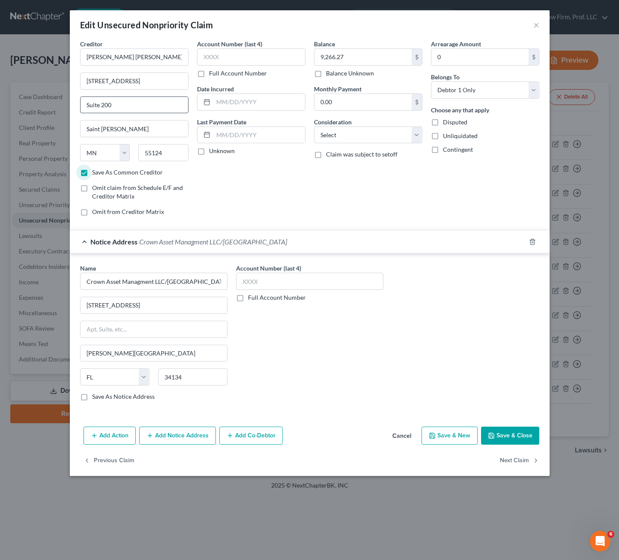
click at [114, 104] on input "Suite 200" at bounding box center [135, 105] width 108 height 16
click at [246, 156] on div "Account Number (last 4) Full Account Number Date Incurred Last Payment Date Unk…" at bounding box center [251, 130] width 117 height 183
click at [346, 188] on div "Balance 9,266.27 $ Balance Unknown Balance Undetermined 9,266.27 $ Balance Unkn…" at bounding box center [368, 130] width 117 height 183
click at [509, 438] on button "Save & Close" at bounding box center [510, 435] width 58 height 18
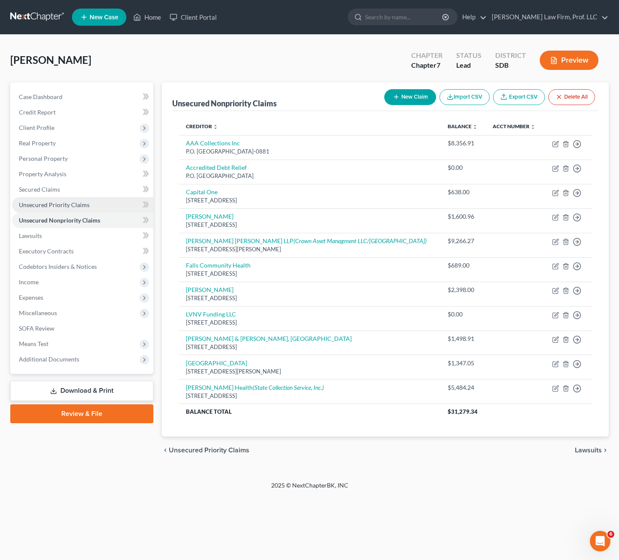
drag, startPoint x: 436, startPoint y: 461, endPoint x: 99, endPoint y: 198, distance: 427.8
click at [434, 456] on div "chevron_left Unsecured Priority Claims Lawsuits chevron_right" at bounding box center [385, 449] width 447 height 27
click at [81, 236] on link "Lawsuits" at bounding box center [82, 235] width 141 height 15
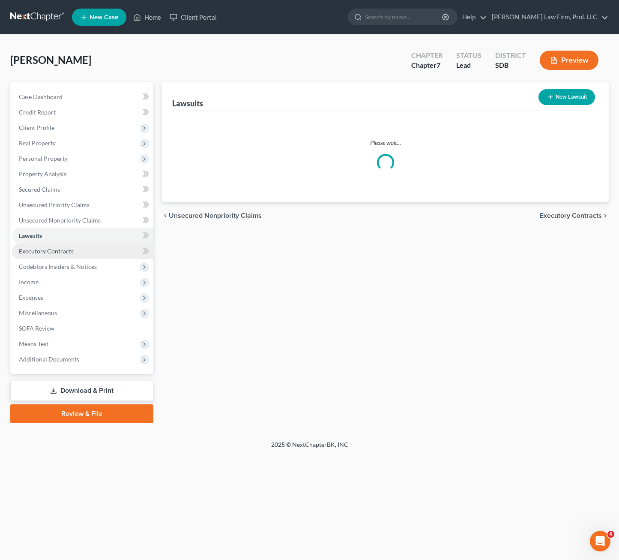
click at [76, 249] on link "Executory Contracts" at bounding box center [82, 250] width 141 height 15
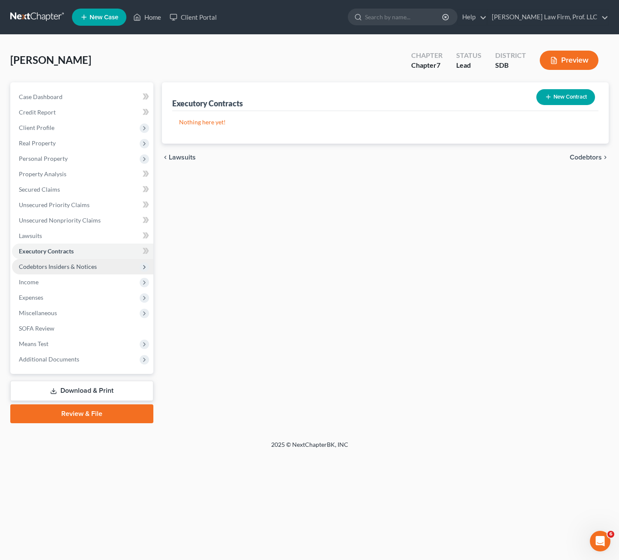
click at [82, 266] on span "Codebtors Insiders & Notices" at bounding box center [58, 266] width 78 height 7
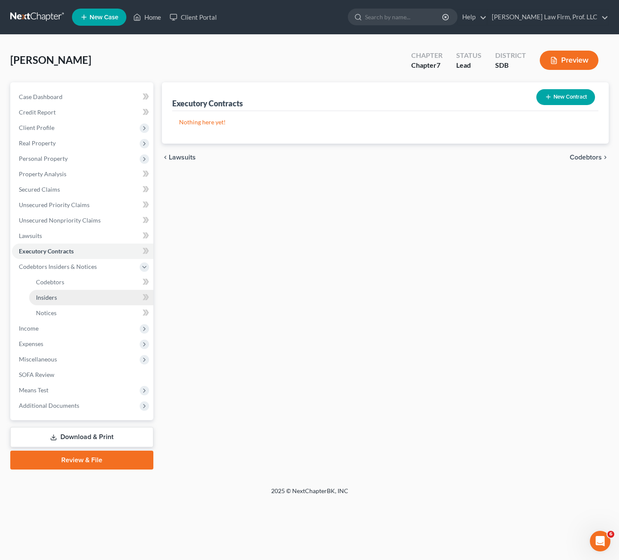
click at [74, 290] on link "Insiders" at bounding box center [91, 297] width 124 height 15
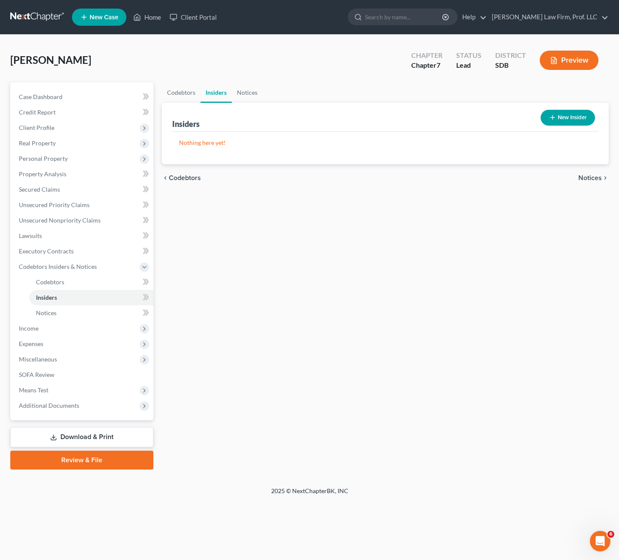
click at [300, 229] on div "Codebtors Insiders Notices Insiders New Insider Nothing here yet! Name Balance …" at bounding box center [386, 275] width 456 height 387
drag, startPoint x: 44, startPoint y: 131, endPoint x: 59, endPoint y: 138, distance: 16.5
click at [44, 131] on span "Client Profile" at bounding box center [37, 127] width 36 height 7
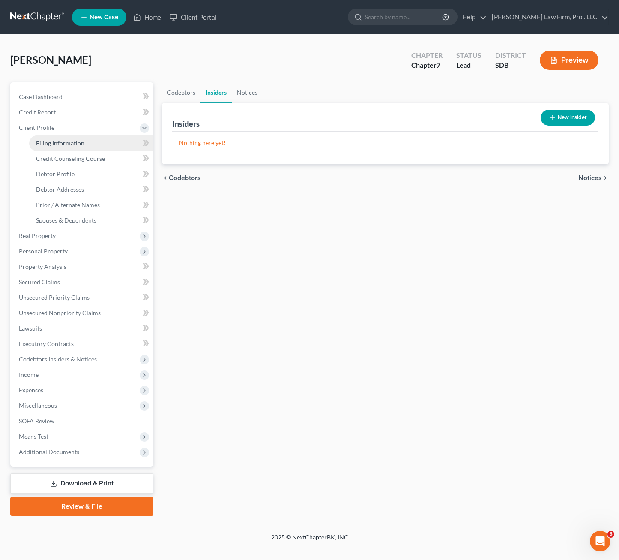
click at [64, 144] on span "Filing Information" at bounding box center [60, 142] width 48 height 7
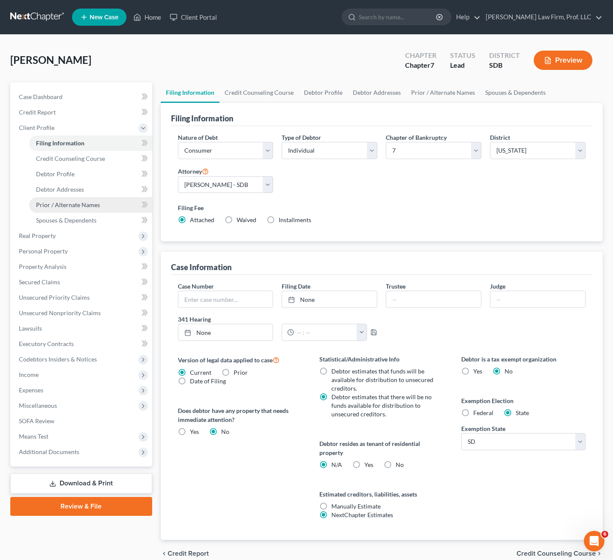
click at [74, 198] on link "Prior / Alternate Names" at bounding box center [90, 204] width 123 height 15
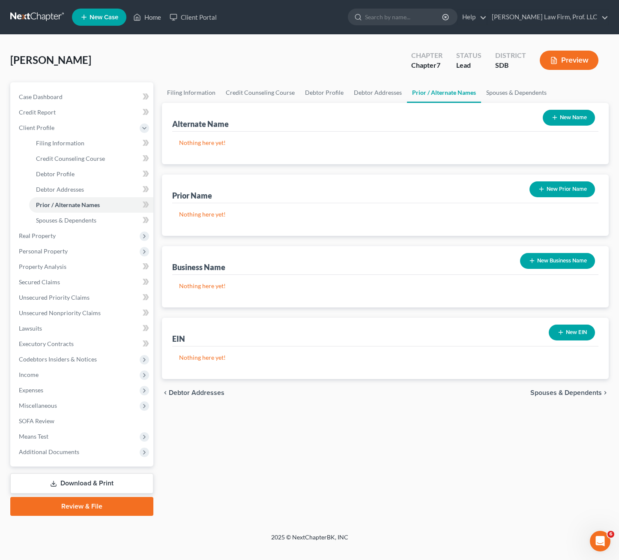
drag, startPoint x: 351, startPoint y: 145, endPoint x: 259, endPoint y: 133, distance: 93.3
click at [346, 145] on p "Nothing here yet!" at bounding box center [385, 142] width 413 height 9
click at [63, 177] on link "Debtor Profile" at bounding box center [91, 173] width 124 height 15
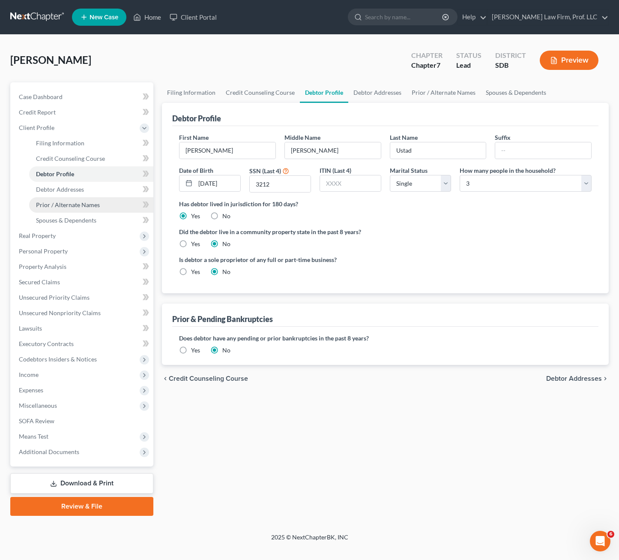
click at [88, 210] on link "Prior / Alternate Names" at bounding box center [91, 204] width 124 height 15
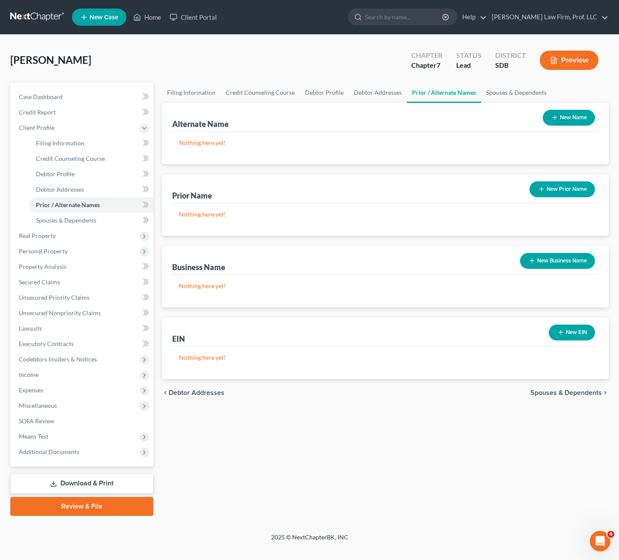
click at [566, 114] on button "New Name" at bounding box center [569, 118] width 52 height 16
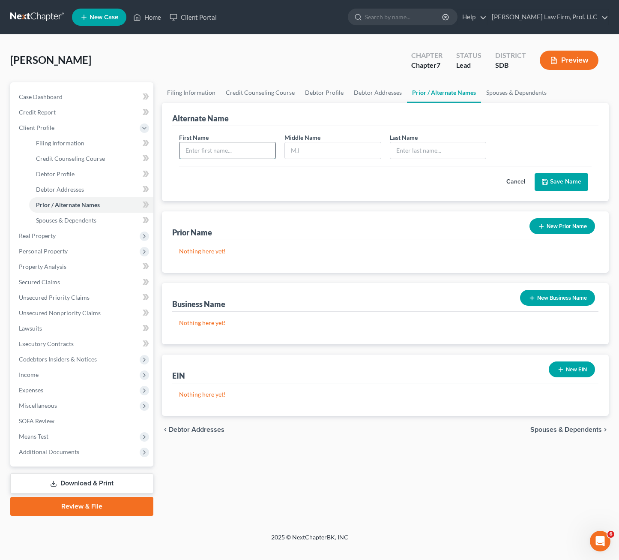
click at [223, 157] on input "text" at bounding box center [228, 150] width 96 height 16
click at [223, 155] on input "text" at bounding box center [228, 150] width 96 height 16
drag, startPoint x: 285, startPoint y: 159, endPoint x: 382, endPoint y: 160, distance: 97.3
click at [285, 159] on div "First Name [PERSON_NAME] Middle Name Last Name * [PERSON_NAME]" at bounding box center [385, 149] width 421 height 33
click at [341, 145] on input "text" at bounding box center [333, 150] width 96 height 16
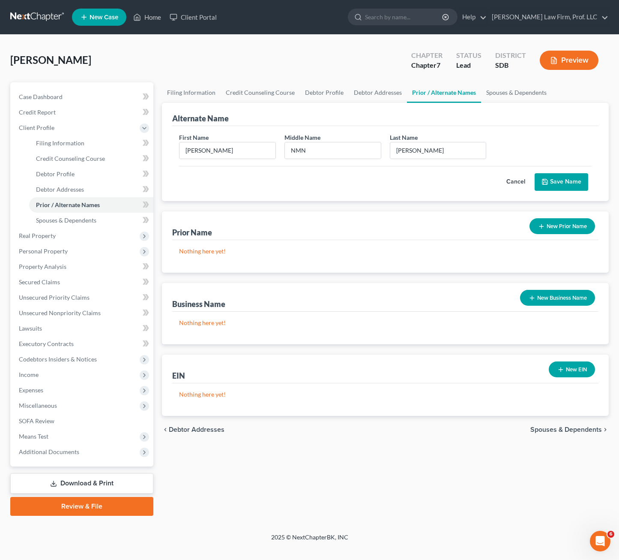
click at [575, 176] on button "Save Name" at bounding box center [562, 182] width 54 height 18
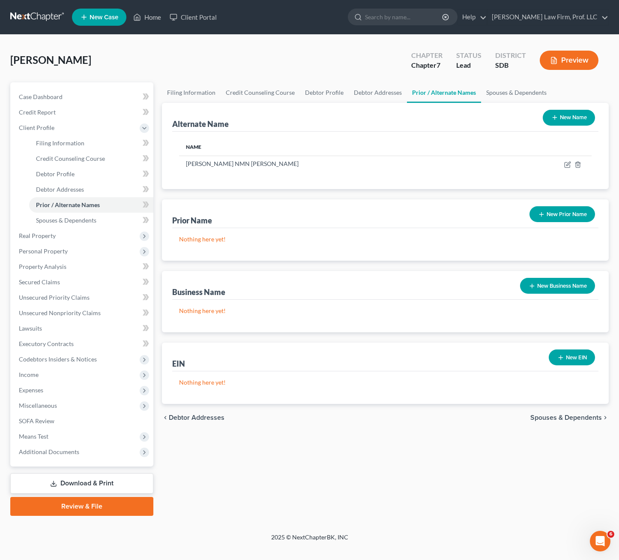
drag, startPoint x: 394, startPoint y: 466, endPoint x: 581, endPoint y: 102, distance: 409.2
click at [394, 466] on div "Filing Information Credit Counseling Course Debtor Profile Debtor Addresses Pri…" at bounding box center [386, 298] width 456 height 433
click at [582, 112] on button "New Name" at bounding box center [569, 118] width 52 height 16
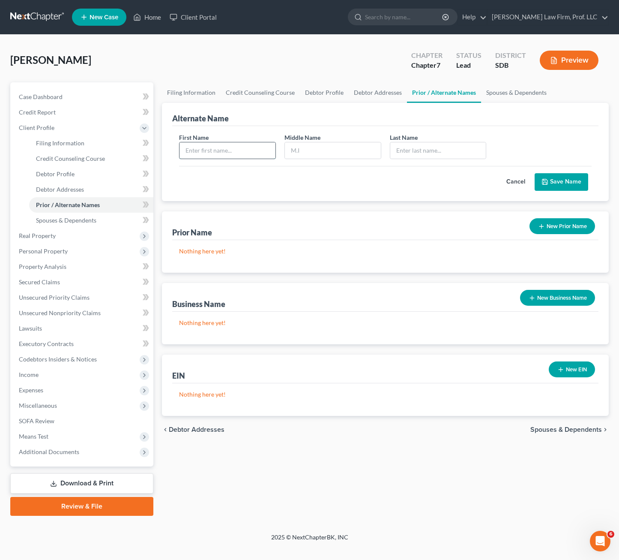
click at [252, 148] on input "text" at bounding box center [228, 150] width 96 height 16
click at [513, 184] on button "Cancel" at bounding box center [516, 182] width 38 height 17
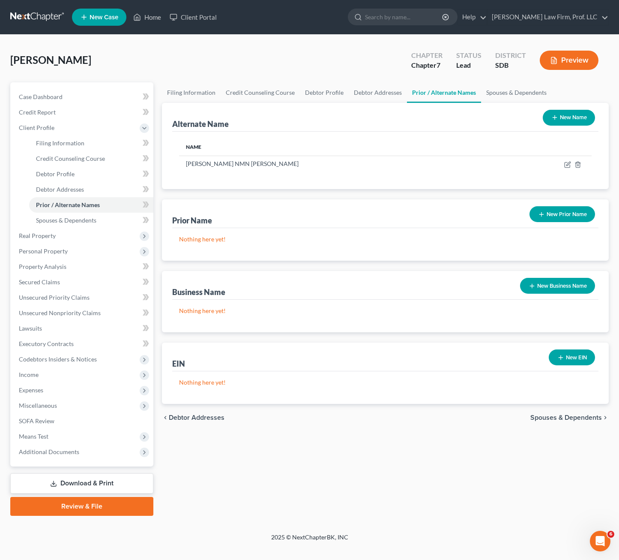
click at [270, 186] on div "Name [PERSON_NAME] NMN [PERSON_NAME]" at bounding box center [385, 160] width 426 height 57
click at [569, 163] on icon at bounding box center [567, 164] width 7 height 7
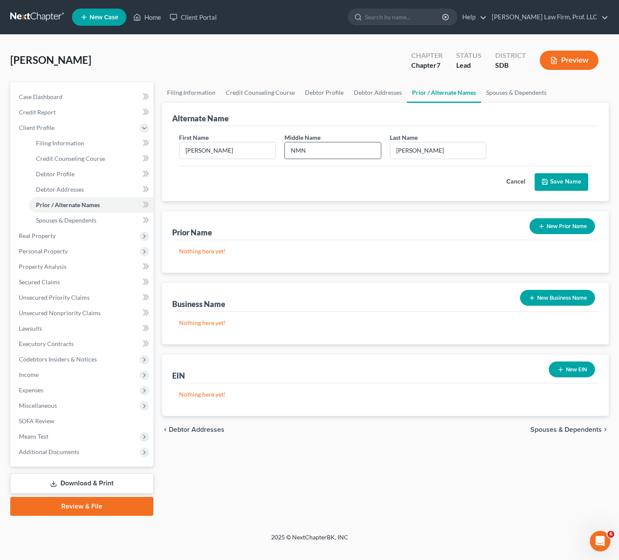
click at [311, 154] on input "NMN" at bounding box center [333, 150] width 96 height 16
click at [579, 181] on button "Save Name" at bounding box center [562, 182] width 54 height 18
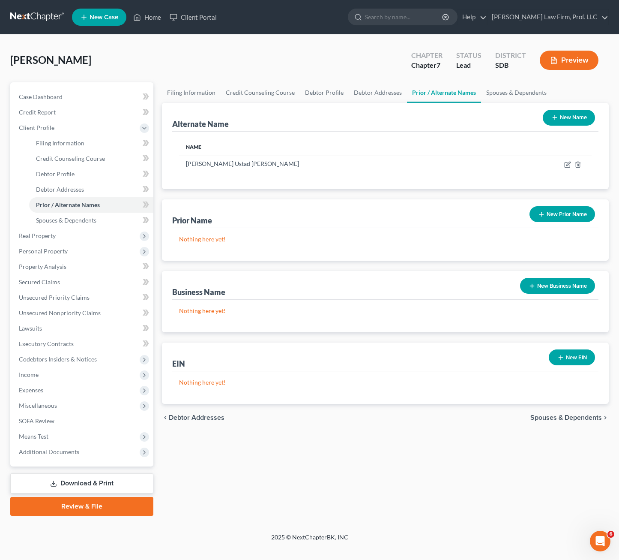
click at [416, 472] on div "Filing Information Credit Counseling Course Debtor Profile Debtor Addresses Pri…" at bounding box center [386, 298] width 456 height 433
drag, startPoint x: 265, startPoint y: 467, endPoint x: 402, endPoint y: 224, distance: 278.8
click at [265, 467] on div "Filing Information Credit Counseling Course Debtor Profile Debtor Addresses Pri…" at bounding box center [386, 298] width 456 height 433
click at [141, 13] on icon at bounding box center [137, 17] width 8 height 10
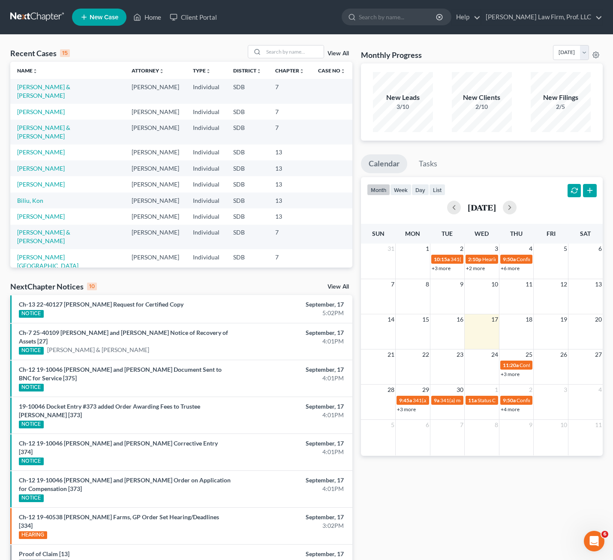
drag, startPoint x: 352, startPoint y: 114, endPoint x: 353, endPoint y: 118, distance: 4.7
click at [353, 118] on div "Recent Cases 15 View All Name unfold_more expand_more expand_less Attorney unfo…" at bounding box center [181, 343] width 351 height 597
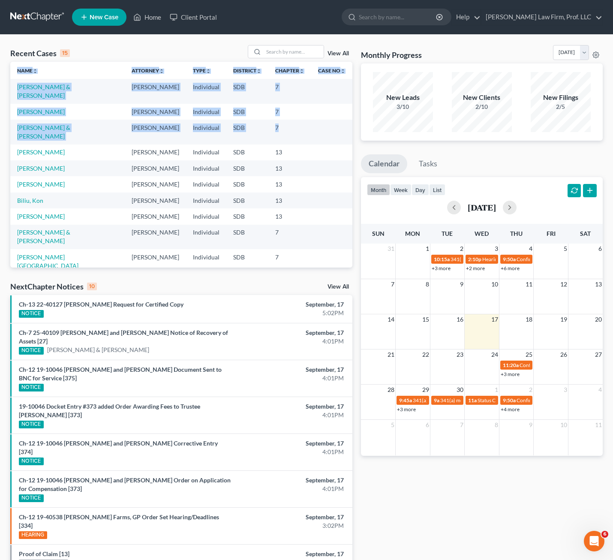
drag, startPoint x: 346, startPoint y: 131, endPoint x: 355, endPoint y: 165, distance: 35.3
click at [355, 165] on div "Recent Cases 15 View All Name unfold_more expand_more expand_less Attorney unfo…" at bounding box center [181, 343] width 351 height 597
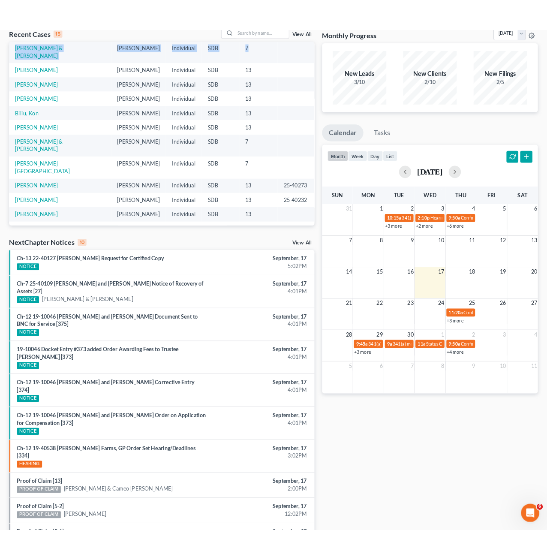
scroll to position [100, 0]
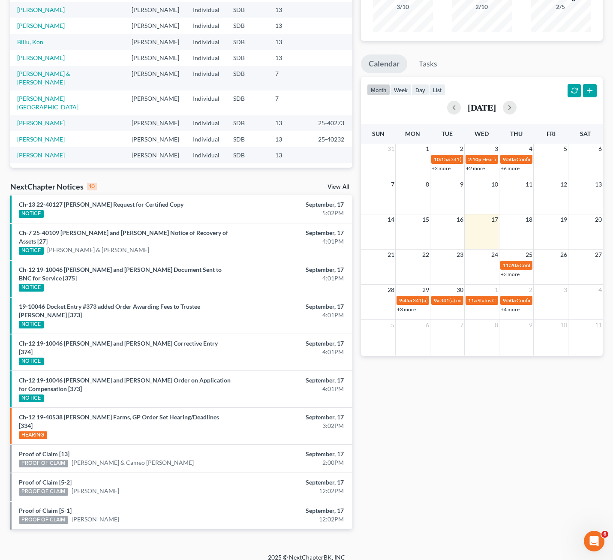
click at [475, 386] on div "Monthly Progress Bankruptcy Bankruptcy [DATE] [DATE] [DATE] [DATE] [DATE] [DATE…" at bounding box center [482, 243] width 250 height 597
click at [435, 375] on div "Monthly Progress Bankruptcy Bankruptcy [DATE] [DATE] [DATE] [DATE] [DATE] [DATE…" at bounding box center [482, 243] width 250 height 597
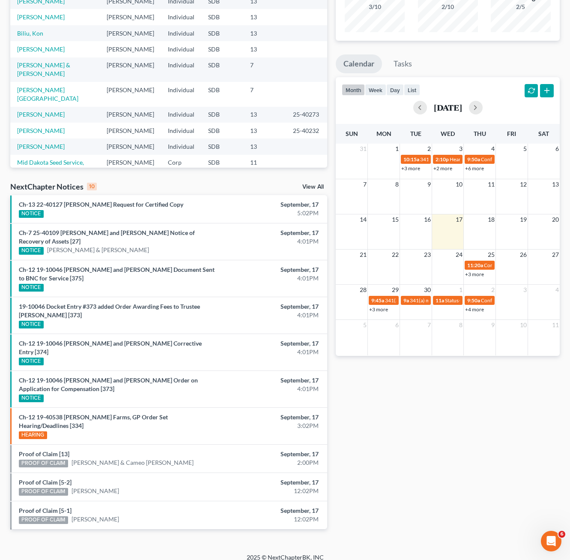
scroll to position [59, 0]
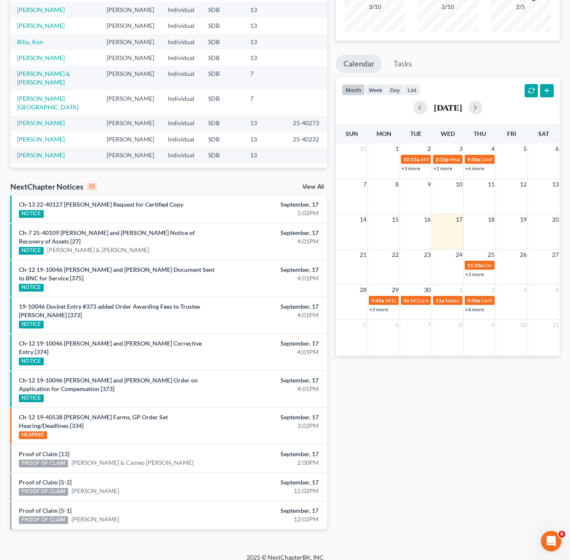
drag, startPoint x: 504, startPoint y: 488, endPoint x: 354, endPoint y: 415, distance: 166.9
click at [504, 488] on div "Monthly Progress Bankruptcy Bankruptcy [DATE] [DATE] [DATE] [DATE] [DATE] [DATE…" at bounding box center [448, 243] width 233 height 597
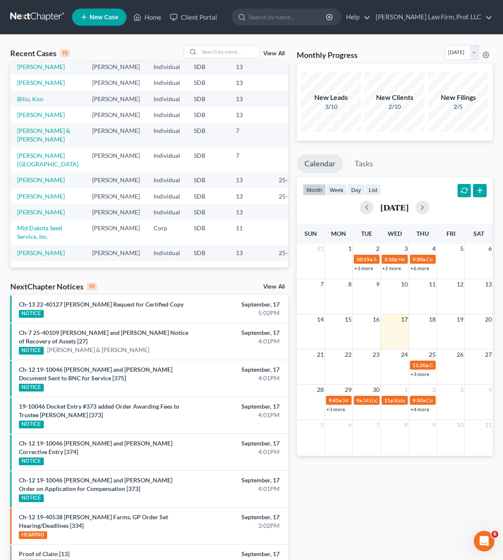
scroll to position [86, 0]
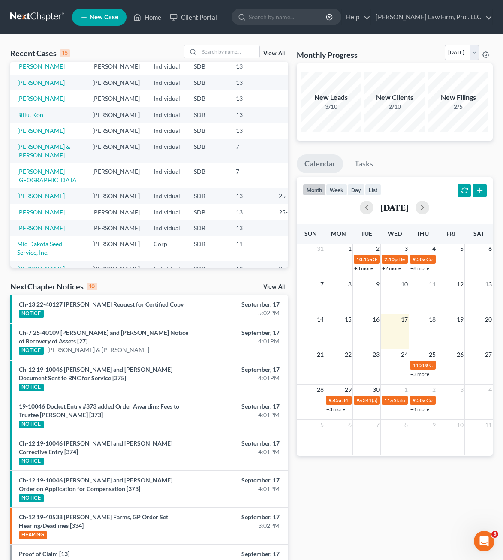
drag, startPoint x: 349, startPoint y: 513, endPoint x: 144, endPoint y: 308, distance: 290.3
click at [348, 513] on div "Monthly Progress Bankruptcy Bankruptcy [DATE] [DATE] [DATE] [DATE] [DATE] [DATE…" at bounding box center [394, 343] width 204 height 597
